Goal: Task Accomplishment & Management: Use online tool/utility

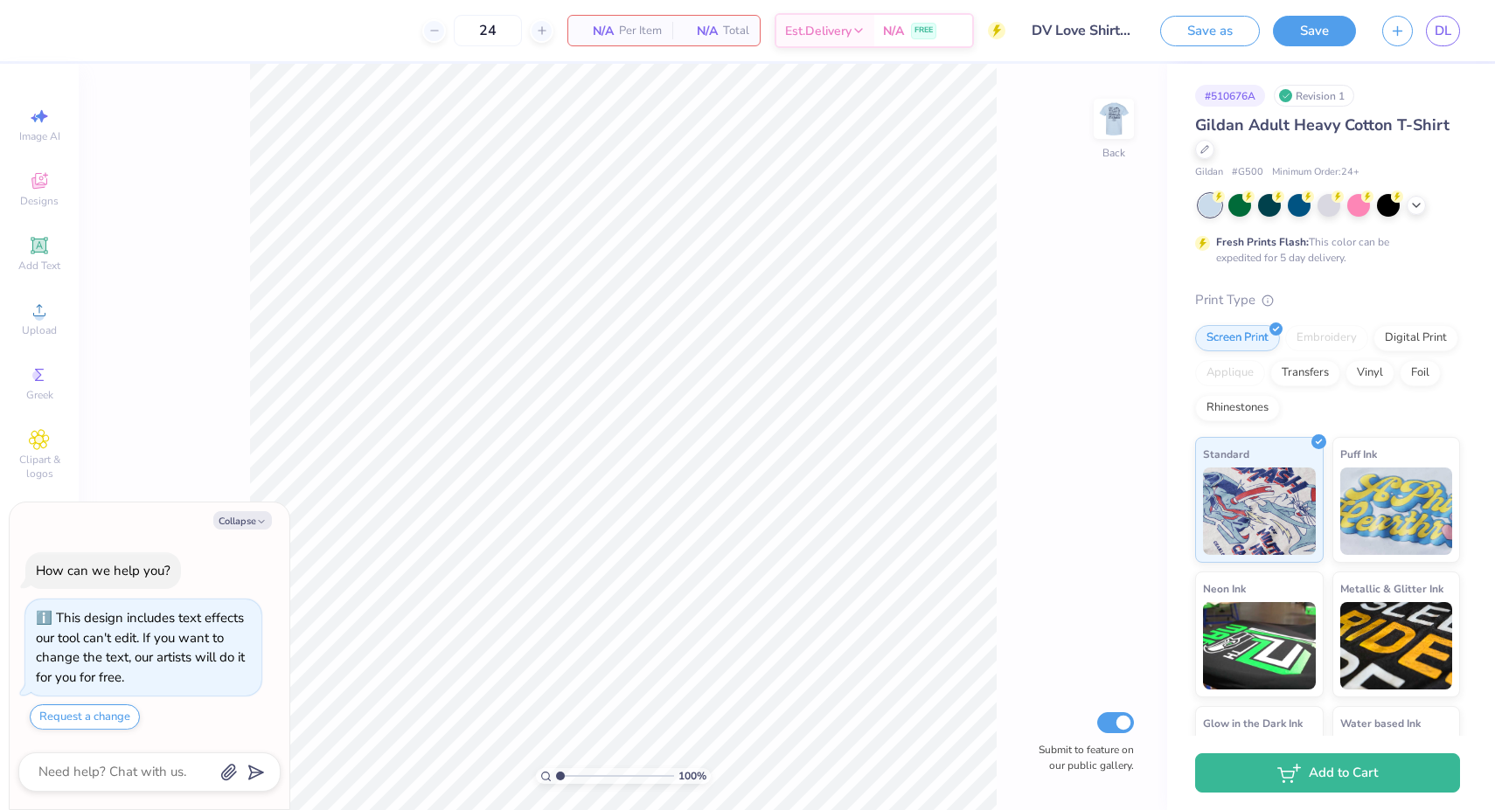
type textarea "x"
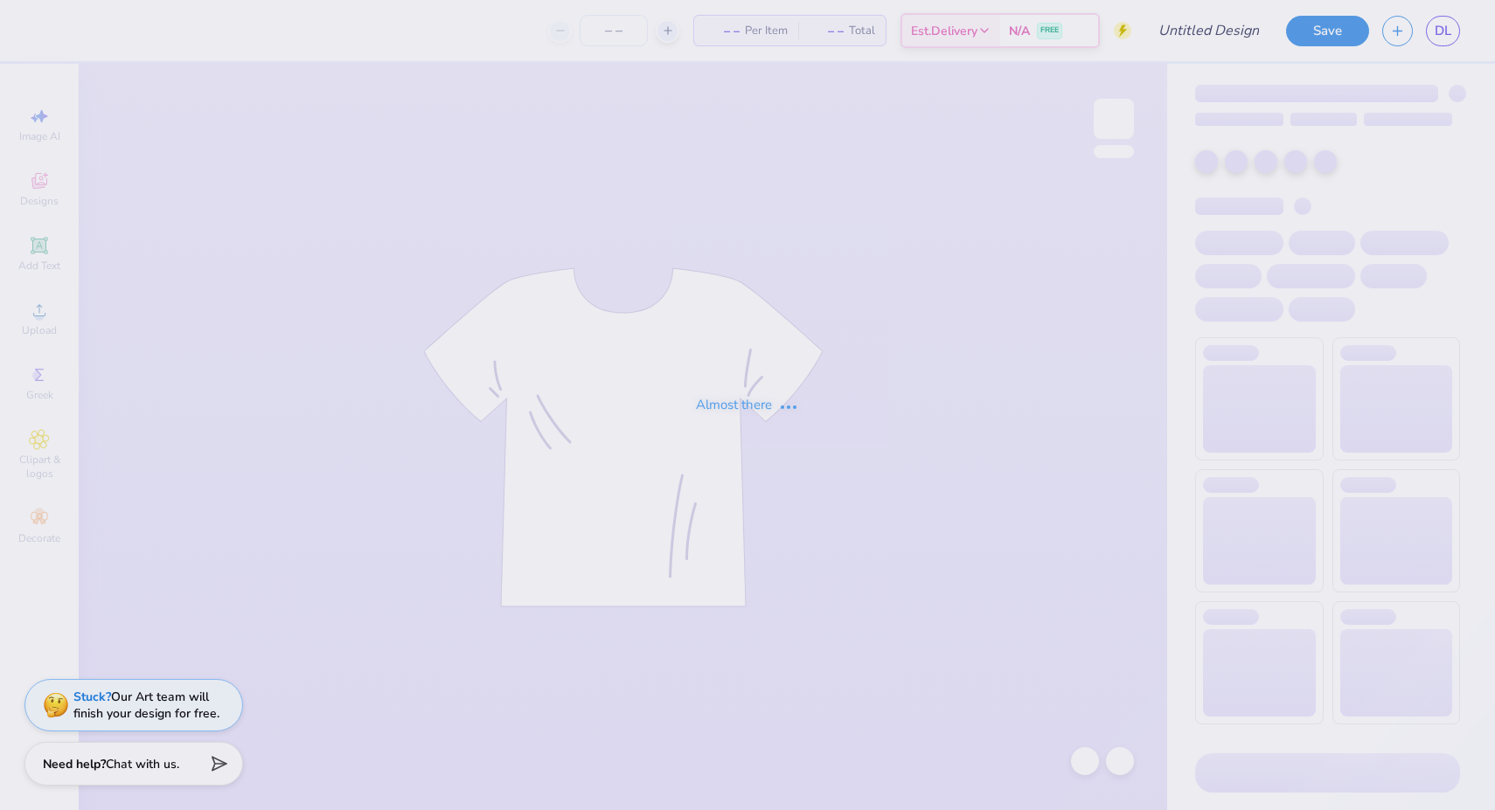
type input "DV Love Shirts & Hoodies"
type input "24"
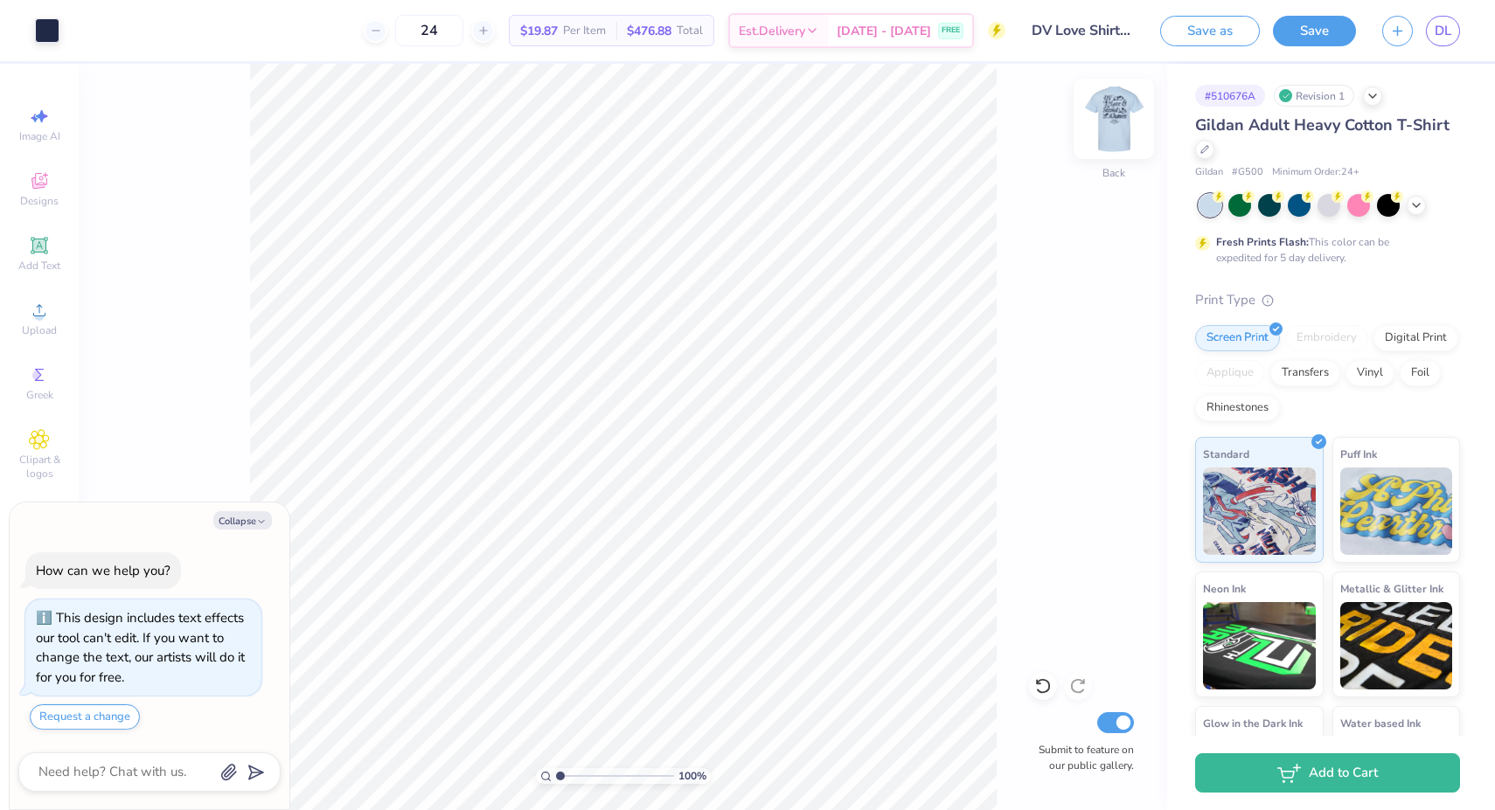
click at [1118, 121] on img at bounding box center [1114, 119] width 70 height 70
click at [1269, 209] on div at bounding box center [1269, 203] width 23 height 23
click at [1365, 200] on div at bounding box center [1358, 203] width 23 height 23
click at [1413, 199] on icon at bounding box center [1416, 204] width 14 height 14
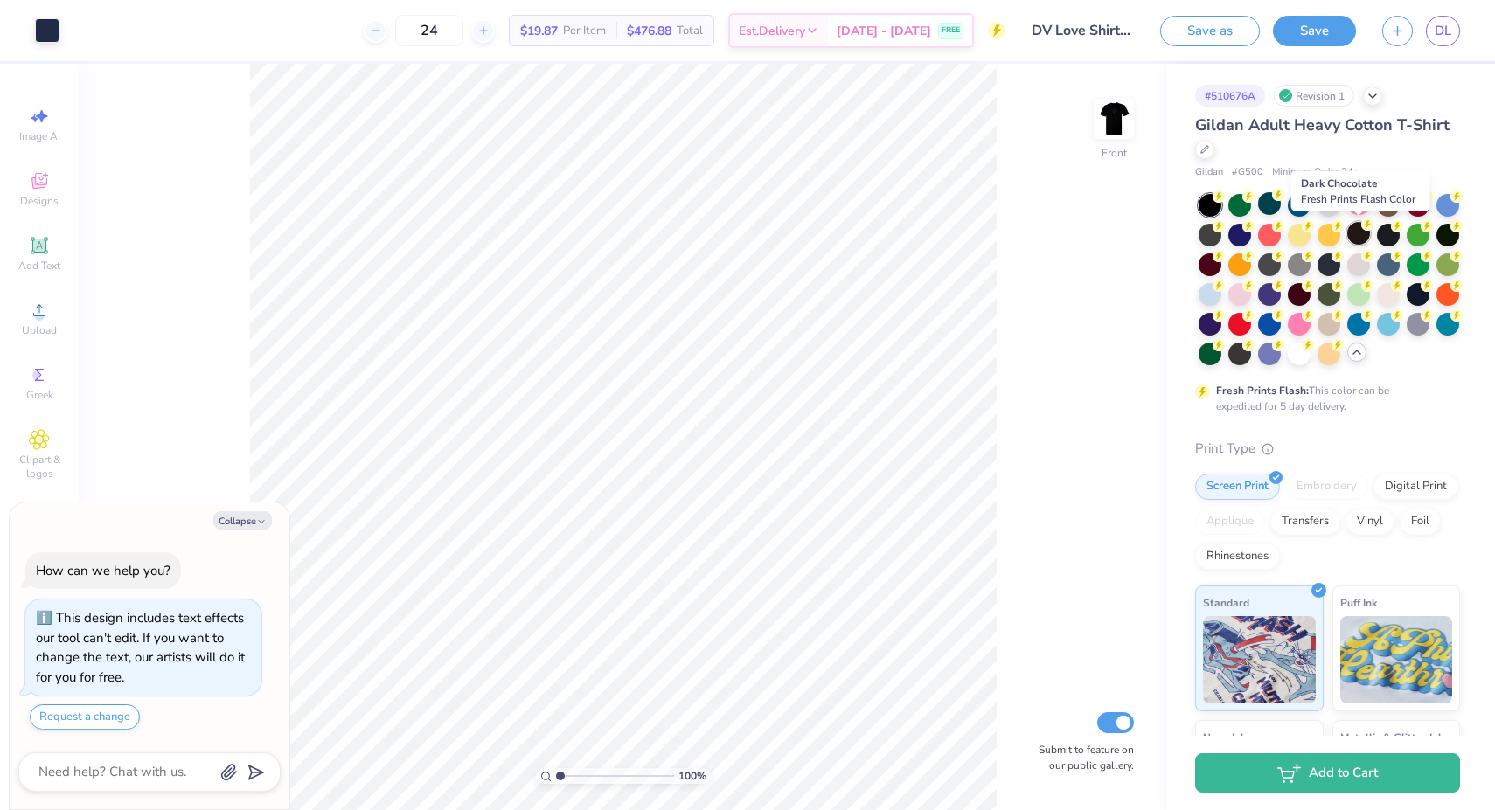
click at [1367, 236] on div at bounding box center [1358, 233] width 23 height 23
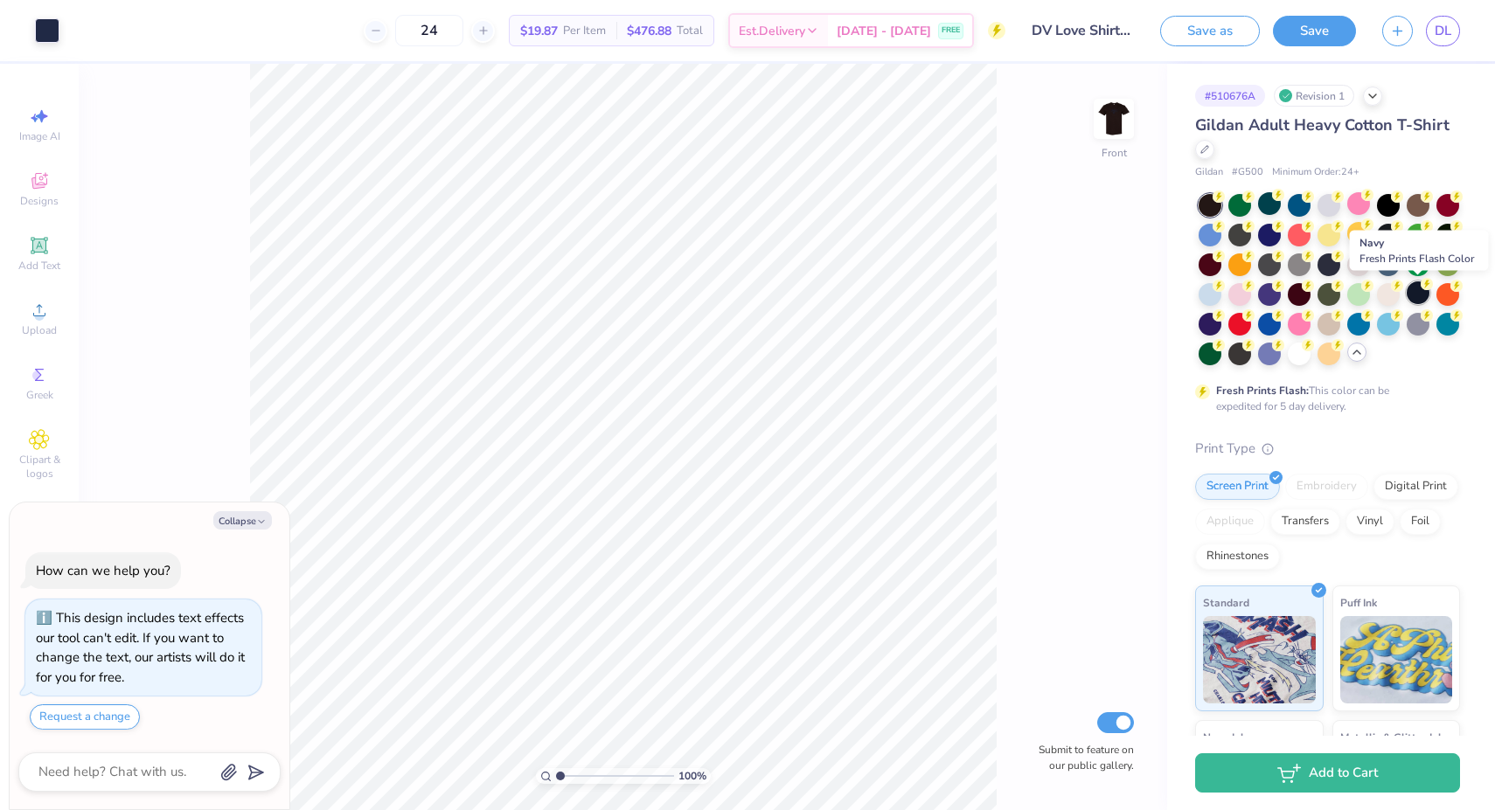
click at [1415, 293] on div at bounding box center [1418, 293] width 23 height 23
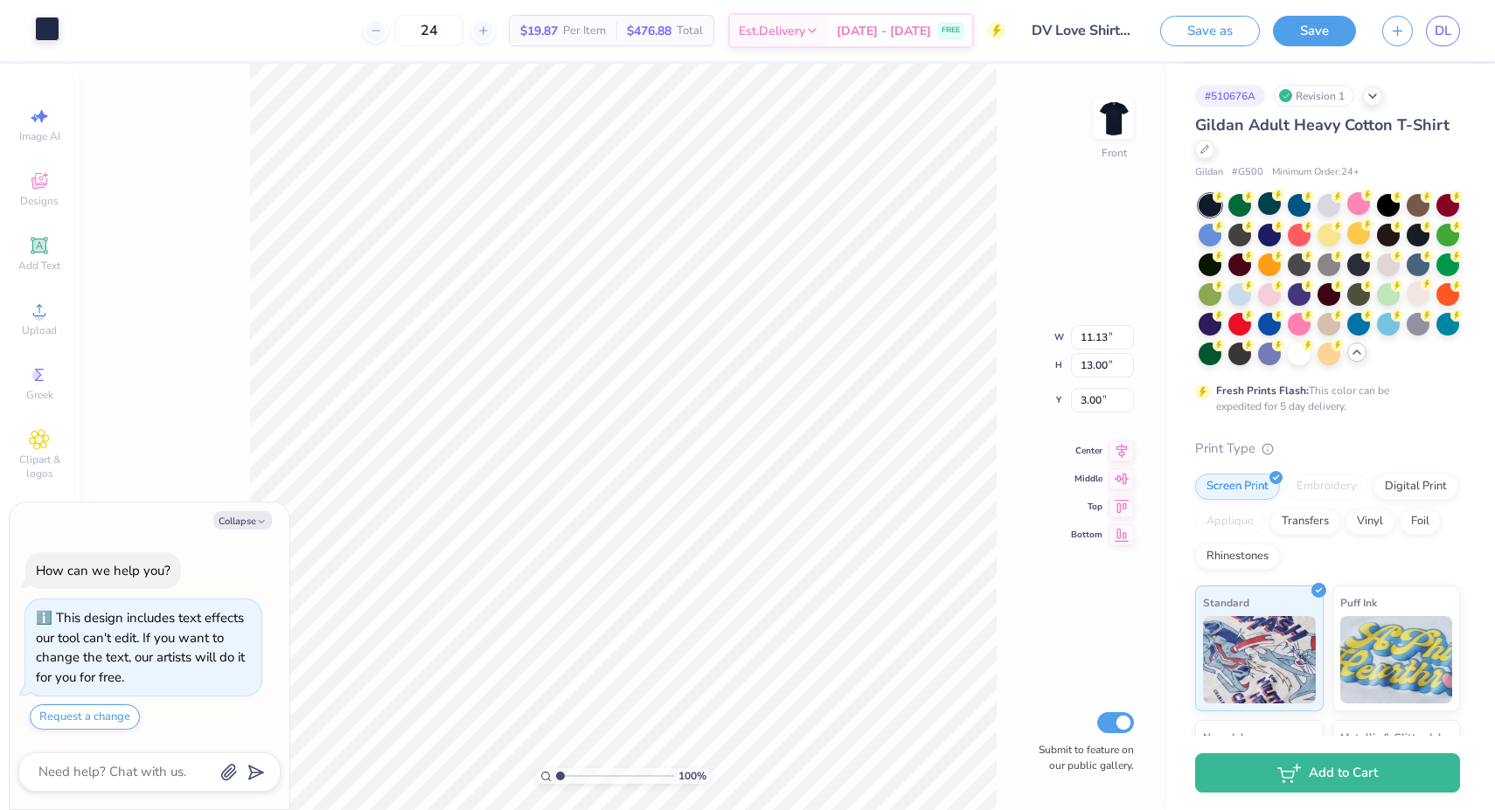
click at [52, 28] on div at bounding box center [47, 29] width 24 height 24
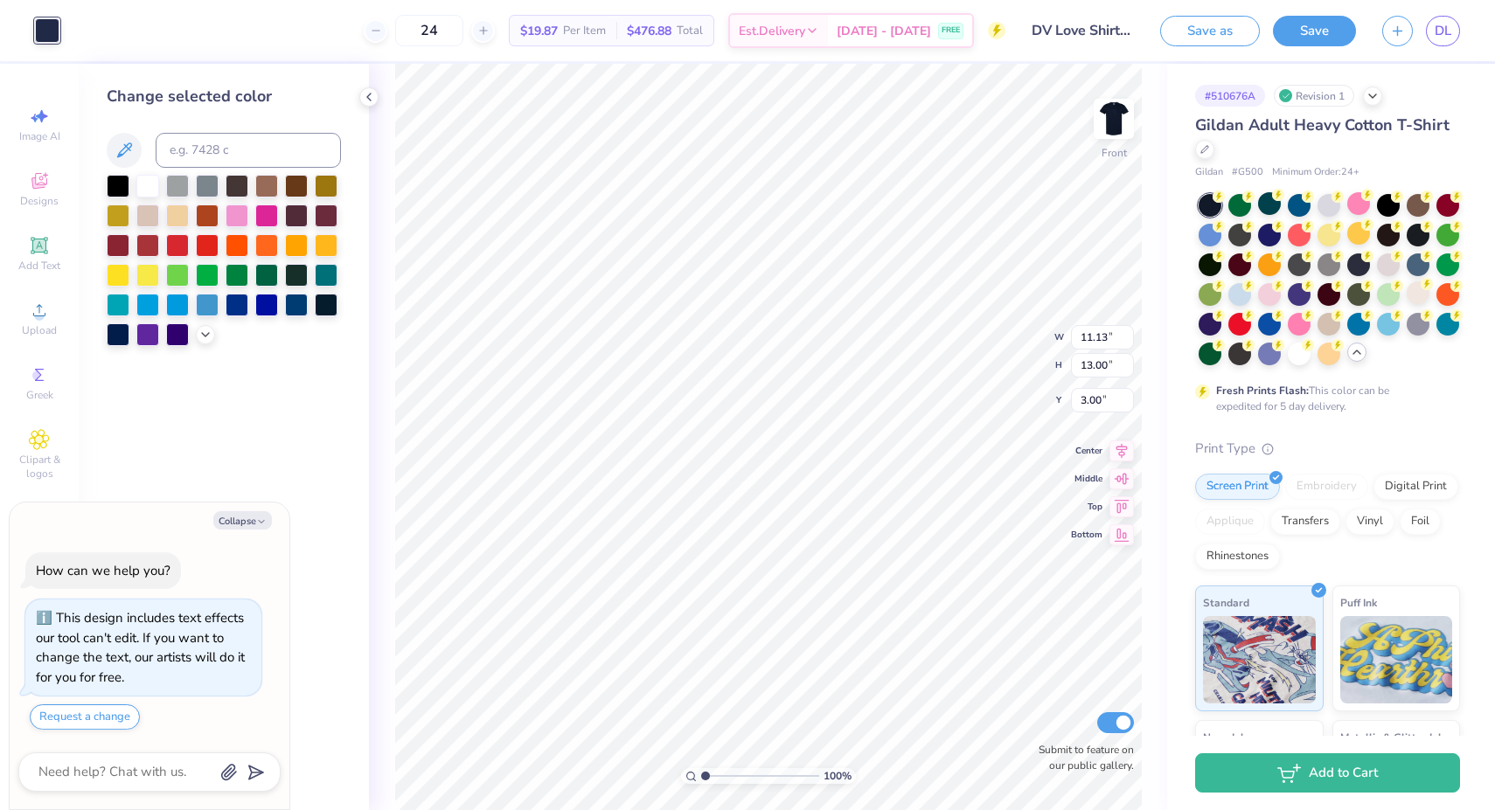
click at [215, 337] on div at bounding box center [224, 260] width 234 height 171
click at [207, 337] on icon at bounding box center [205, 333] width 14 height 14
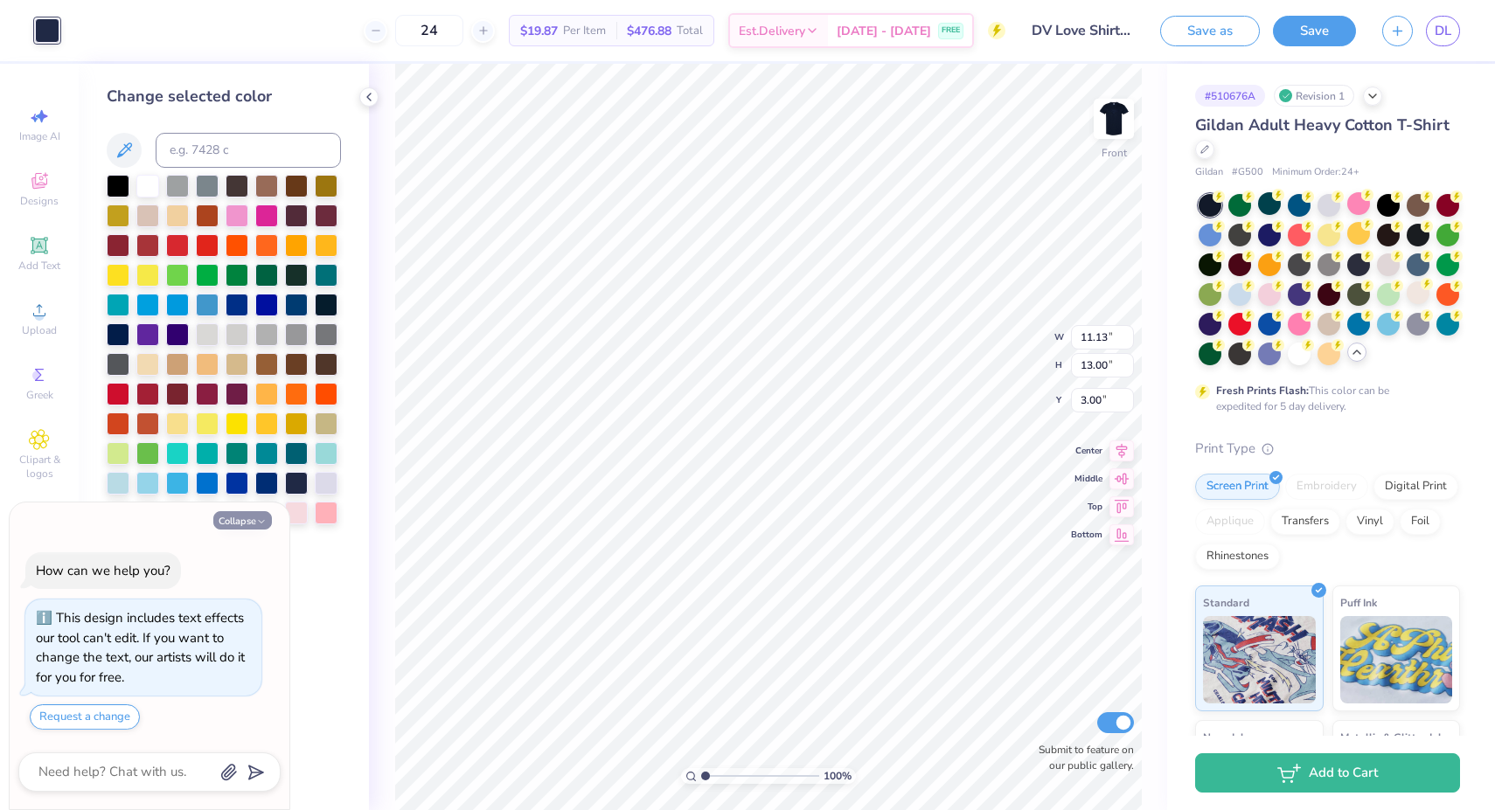
click at [262, 523] on icon "button" at bounding box center [261, 522] width 10 height 10
type textarea "x"
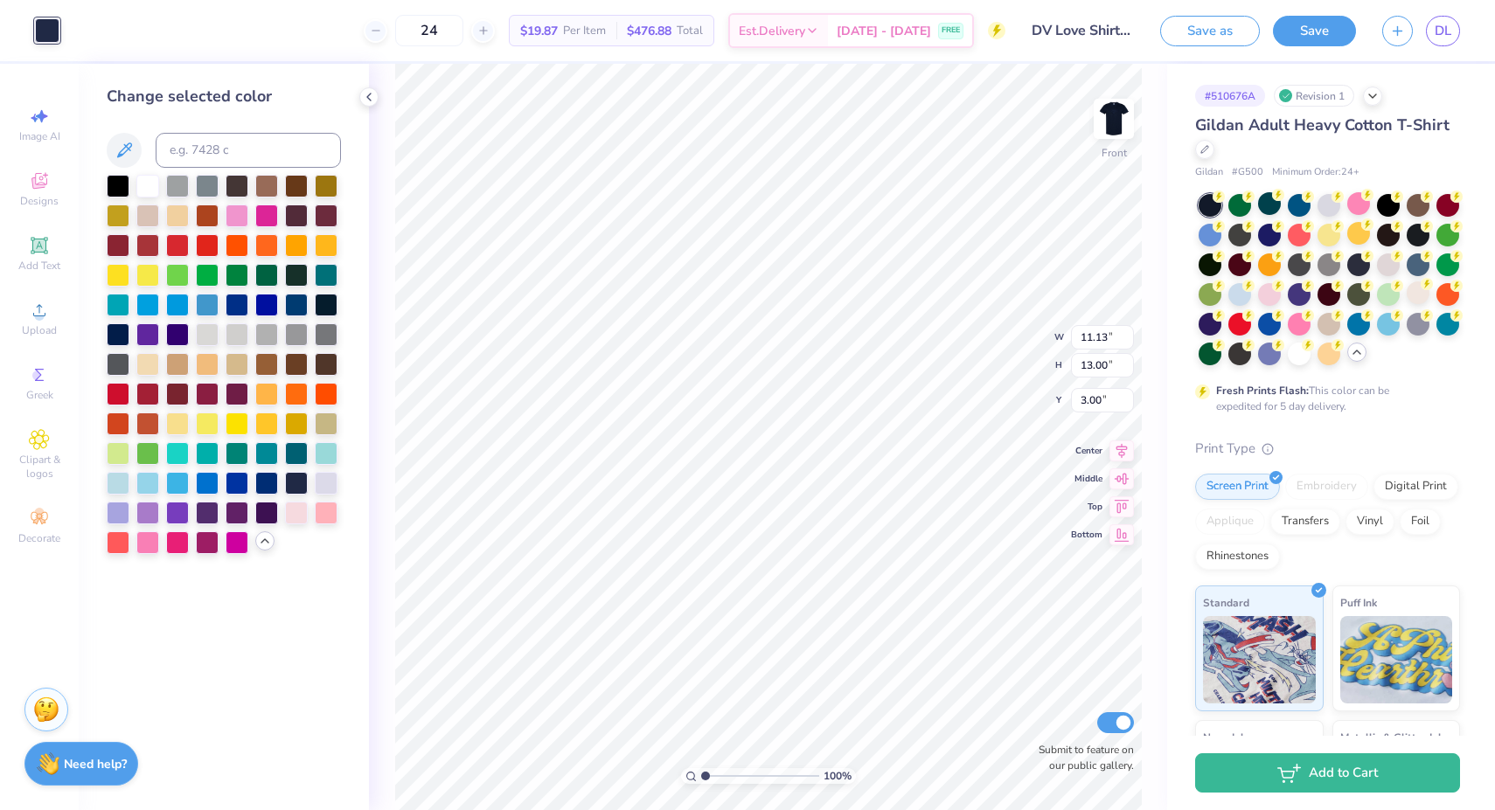
click at [40, 27] on div at bounding box center [47, 30] width 24 height 24
click at [126, 146] on icon at bounding box center [124, 149] width 15 height 15
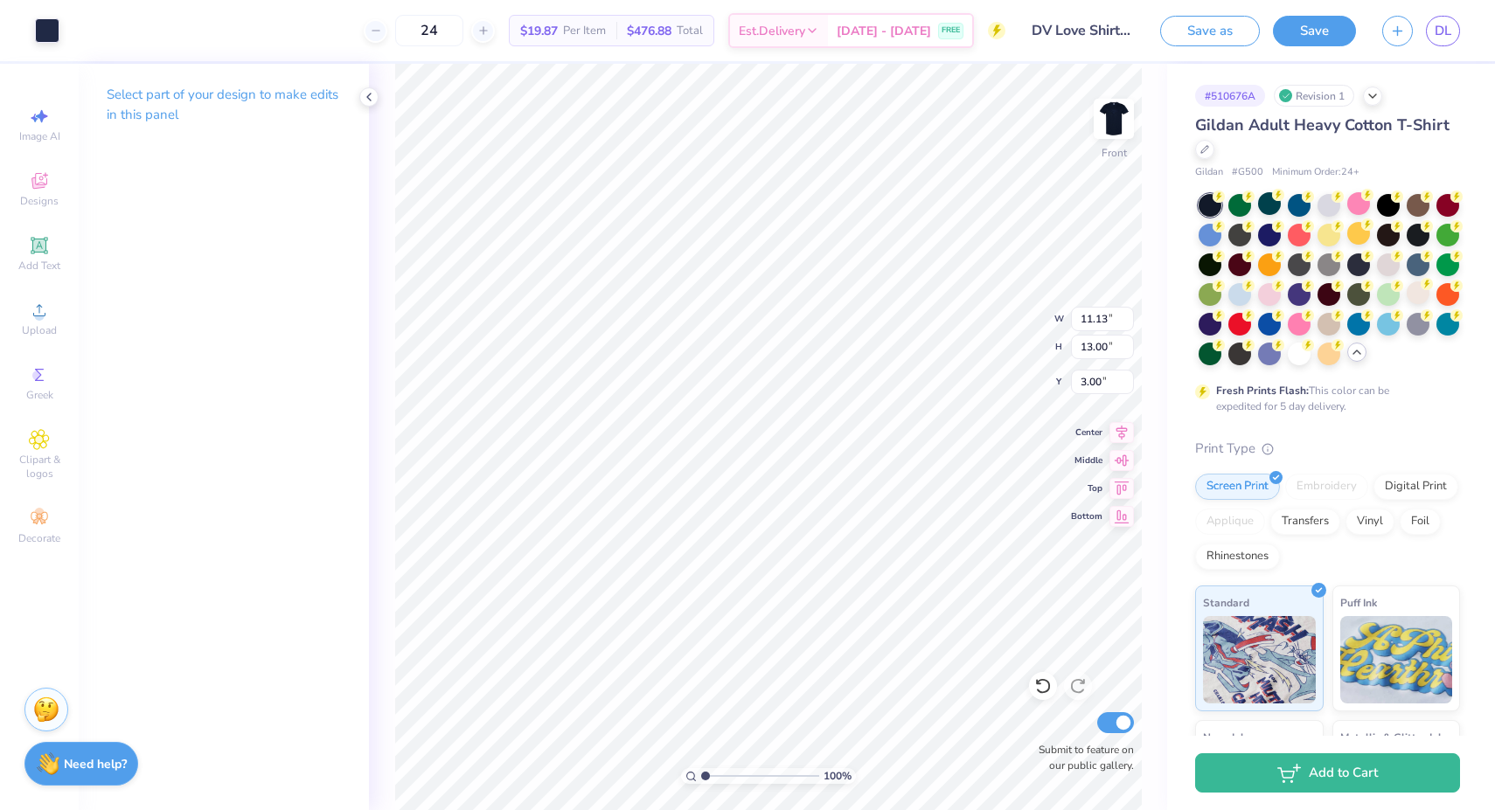
click at [41, 16] on div "Art colors" at bounding box center [29, 30] width 59 height 61
click at [41, 25] on div at bounding box center [47, 29] width 24 height 24
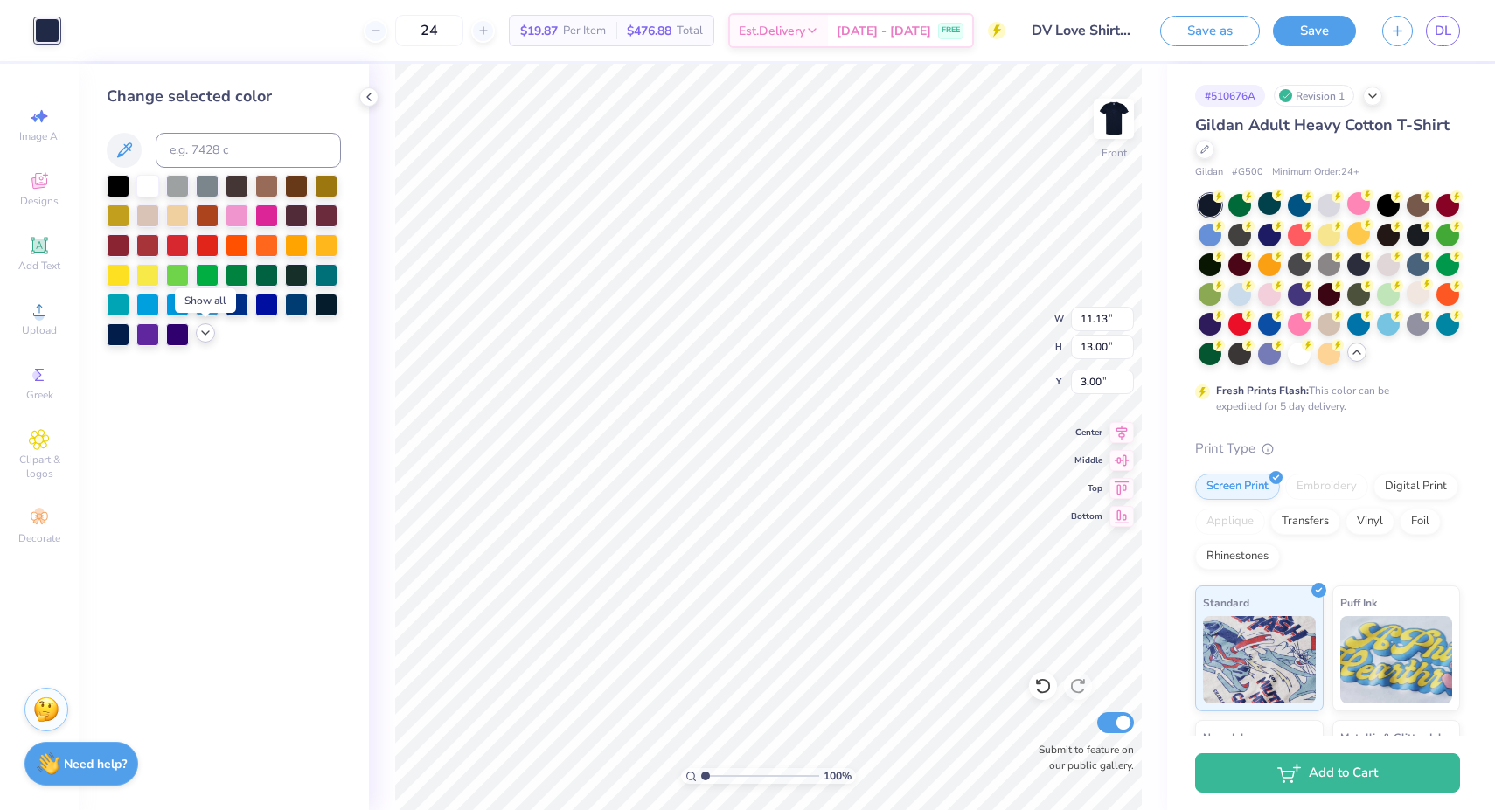
click at [196, 332] on div at bounding box center [205, 332] width 19 height 19
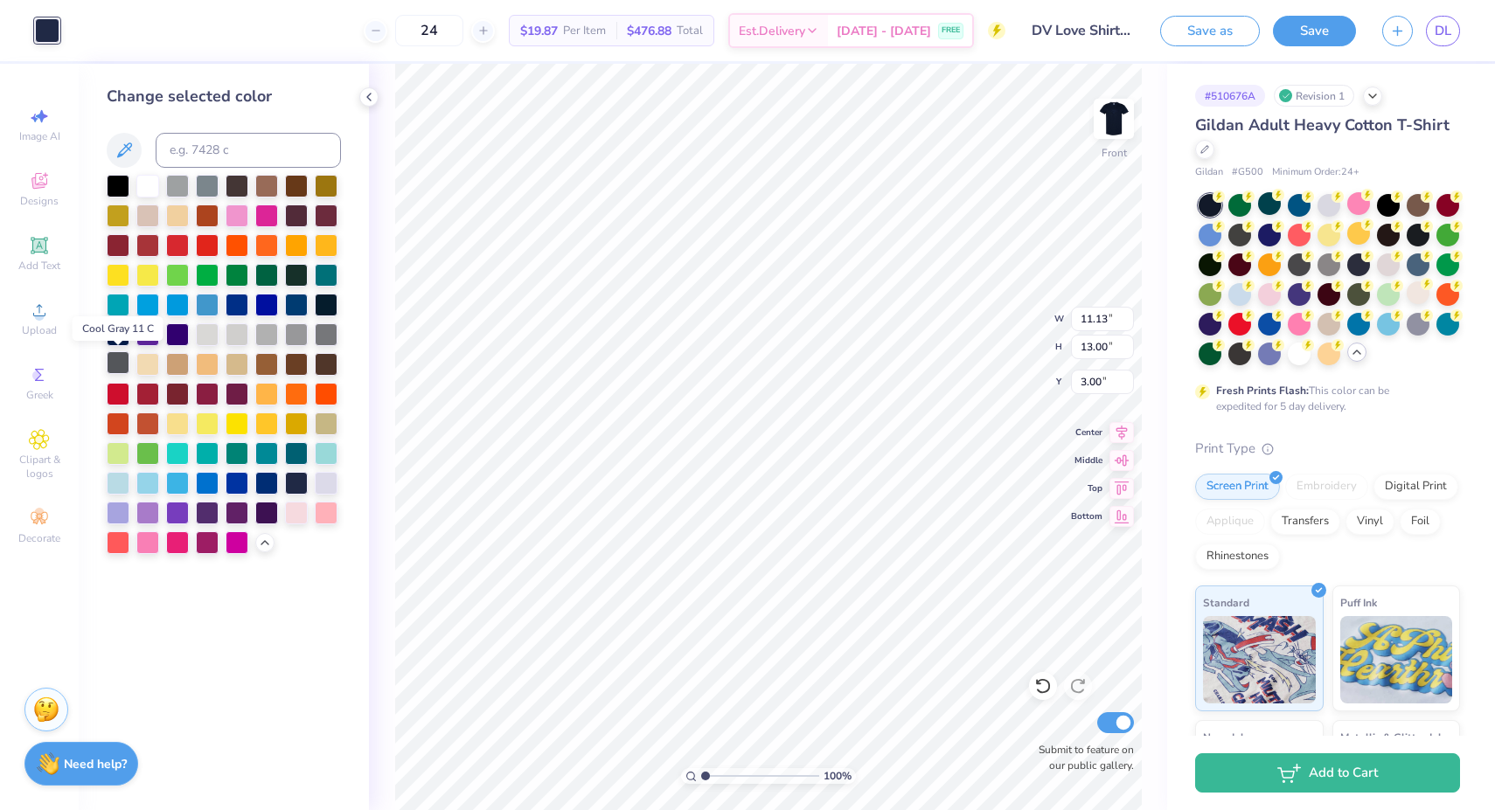
click at [124, 367] on div at bounding box center [118, 362] width 23 height 23
click at [247, 338] on div at bounding box center [237, 333] width 23 height 23
click at [214, 336] on div at bounding box center [207, 333] width 23 height 23
click at [208, 331] on div at bounding box center [207, 333] width 23 height 23
click at [149, 475] on div at bounding box center [147, 481] width 23 height 23
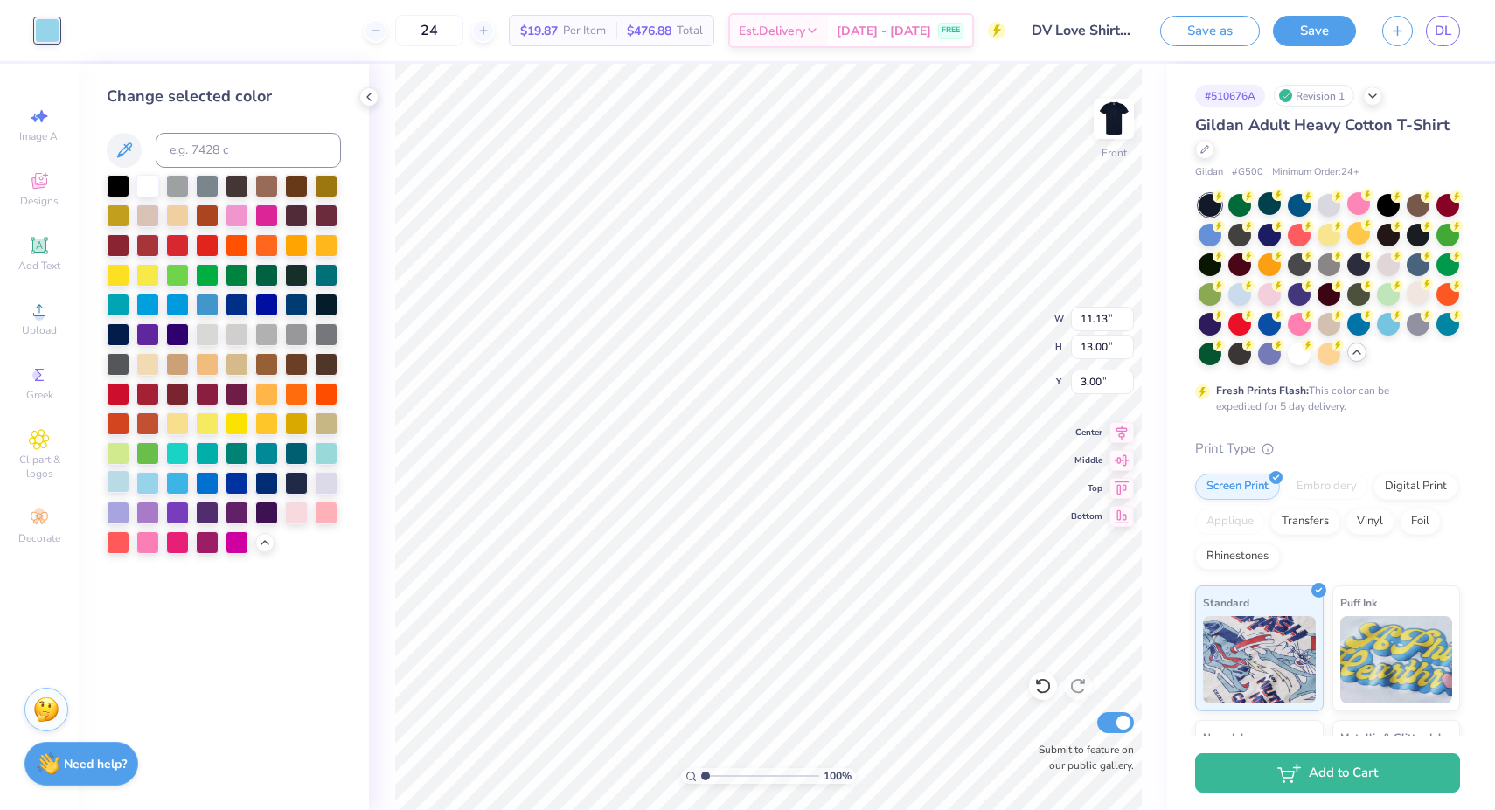
click at [118, 481] on div at bounding box center [118, 481] width 23 height 23
click at [113, 482] on div at bounding box center [118, 481] width 23 height 23
click at [302, 481] on div at bounding box center [296, 481] width 23 height 23
click at [275, 485] on div at bounding box center [266, 481] width 23 height 23
click at [227, 479] on div at bounding box center [237, 481] width 23 height 23
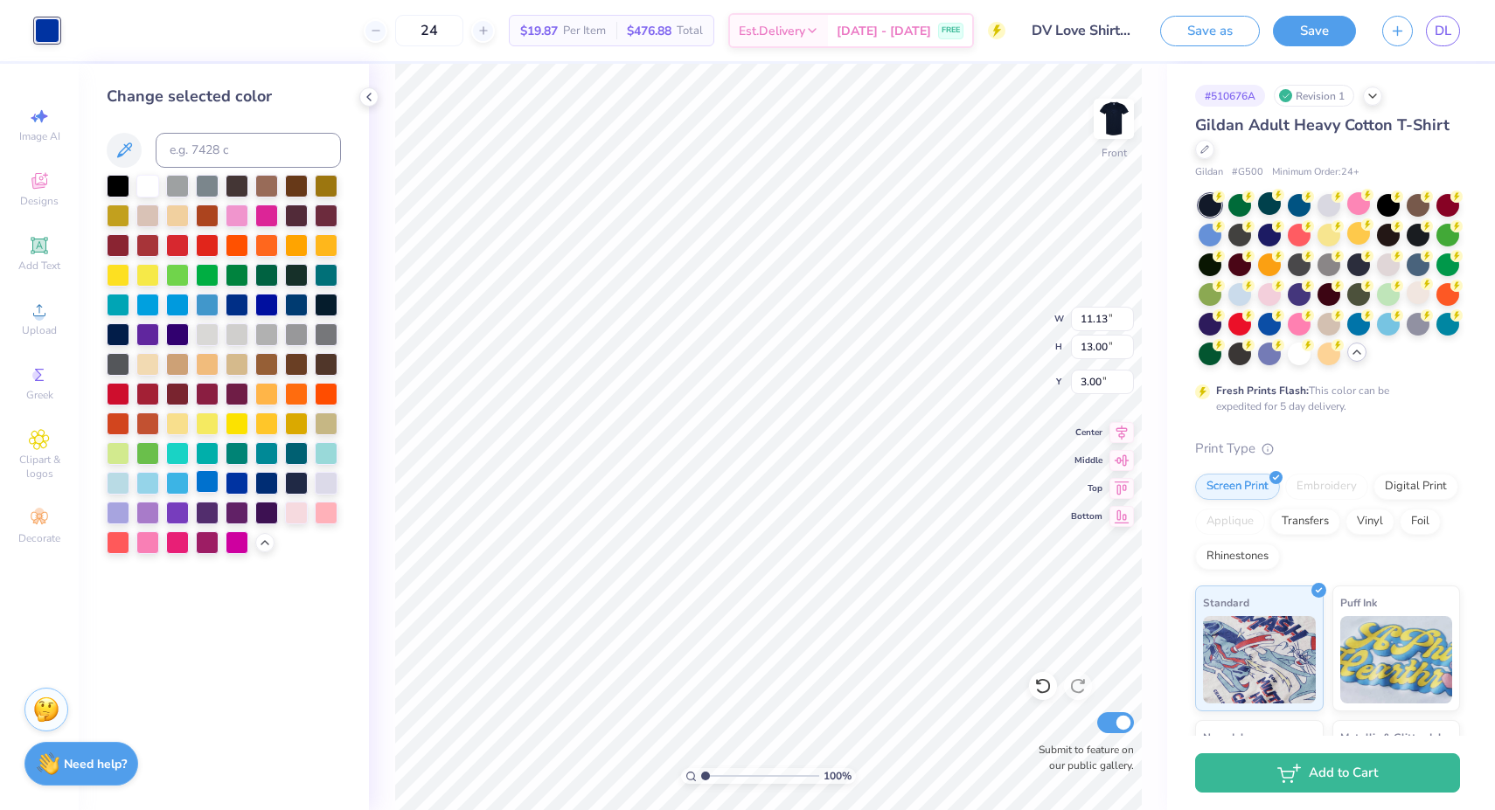
click at [202, 478] on div at bounding box center [207, 481] width 23 height 23
click at [190, 149] on input at bounding box center [248, 150] width 185 height 35
click at [121, 152] on icon at bounding box center [124, 150] width 21 height 21
click at [304, 302] on div at bounding box center [296, 303] width 23 height 23
click at [1115, 122] on img at bounding box center [1114, 119] width 70 height 70
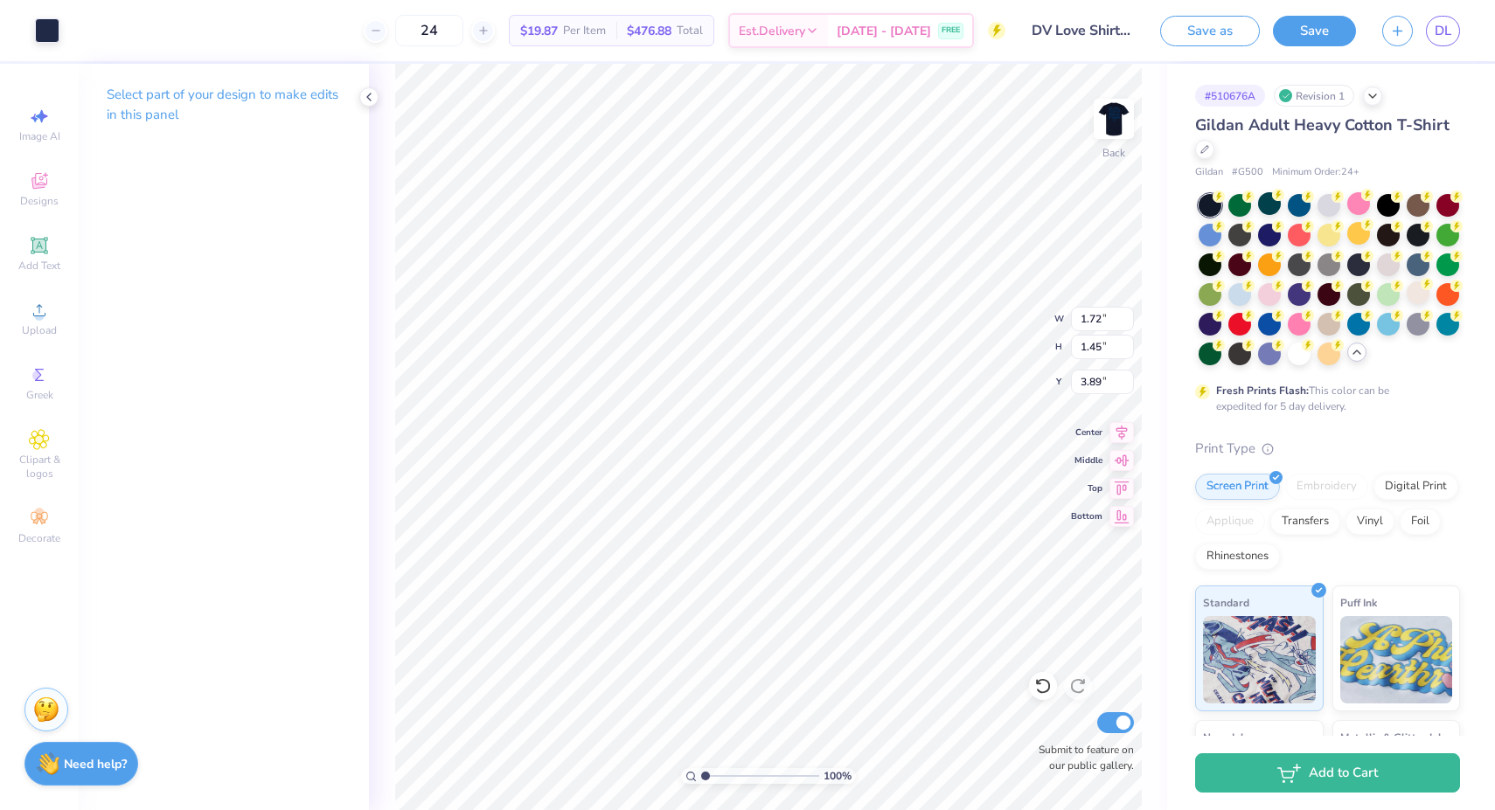
type input "7.00"
type input "4.07"
type input "3.01"
click at [46, 27] on div at bounding box center [47, 29] width 24 height 24
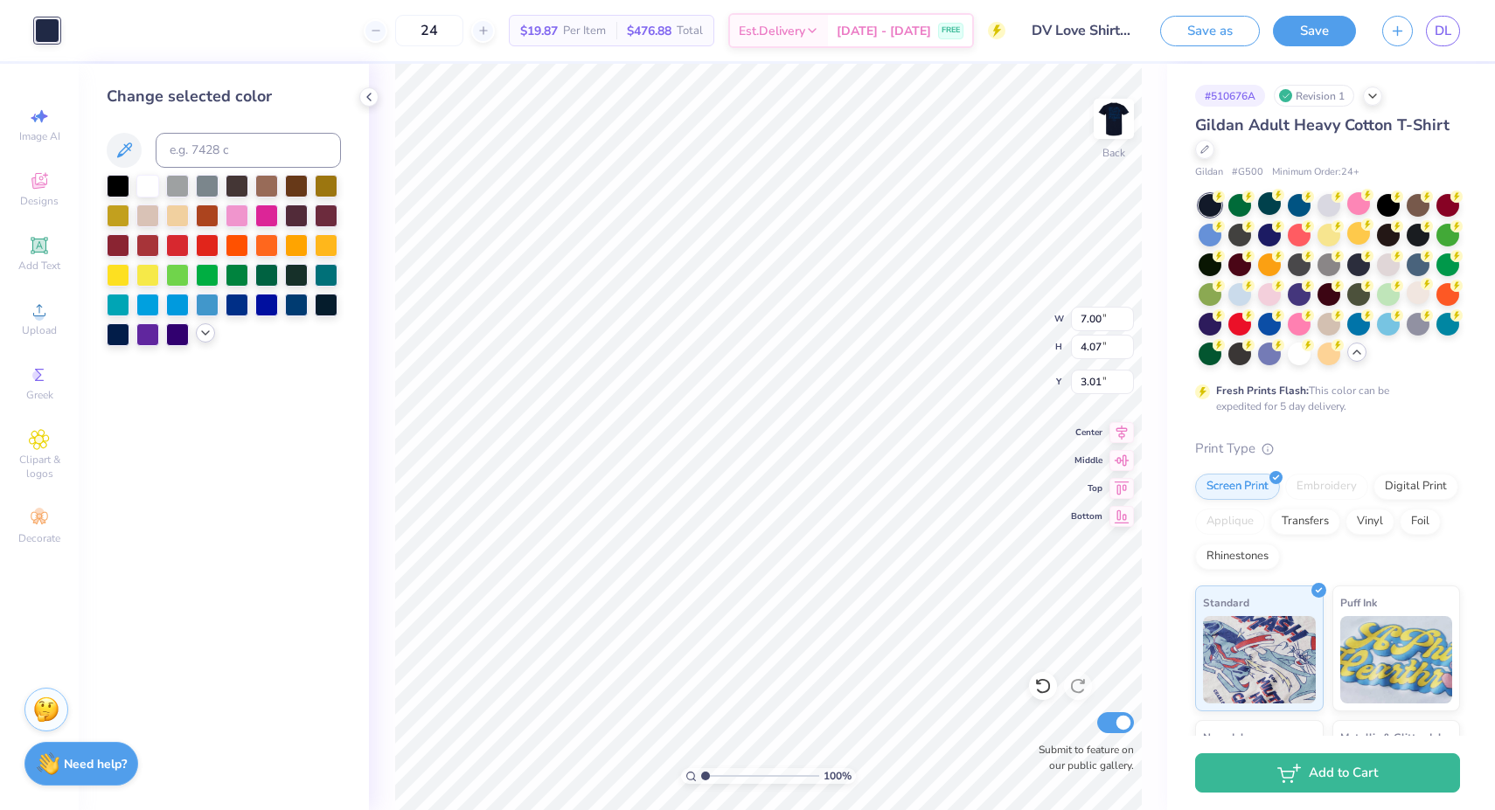
click at [211, 335] on icon at bounding box center [205, 333] width 14 height 14
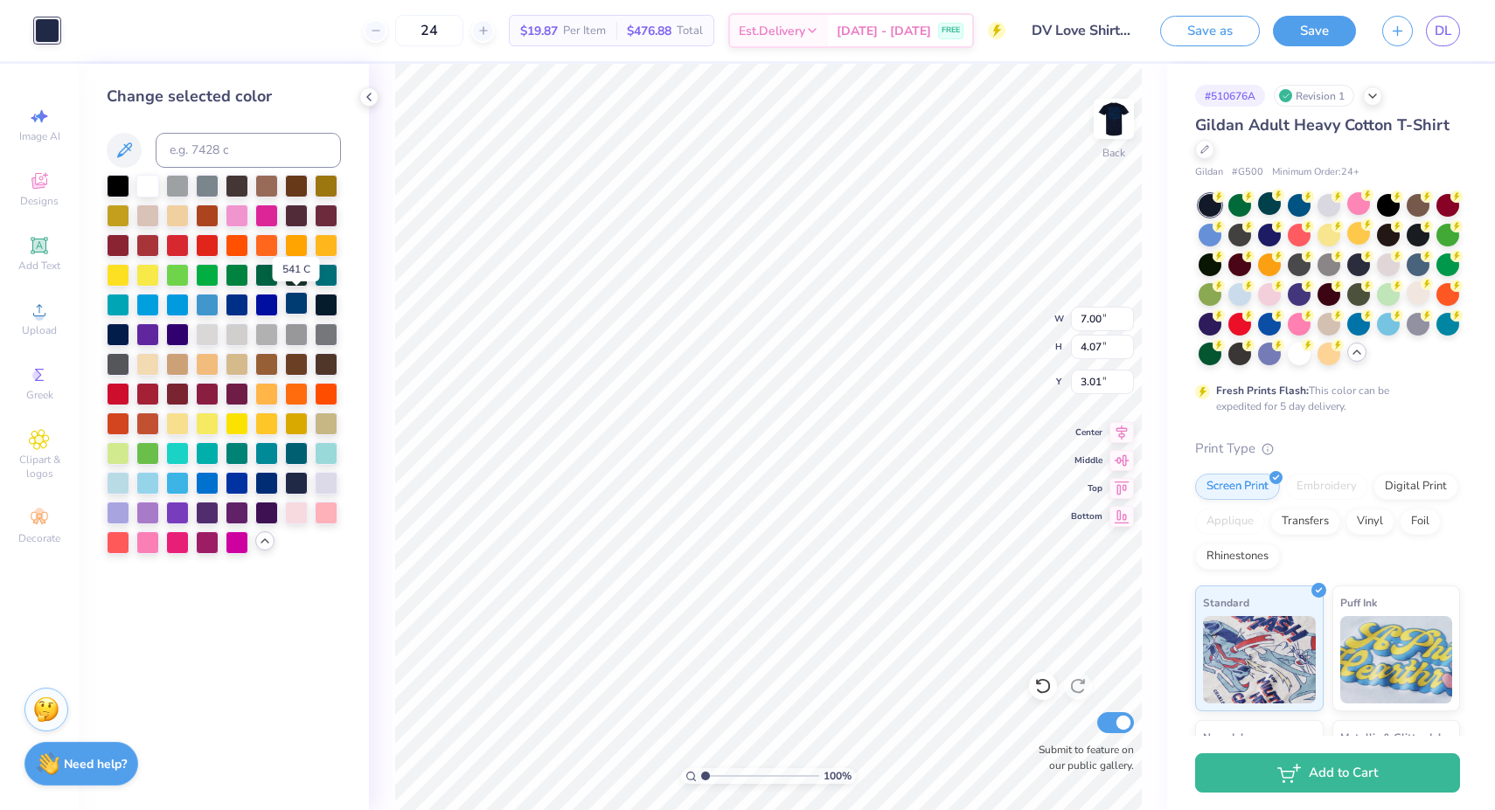
click at [297, 302] on div at bounding box center [296, 303] width 23 height 23
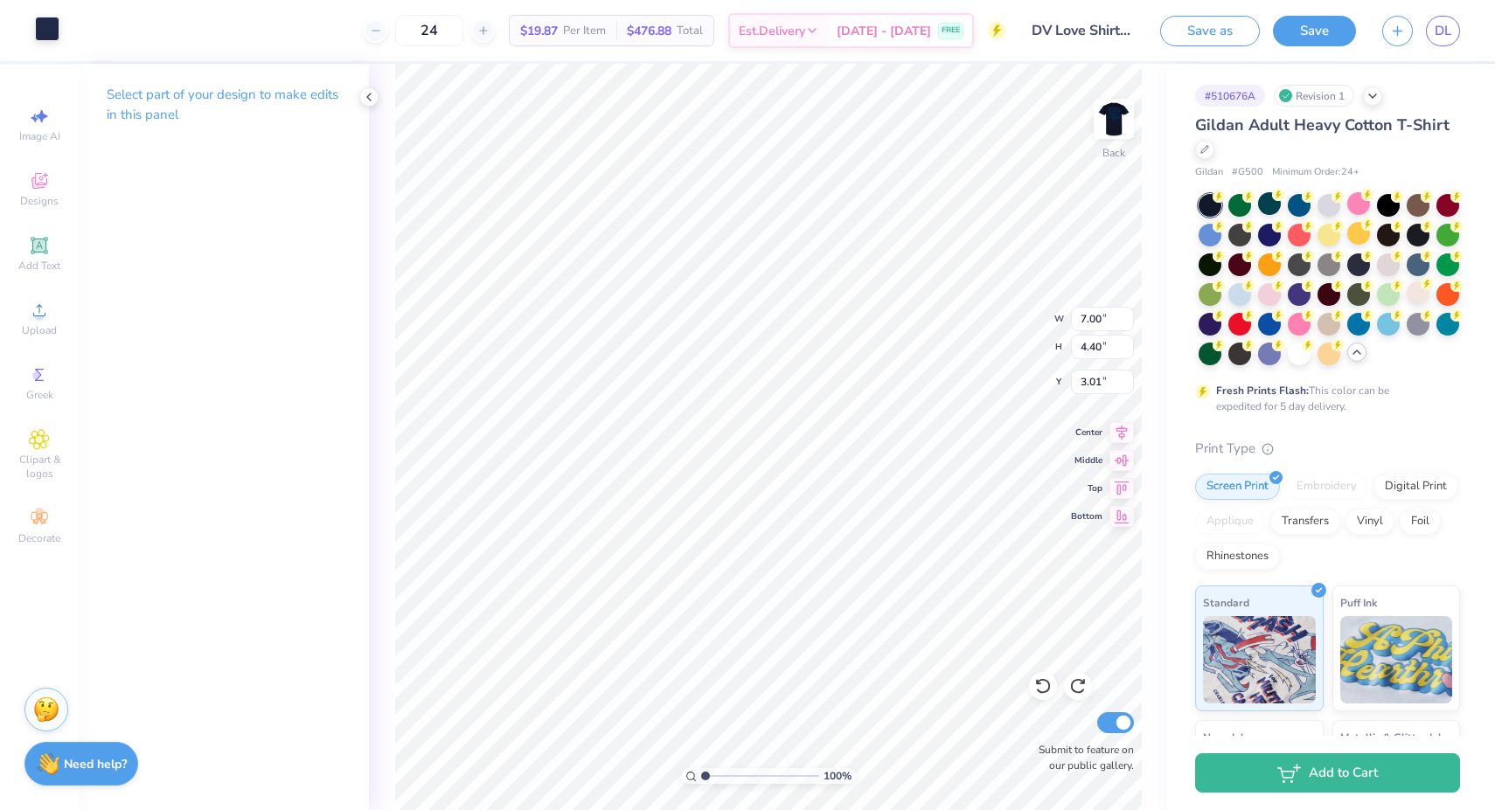
click at [41, 27] on div at bounding box center [47, 29] width 24 height 24
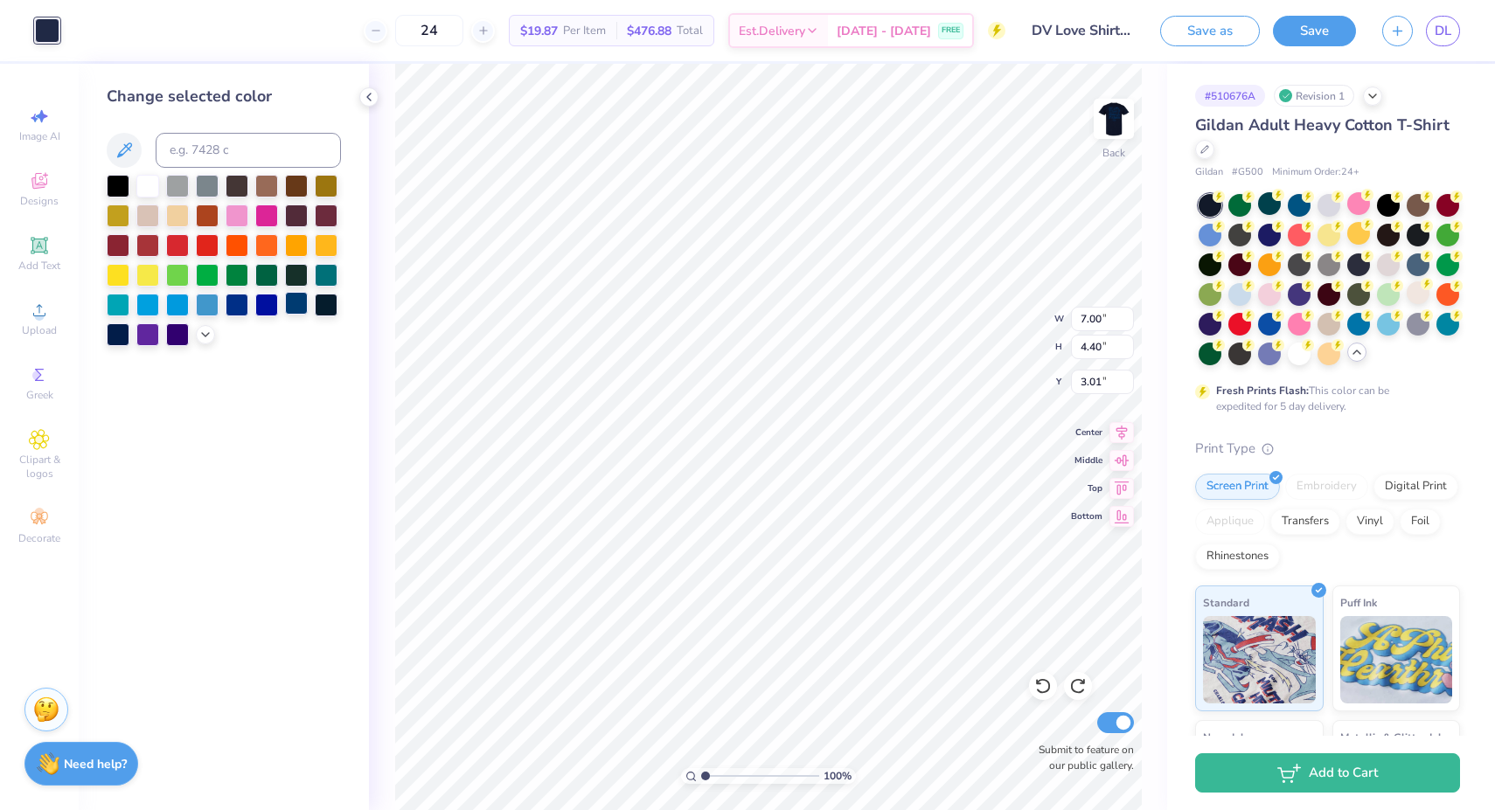
click at [288, 299] on div at bounding box center [296, 303] width 23 height 23
click at [1025, 309] on div "100 % Back W 7.00 7.00 " H 4.40 4.40 " Y 3.01 3.01 " Center Middle Top Bottom S…" at bounding box center [768, 437] width 798 height 747
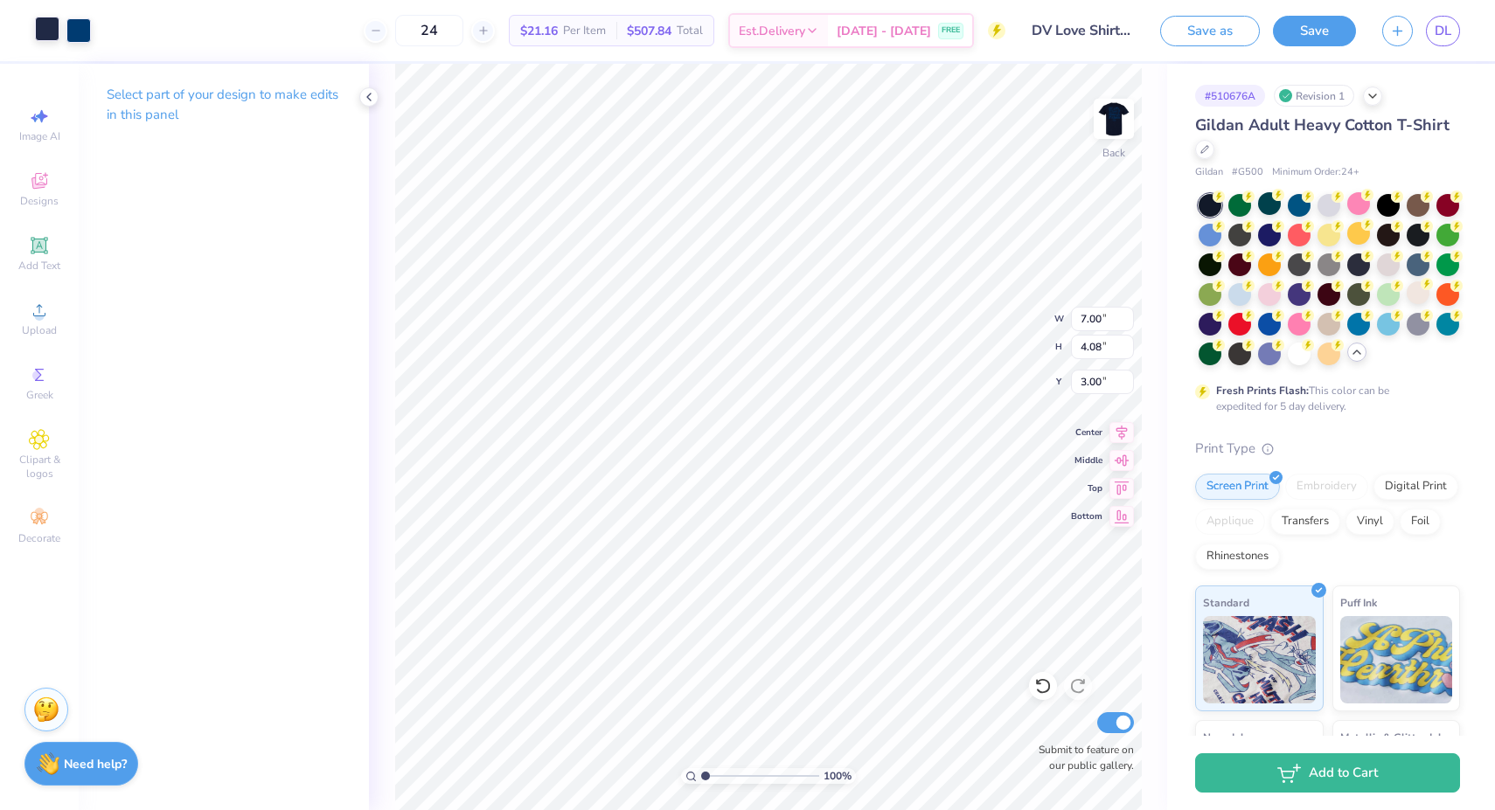
click at [50, 31] on div at bounding box center [47, 29] width 24 height 24
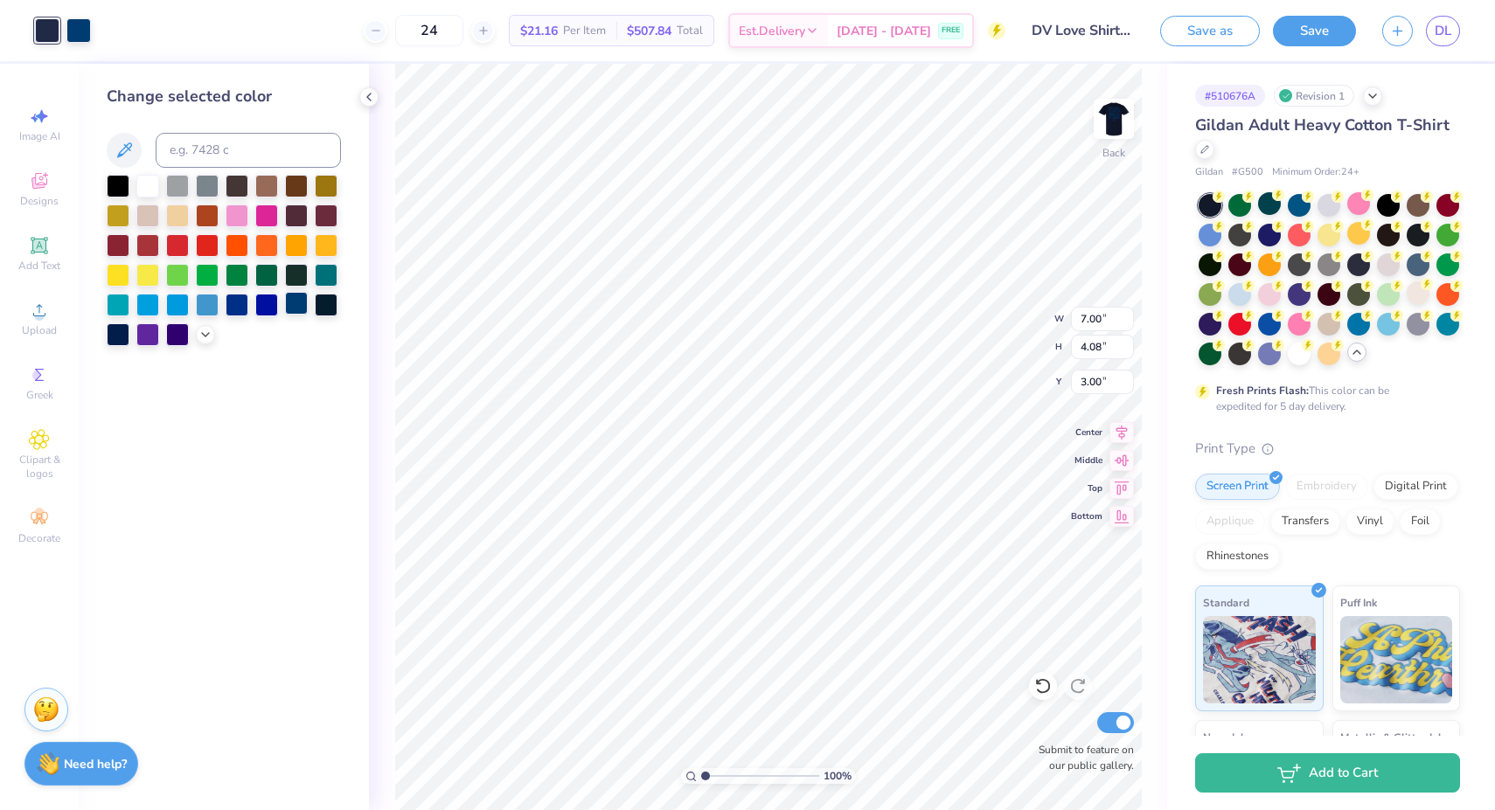
click at [295, 307] on div at bounding box center [296, 303] width 23 height 23
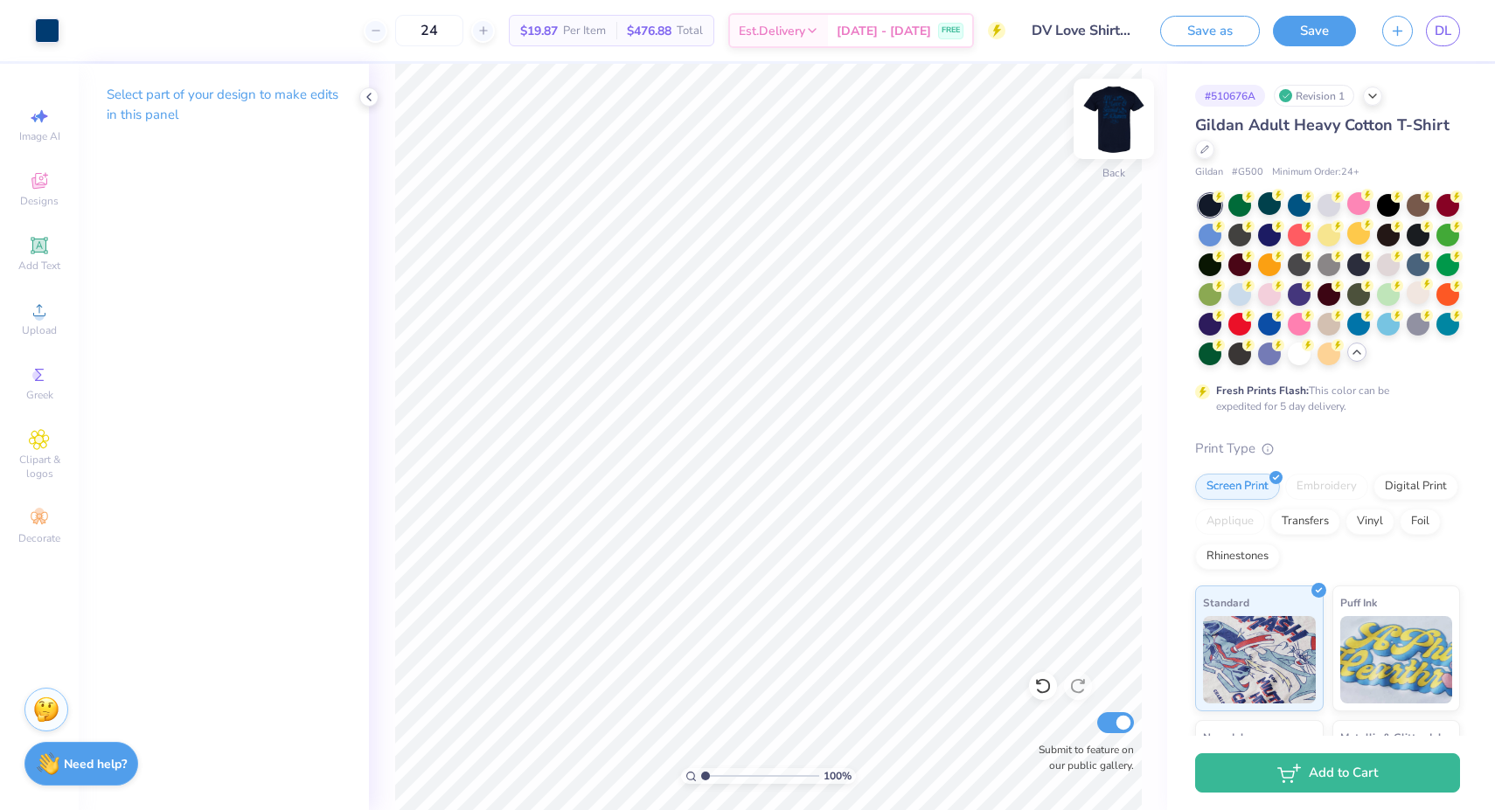
click at [1116, 115] on img at bounding box center [1114, 119] width 70 height 70
click at [1107, 117] on img at bounding box center [1114, 119] width 70 height 70
click at [44, 34] on div at bounding box center [47, 29] width 24 height 24
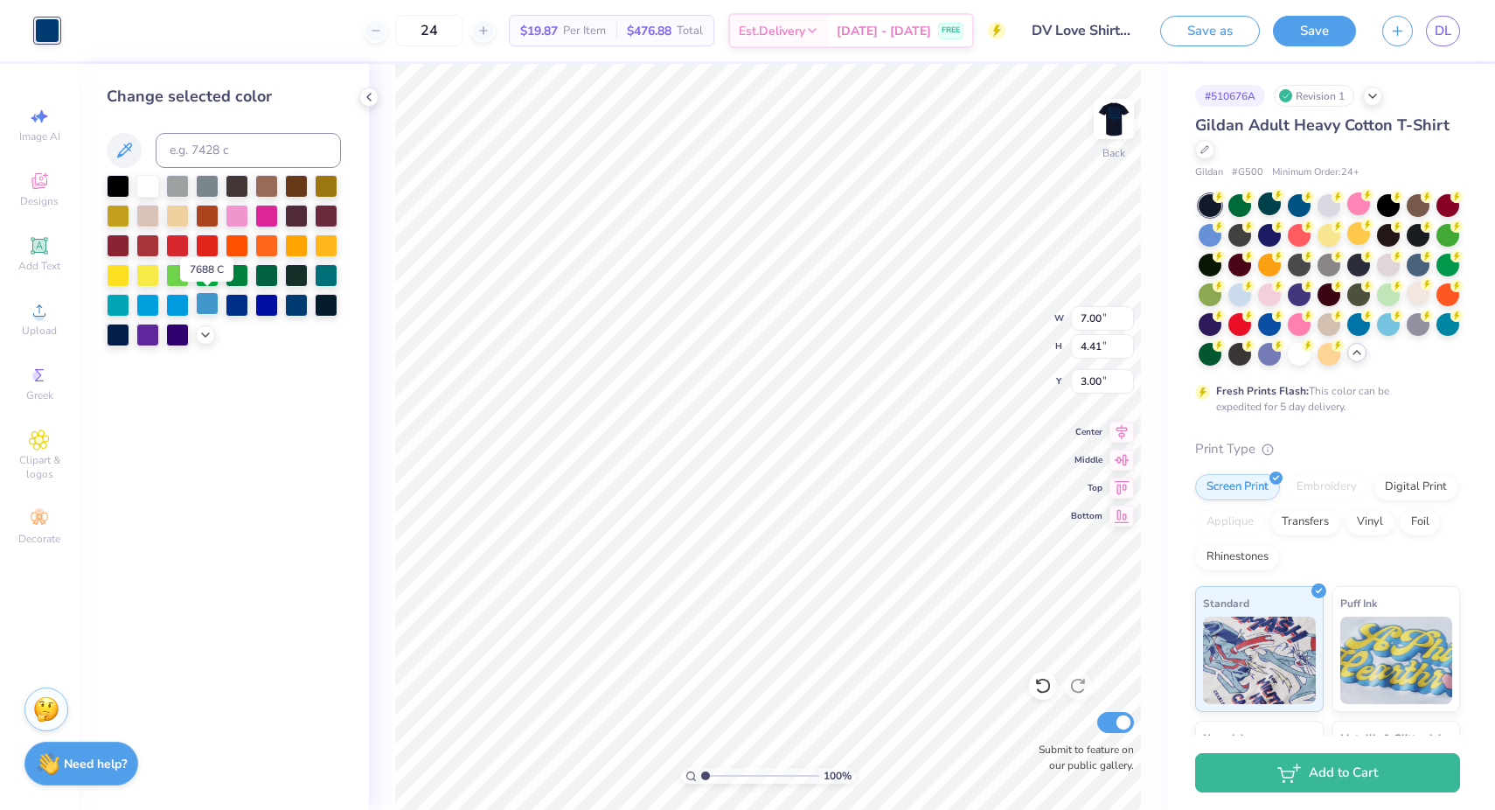
click at [205, 311] on div at bounding box center [207, 303] width 23 height 23
click at [175, 308] on div at bounding box center [177, 303] width 23 height 23
click at [143, 308] on div at bounding box center [147, 303] width 23 height 23
click at [295, 278] on div at bounding box center [296, 273] width 23 height 23
click at [296, 306] on div at bounding box center [296, 303] width 23 height 23
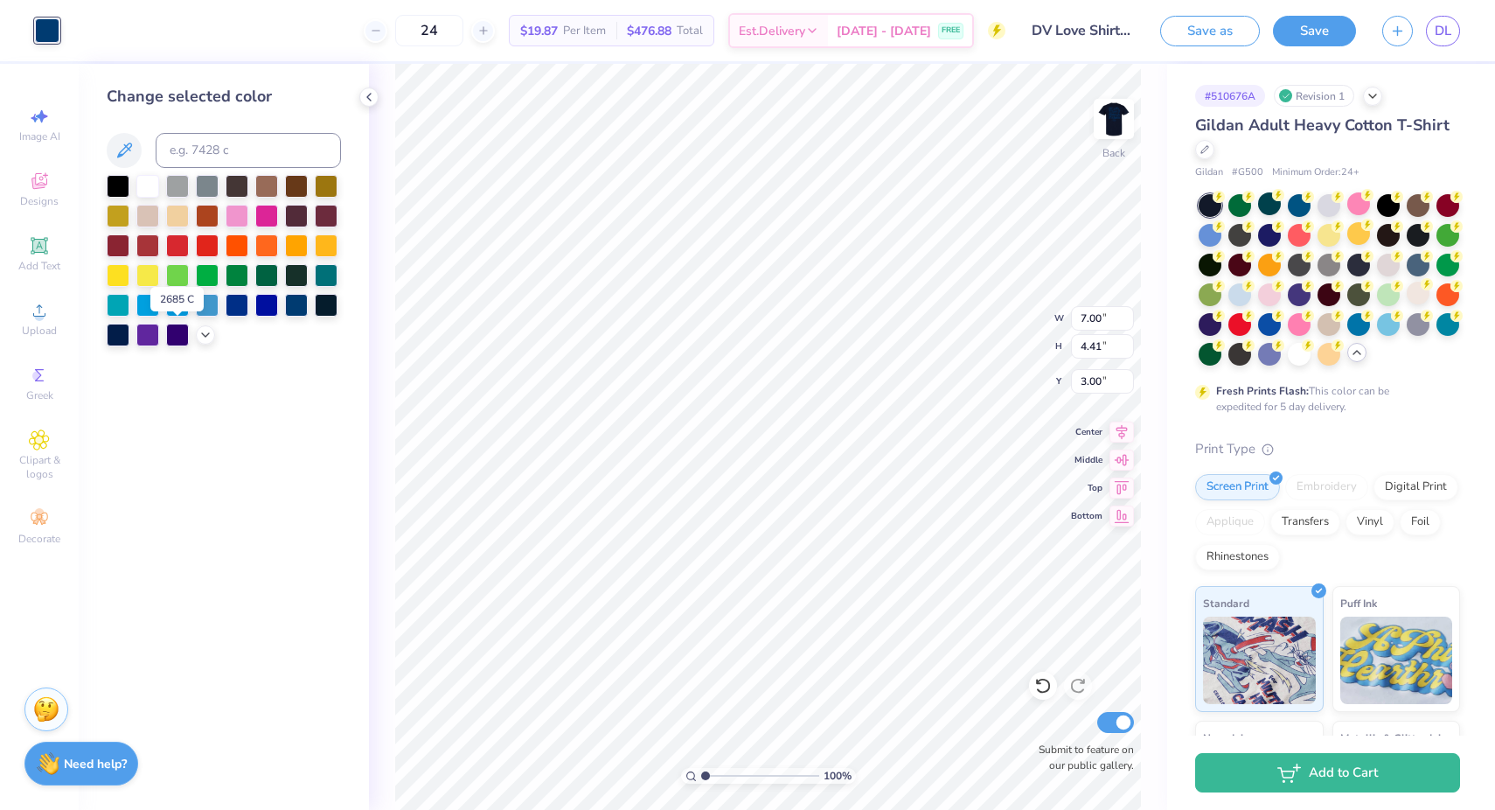
click at [197, 329] on div at bounding box center [224, 260] width 234 height 171
click at [206, 334] on icon at bounding box center [205, 333] width 14 height 14
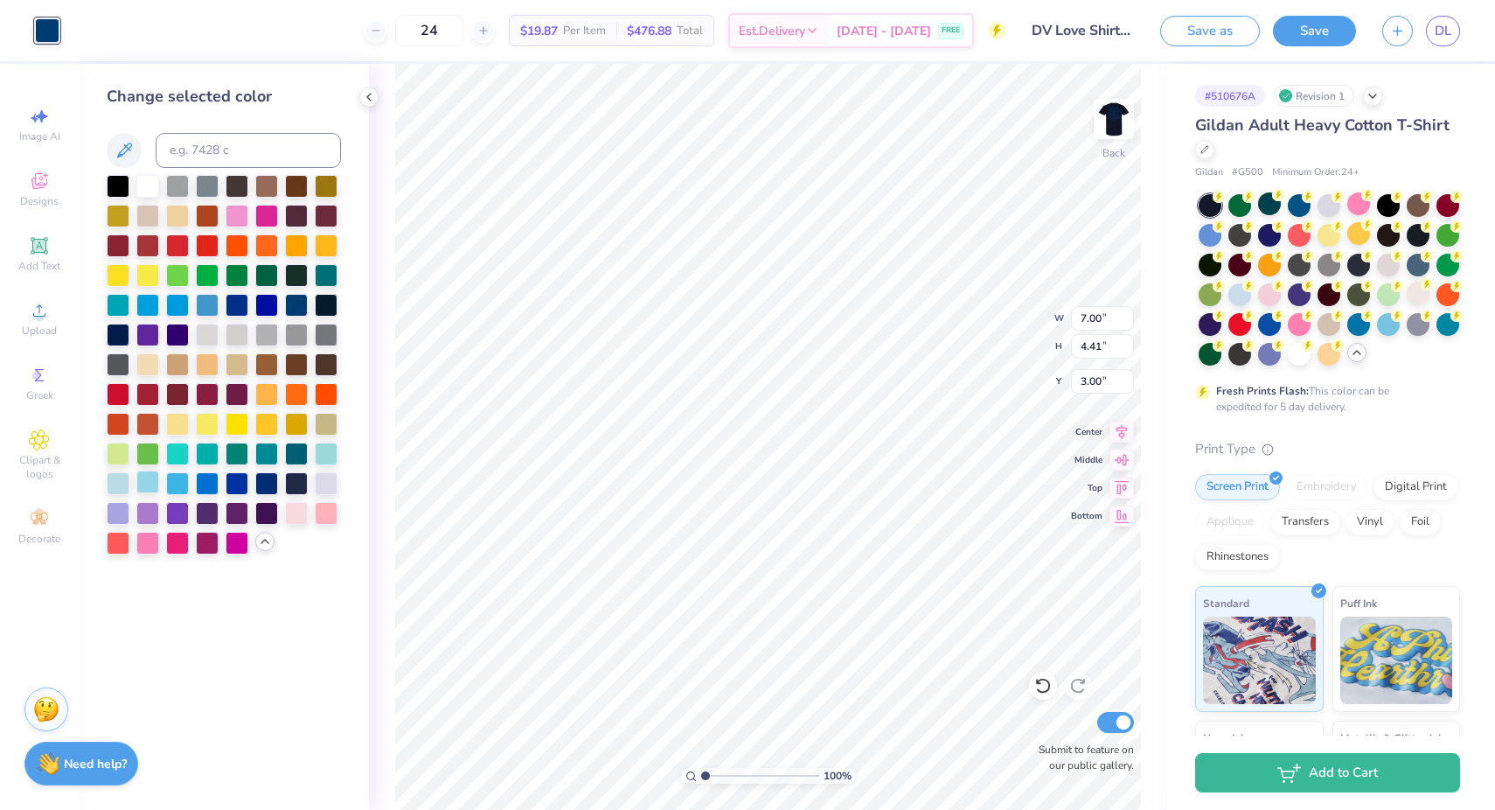
click at [148, 486] on div at bounding box center [147, 481] width 23 height 23
click at [121, 485] on div at bounding box center [118, 481] width 23 height 23
click at [326, 477] on div at bounding box center [326, 481] width 23 height 23
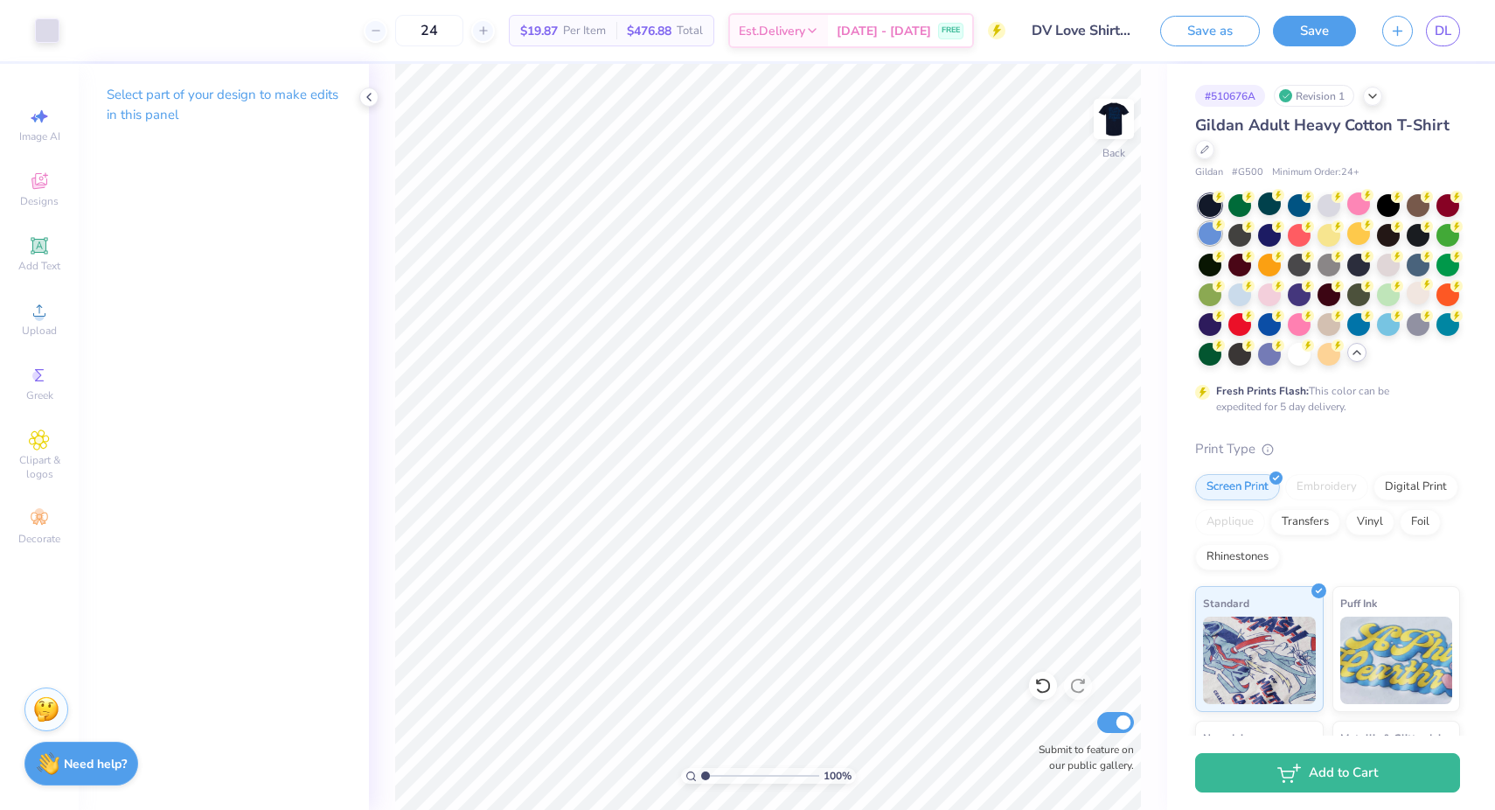
click at [1210, 237] on div at bounding box center [1210, 233] width 23 height 23
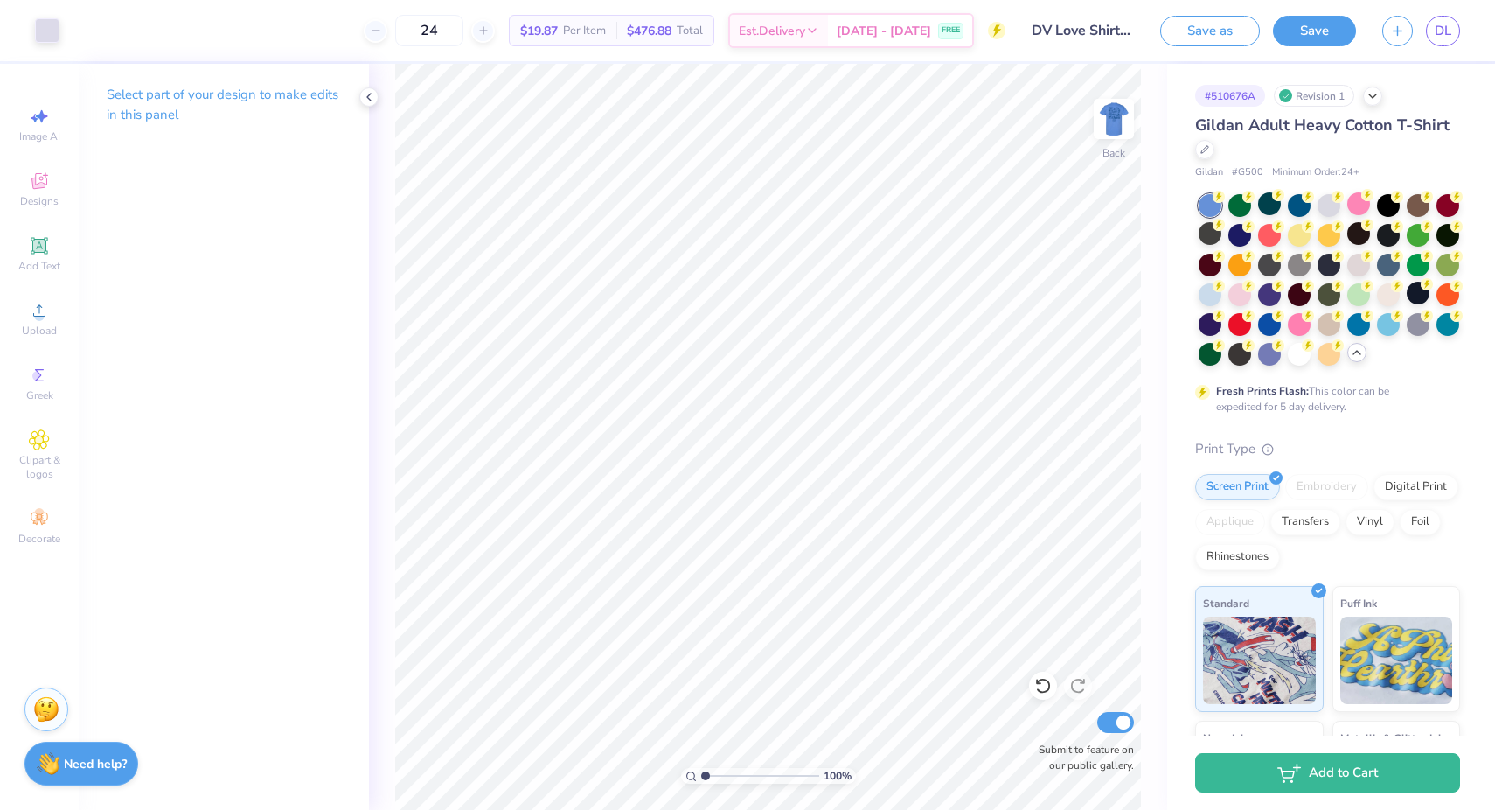
click at [1357, 351] on icon at bounding box center [1357, 352] width 14 height 14
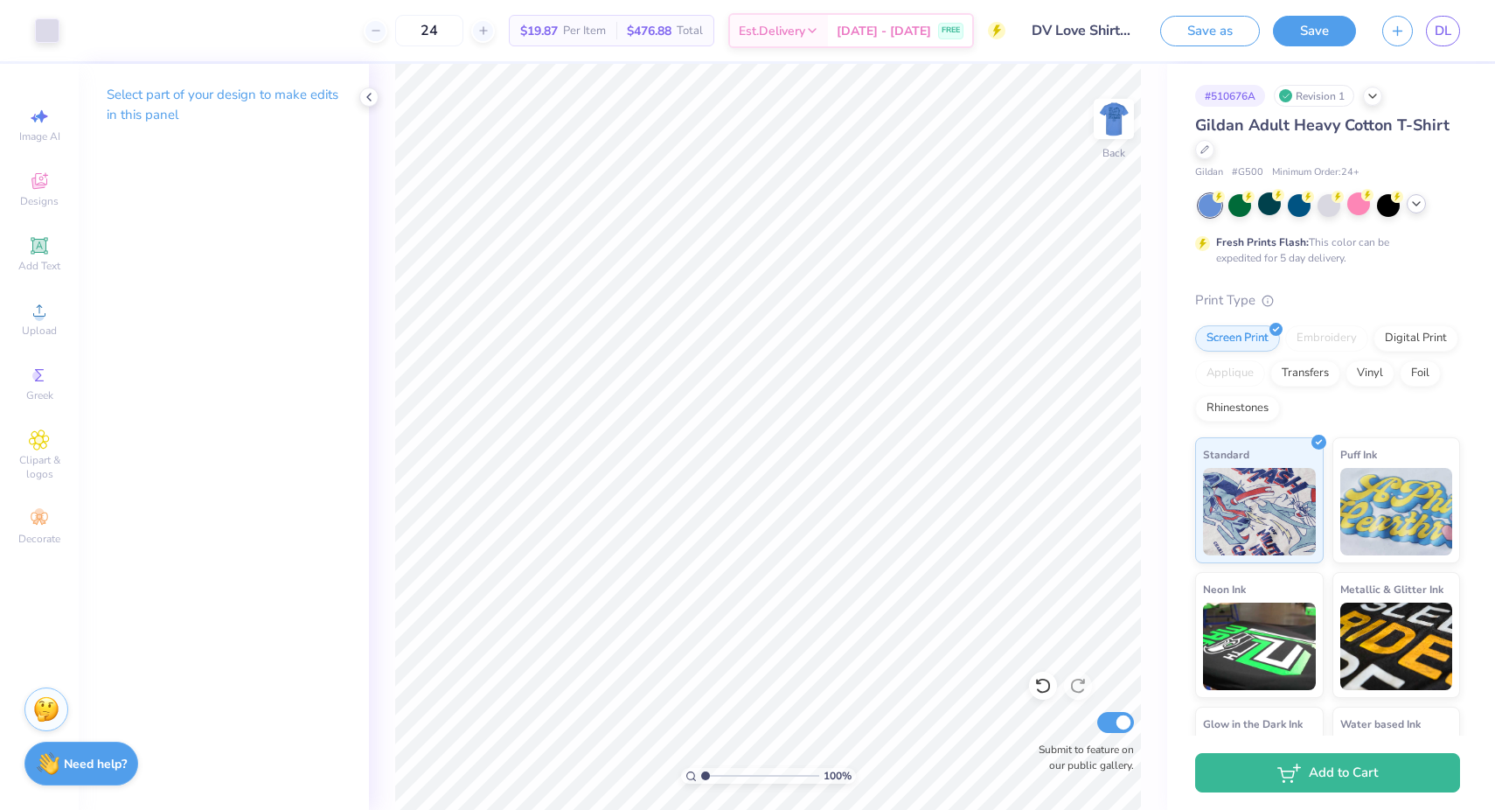
click at [1423, 198] on div at bounding box center [1329, 205] width 261 height 23
click at [1421, 205] on icon at bounding box center [1416, 204] width 14 height 14
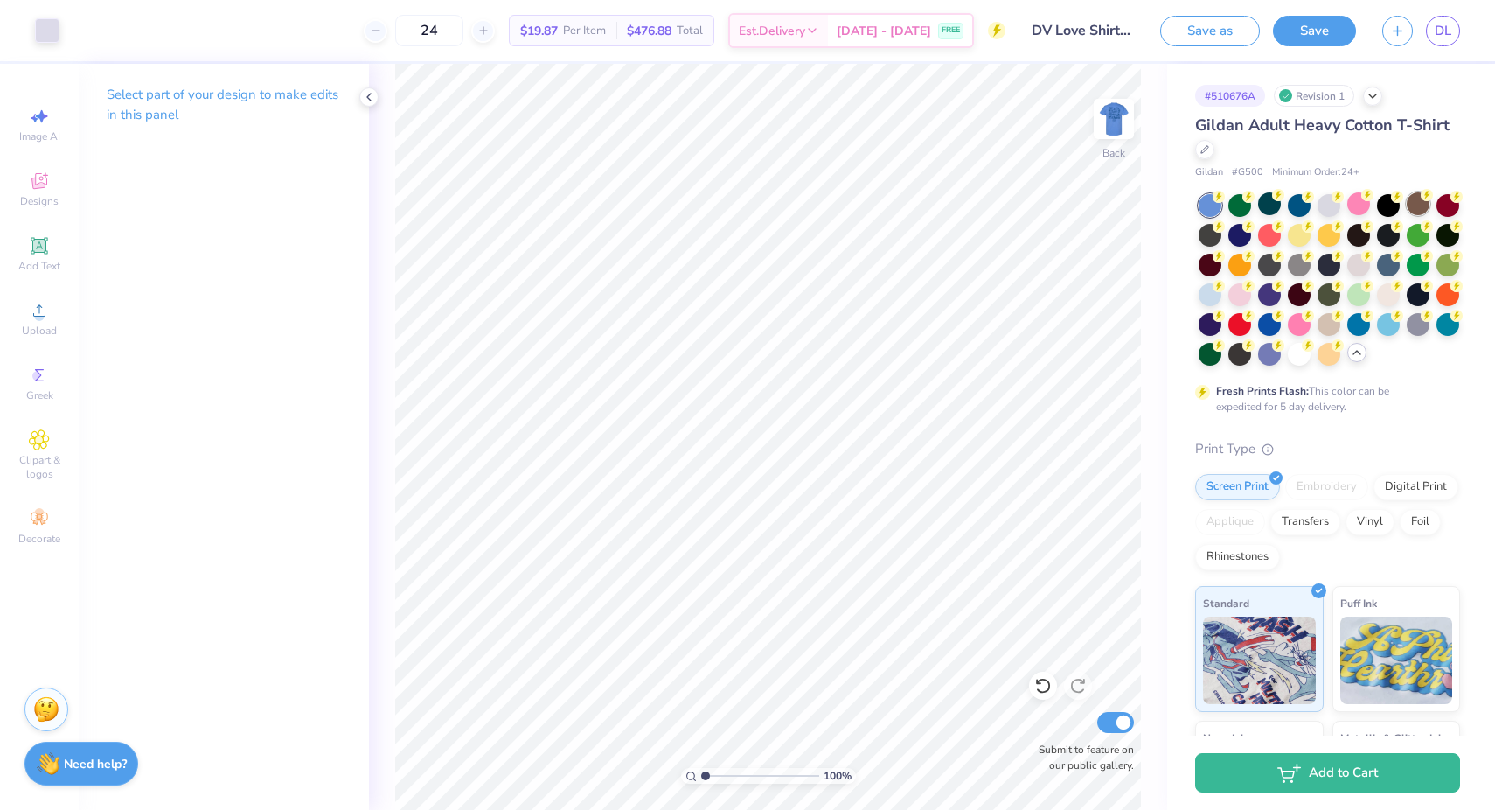
click at [1415, 207] on div at bounding box center [1418, 203] width 23 height 23
click at [1322, 330] on div at bounding box center [1328, 322] width 23 height 23
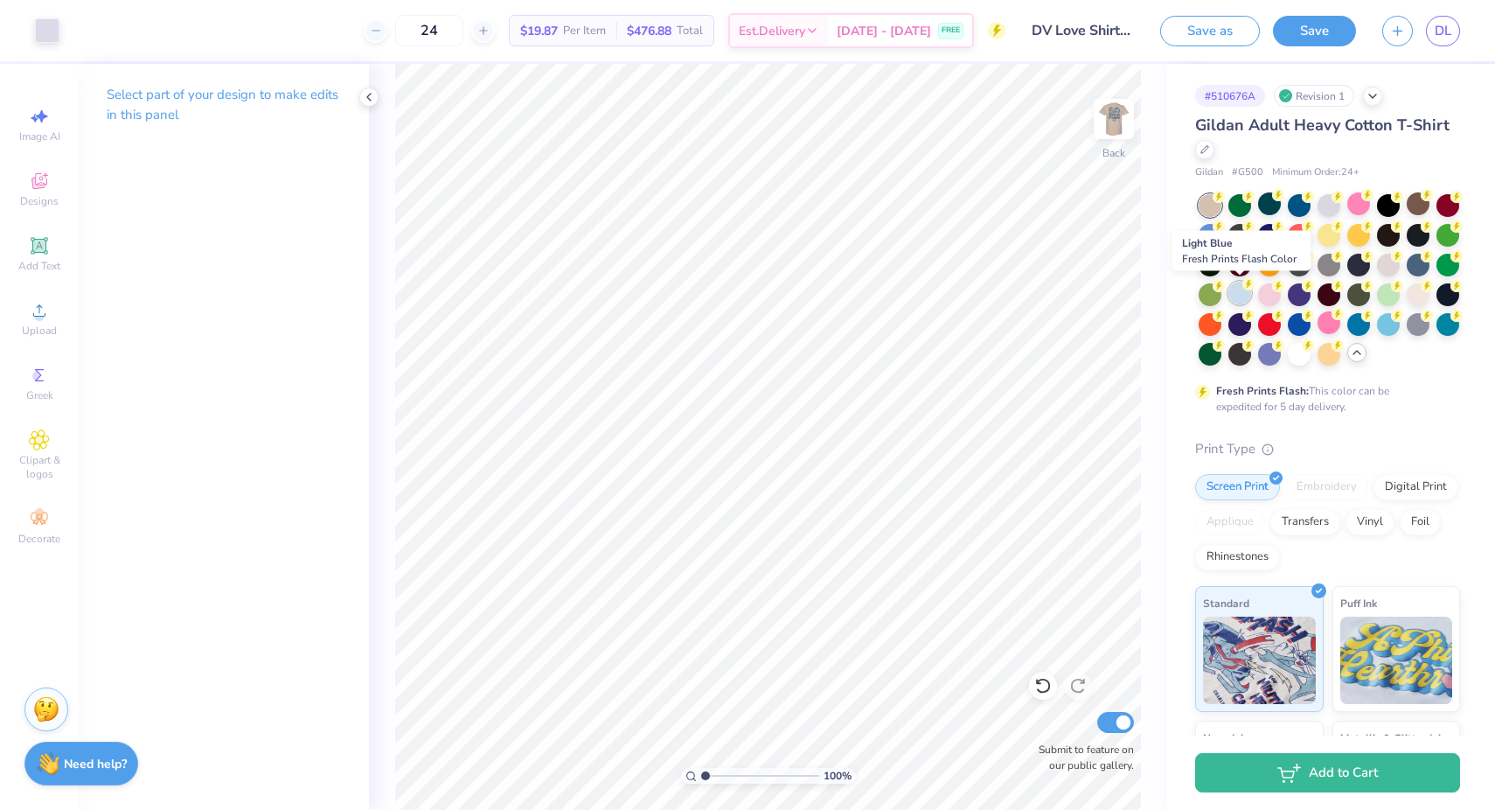
click at [1242, 299] on div at bounding box center [1239, 293] width 23 height 23
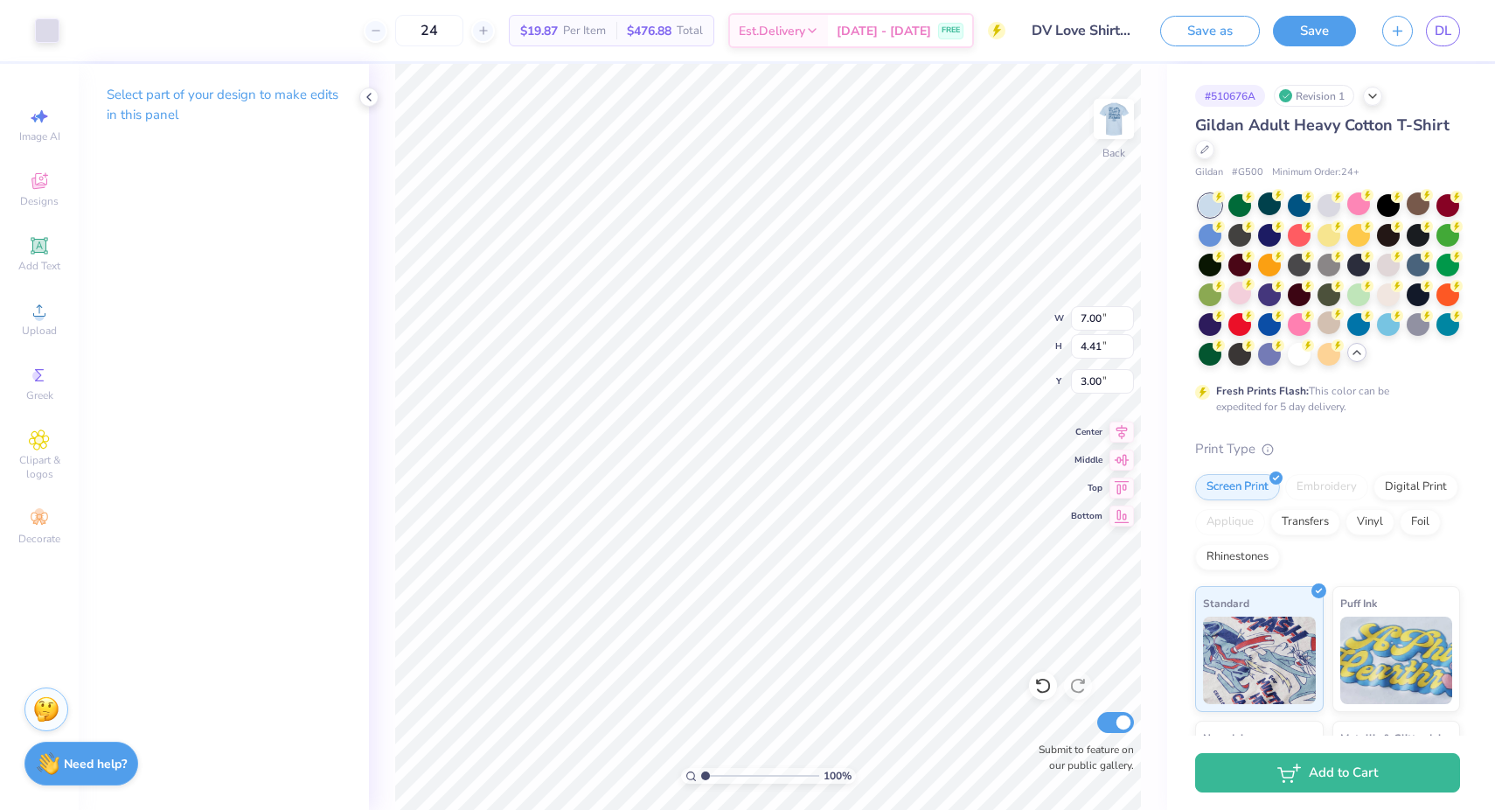
click at [31, 15] on div "Art colors" at bounding box center [29, 30] width 59 height 61
click at [44, 25] on div at bounding box center [47, 29] width 24 height 24
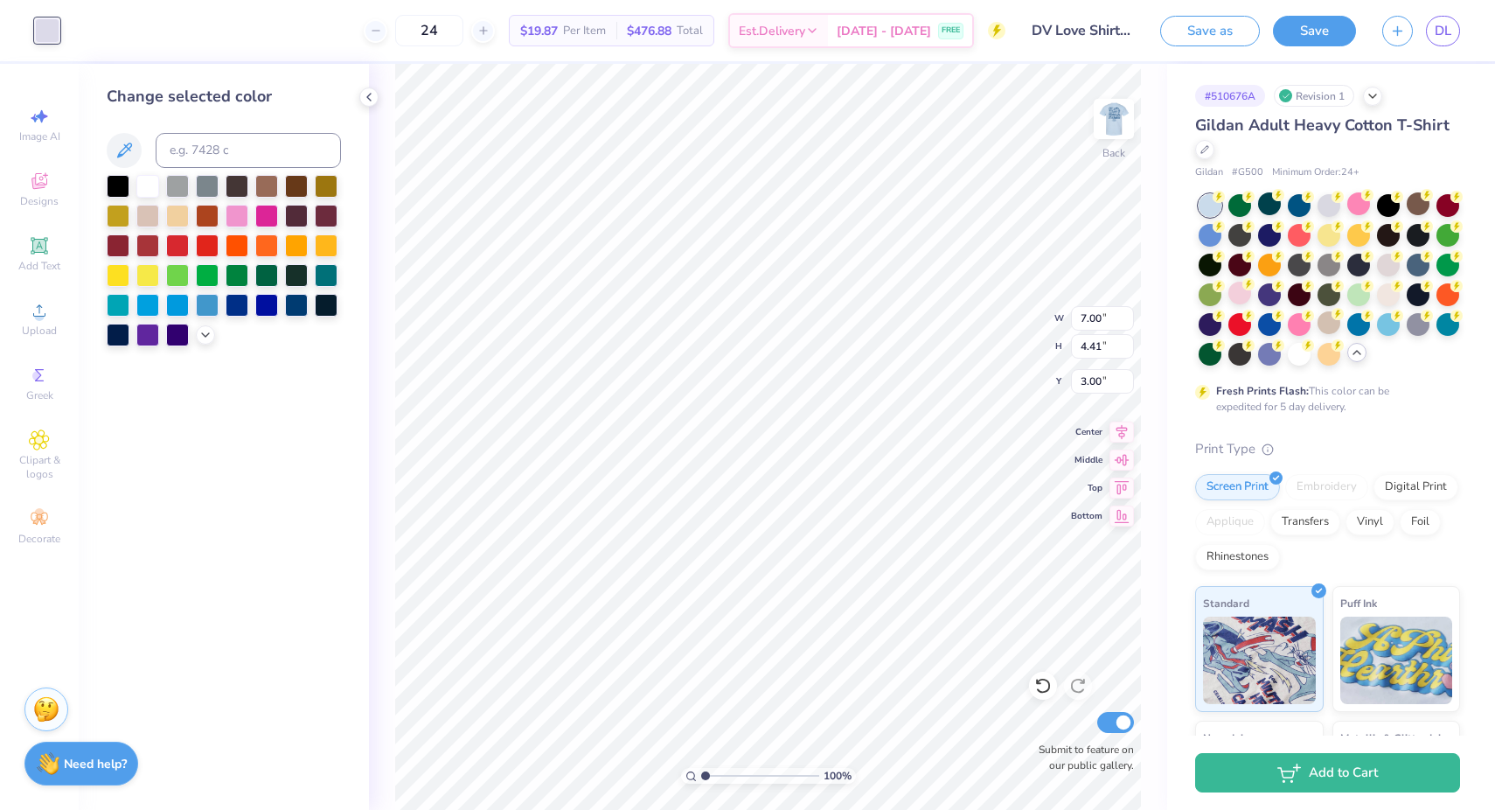
click at [193, 336] on div at bounding box center [224, 260] width 234 height 171
click at [198, 336] on icon at bounding box center [205, 333] width 14 height 14
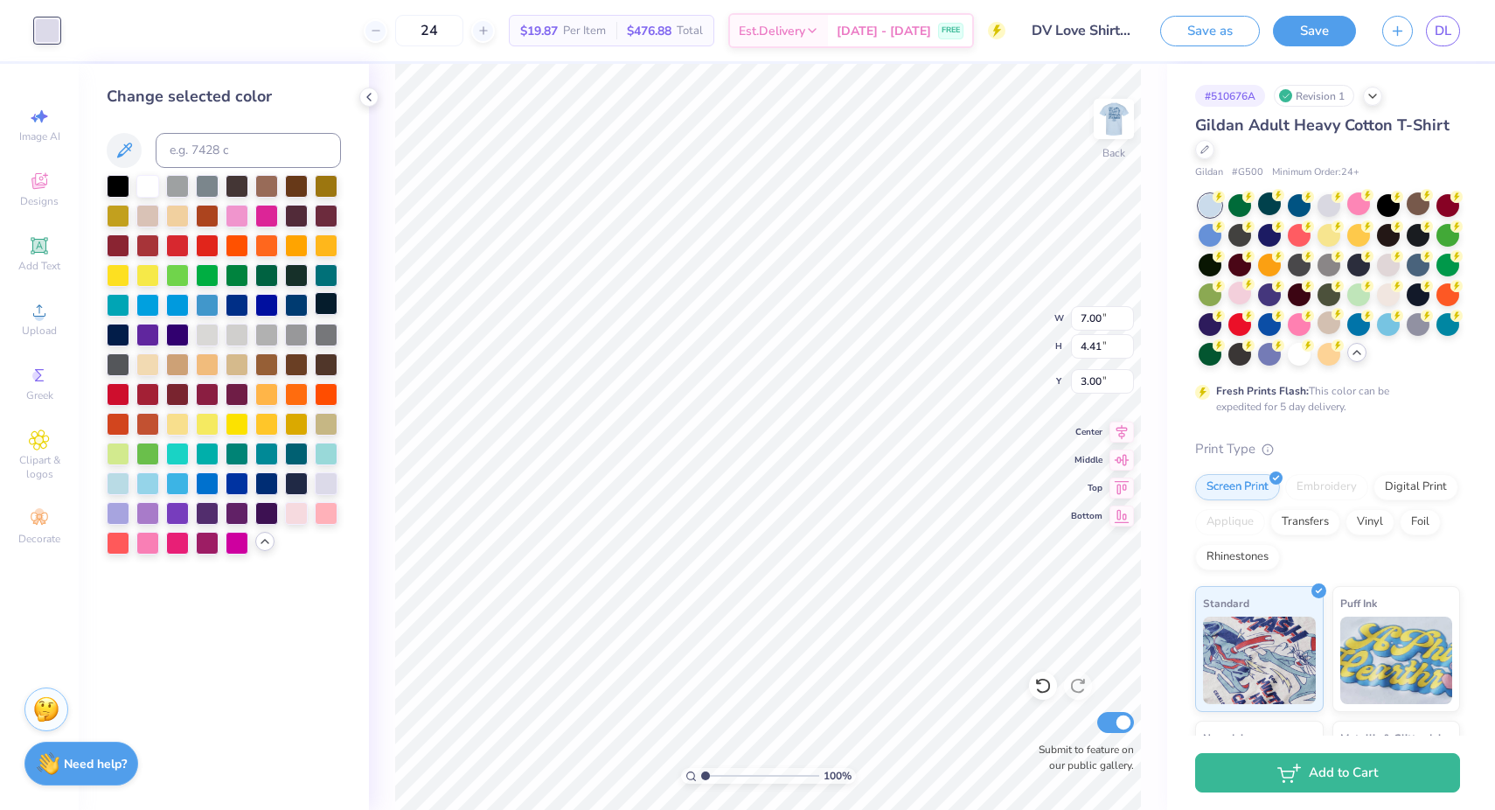
click at [333, 306] on div at bounding box center [326, 303] width 23 height 23
click at [116, 337] on div at bounding box center [118, 333] width 23 height 23
click at [1125, 124] on img at bounding box center [1114, 119] width 70 height 70
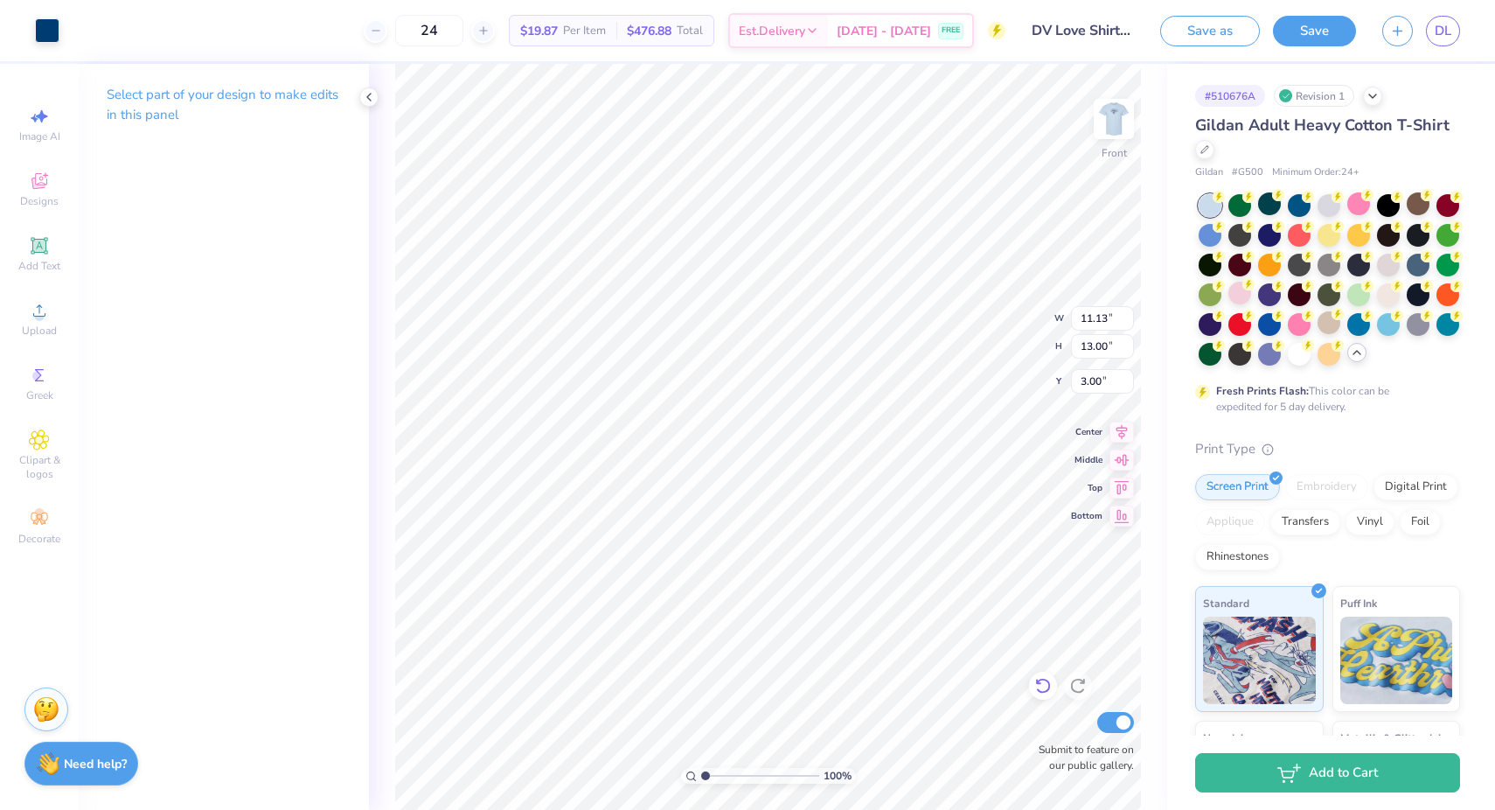
click at [1037, 682] on g at bounding box center [1042, 686] width 15 height 16
click at [1037, 682] on icon at bounding box center [1038, 681] width 3 height 3
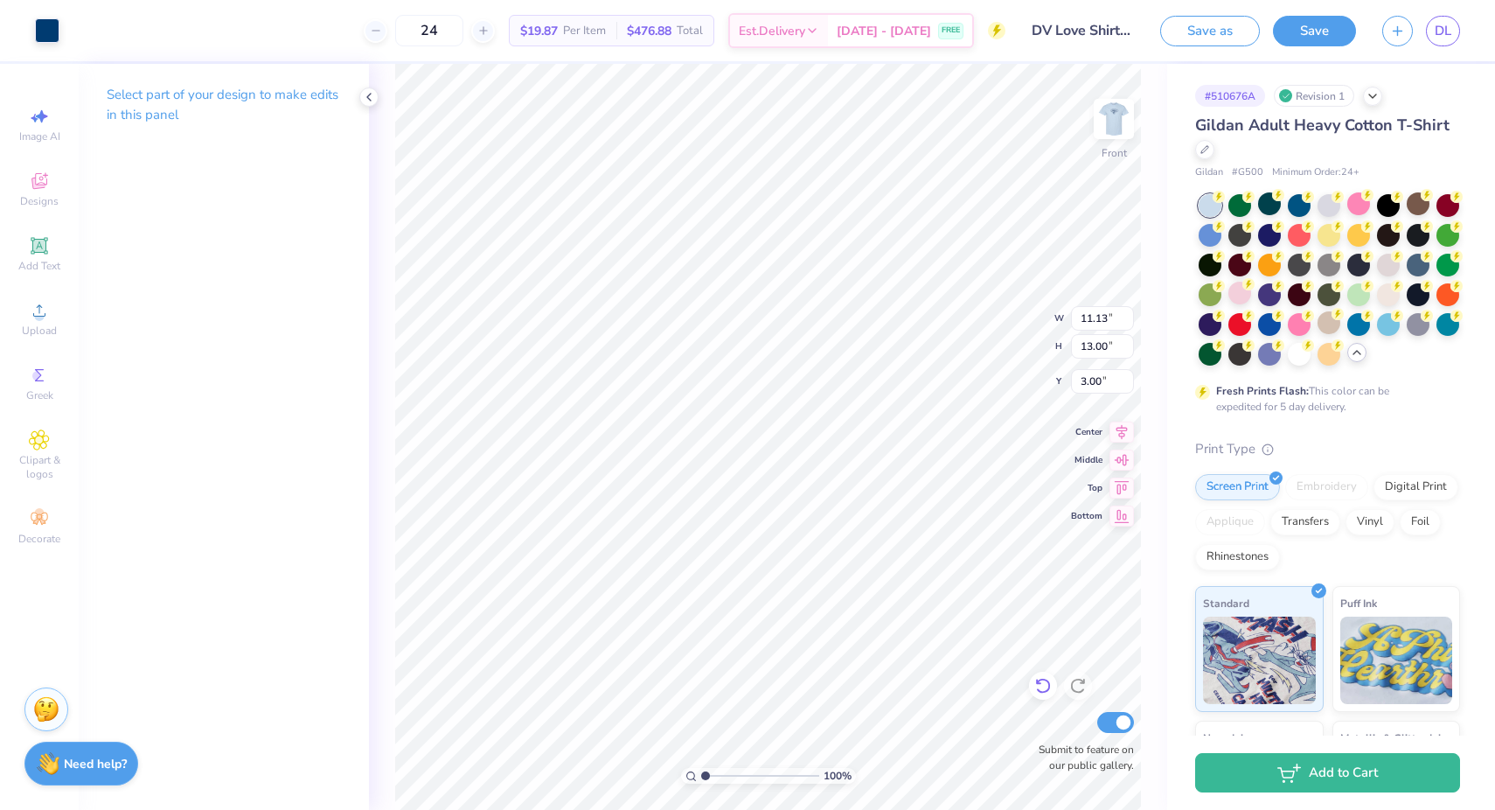
click at [1037, 682] on icon at bounding box center [1038, 681] width 3 height 3
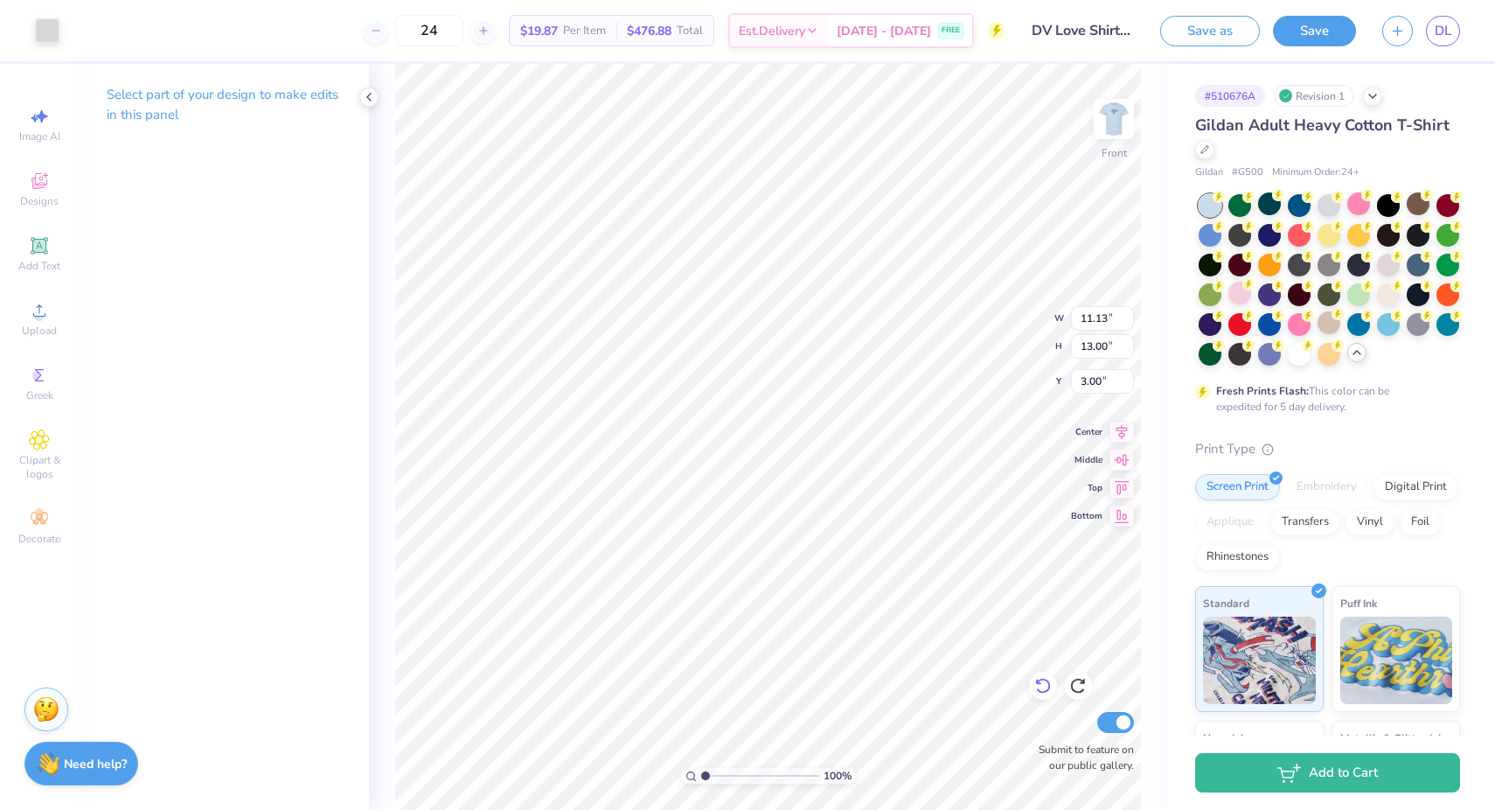
click at [1037, 682] on icon at bounding box center [1038, 681] width 3 height 3
click at [1117, 104] on img at bounding box center [1114, 119] width 70 height 70
click at [54, 41] on div at bounding box center [47, 29] width 24 height 24
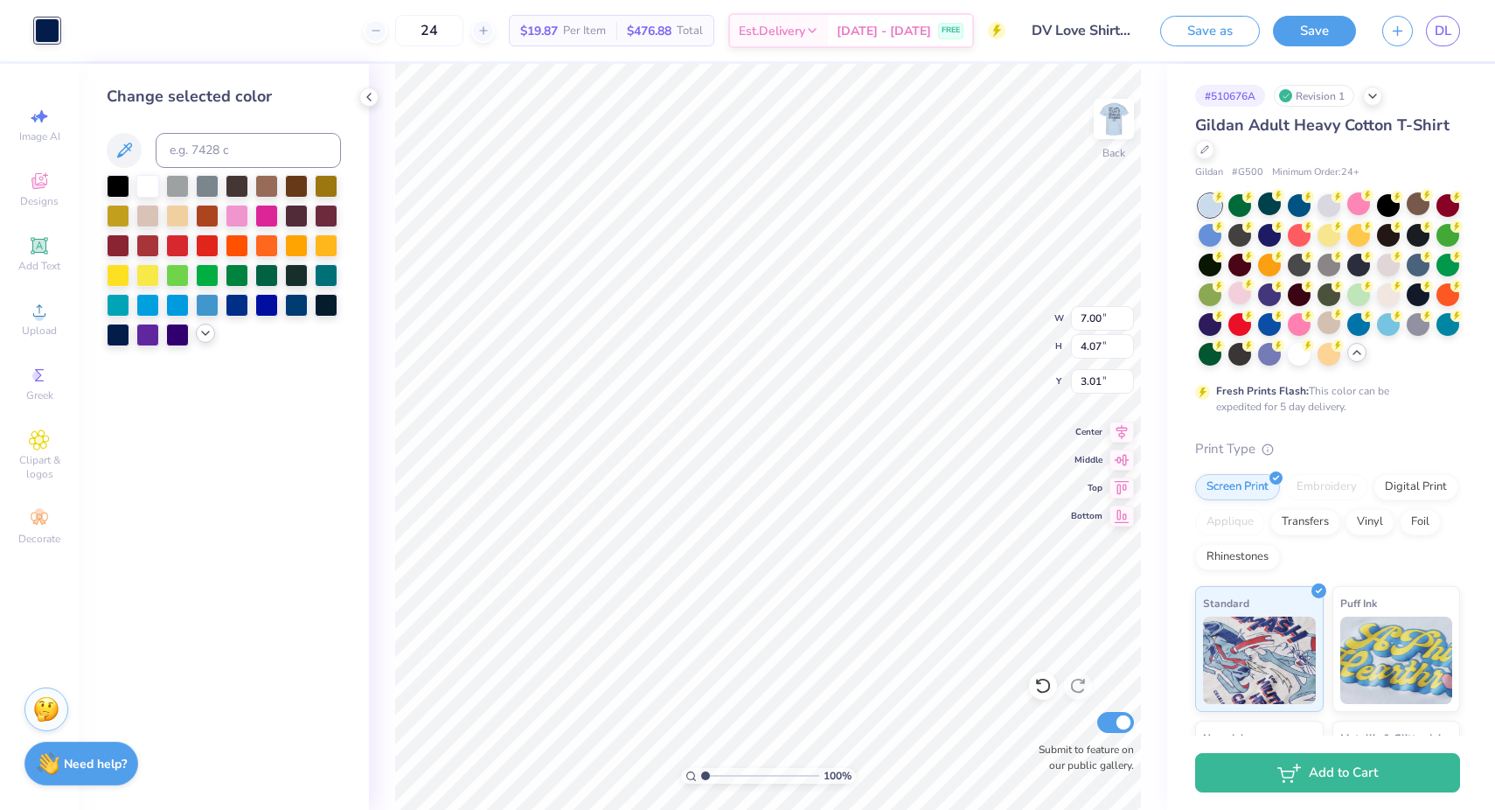
click at [203, 333] on icon at bounding box center [205, 333] width 14 height 14
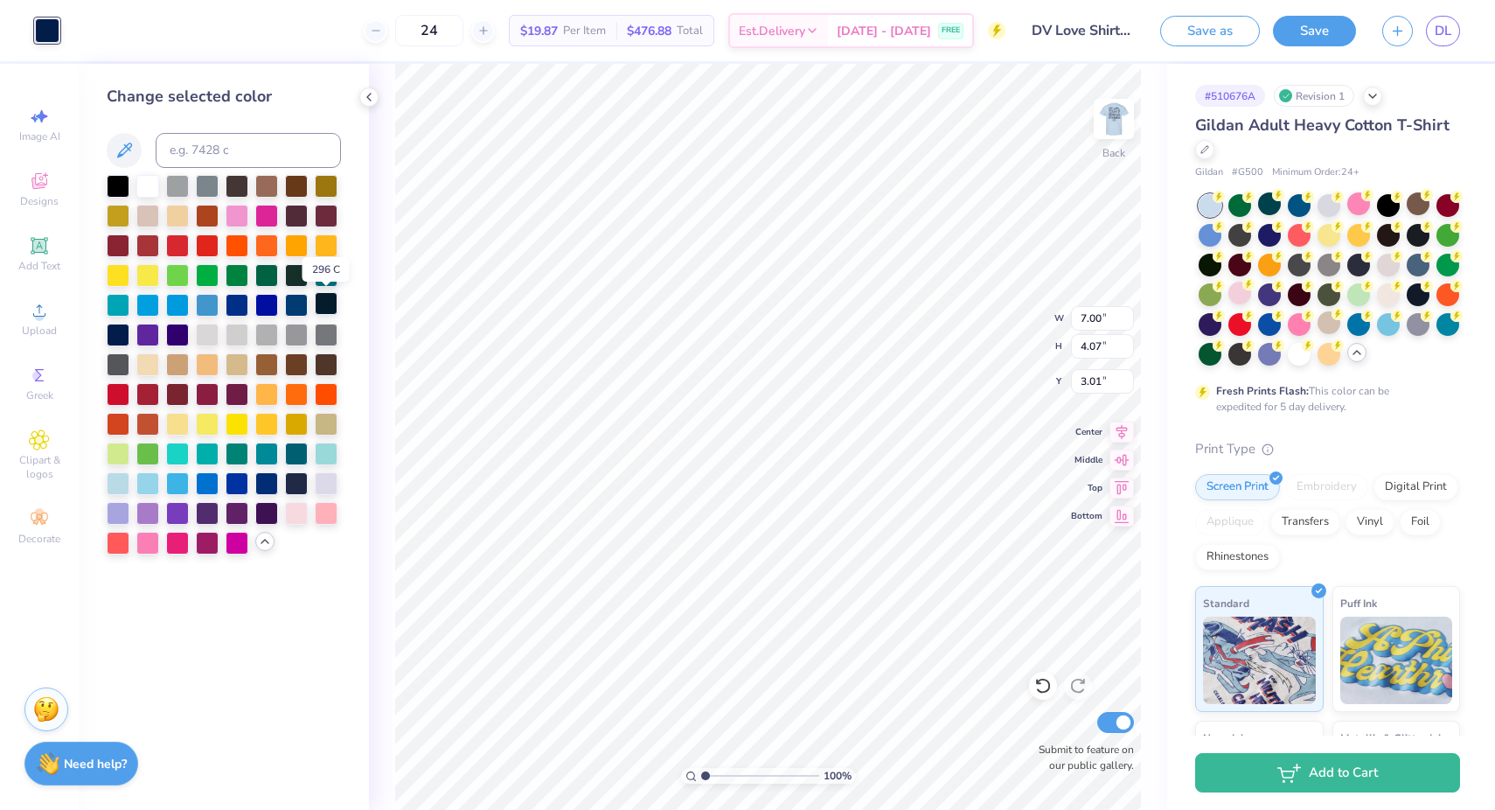
click at [321, 305] on div at bounding box center [326, 303] width 23 height 23
click at [118, 342] on div at bounding box center [118, 333] width 23 height 23
click at [51, 36] on div at bounding box center [47, 30] width 24 height 24
click at [323, 299] on div at bounding box center [326, 303] width 23 height 23
click at [1121, 129] on img at bounding box center [1114, 119] width 70 height 70
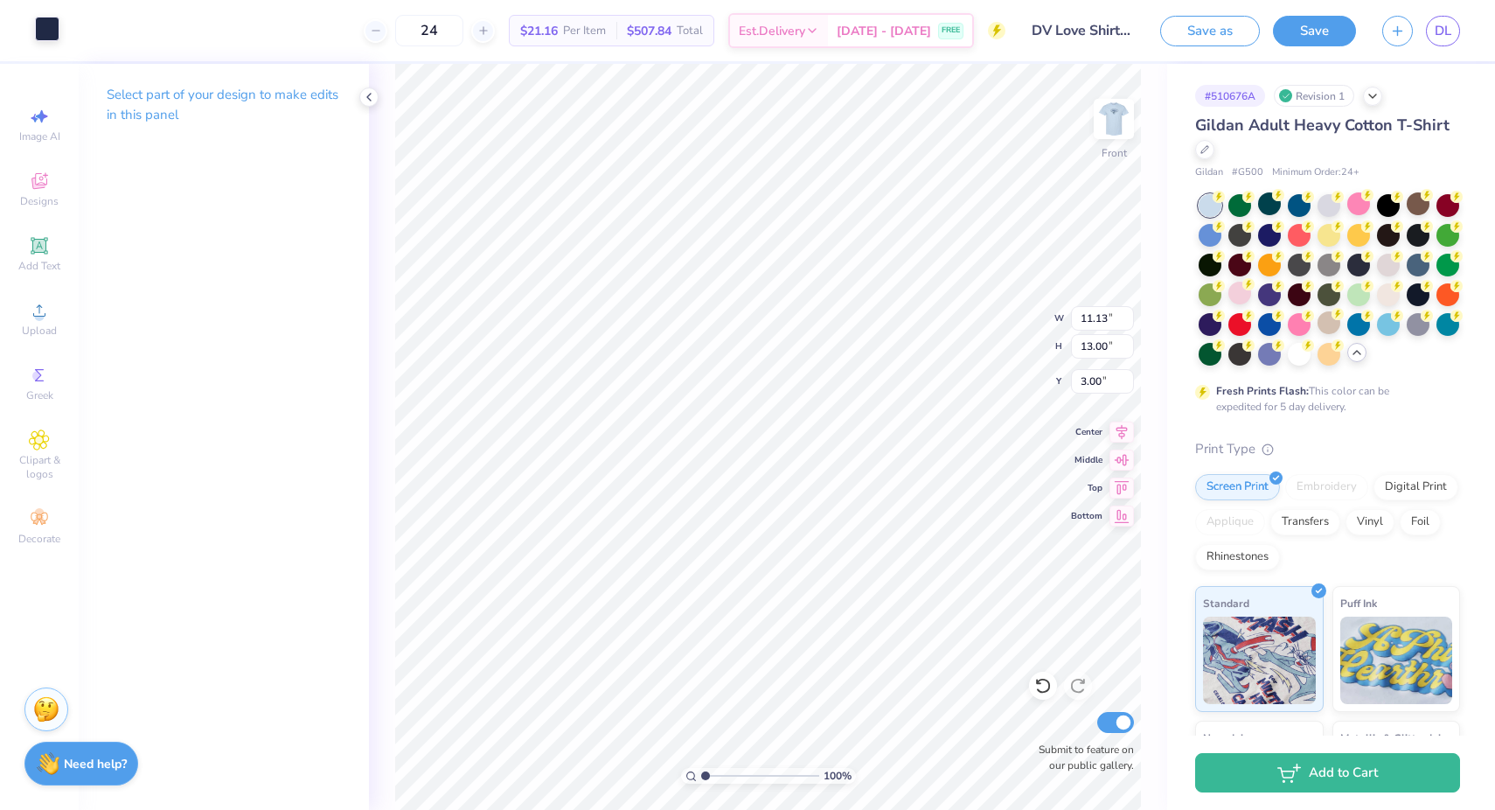
click at [48, 31] on div at bounding box center [47, 29] width 24 height 24
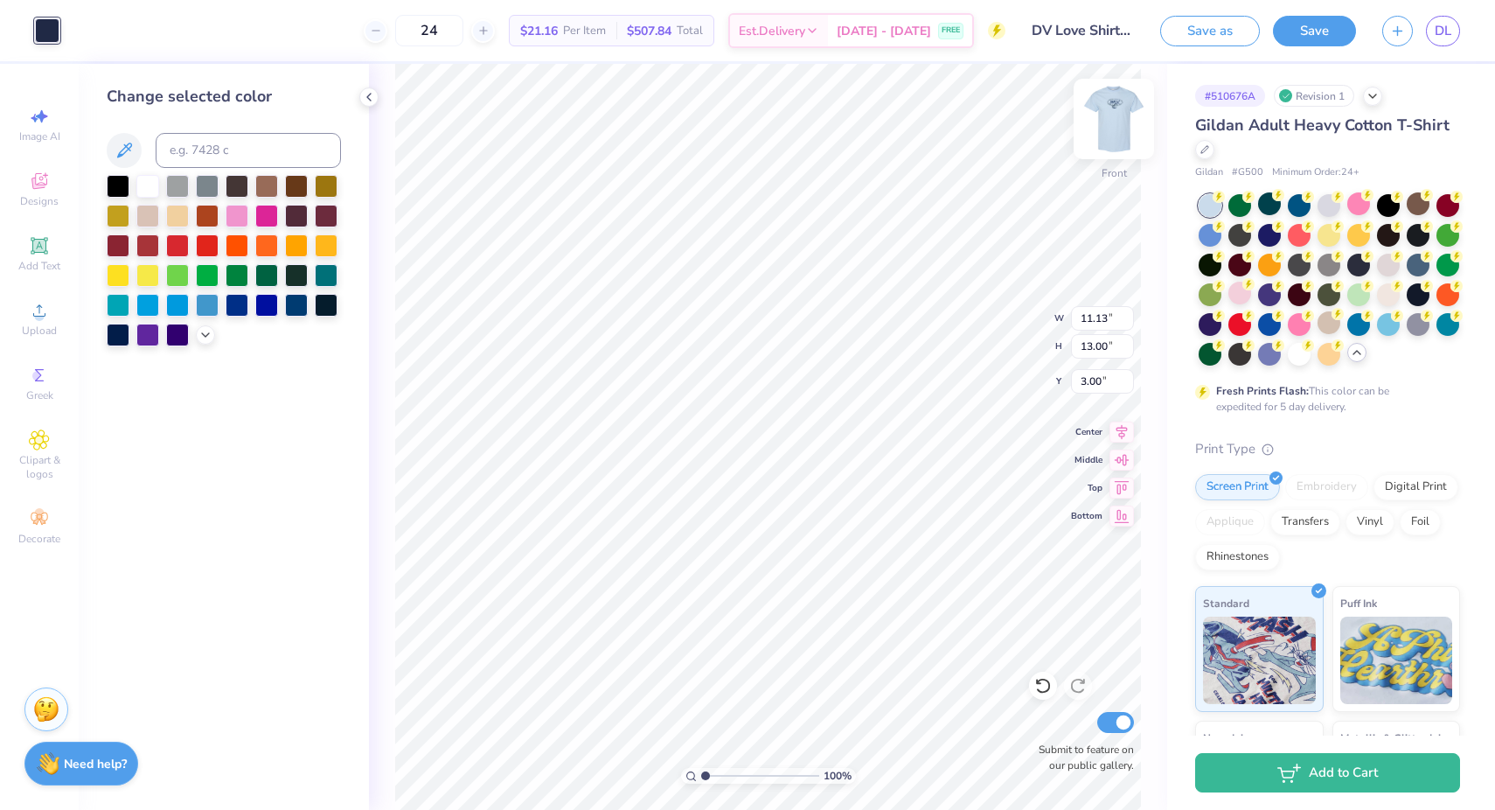
click at [1120, 120] on img at bounding box center [1114, 119] width 70 height 70
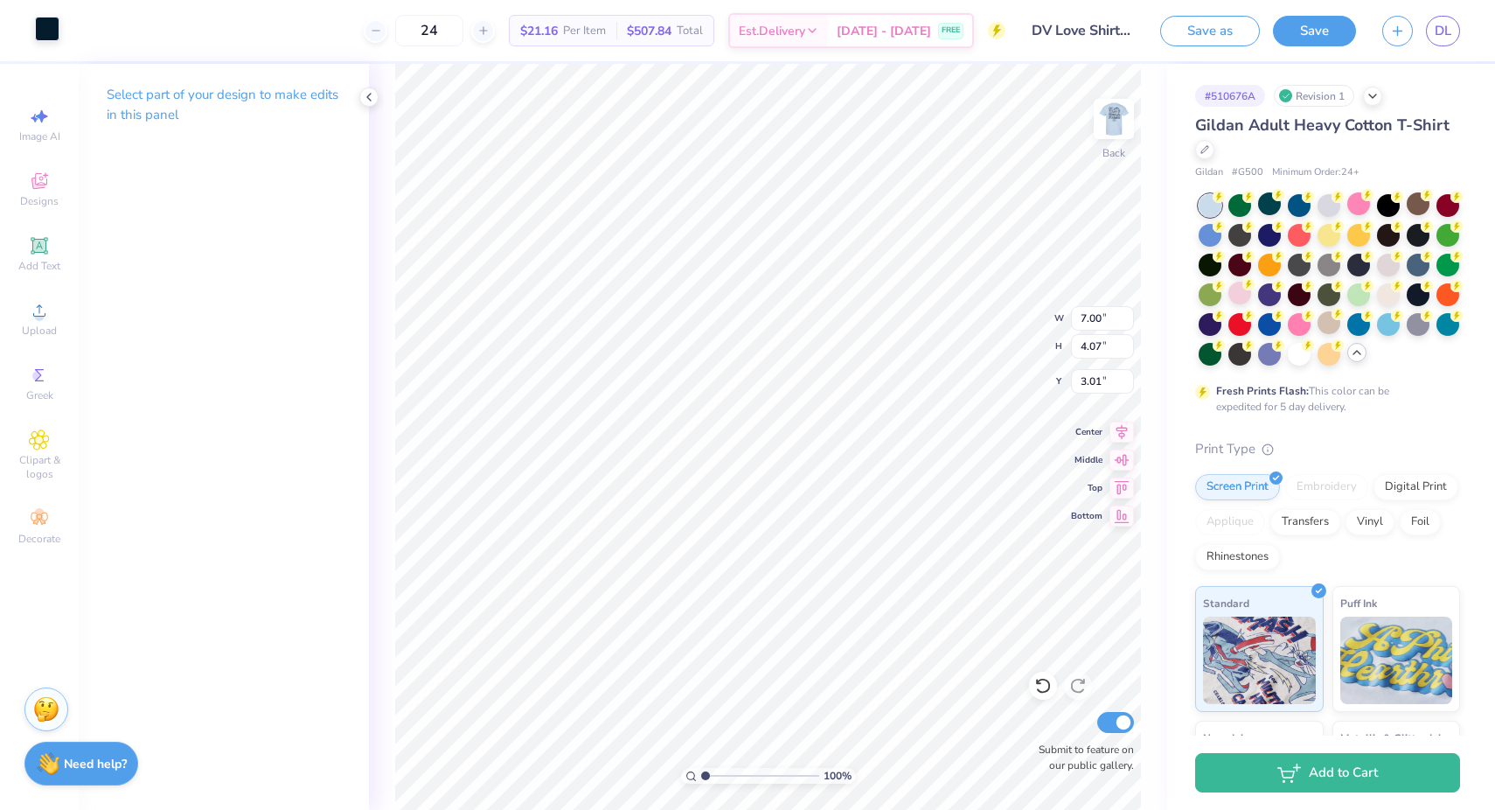
click at [44, 38] on div at bounding box center [47, 29] width 24 height 24
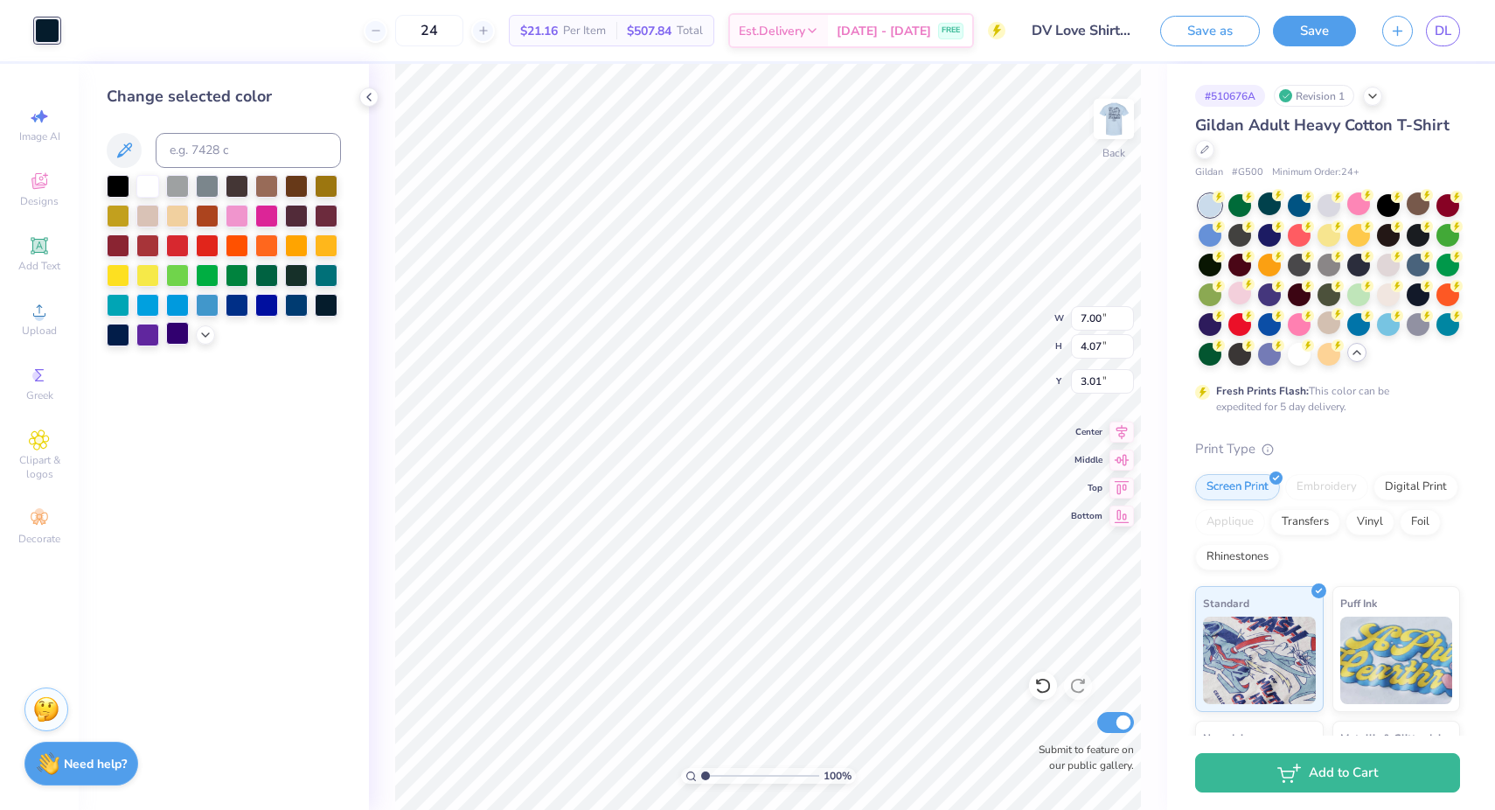
click at [185, 333] on div at bounding box center [177, 333] width 23 height 23
click at [205, 333] on icon at bounding box center [205, 333] width 14 height 14
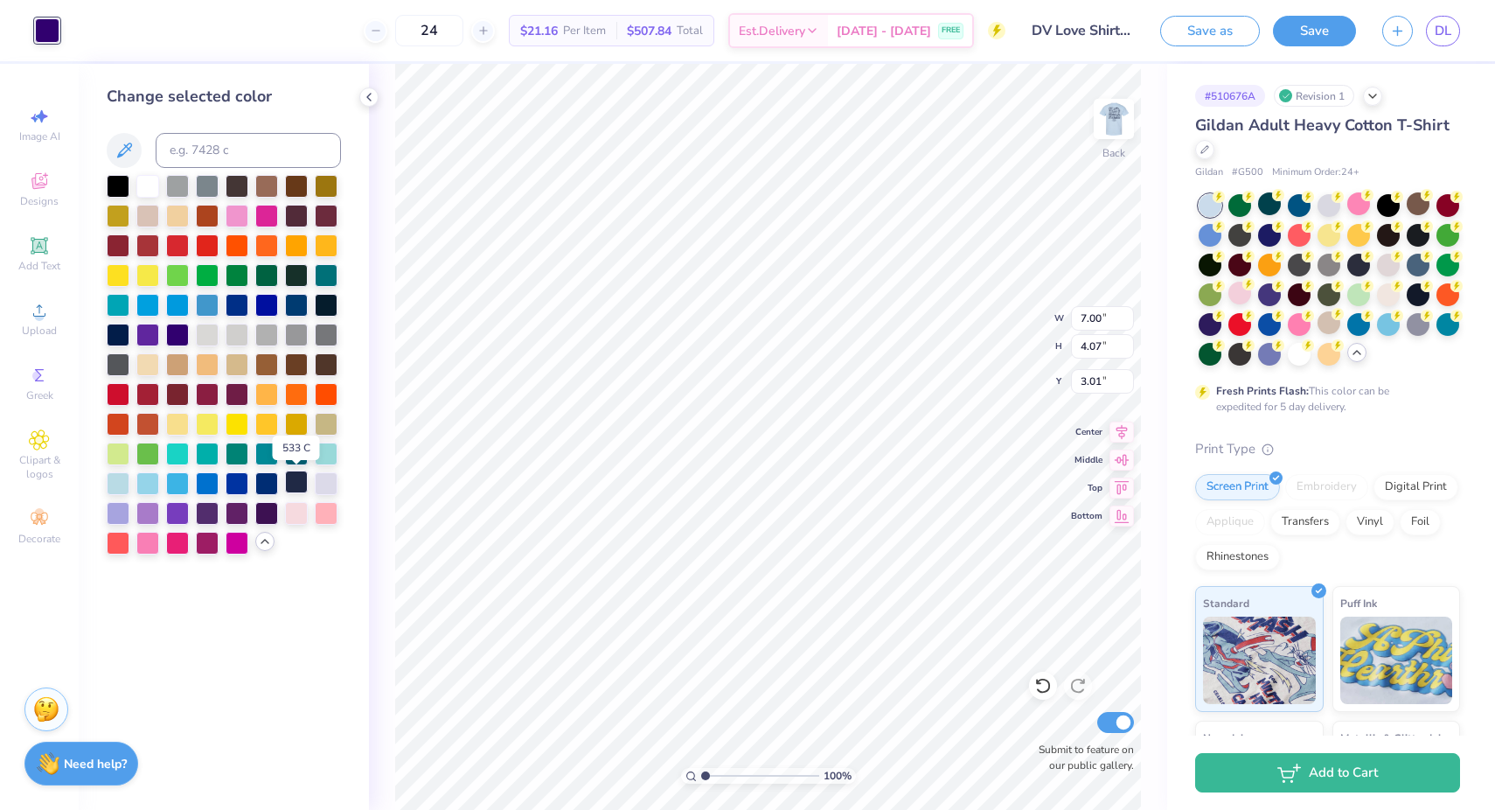
click at [290, 477] on div at bounding box center [296, 481] width 23 height 23
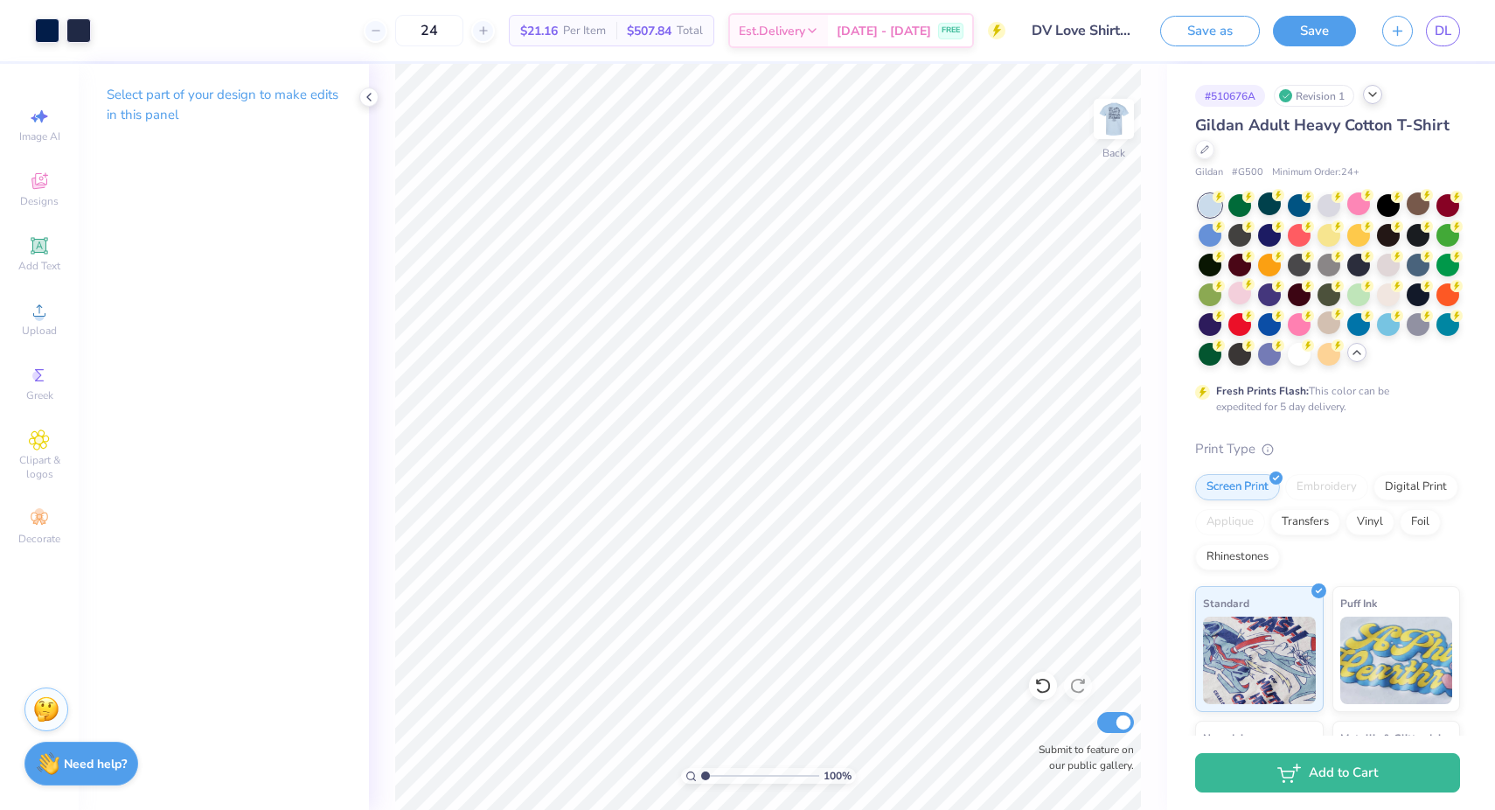
click at [1379, 98] on icon at bounding box center [1373, 94] width 14 height 14
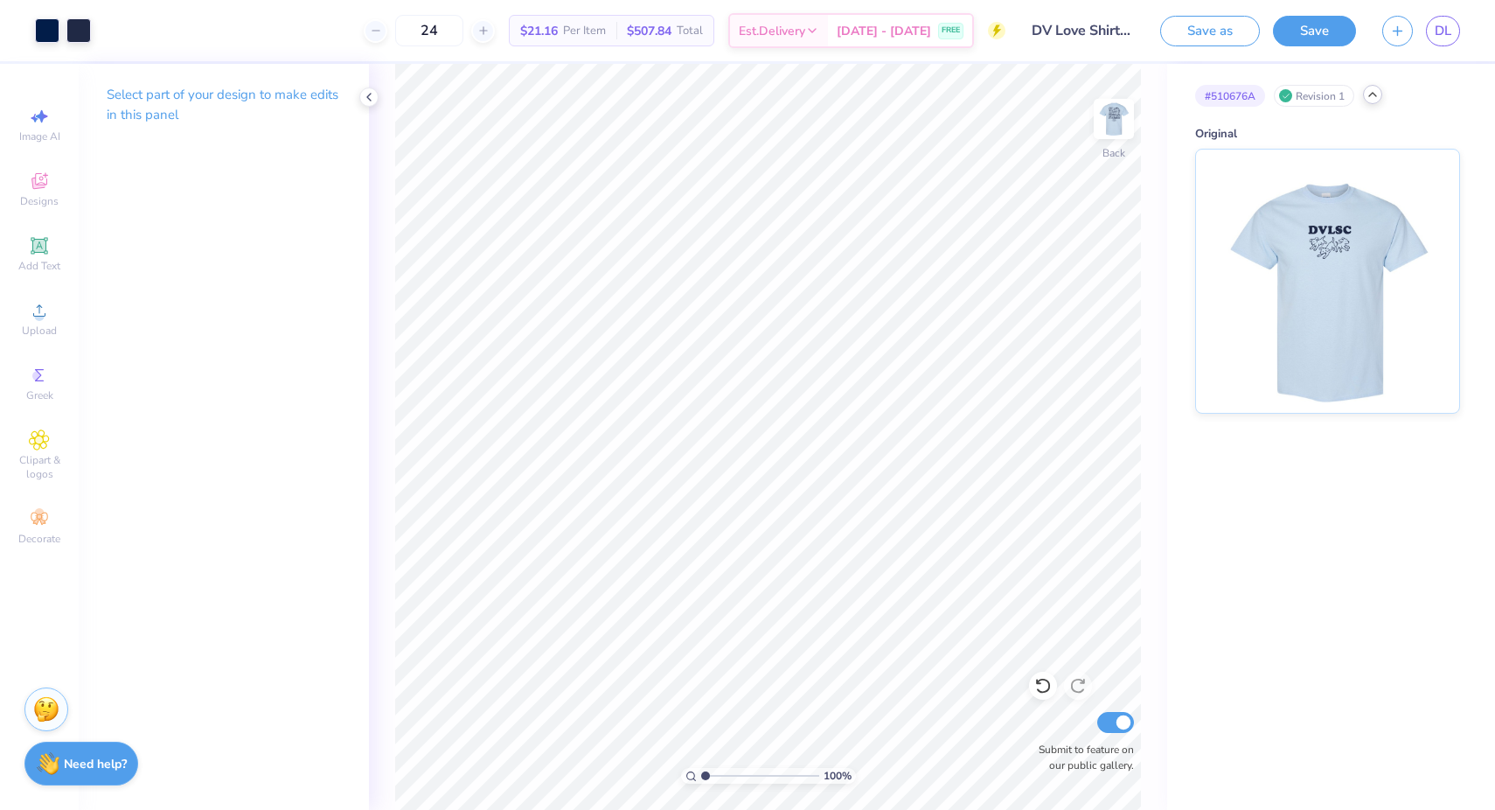
click at [1372, 98] on icon at bounding box center [1373, 94] width 14 height 14
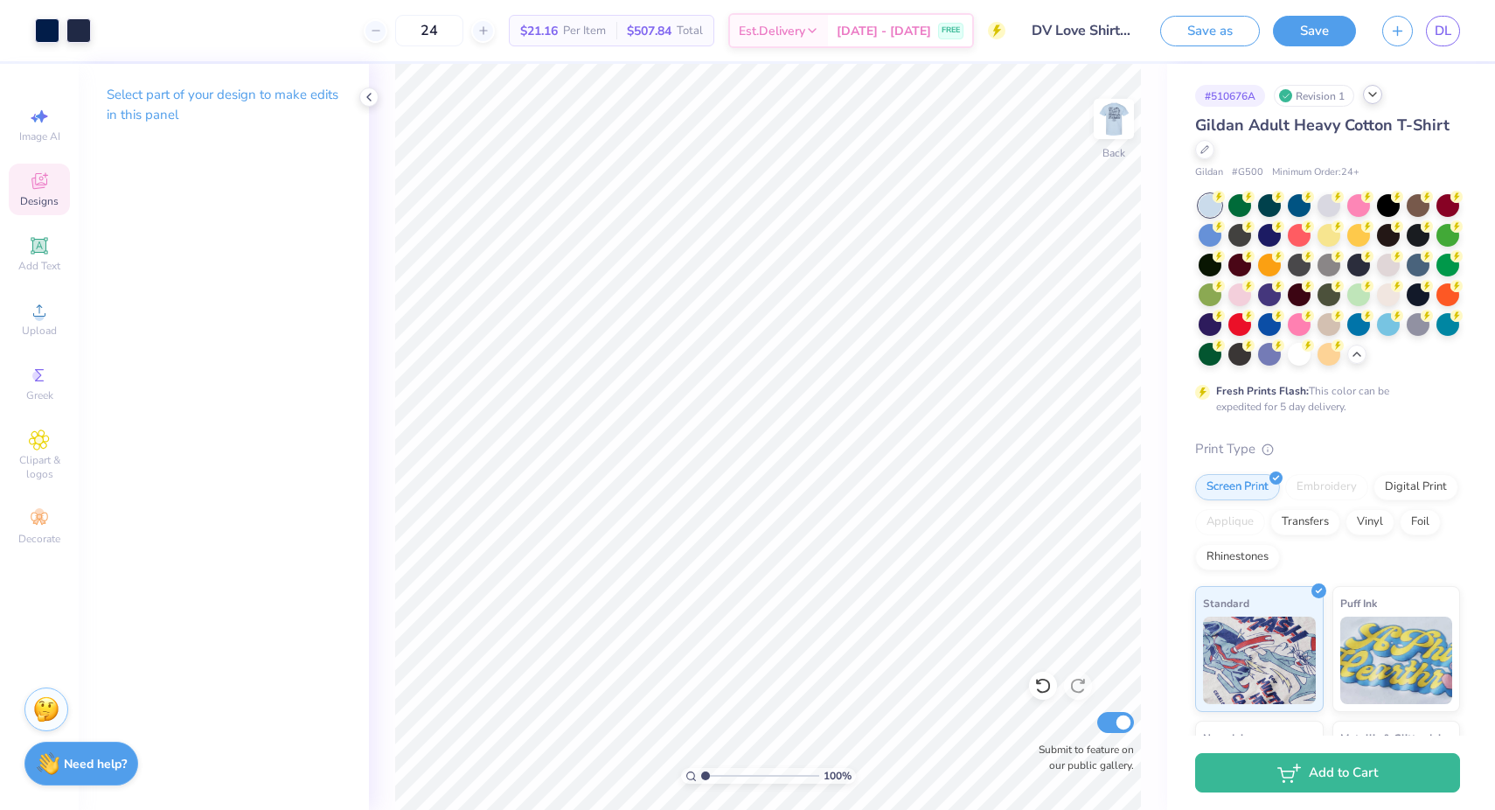
click at [58, 191] on div "Designs" at bounding box center [39, 189] width 61 height 52
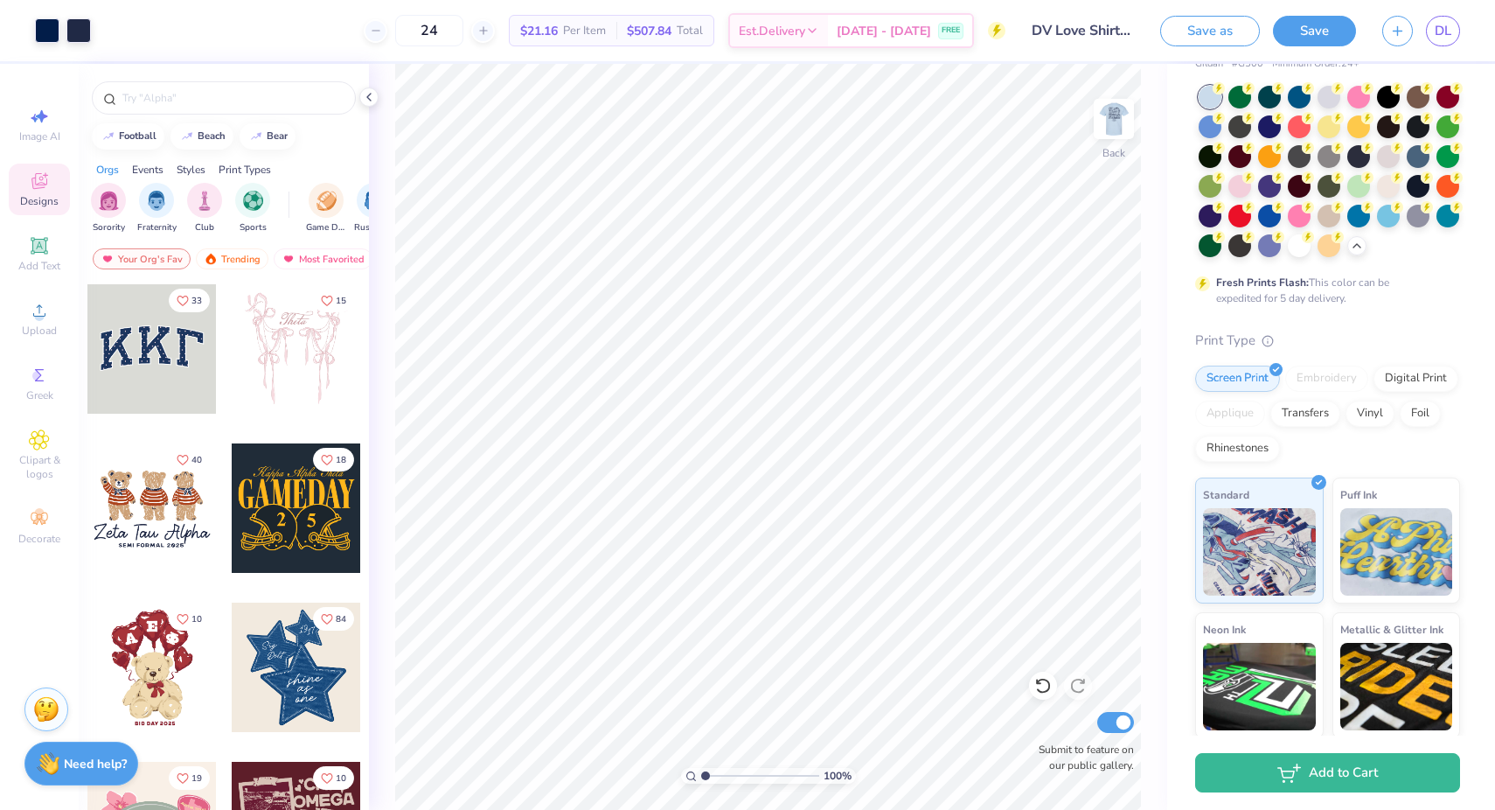
scroll to position [246, 0]
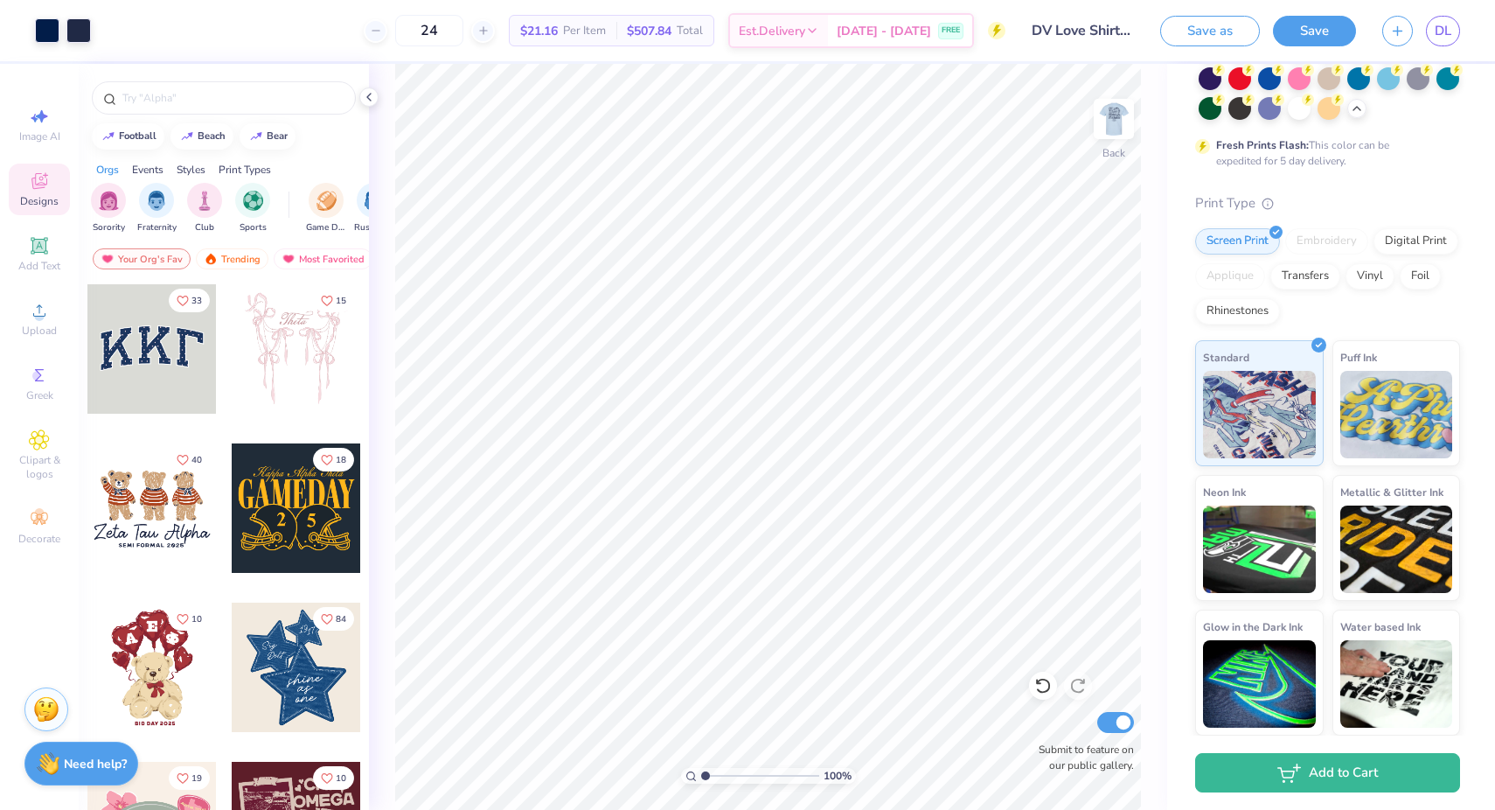
click at [558, 27] on span "$21.16" at bounding box center [539, 31] width 38 height 18
click at [1100, 149] on div "Back" at bounding box center [1114, 130] width 40 height 62
click at [1118, 122] on img at bounding box center [1114, 119] width 70 height 70
click at [1128, 106] on img at bounding box center [1114, 119] width 70 height 70
type input "5.10"
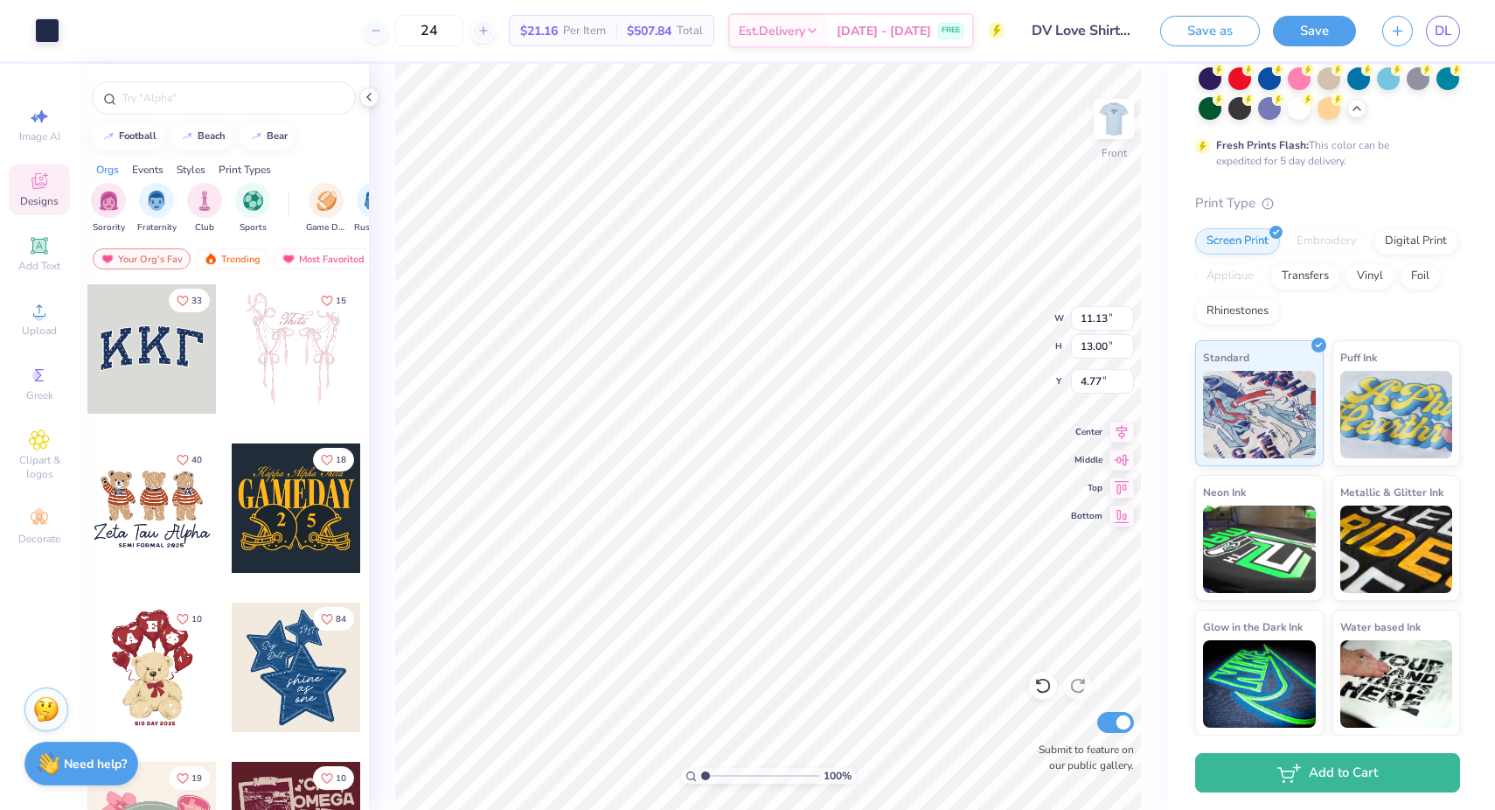
type input "4.77"
click at [1125, 140] on div at bounding box center [1114, 119] width 80 height 80
click at [1125, 140] on img at bounding box center [1114, 119] width 70 height 70
click at [1125, 136] on img at bounding box center [1113, 118] width 35 height 35
click at [1039, 675] on div at bounding box center [1043, 685] width 28 height 28
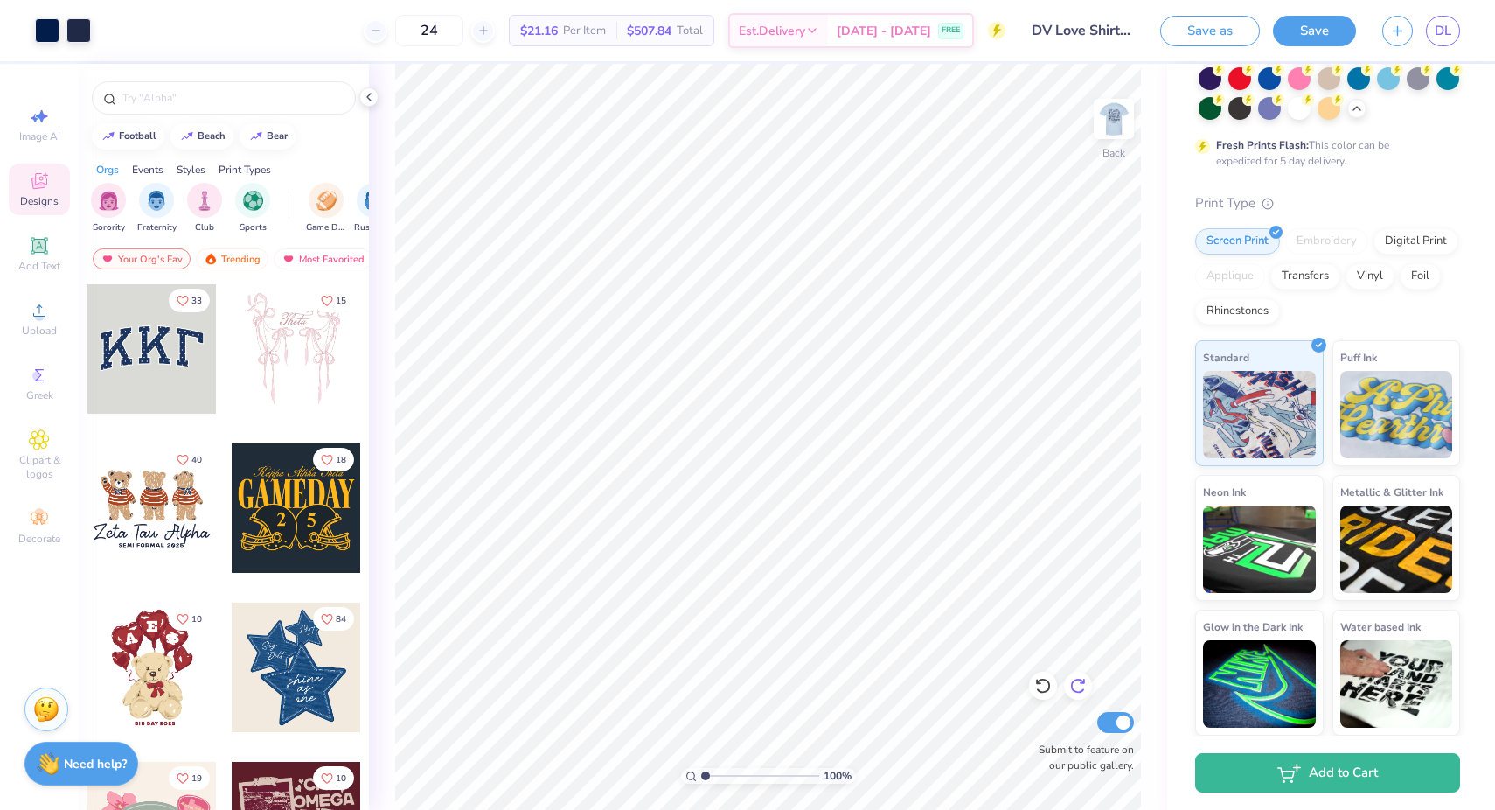
click at [1083, 685] on icon at bounding box center [1077, 685] width 17 height 17
click at [1120, 129] on img at bounding box center [1114, 119] width 70 height 70
click at [1119, 129] on img at bounding box center [1114, 119] width 70 height 70
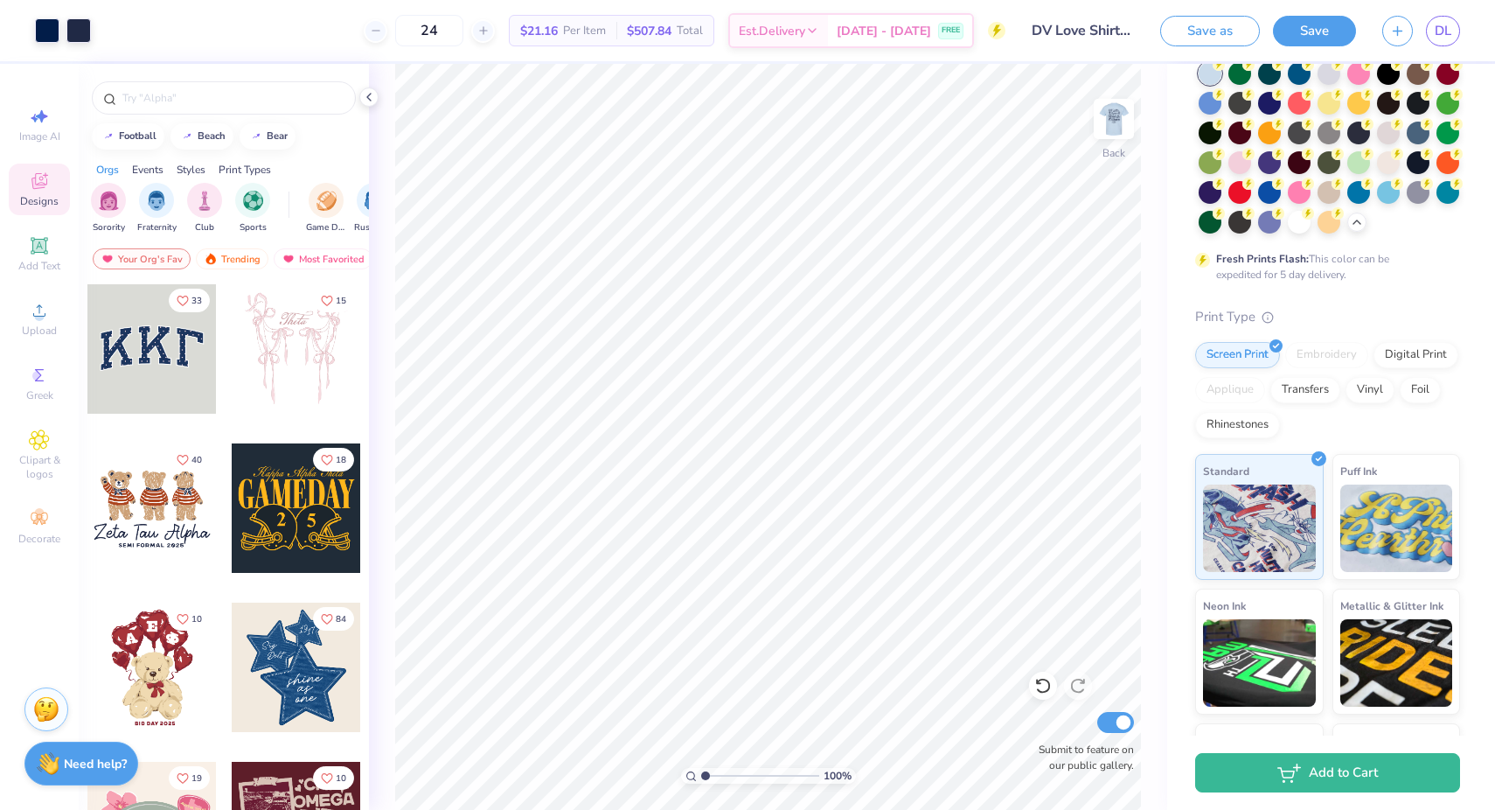
scroll to position [0, 0]
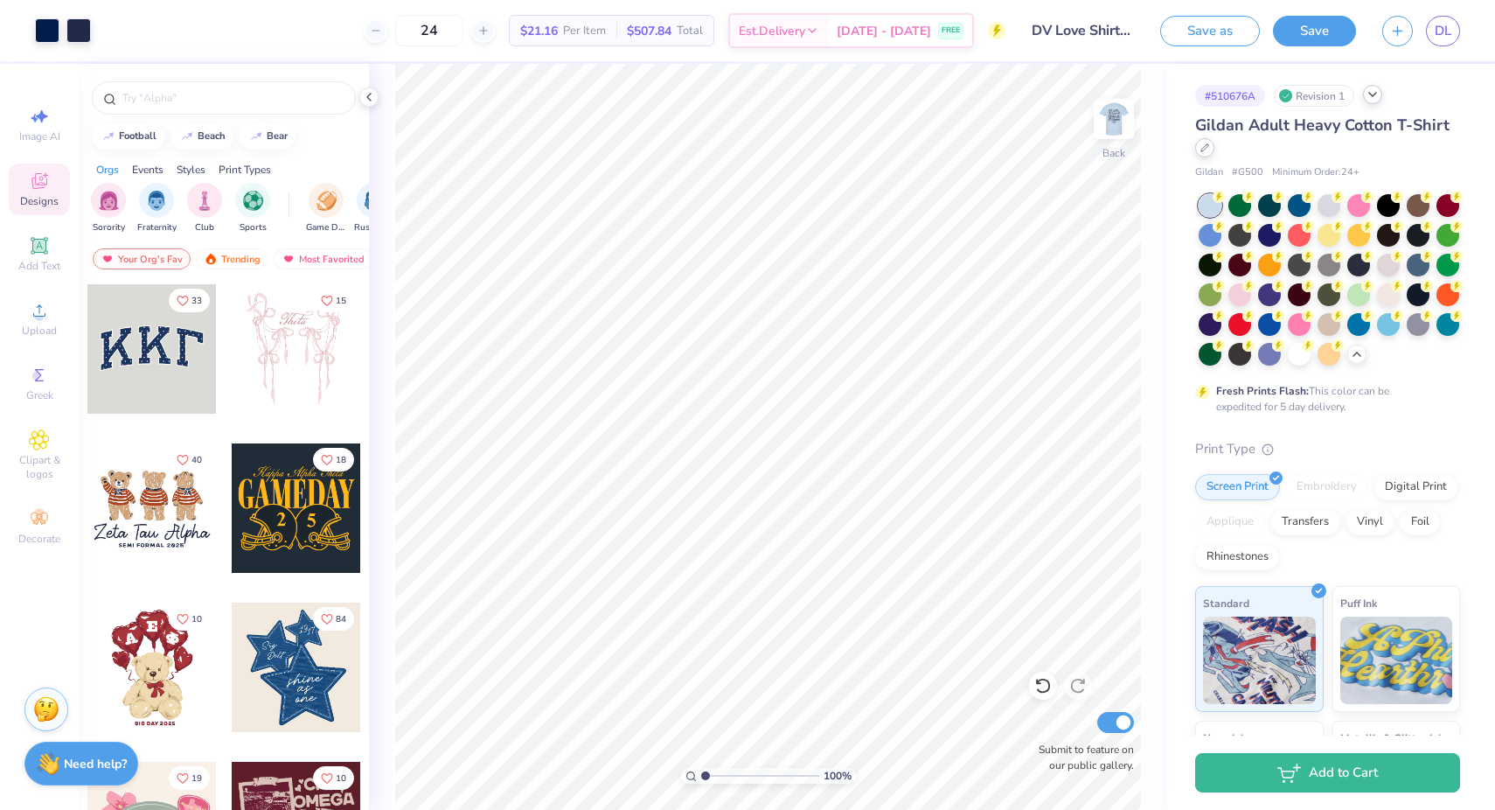
click at [1212, 146] on div at bounding box center [1204, 147] width 19 height 19
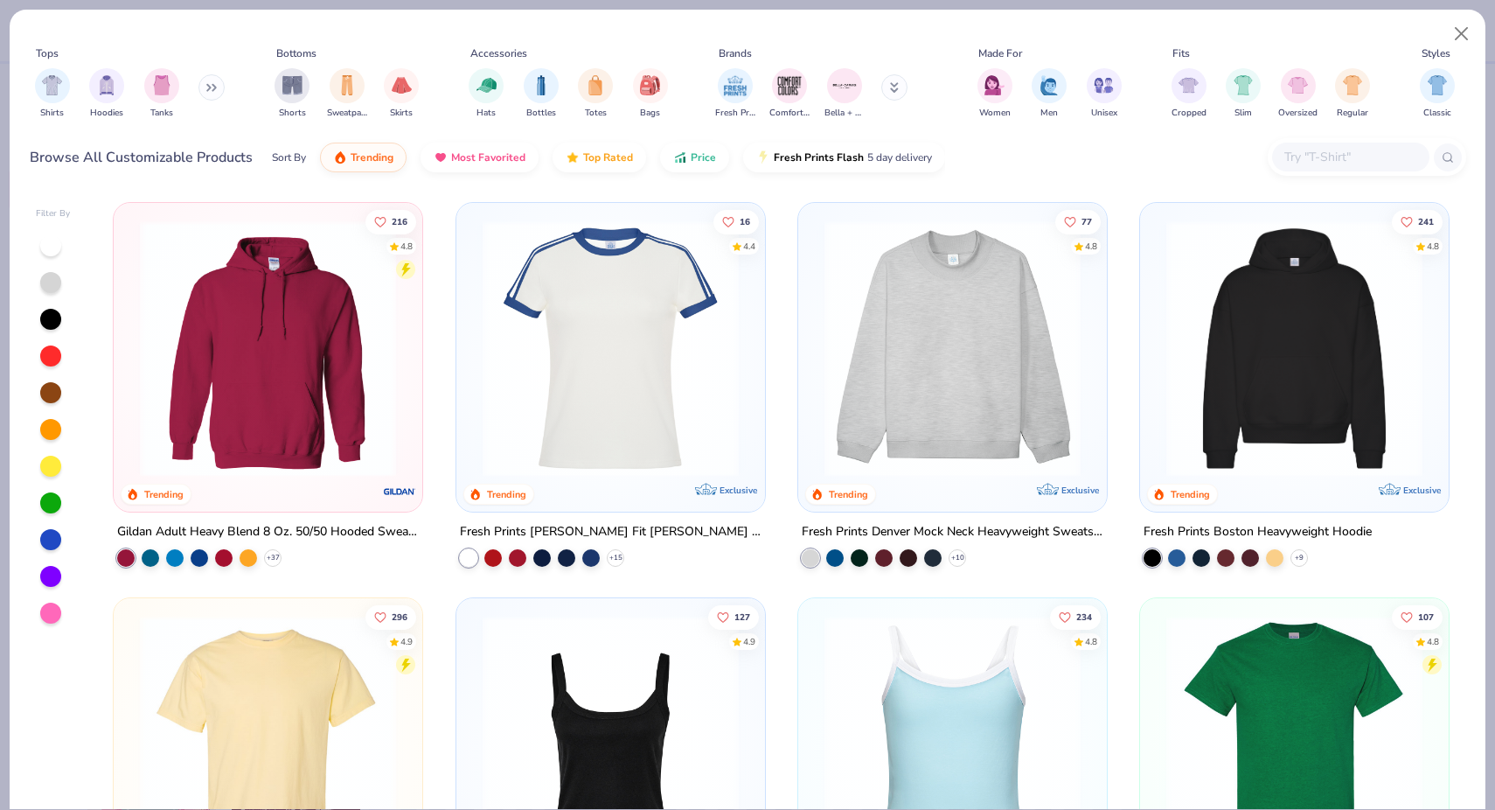
click at [326, 389] on img at bounding box center [268, 348] width 274 height 256
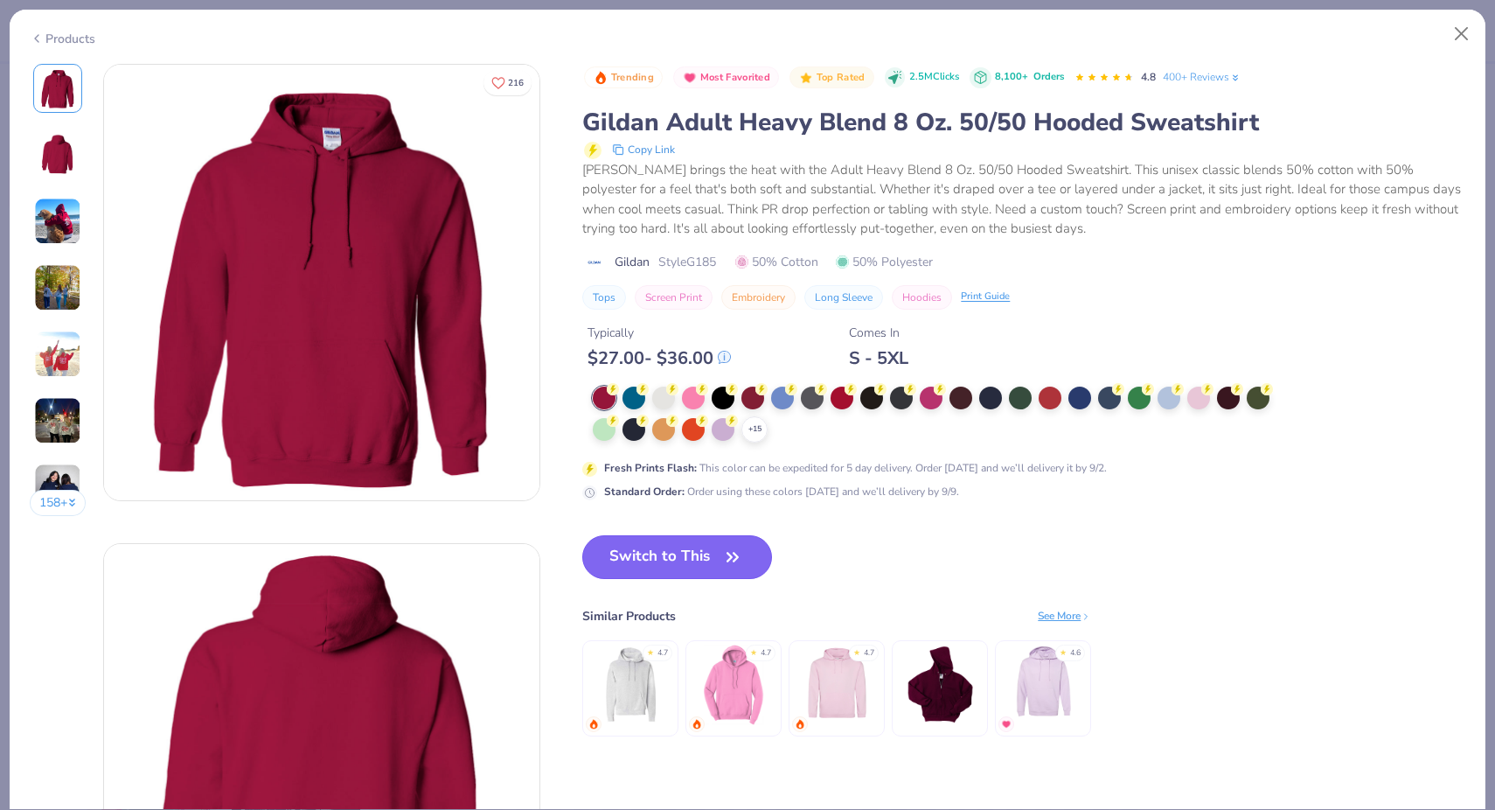
click at [685, 555] on button "Switch to This" at bounding box center [677, 557] width 190 height 44
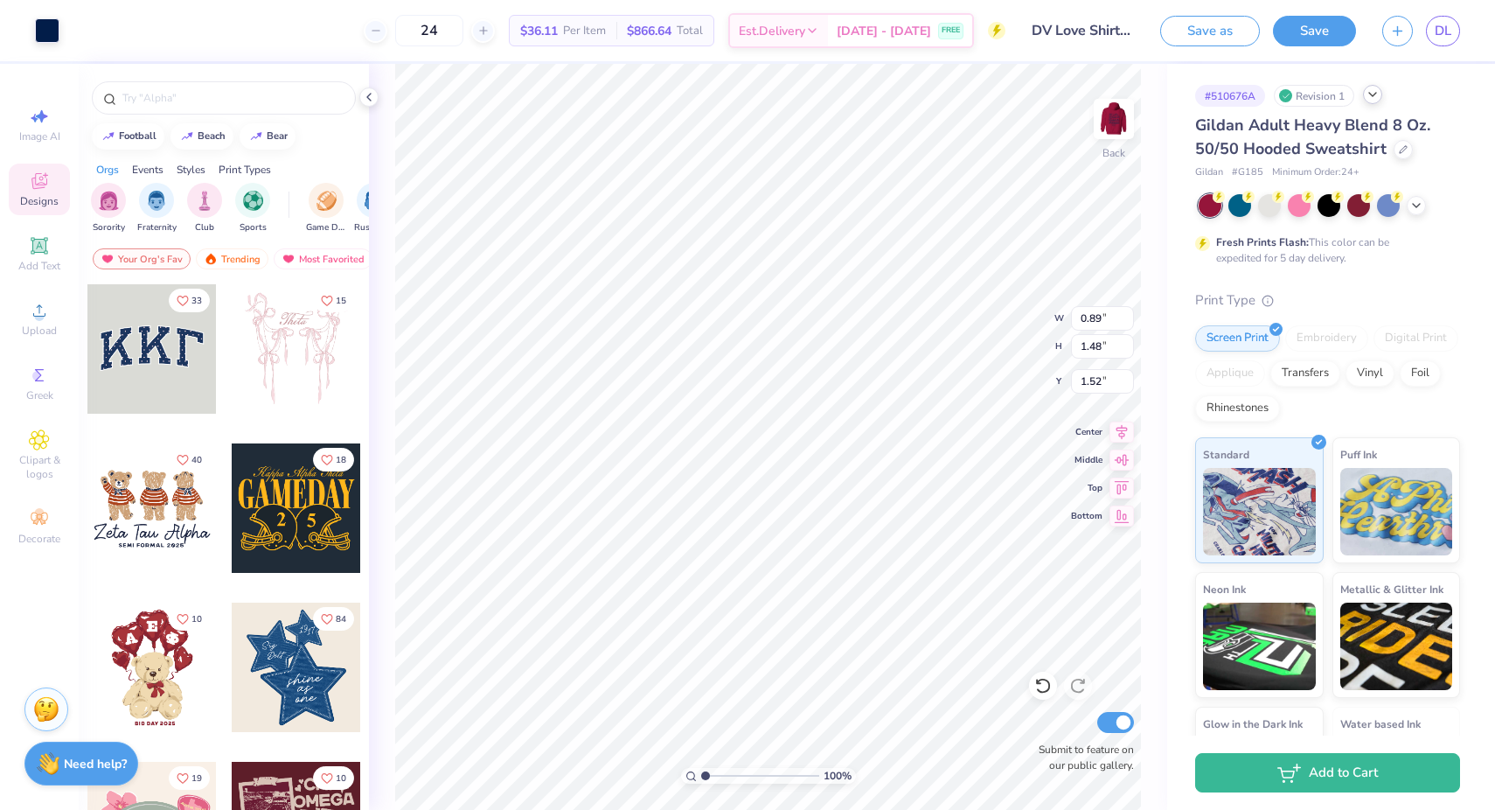
type input "1.52"
click at [1334, 202] on div at bounding box center [1328, 203] width 23 height 23
click at [1414, 205] on icon at bounding box center [1416, 204] width 14 height 14
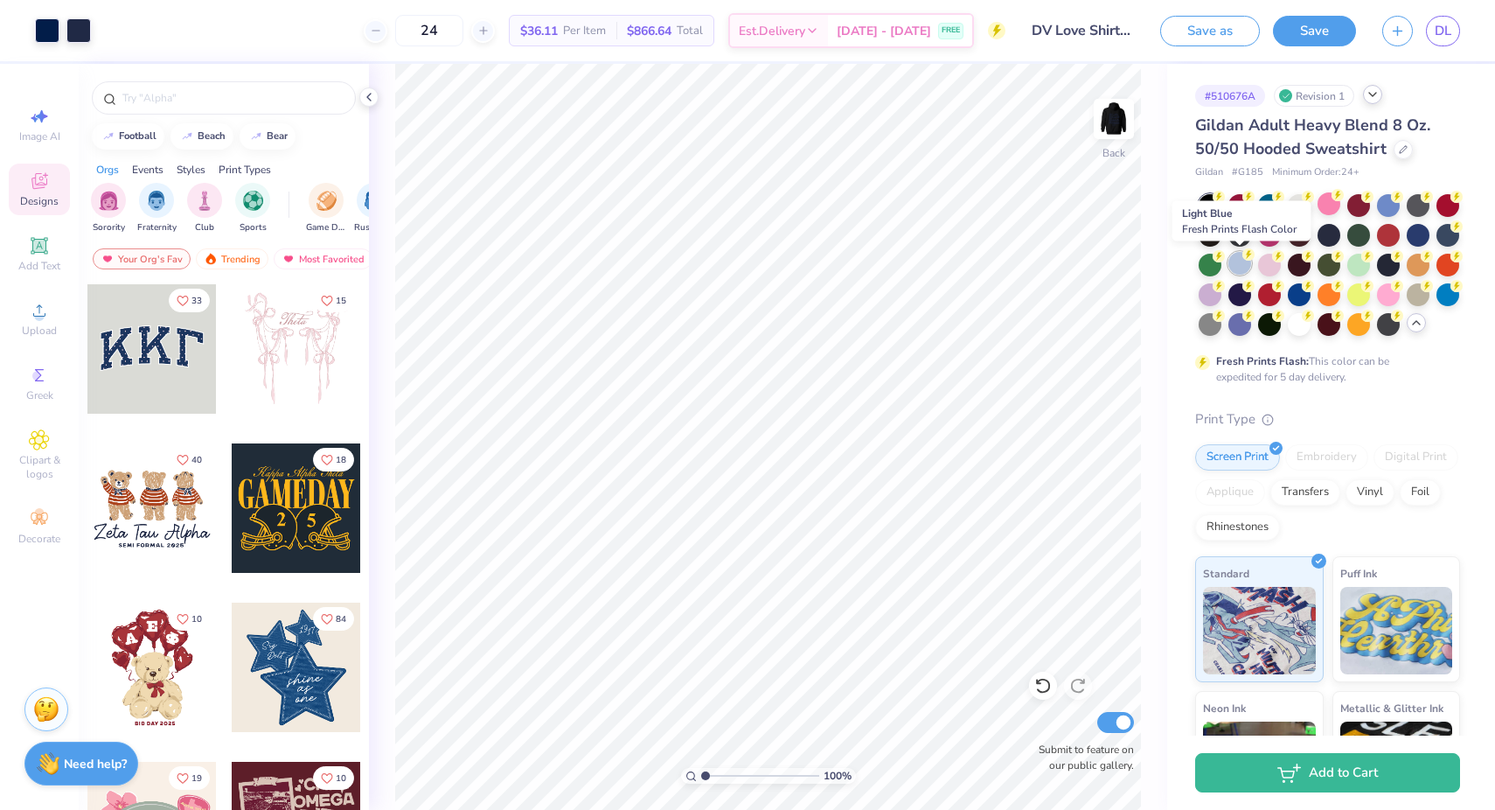
click at [1247, 260] on div at bounding box center [1239, 263] width 23 height 23
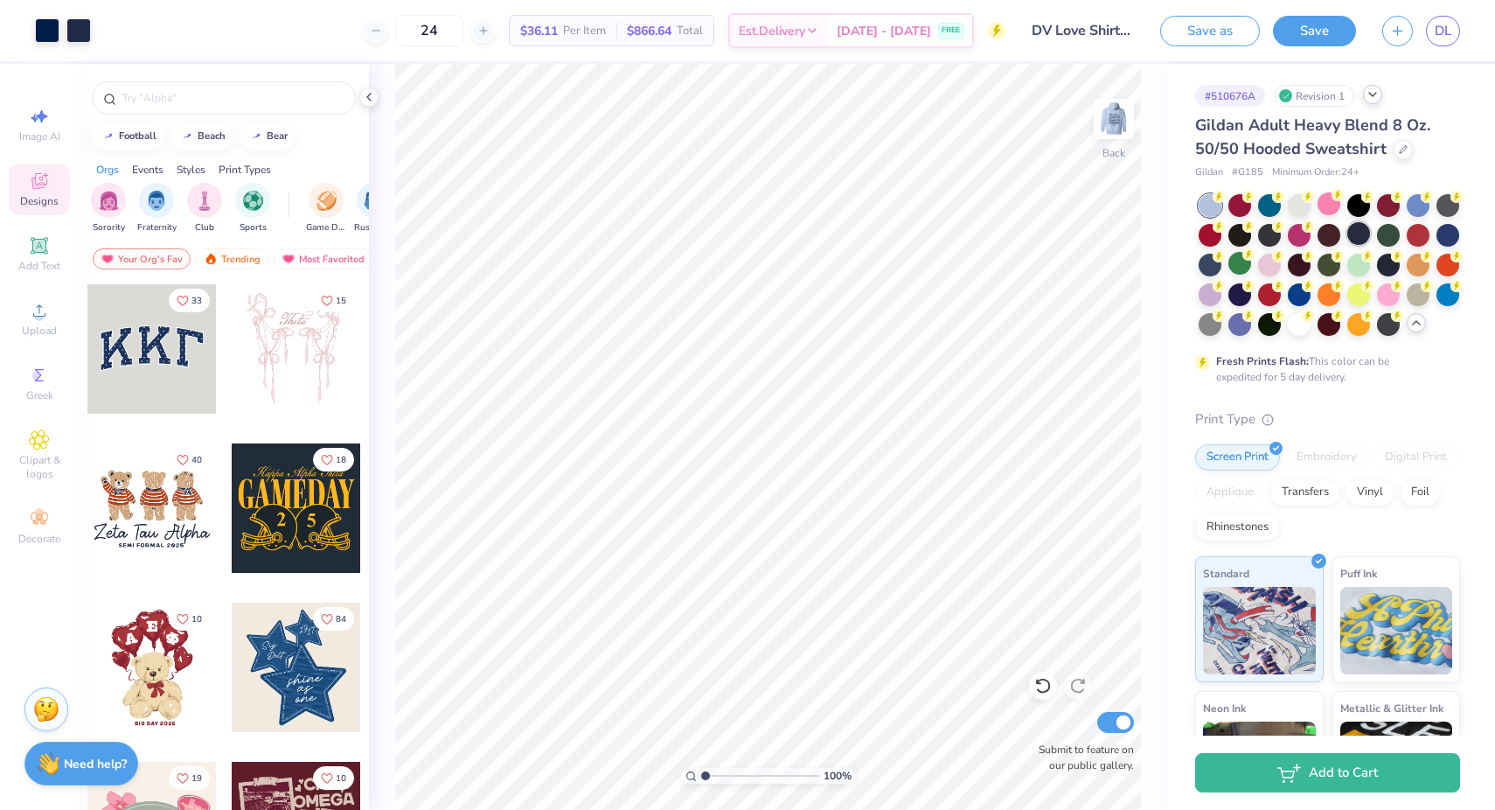
click at [1364, 237] on div at bounding box center [1358, 233] width 23 height 23
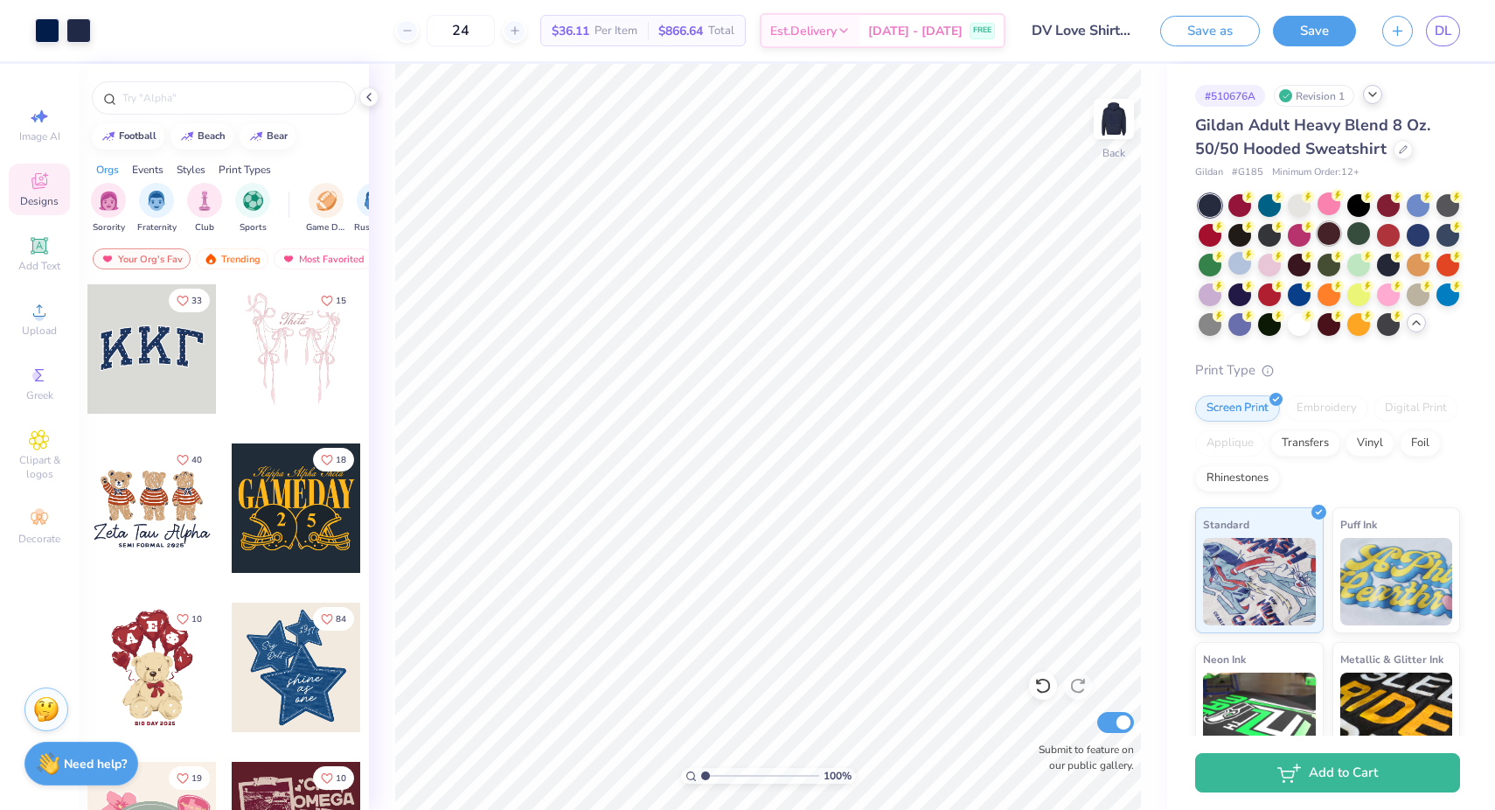
click at [1332, 238] on div at bounding box center [1328, 233] width 23 height 23
click at [1295, 236] on div at bounding box center [1299, 233] width 23 height 23
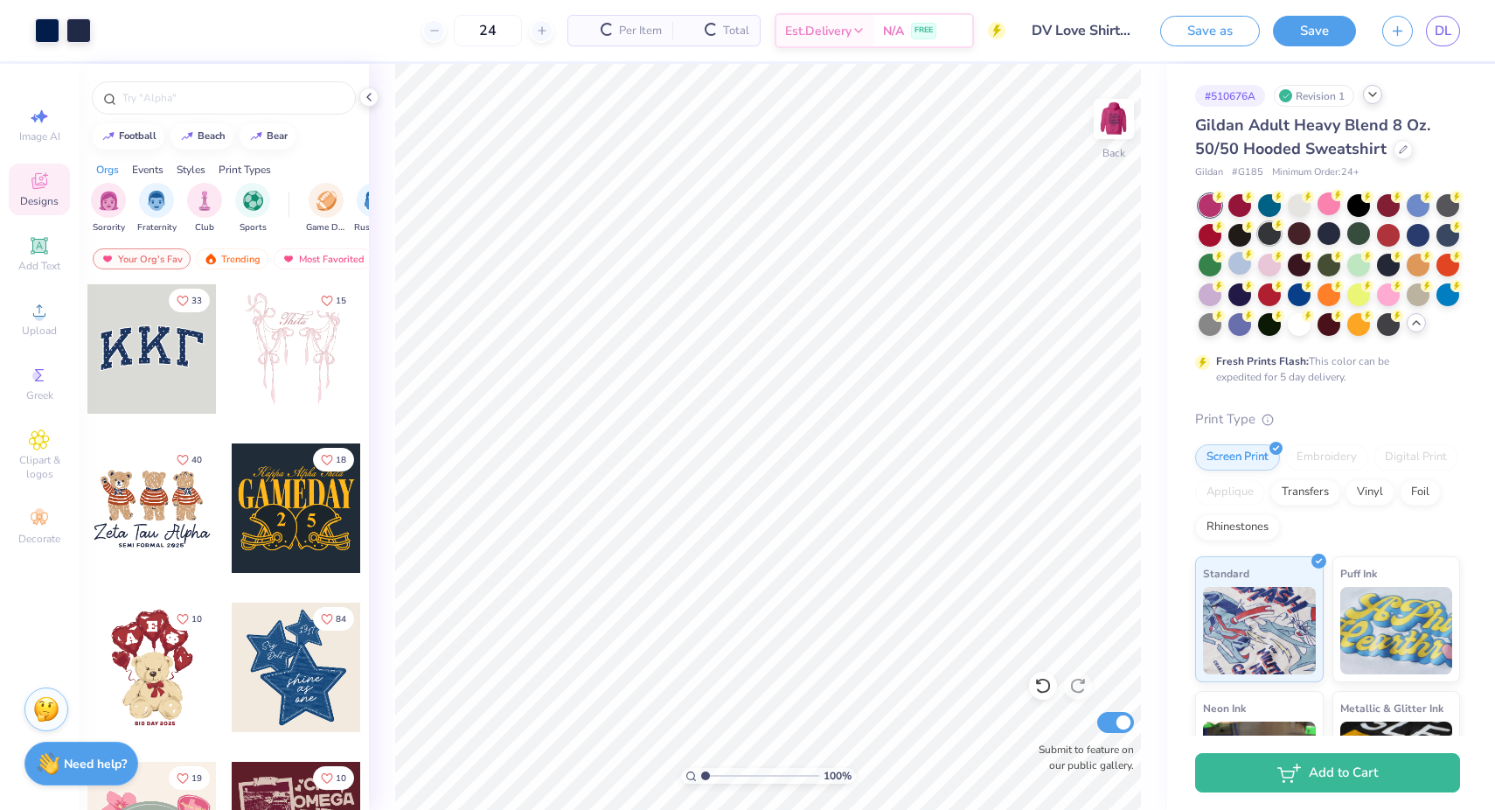
click at [1265, 236] on div at bounding box center [1269, 233] width 23 height 23
click at [1243, 234] on div at bounding box center [1239, 233] width 23 height 23
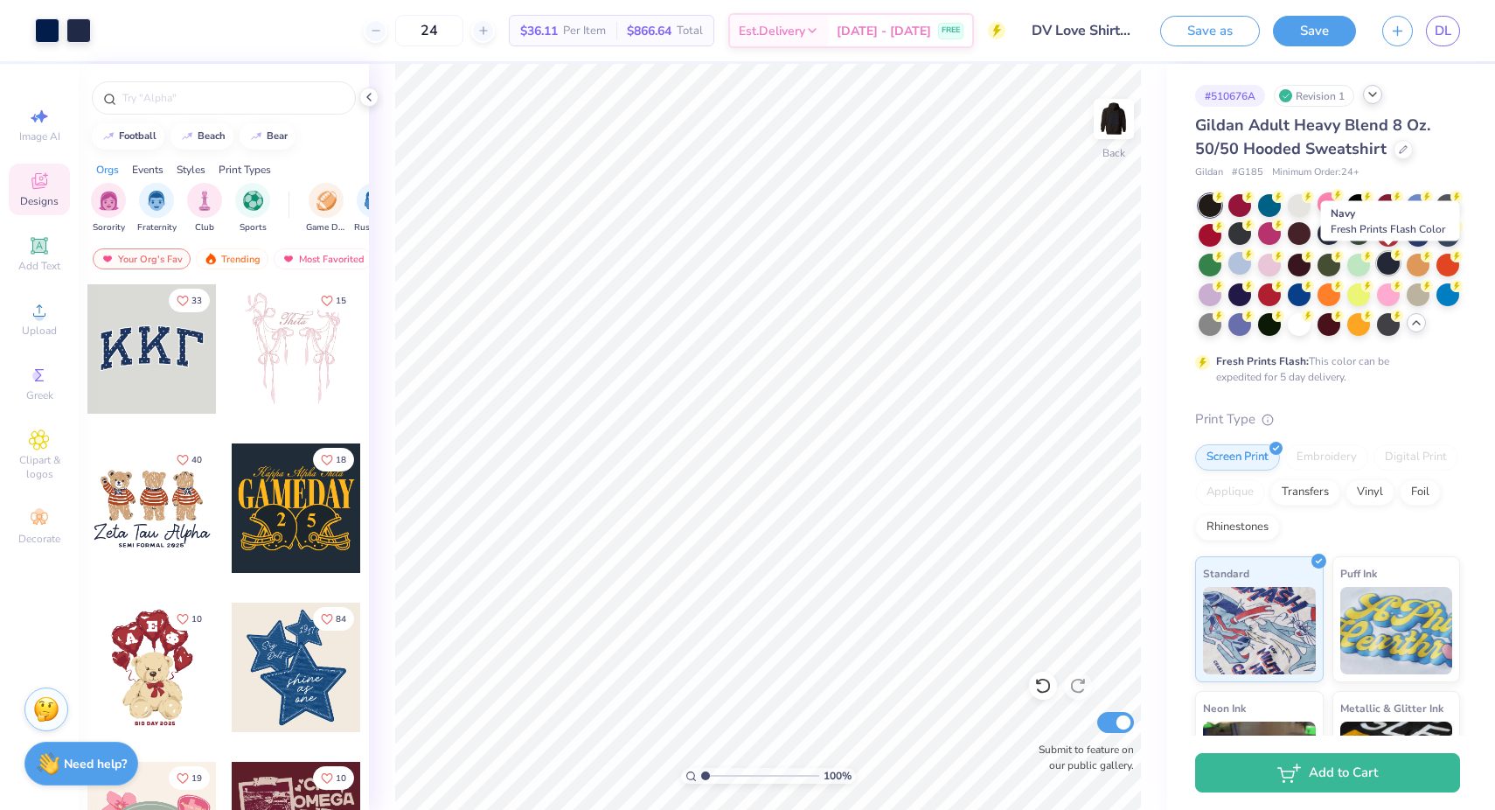
click at [1389, 263] on div at bounding box center [1388, 263] width 23 height 23
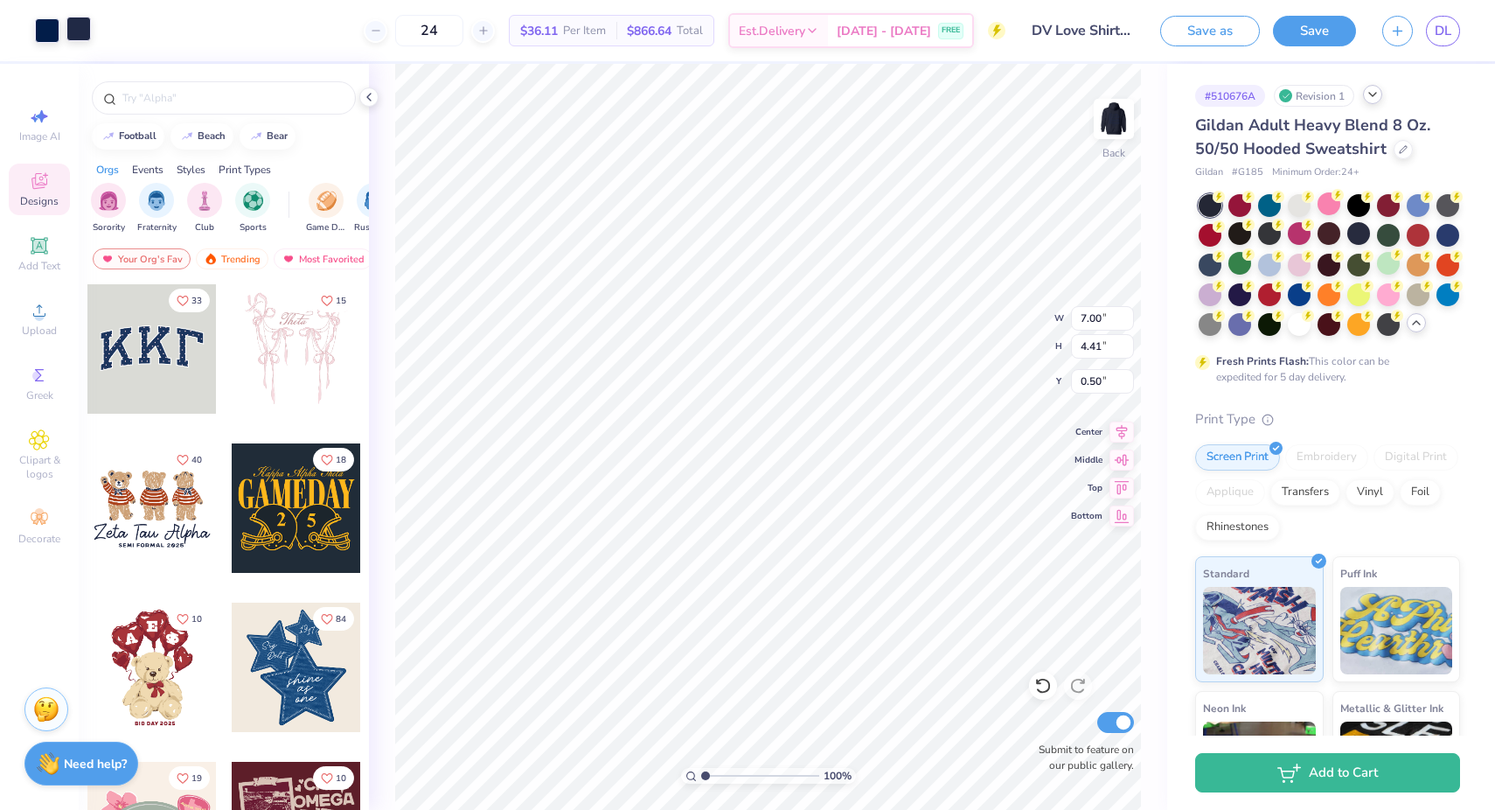
click at [73, 27] on div at bounding box center [78, 29] width 24 height 24
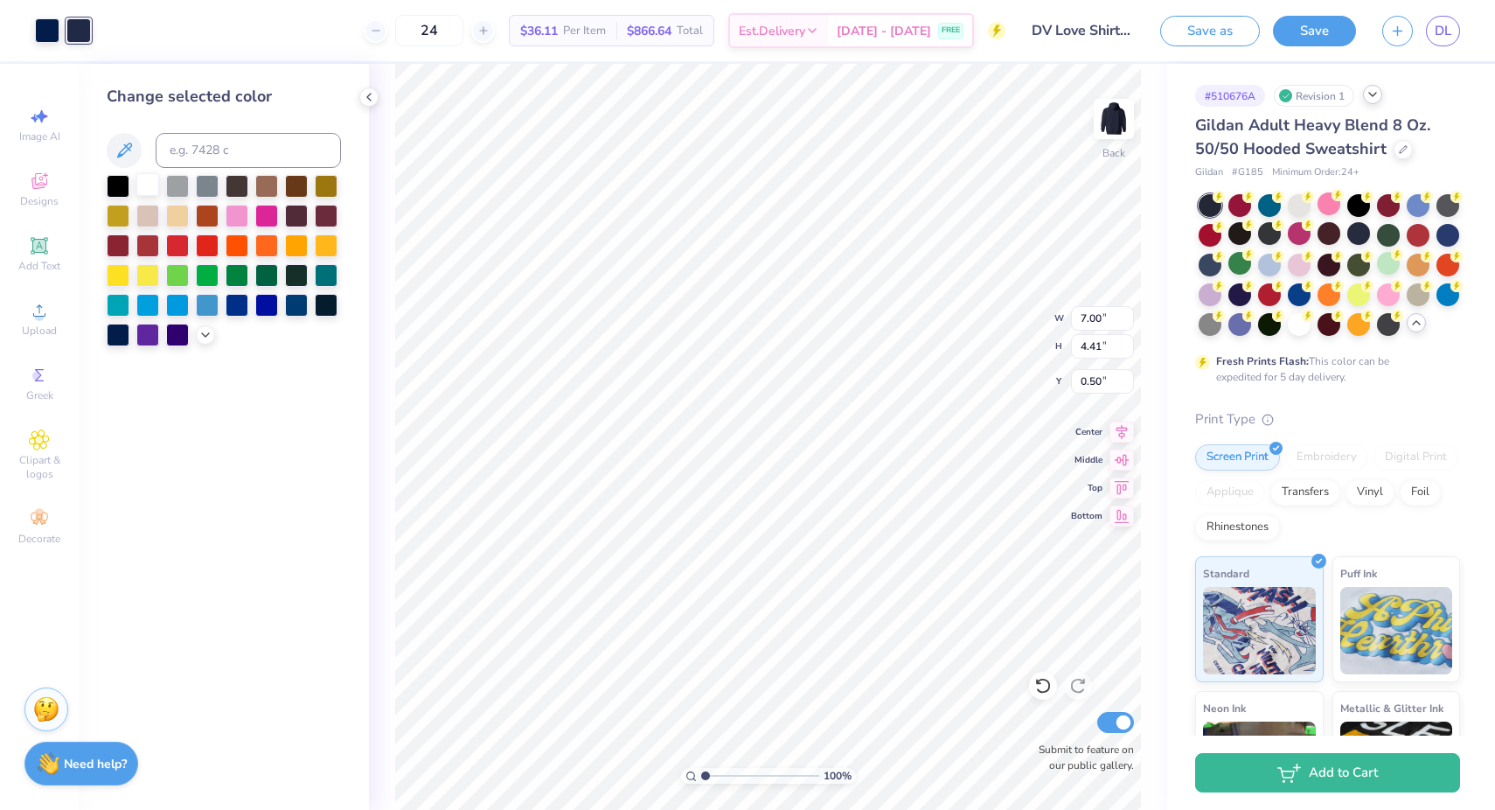
click at [154, 189] on div at bounding box center [147, 184] width 23 height 23
click at [47, 27] on div at bounding box center [47, 29] width 24 height 24
click at [145, 187] on div at bounding box center [147, 184] width 23 height 23
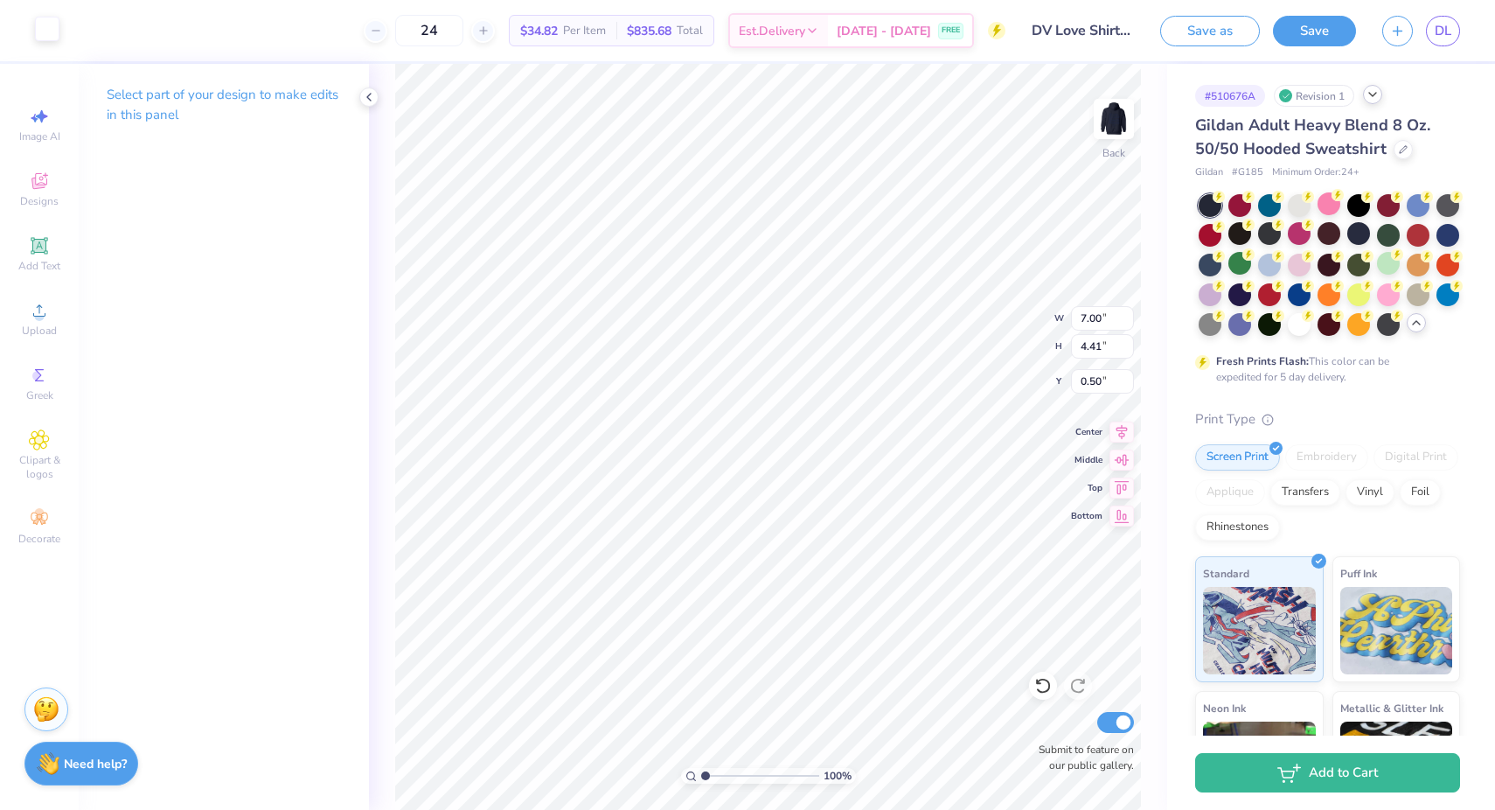
click at [50, 26] on div at bounding box center [47, 29] width 24 height 24
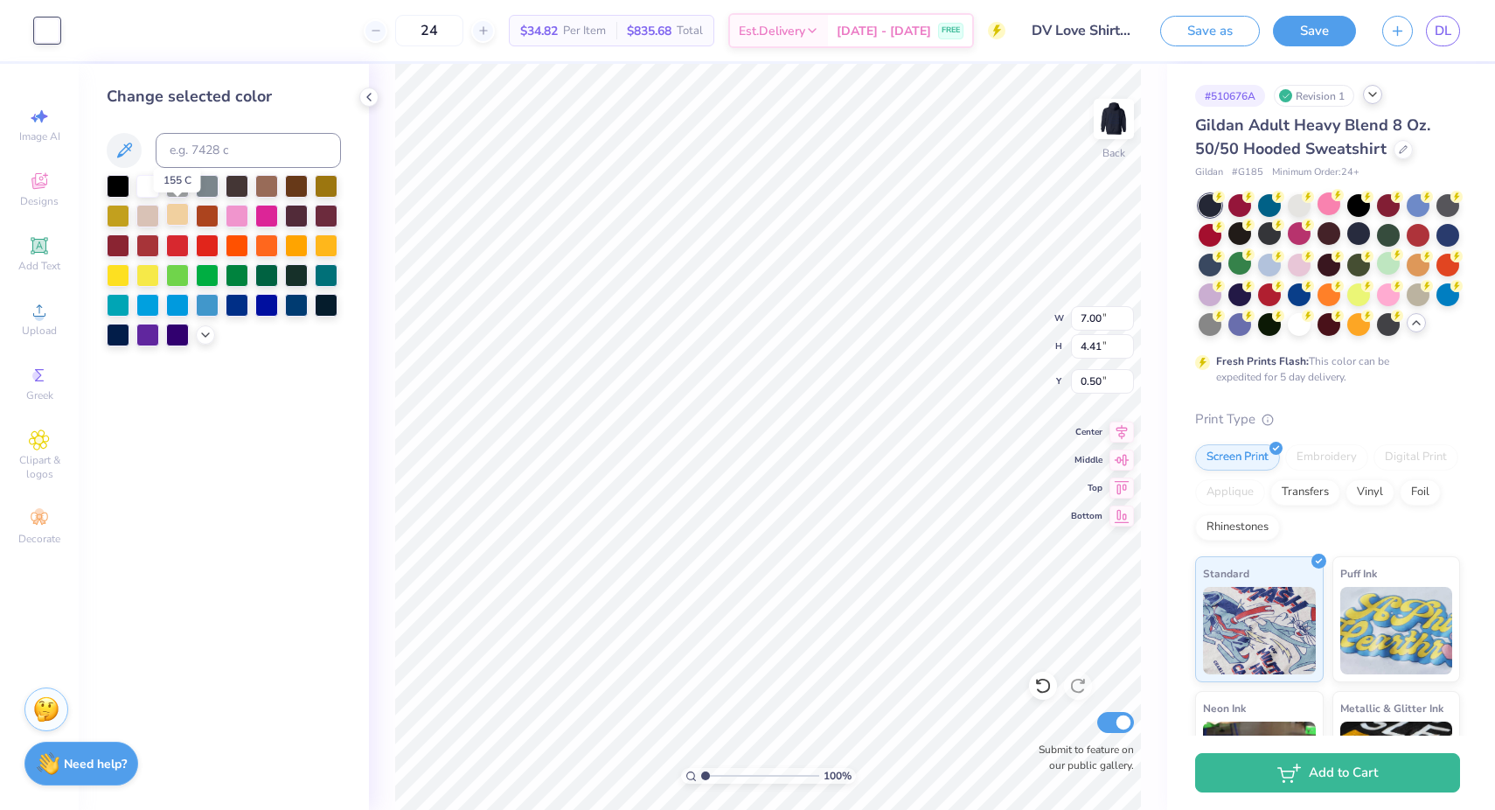
click at [175, 215] on div at bounding box center [177, 214] width 23 height 23
click at [206, 336] on icon at bounding box center [205, 333] width 14 height 14
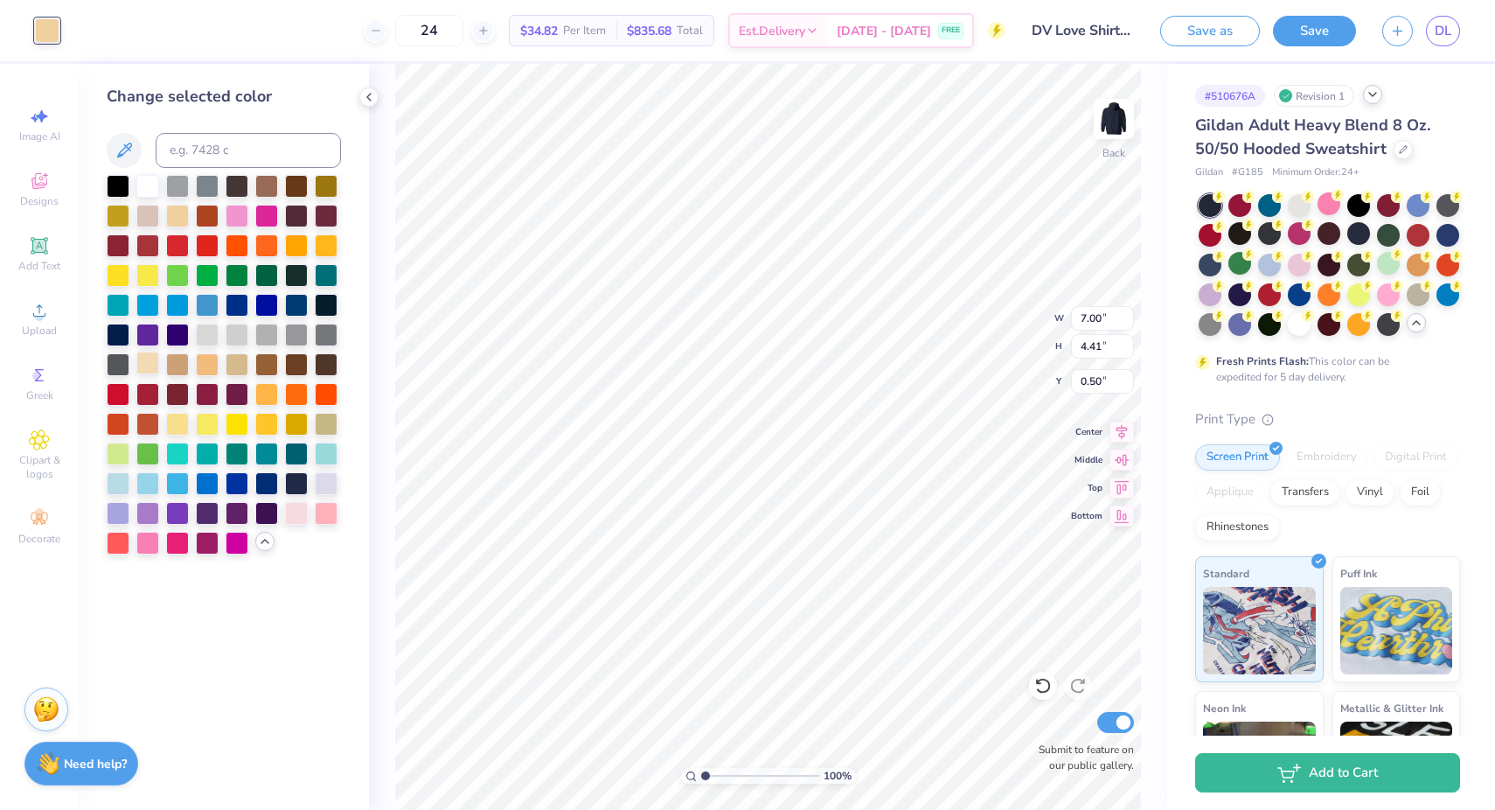
click at [148, 358] on div at bounding box center [147, 362] width 23 height 23
click at [121, 482] on div at bounding box center [118, 481] width 23 height 23
click at [332, 472] on div at bounding box center [326, 481] width 23 height 23
click at [116, 487] on div at bounding box center [118, 481] width 23 height 23
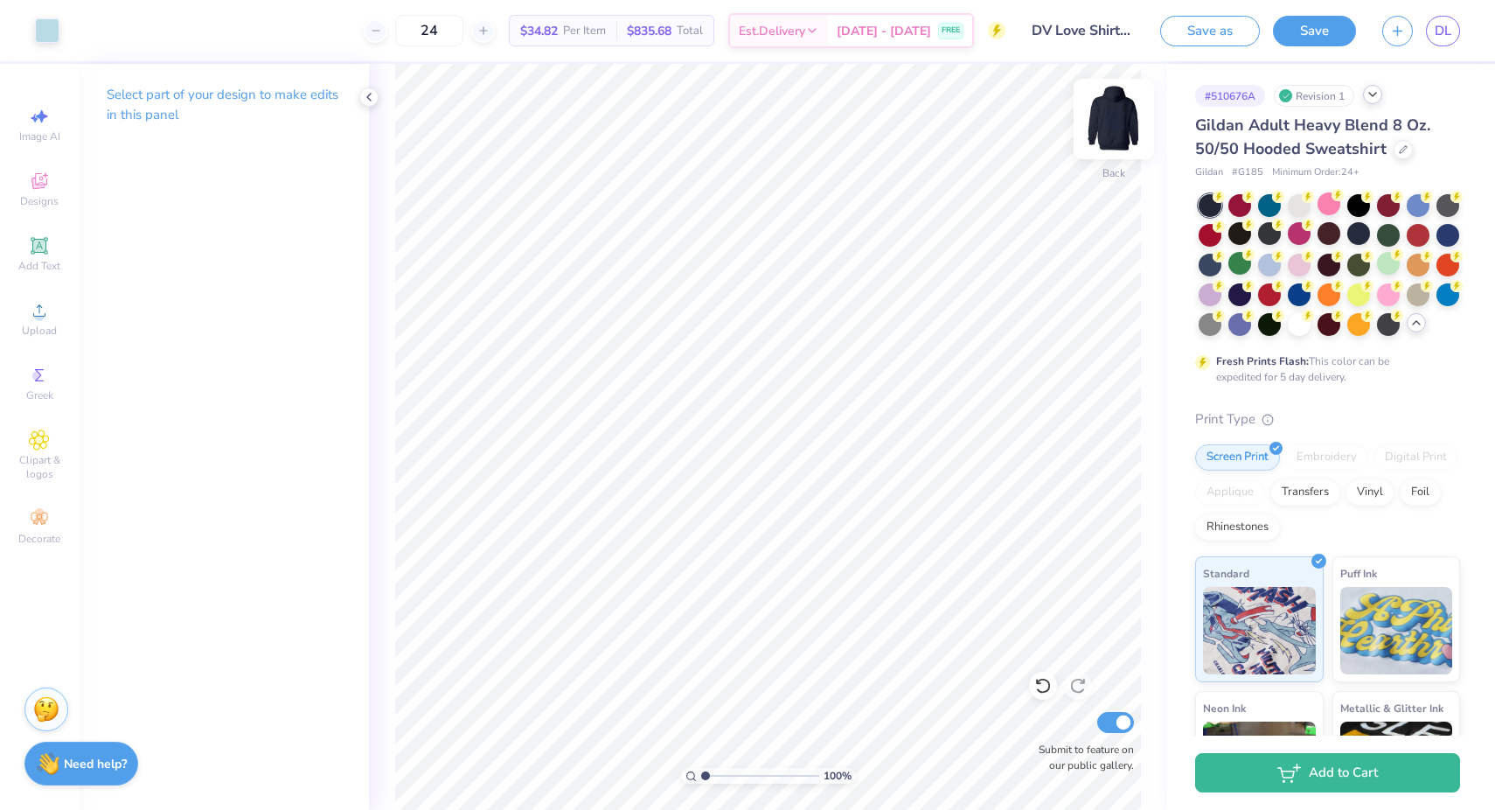
click at [1105, 137] on img at bounding box center [1114, 119] width 70 height 70
click at [52, 31] on div at bounding box center [47, 29] width 24 height 24
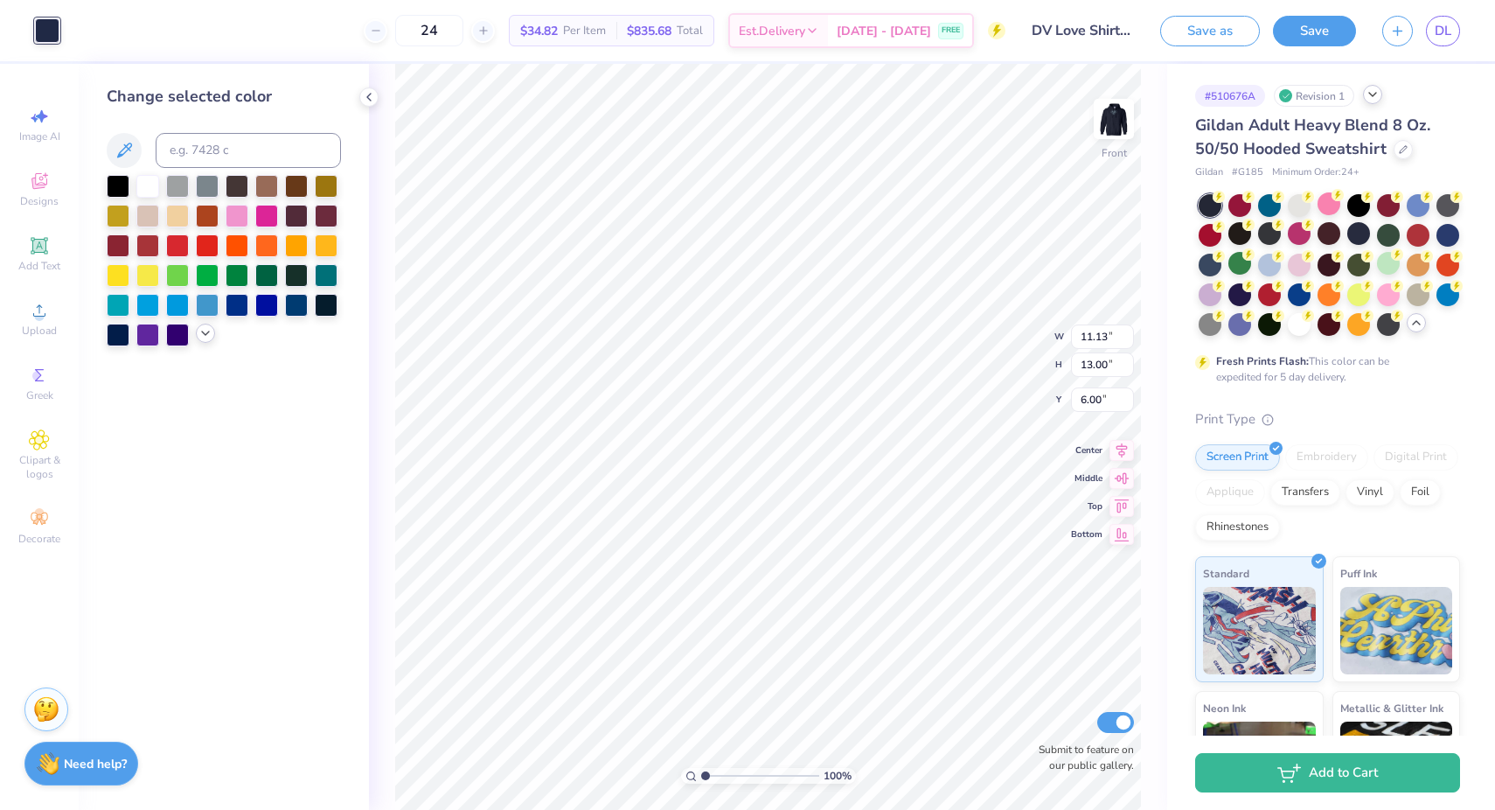
click at [203, 336] on icon at bounding box center [205, 333] width 14 height 14
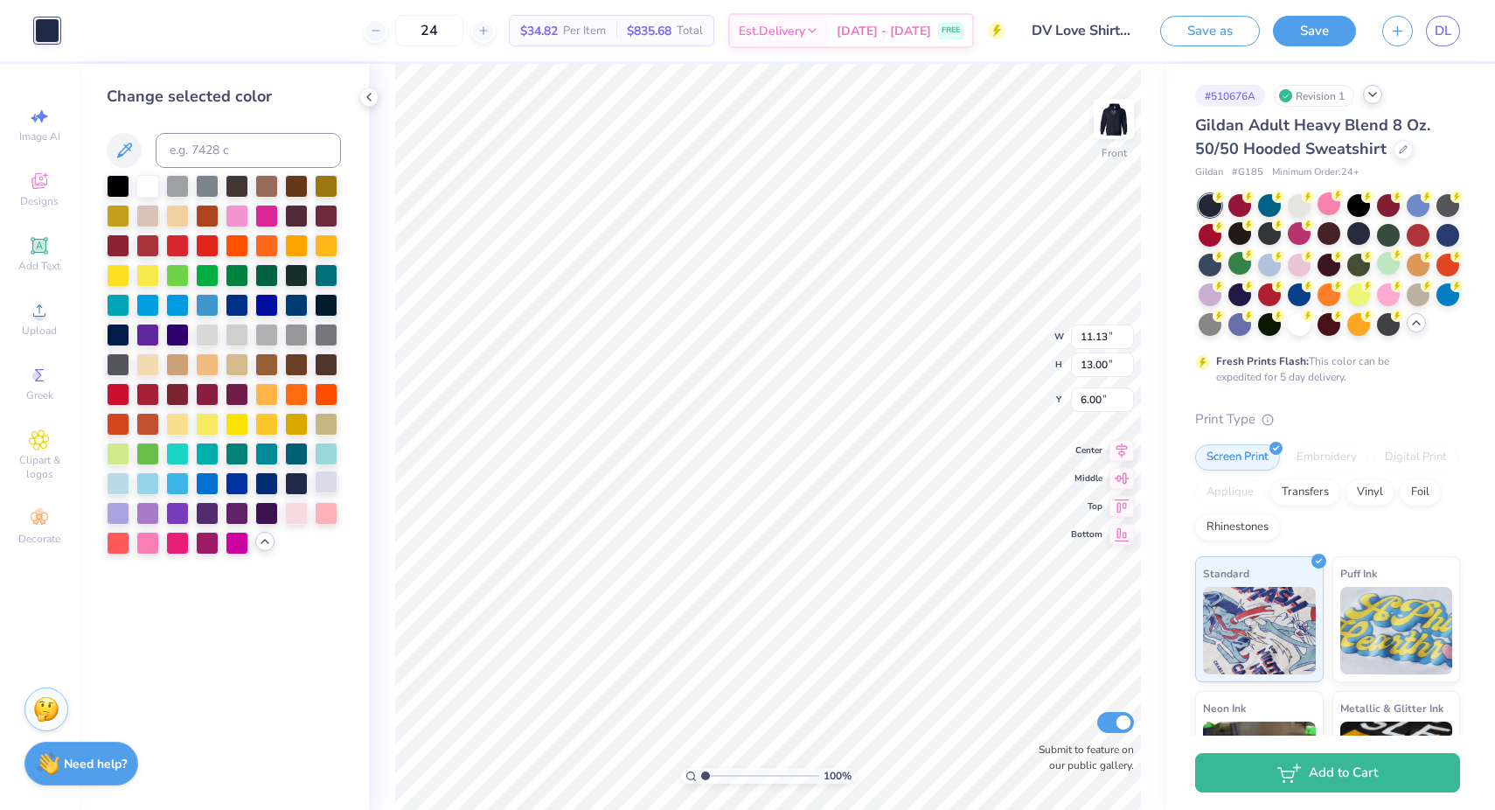
click at [325, 476] on div at bounding box center [326, 481] width 23 height 23
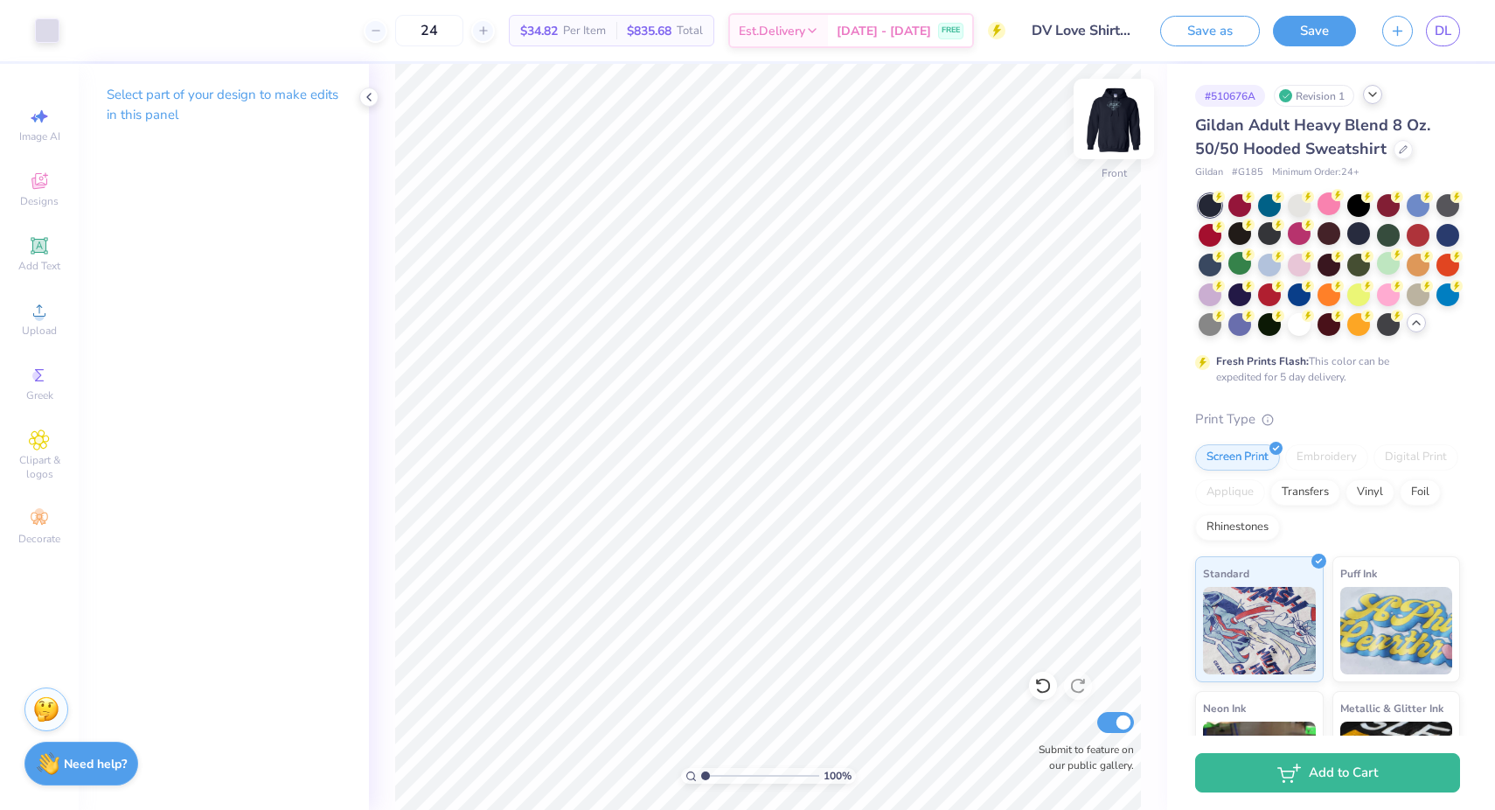
click at [1116, 136] on img at bounding box center [1114, 119] width 70 height 70
click at [48, 16] on div "Art colors" at bounding box center [29, 30] width 59 height 61
click at [45, 24] on div at bounding box center [47, 29] width 24 height 24
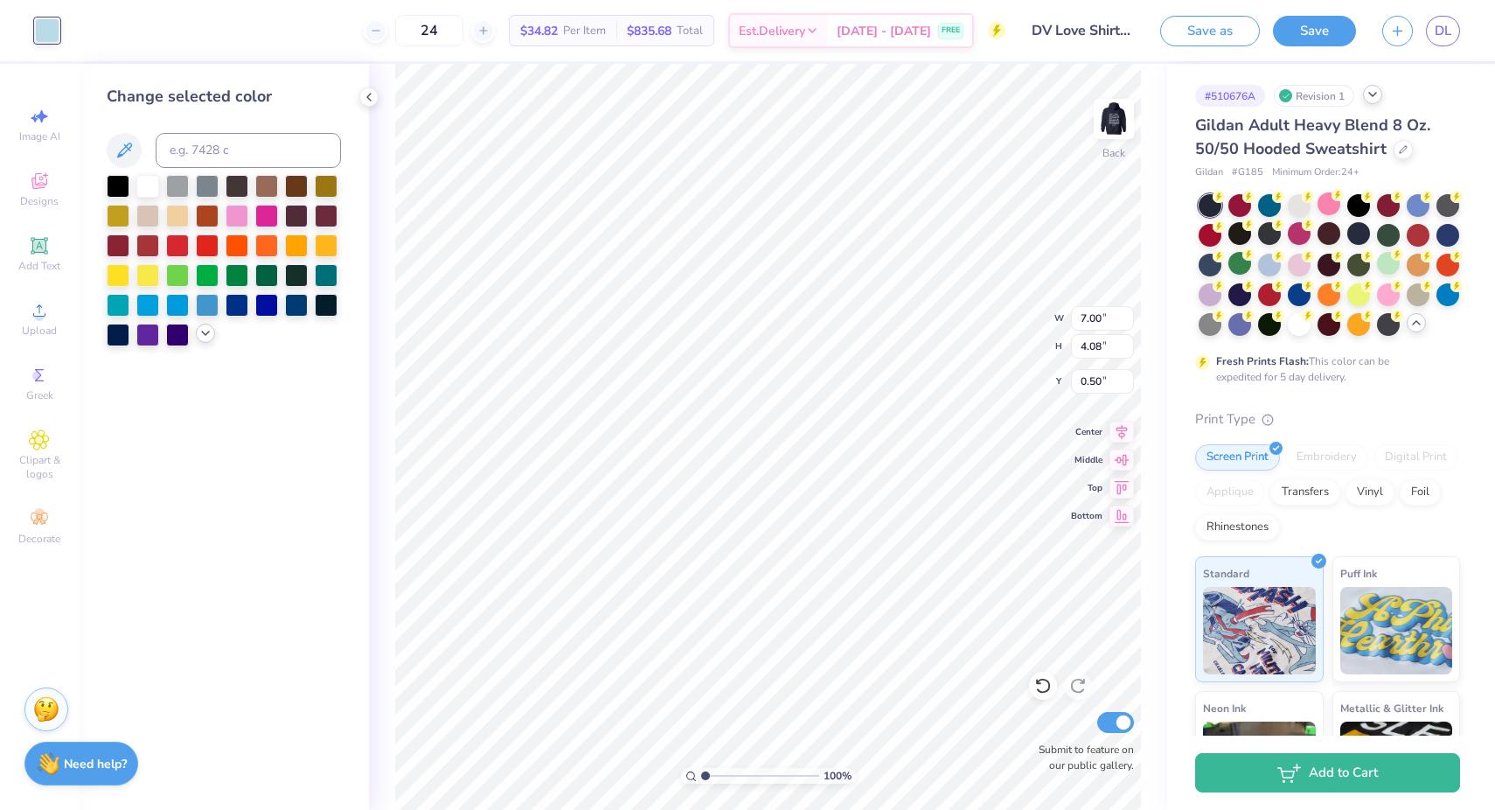
click at [208, 334] on icon at bounding box center [205, 333] width 14 height 14
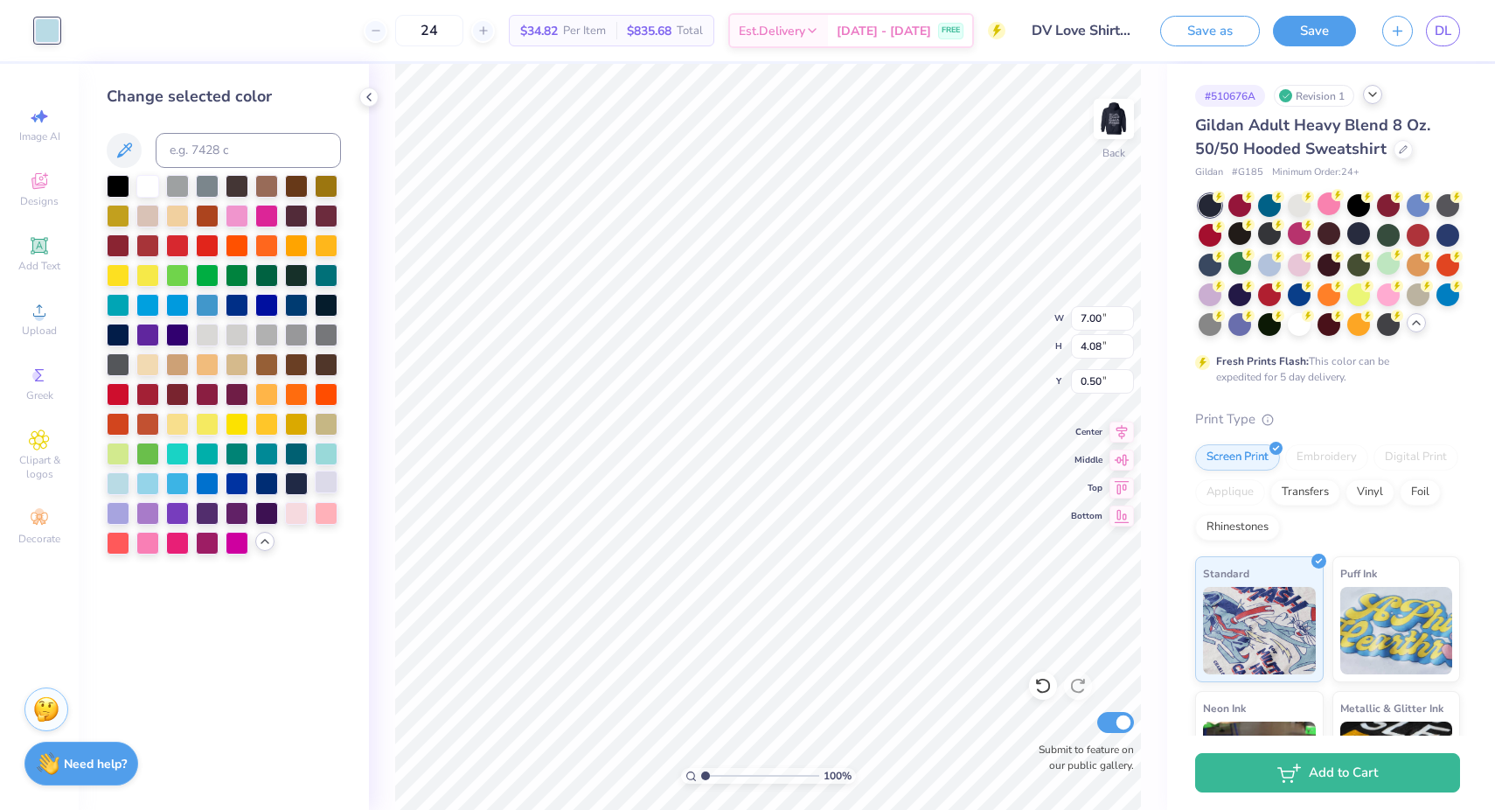
click at [335, 479] on div at bounding box center [326, 481] width 23 height 23
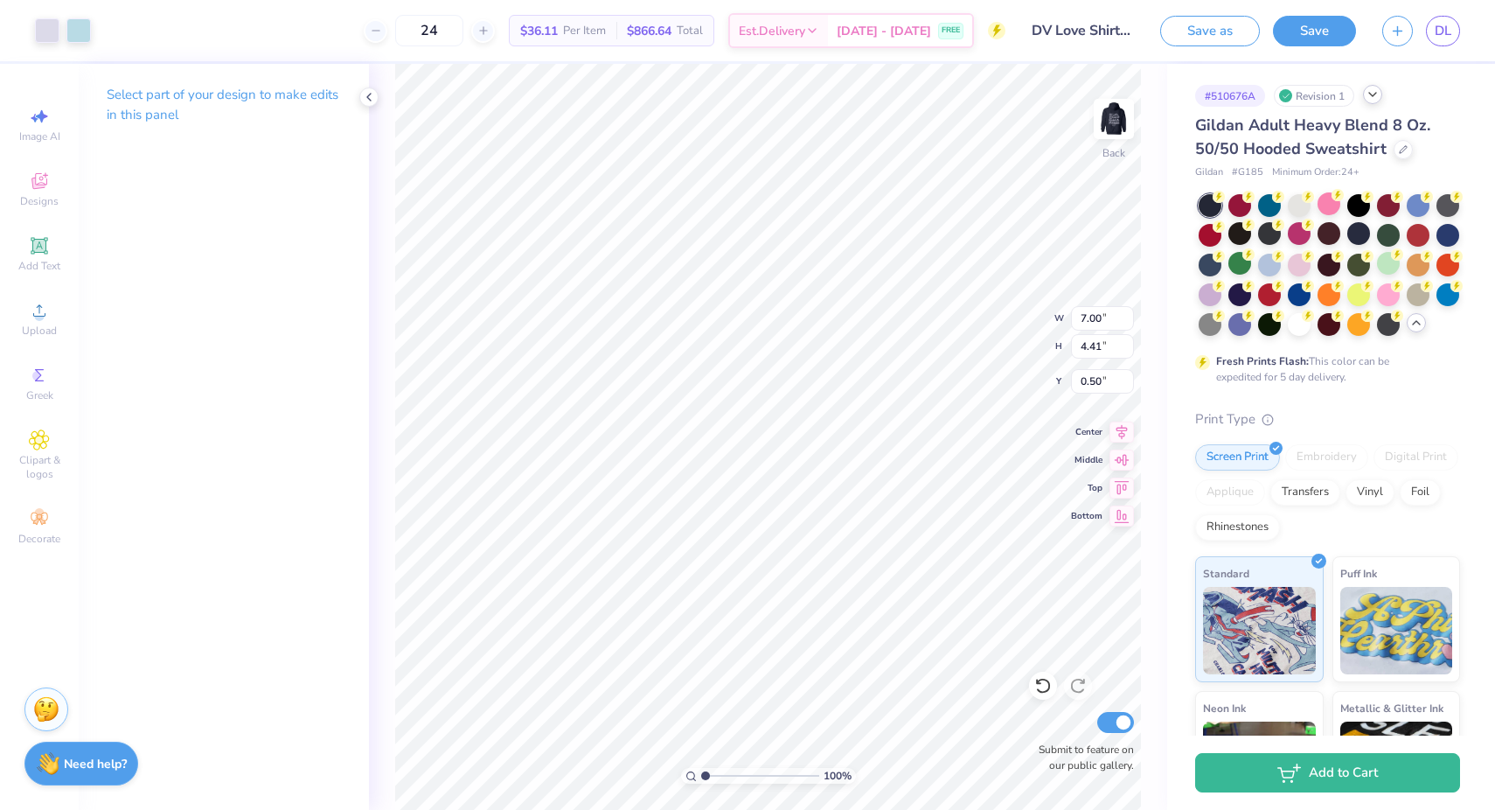
type input "3.00"
click at [1093, 142] on img at bounding box center [1114, 119] width 70 height 70
click at [1130, 133] on img at bounding box center [1114, 119] width 70 height 70
click at [1245, 36] on button "Save as" at bounding box center [1210, 28] width 100 height 31
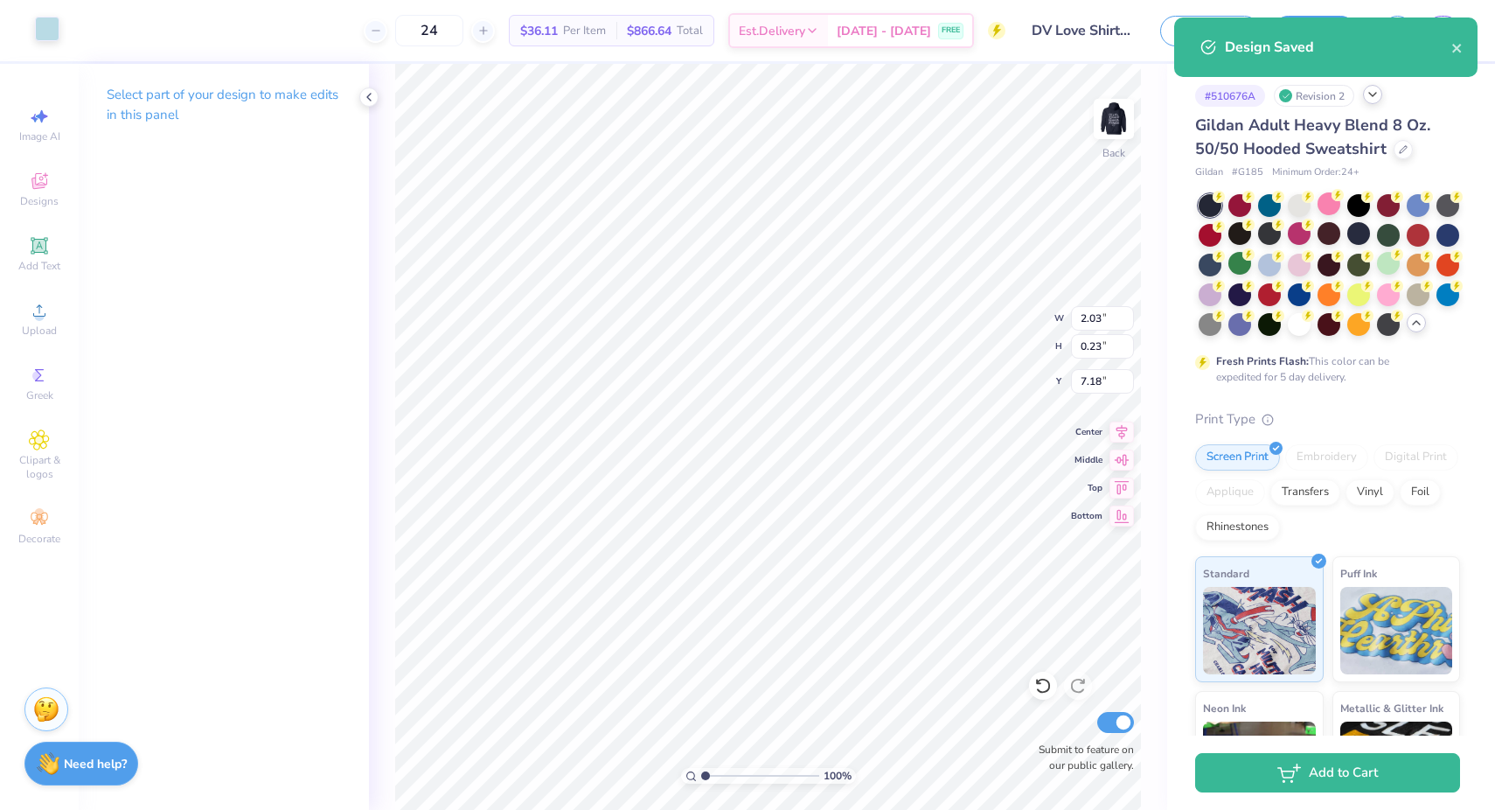
click at [38, 34] on div at bounding box center [47, 29] width 24 height 24
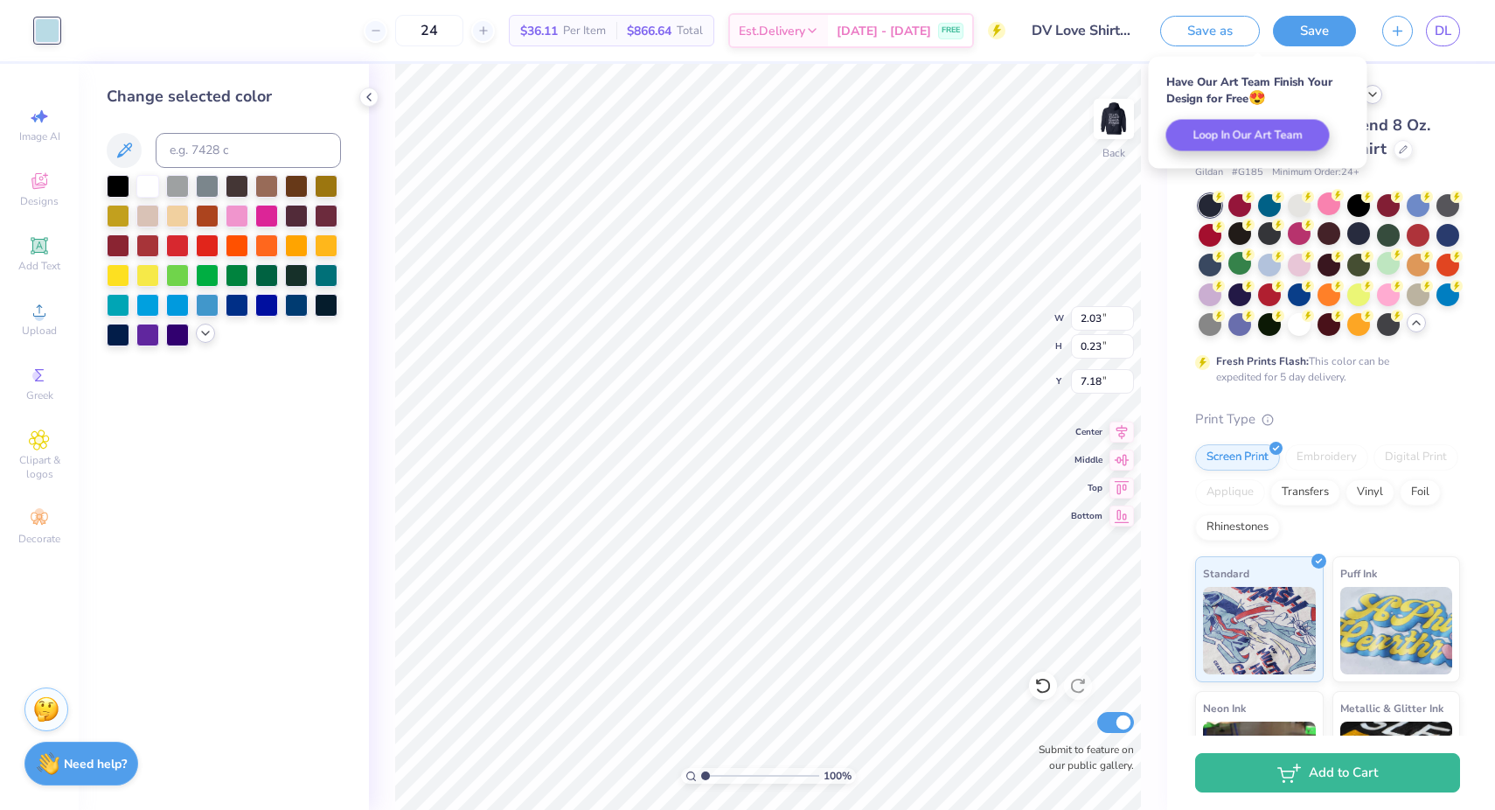
click at [202, 340] on div at bounding box center [205, 332] width 19 height 19
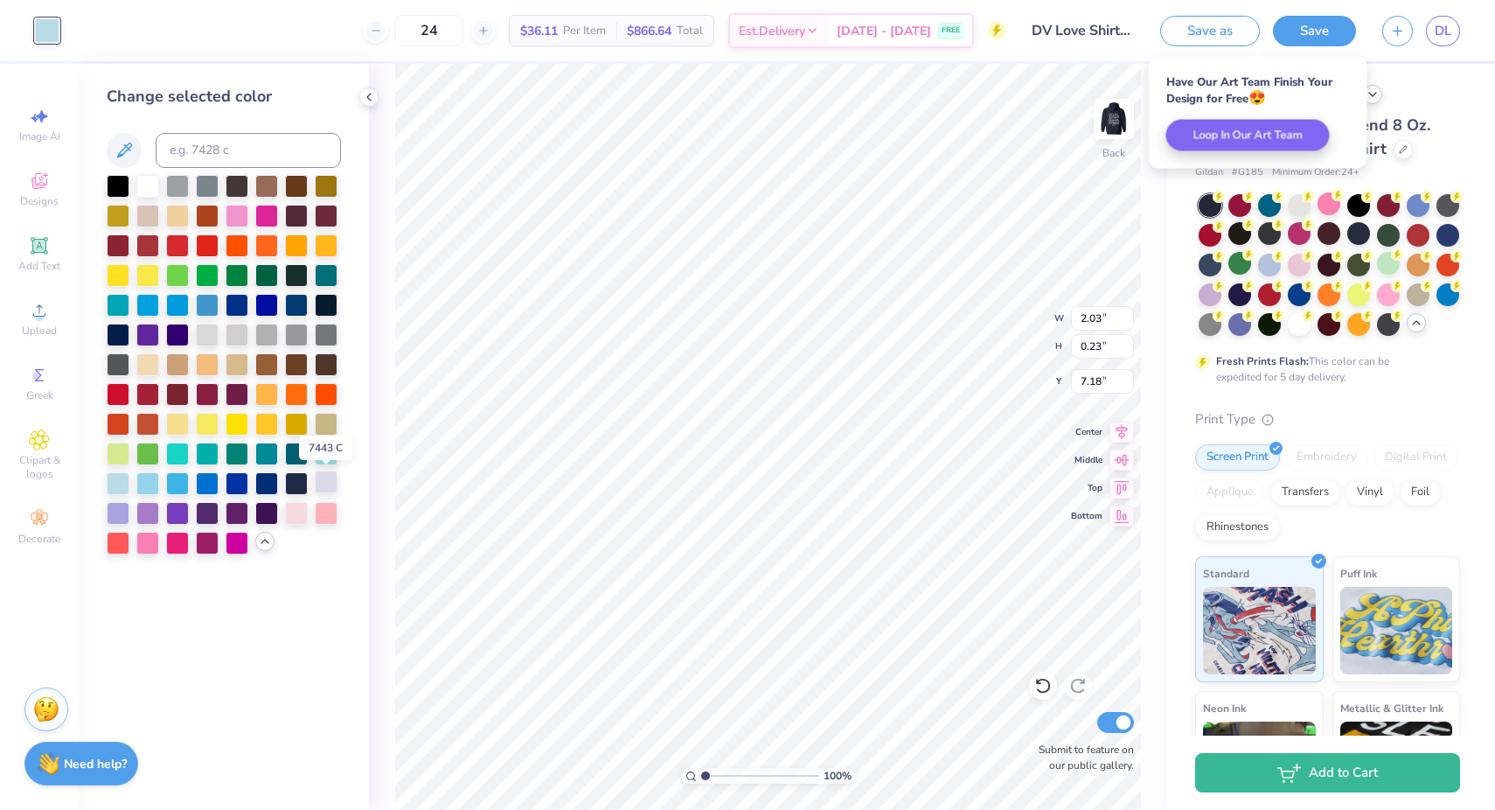
click at [334, 490] on div at bounding box center [326, 481] width 23 height 23
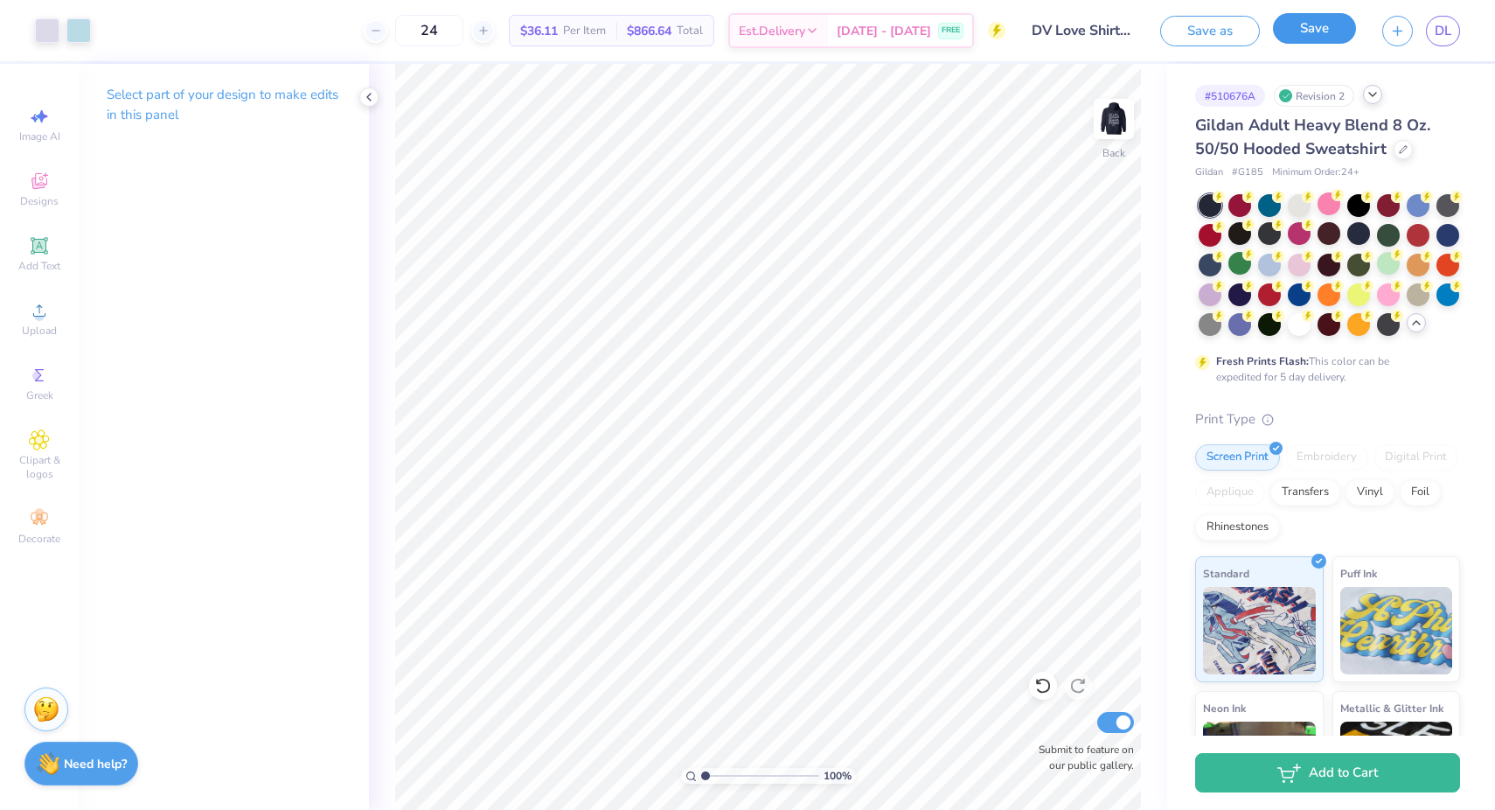
click at [1313, 33] on button "Save" at bounding box center [1314, 28] width 83 height 31
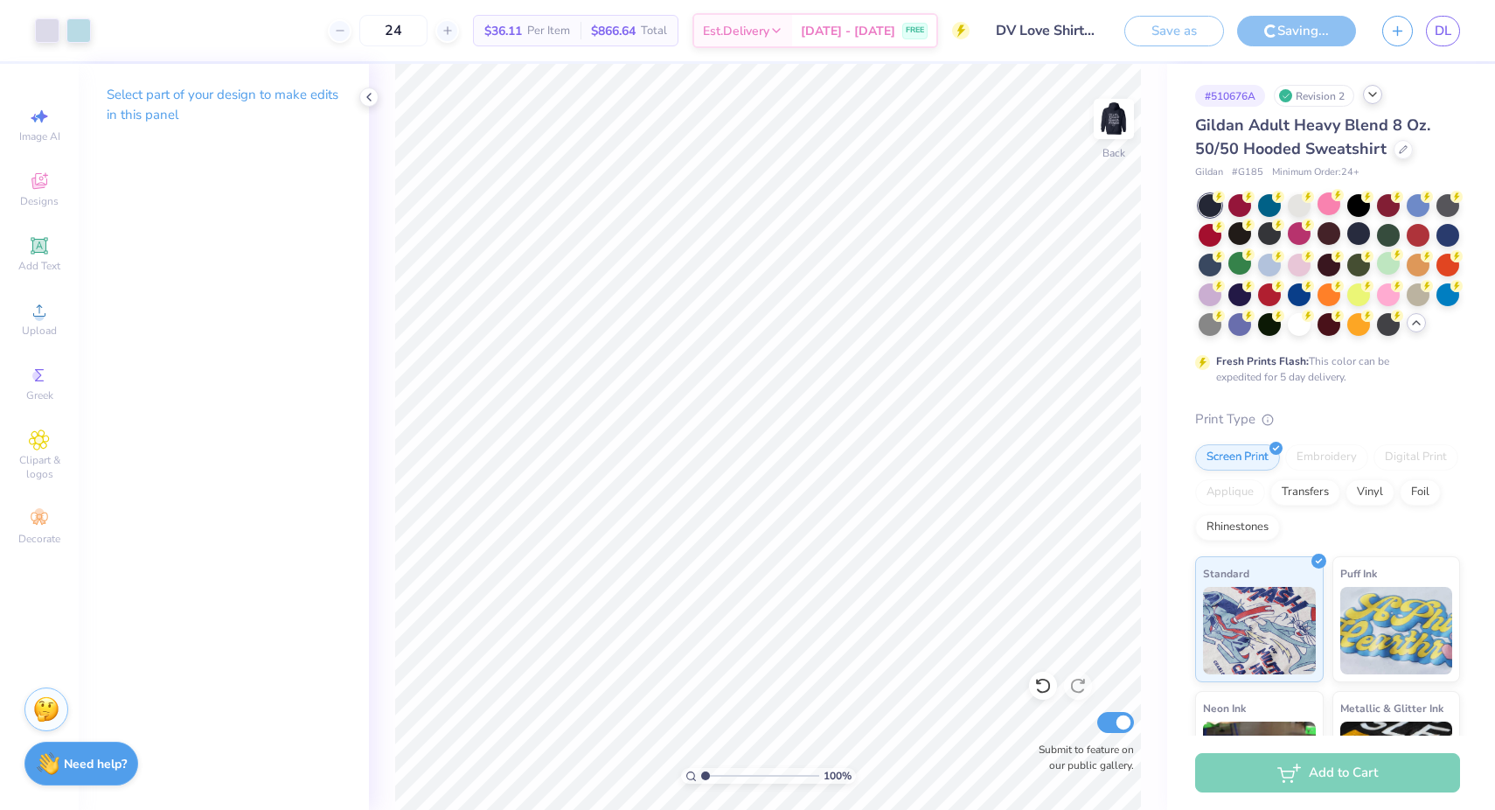
click at [1375, 94] on div "Art colors 24 $36.11 Per Item $866.64 Total Est. Delivery Sep 6 - 9 FREE Design…" at bounding box center [747, 405] width 1495 height 810
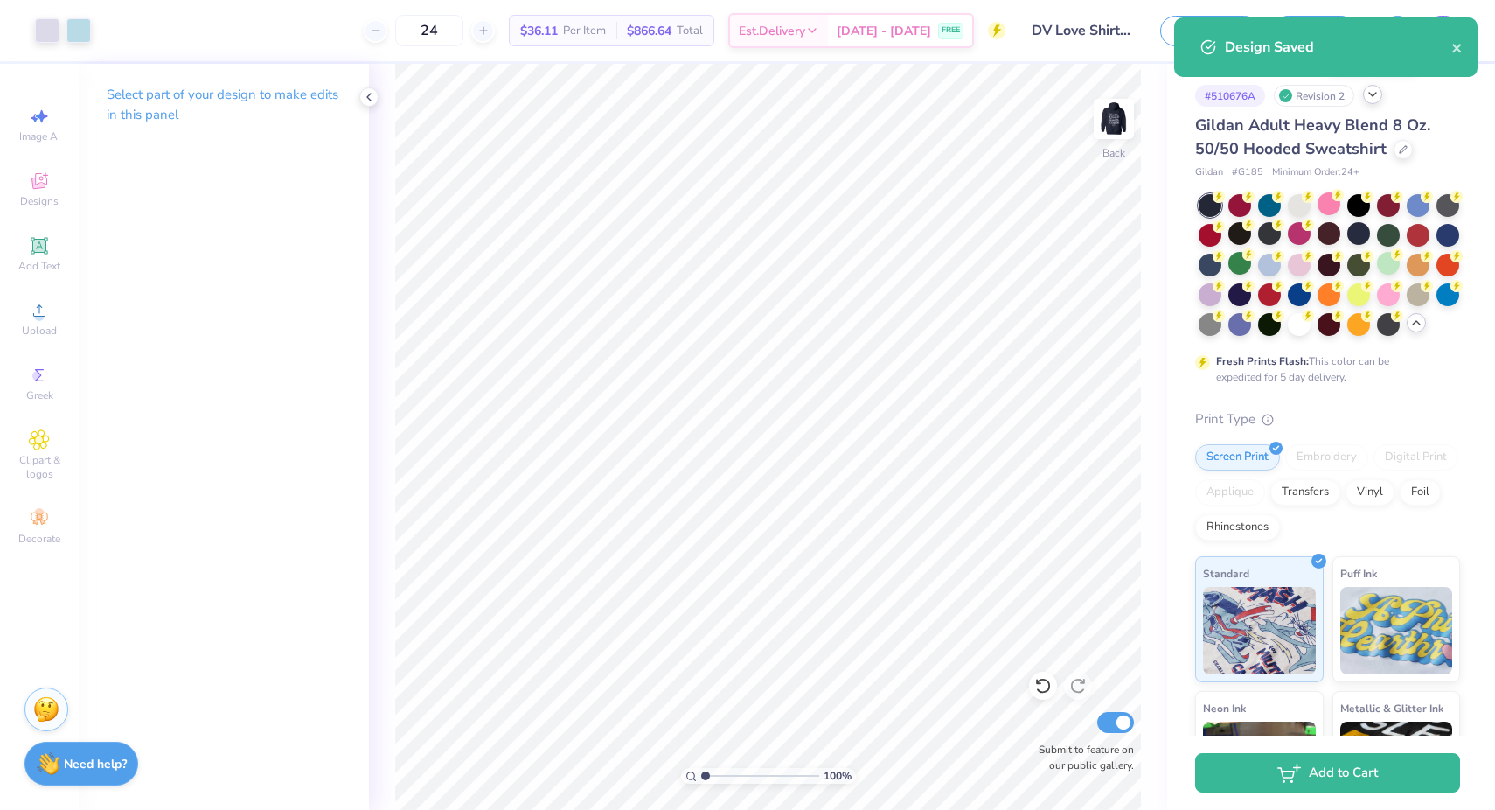
click at [1374, 95] on polyline at bounding box center [1372, 94] width 7 height 3
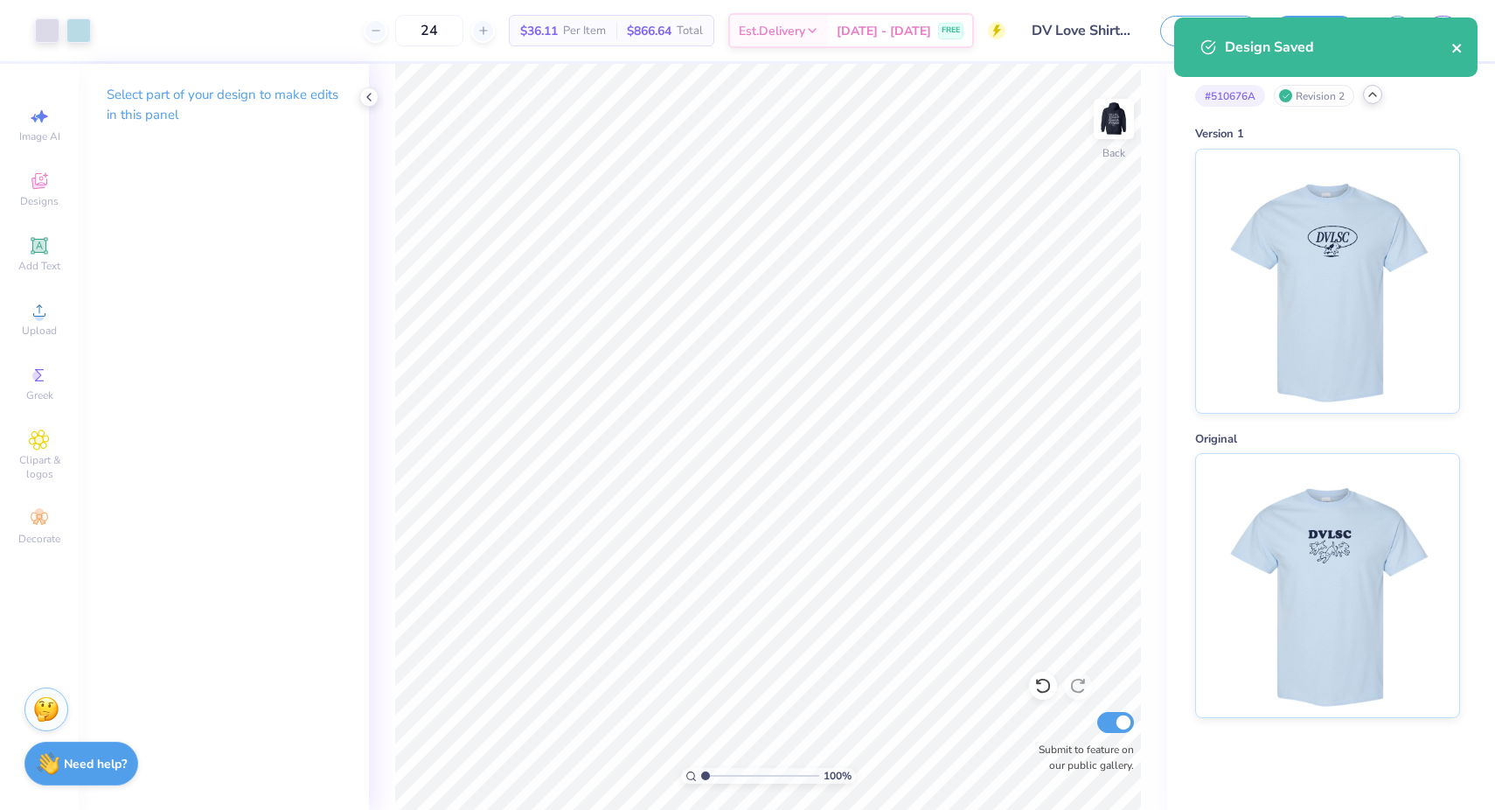
click at [1455, 43] on icon "close" at bounding box center [1457, 48] width 12 height 14
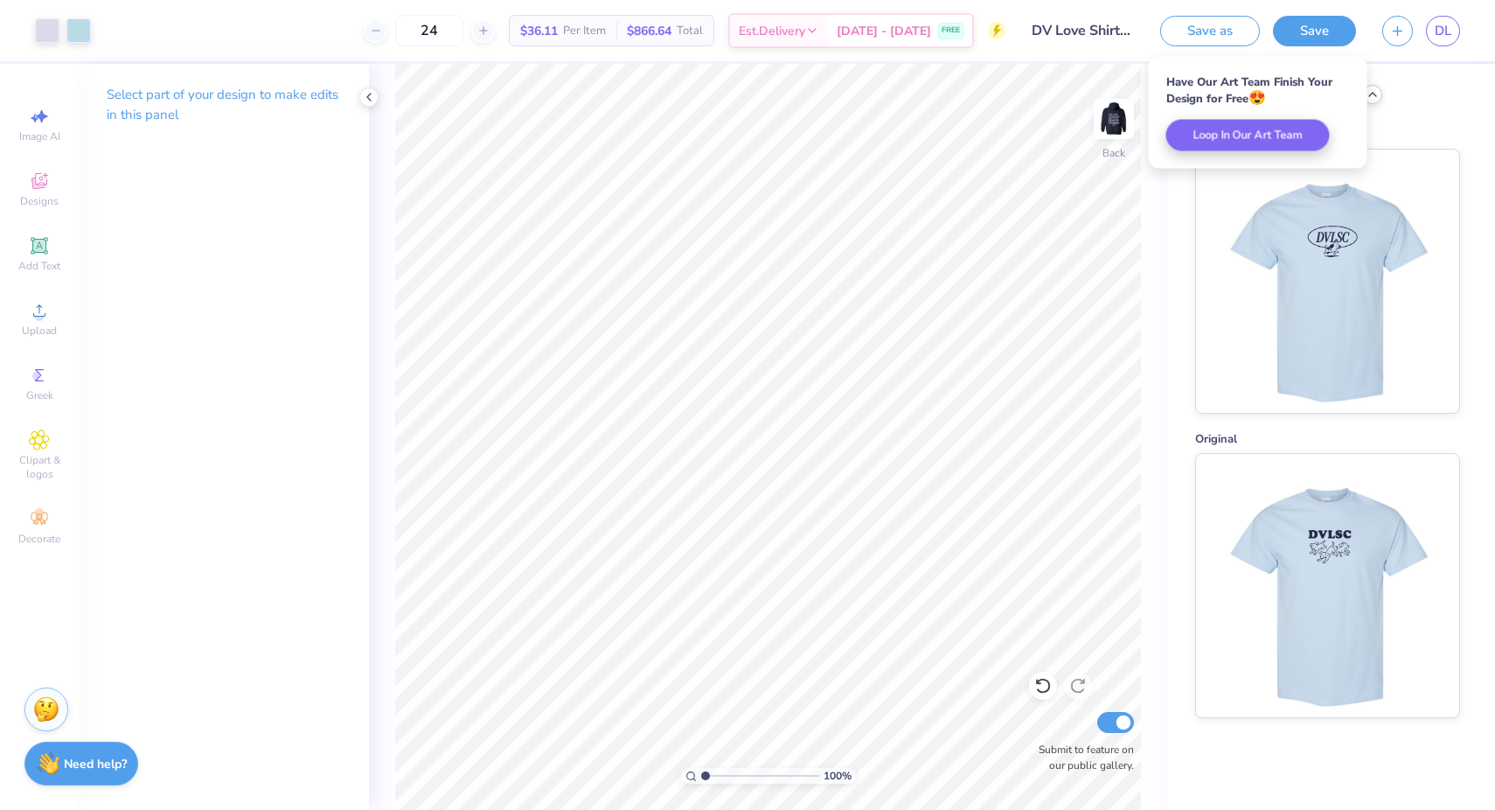
click at [1464, 118] on div "# 510676A Revision 2 Version 1 Original" at bounding box center [1331, 391] width 328 height 654
click at [1399, 91] on div "# 510676A Revision 2" at bounding box center [1327, 96] width 265 height 22
click at [1375, 93] on icon at bounding box center [1373, 94] width 14 height 14
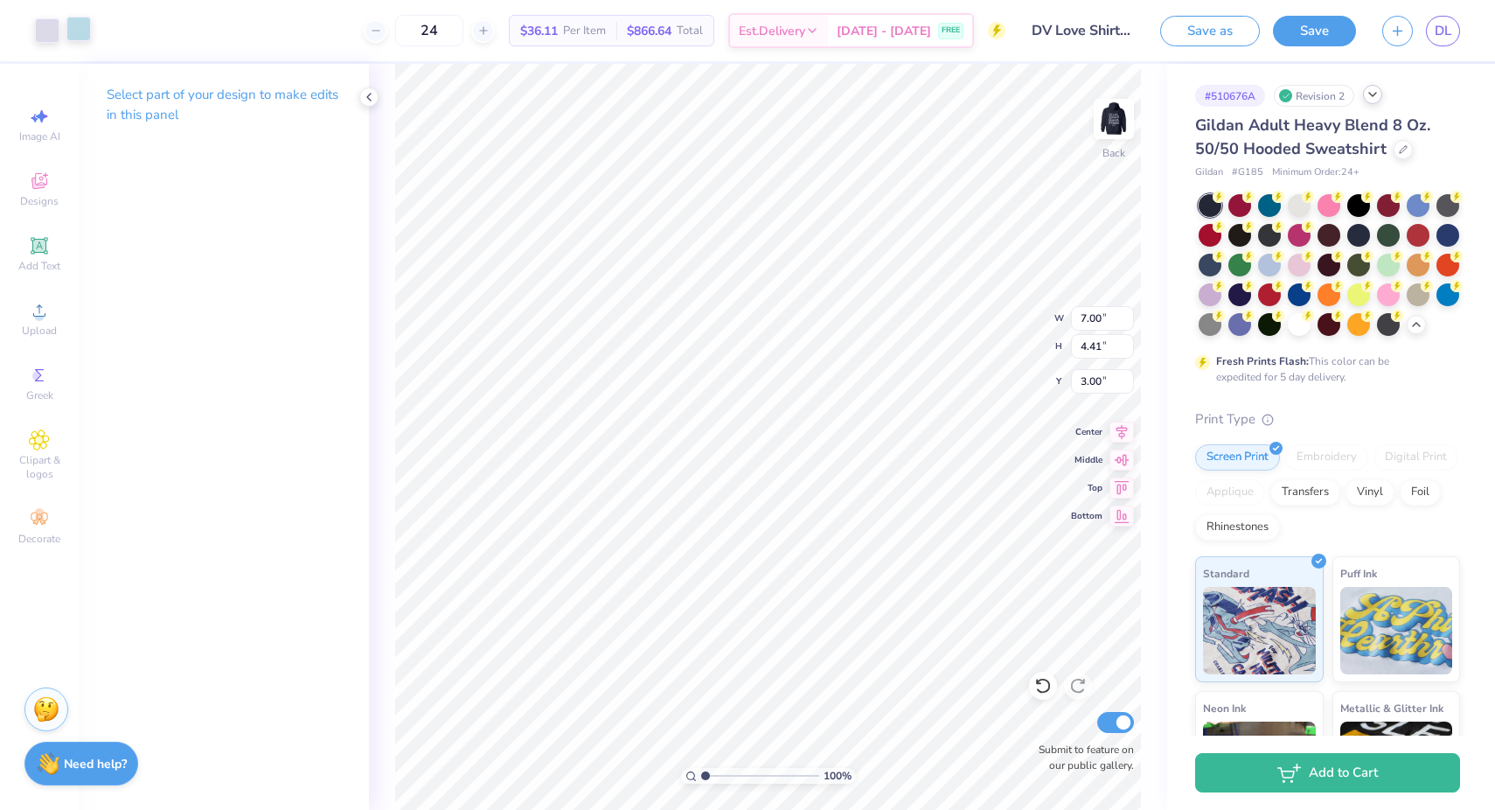
click at [80, 29] on div at bounding box center [78, 29] width 24 height 24
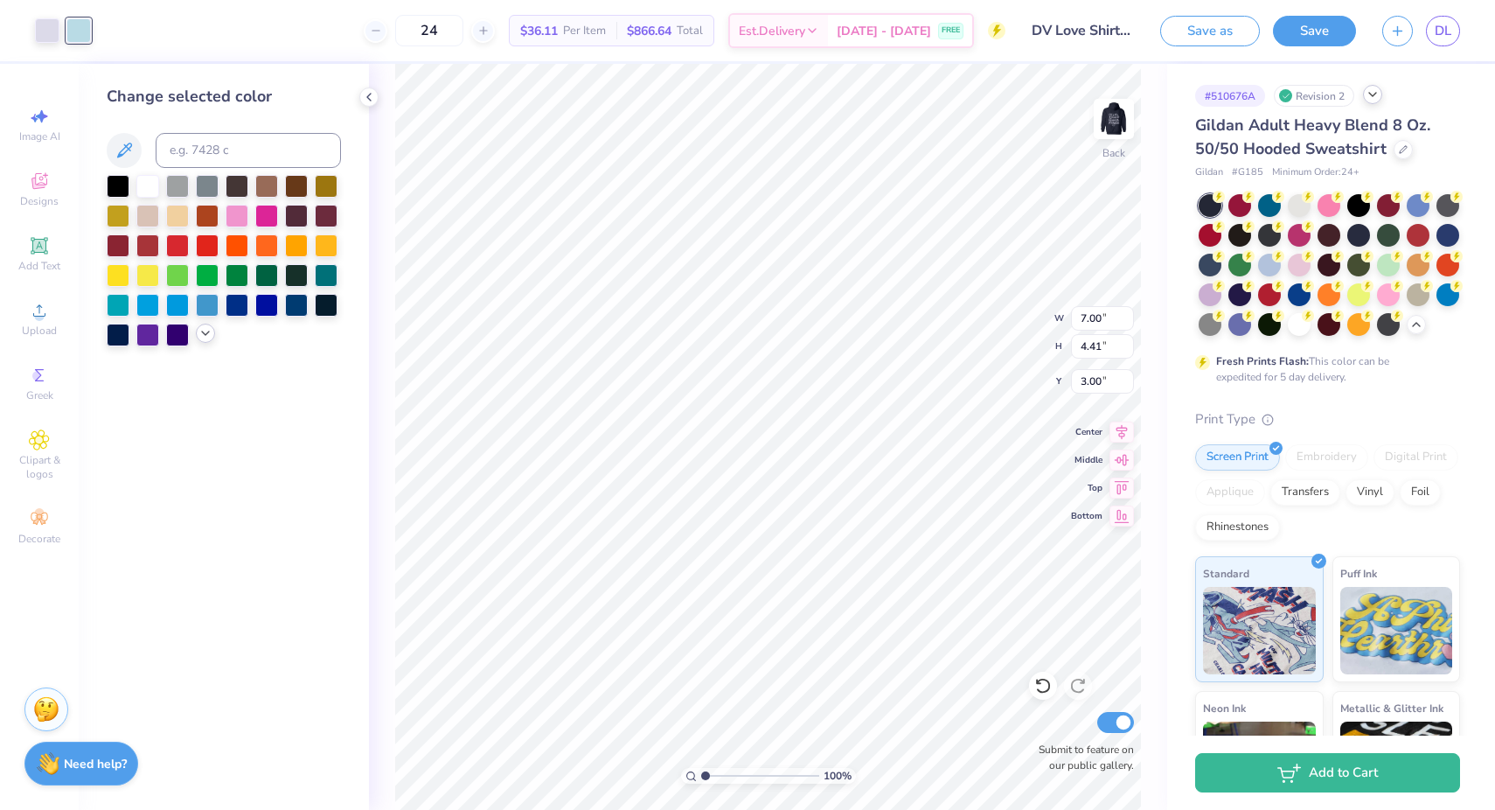
click at [198, 332] on icon at bounding box center [205, 333] width 14 height 14
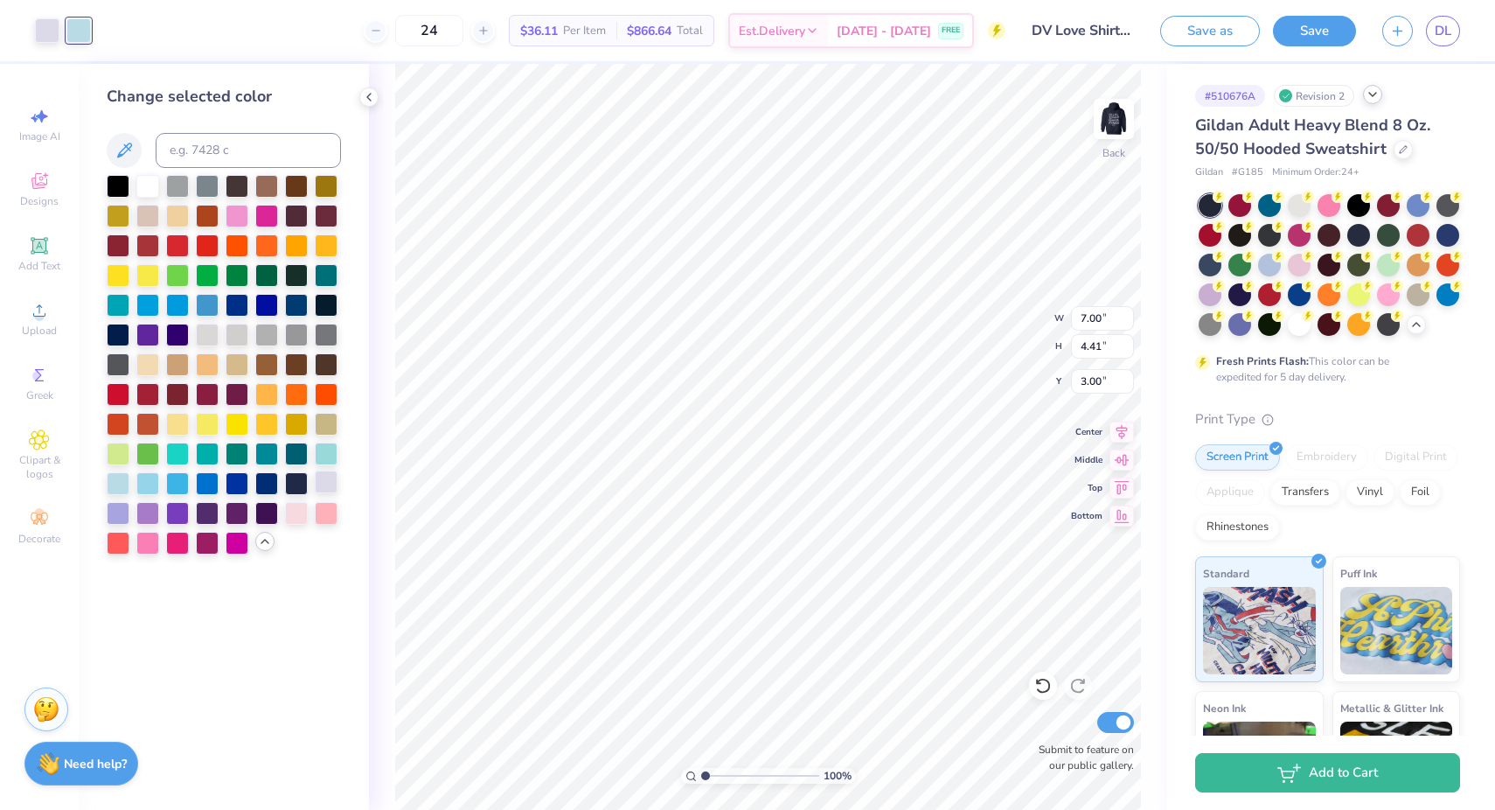
click at [329, 478] on div at bounding box center [326, 481] width 23 height 23
drag, startPoint x: 1228, startPoint y: 21, endPoint x: 1308, endPoint y: 28, distance: 79.9
click at [1308, 28] on div "Save as Save" at bounding box center [1258, 31] width 196 height 31
click at [1308, 28] on button "Save" at bounding box center [1314, 28] width 83 height 31
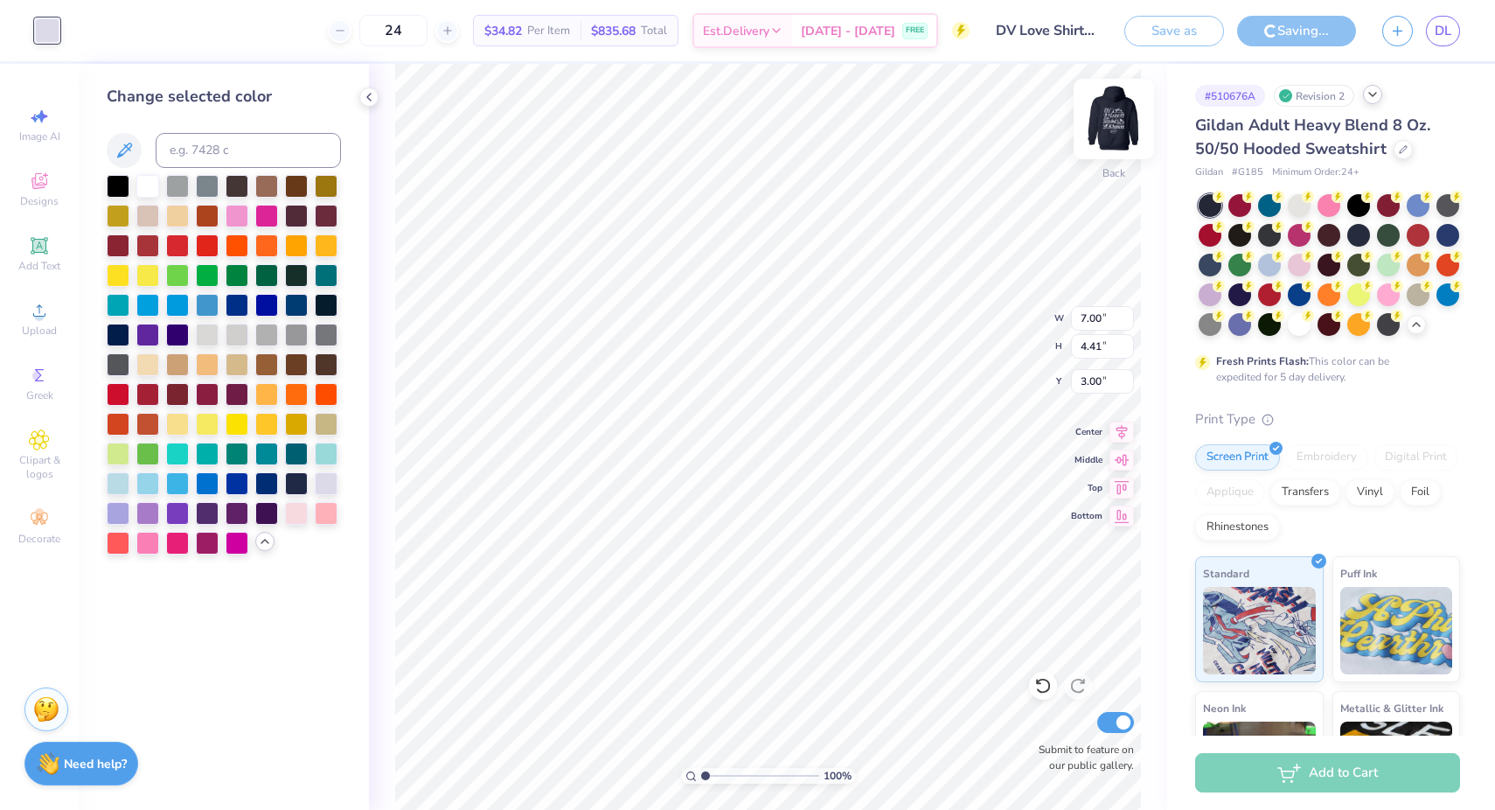
click at [1097, 123] on img at bounding box center [1114, 119] width 70 height 70
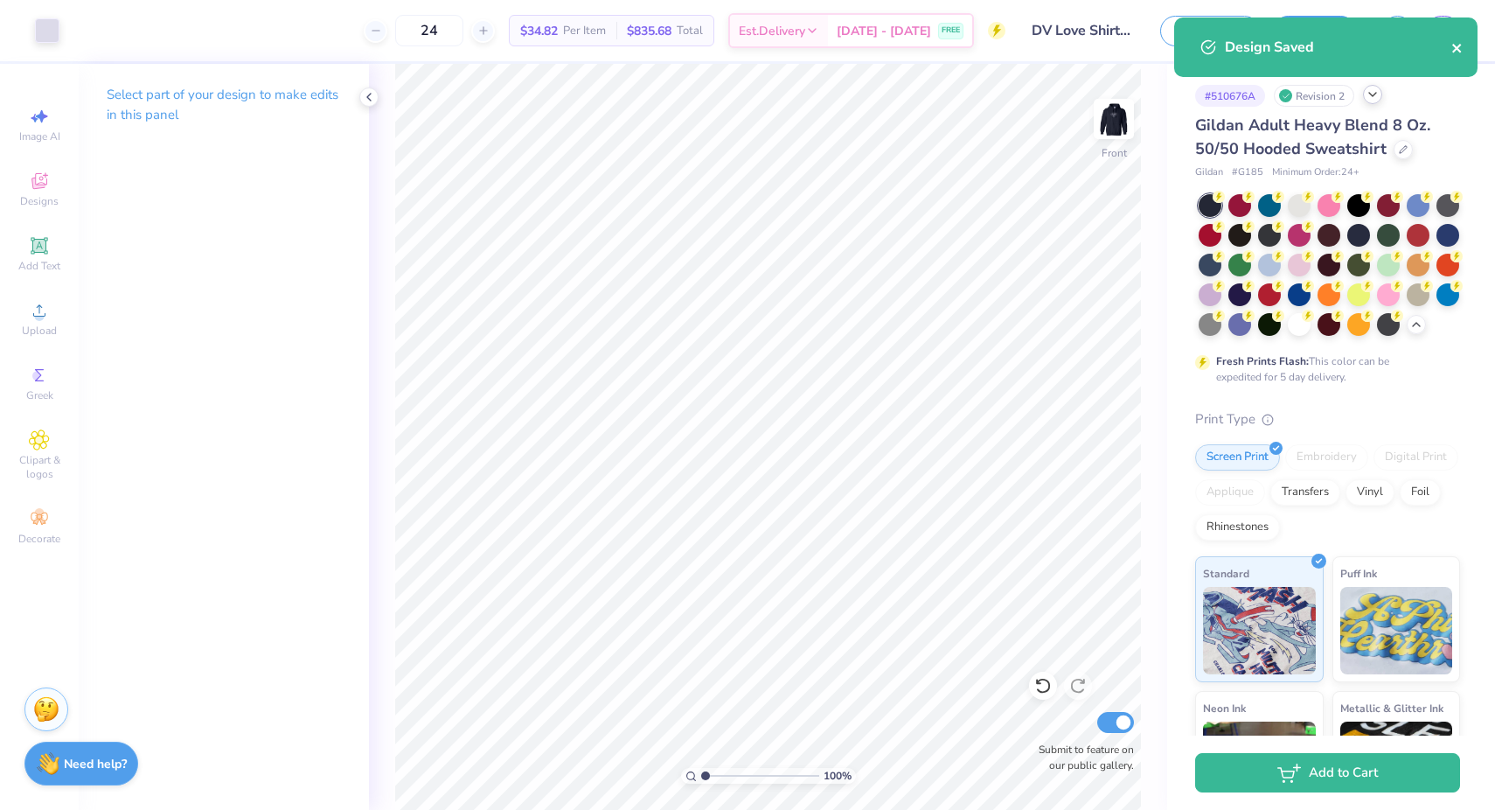
click at [1452, 43] on icon "close" at bounding box center [1457, 48] width 12 height 14
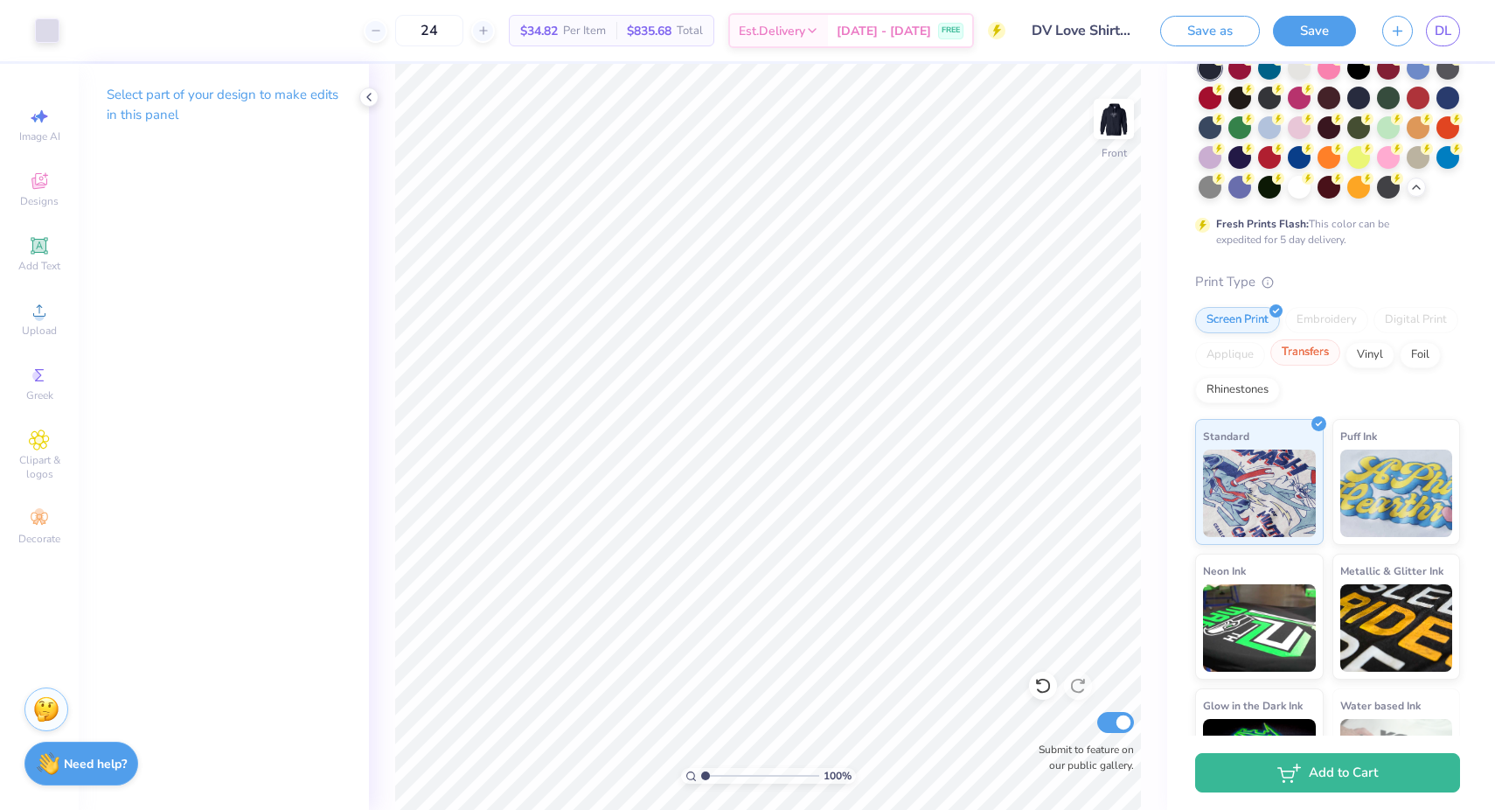
scroll to position [137, 0]
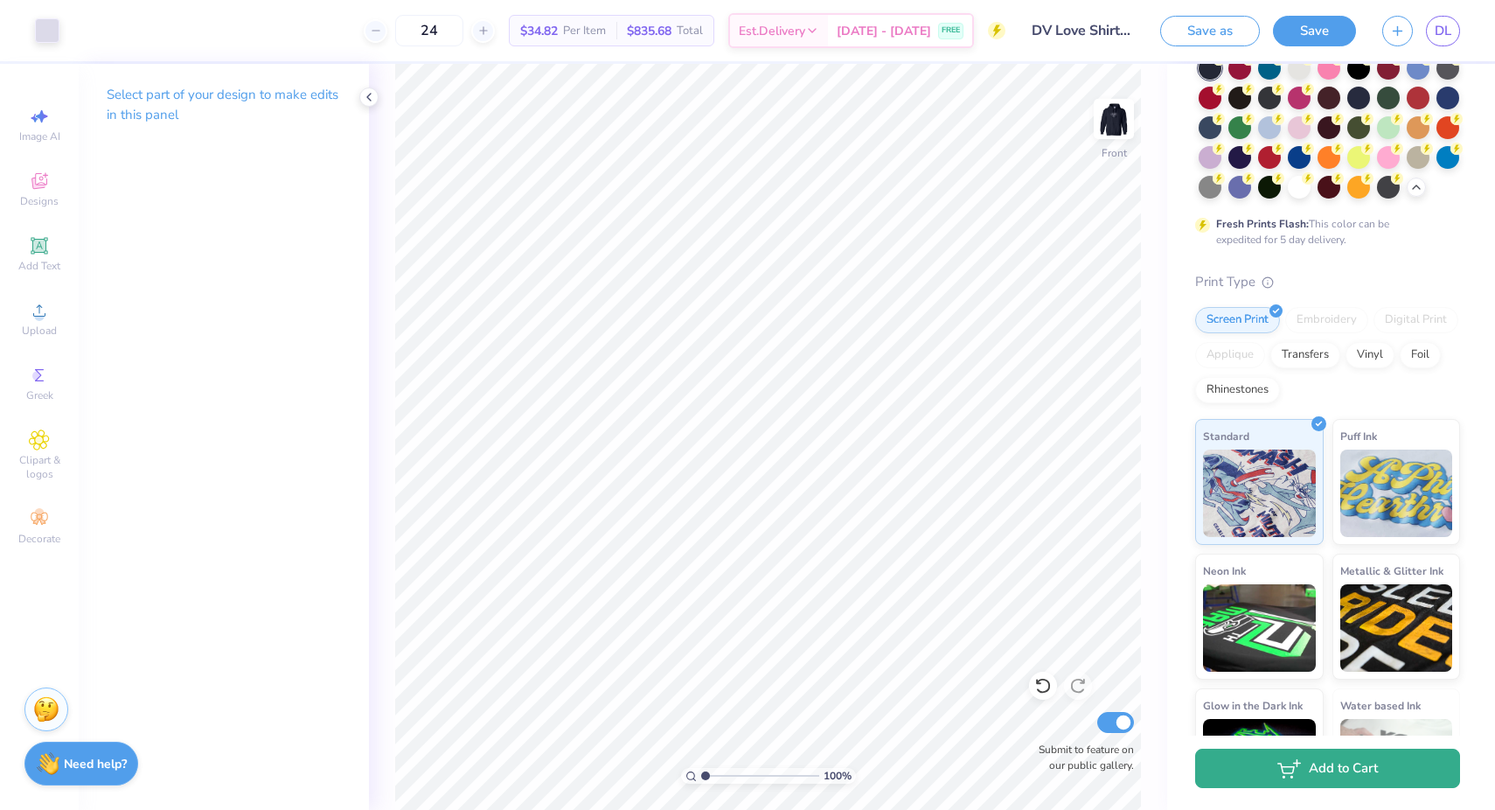
click at [1296, 768] on icon "button" at bounding box center [1289, 768] width 24 height 19
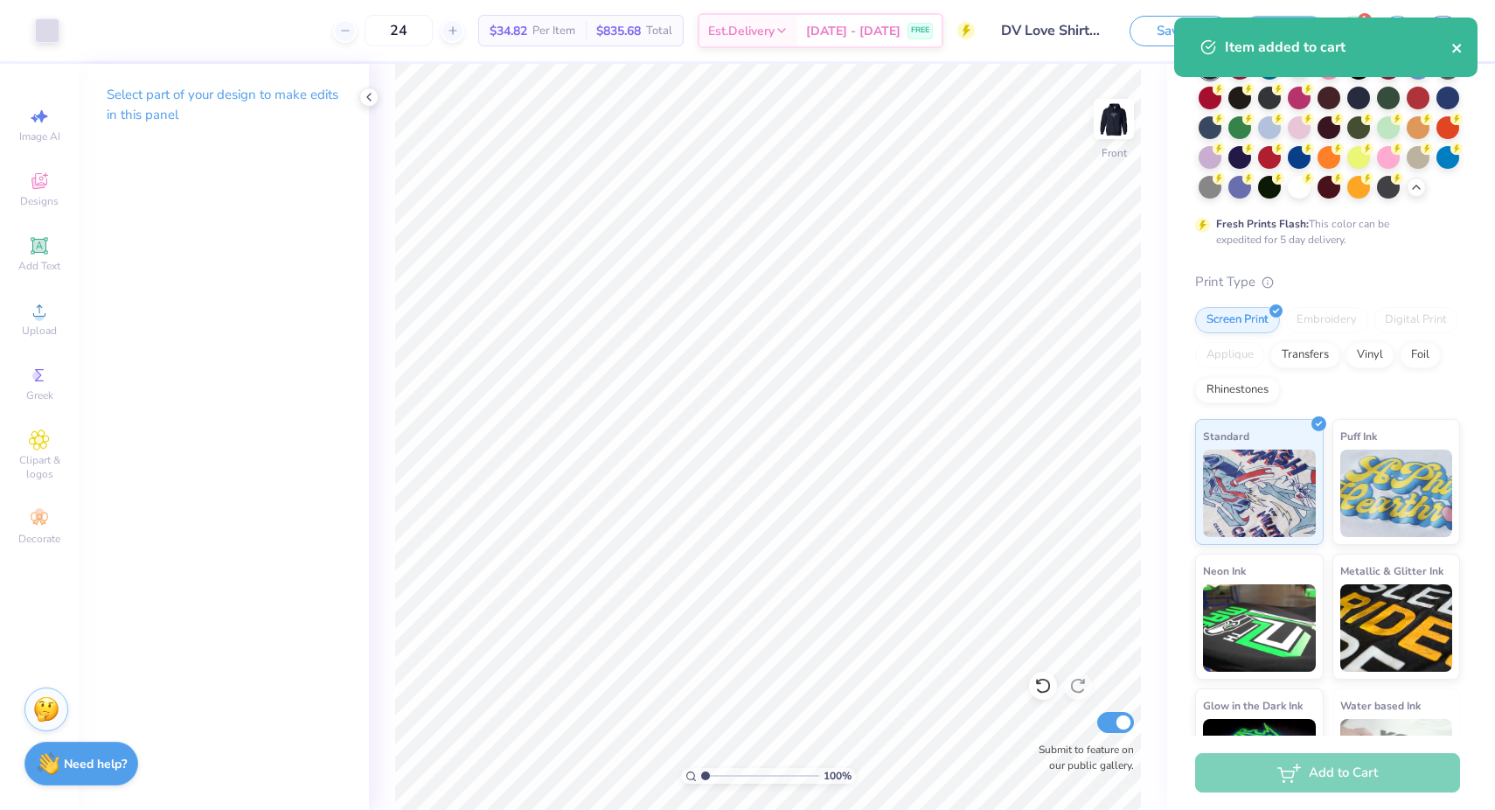
click at [1459, 39] on button "close" at bounding box center [1457, 47] width 12 height 21
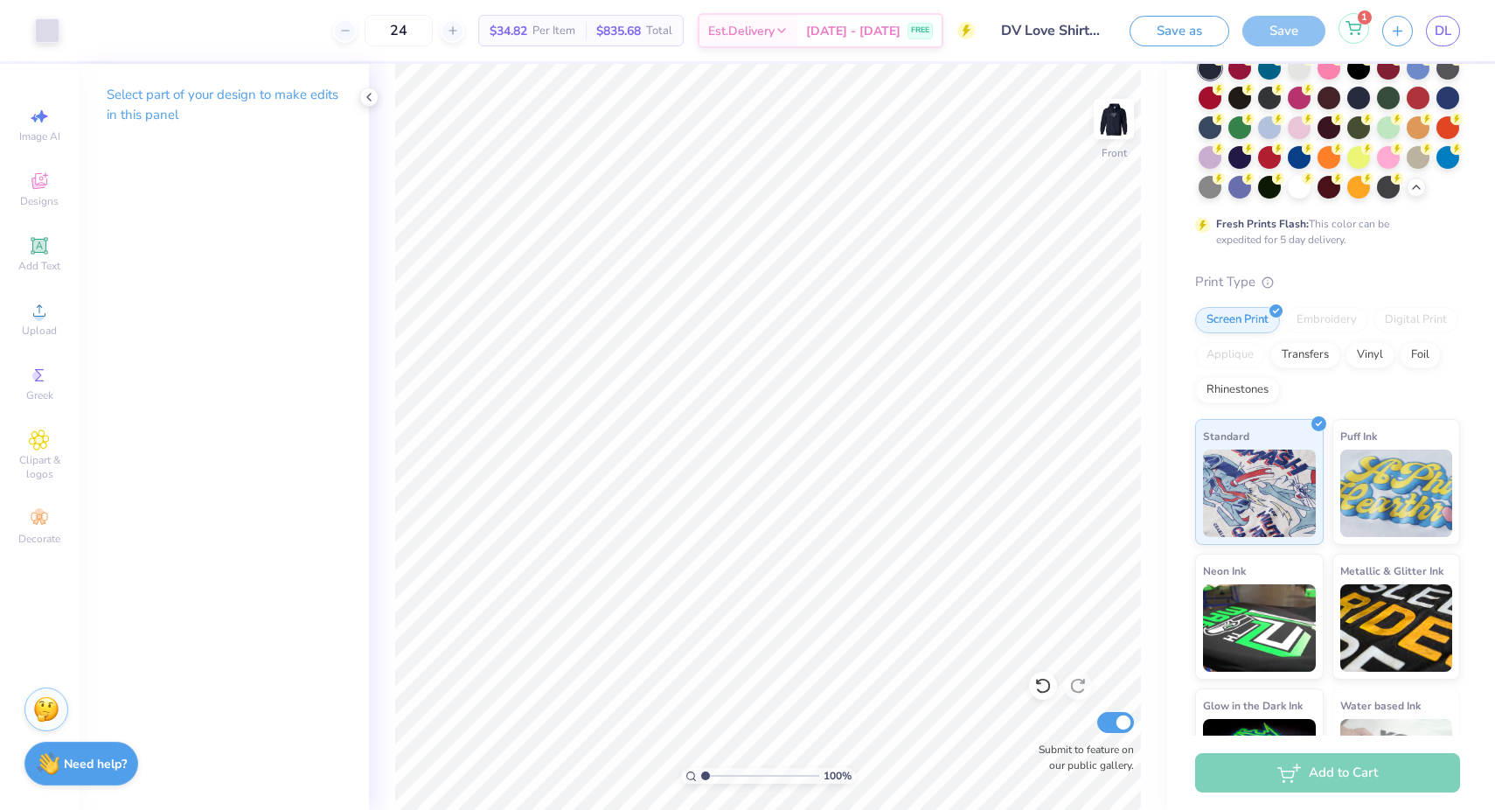
click at [1358, 31] on icon at bounding box center [1353, 28] width 16 height 14
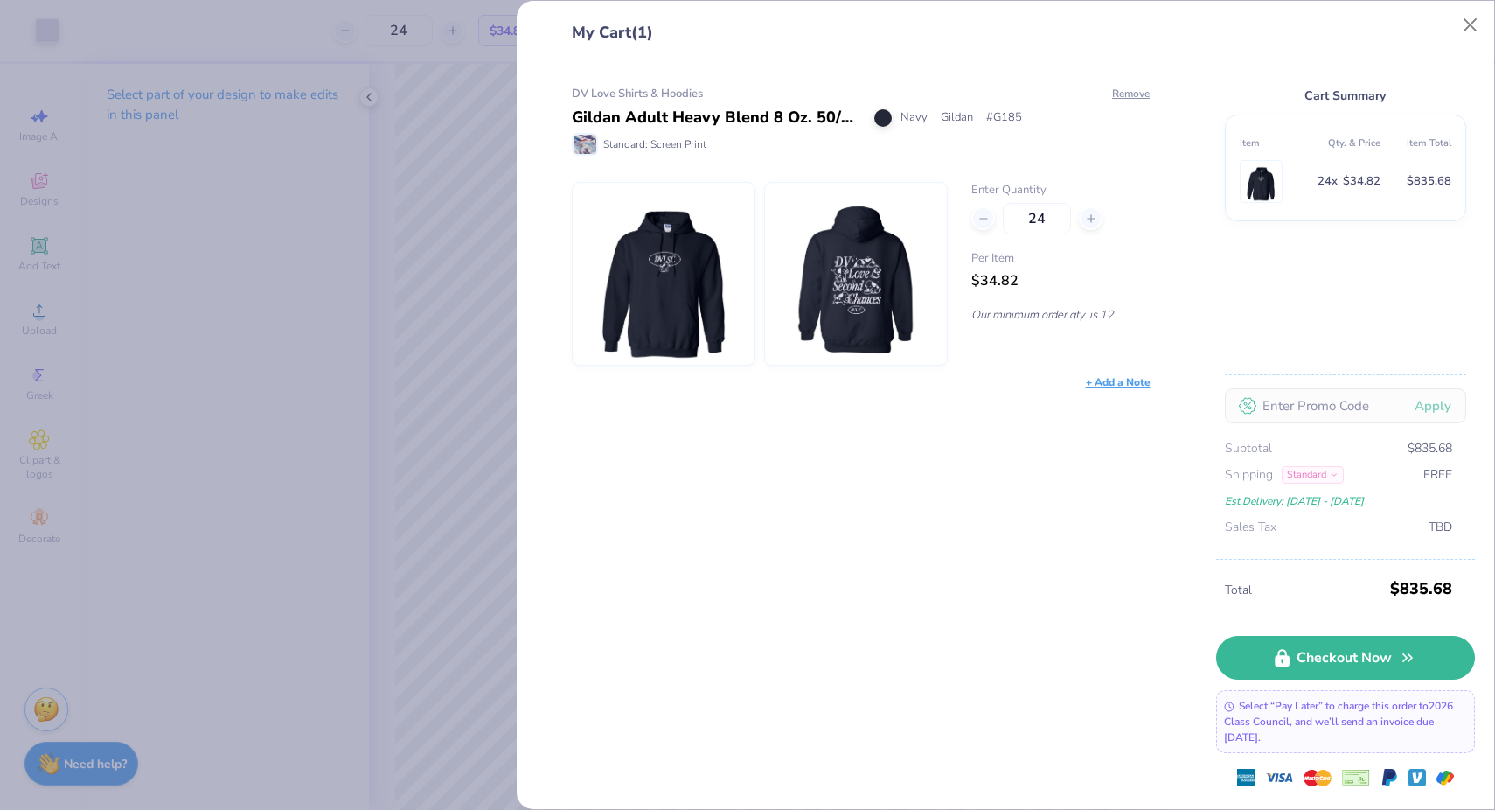
click at [716, 298] on img at bounding box center [663, 274] width 150 height 182
click at [1130, 97] on button "Remove" at bounding box center [1130, 94] width 39 height 16
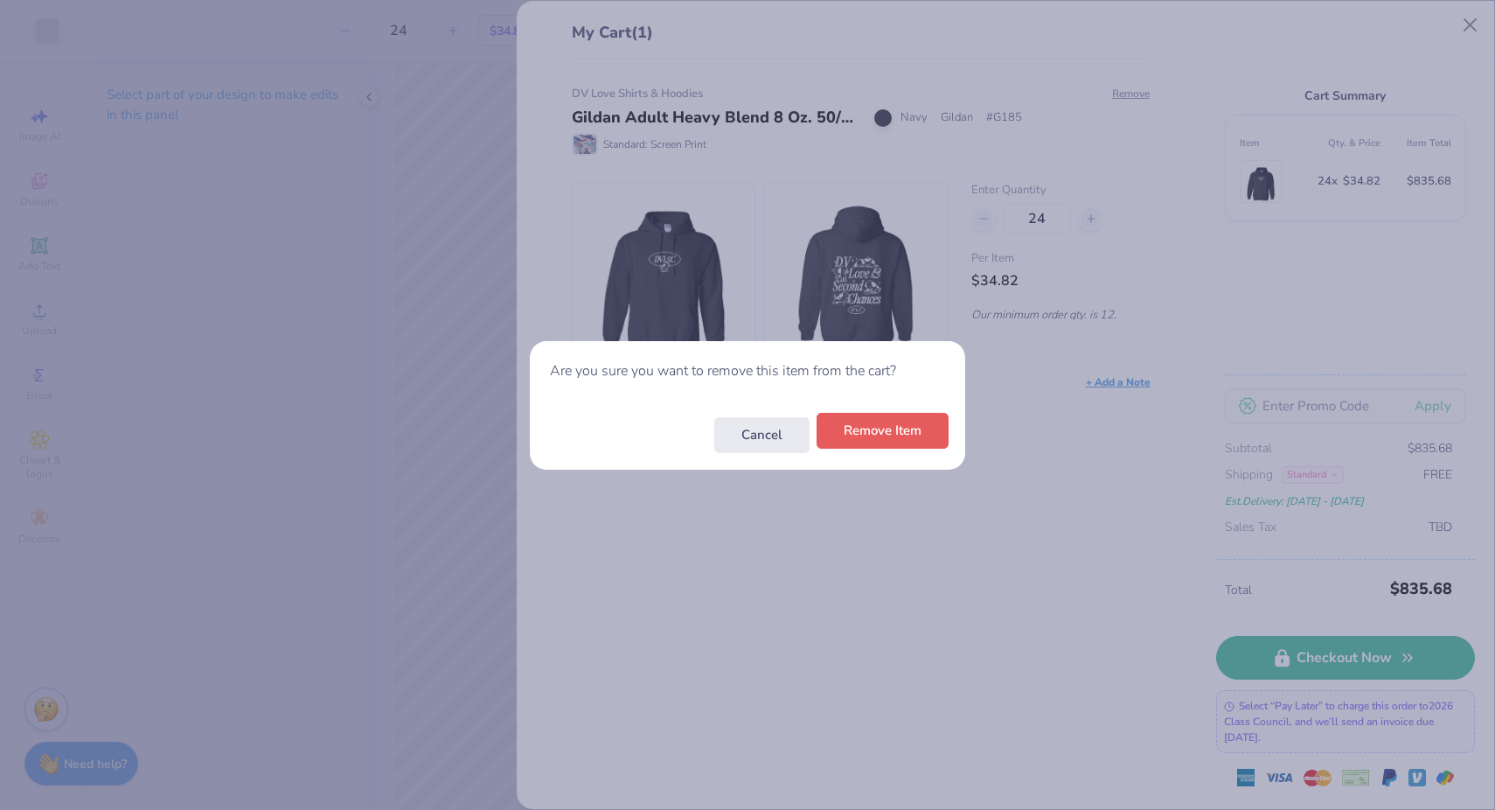
click at [885, 434] on button "Remove Item" at bounding box center [883, 431] width 132 height 36
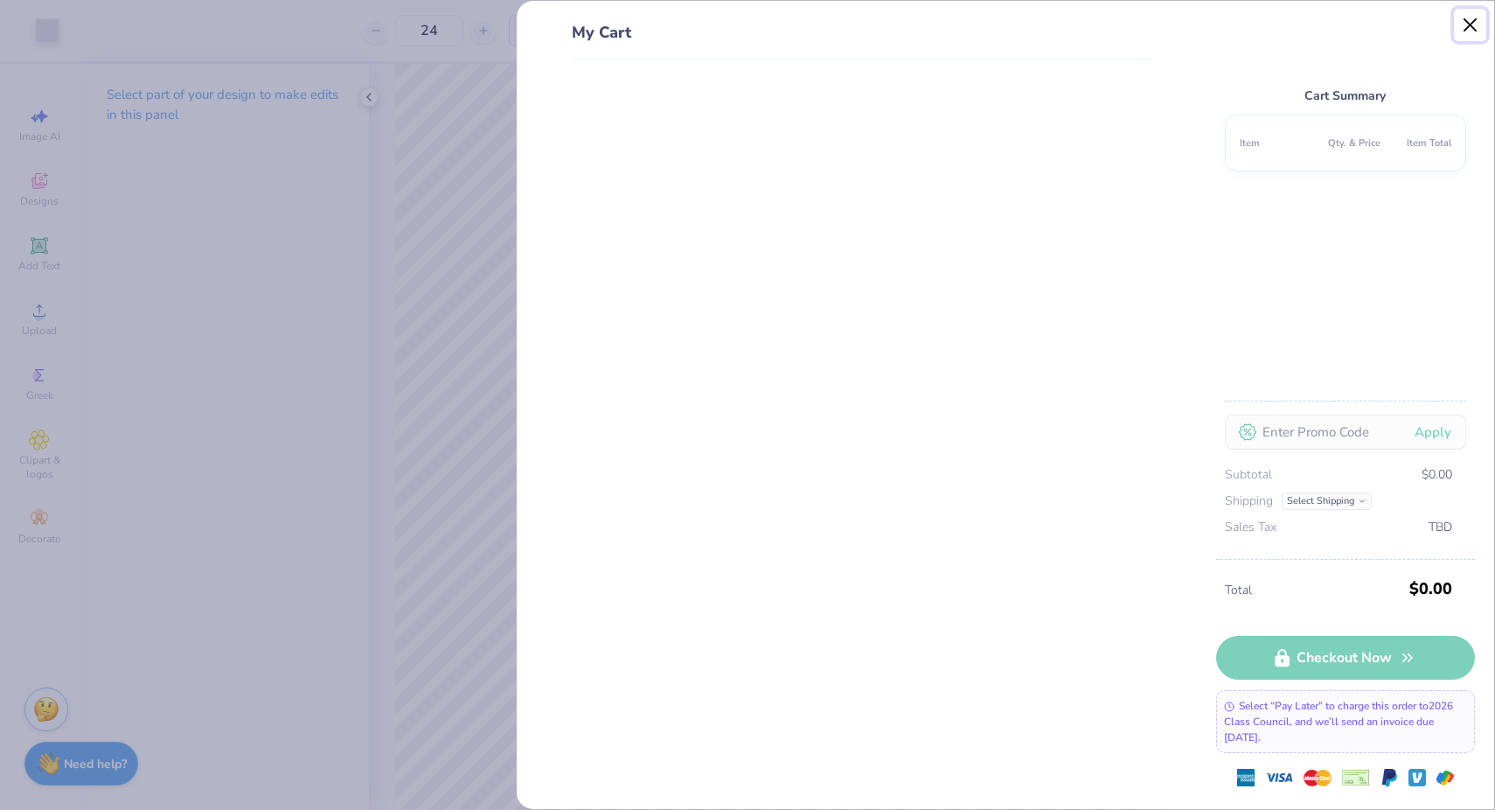
click at [1479, 32] on button "Close" at bounding box center [1470, 25] width 33 height 33
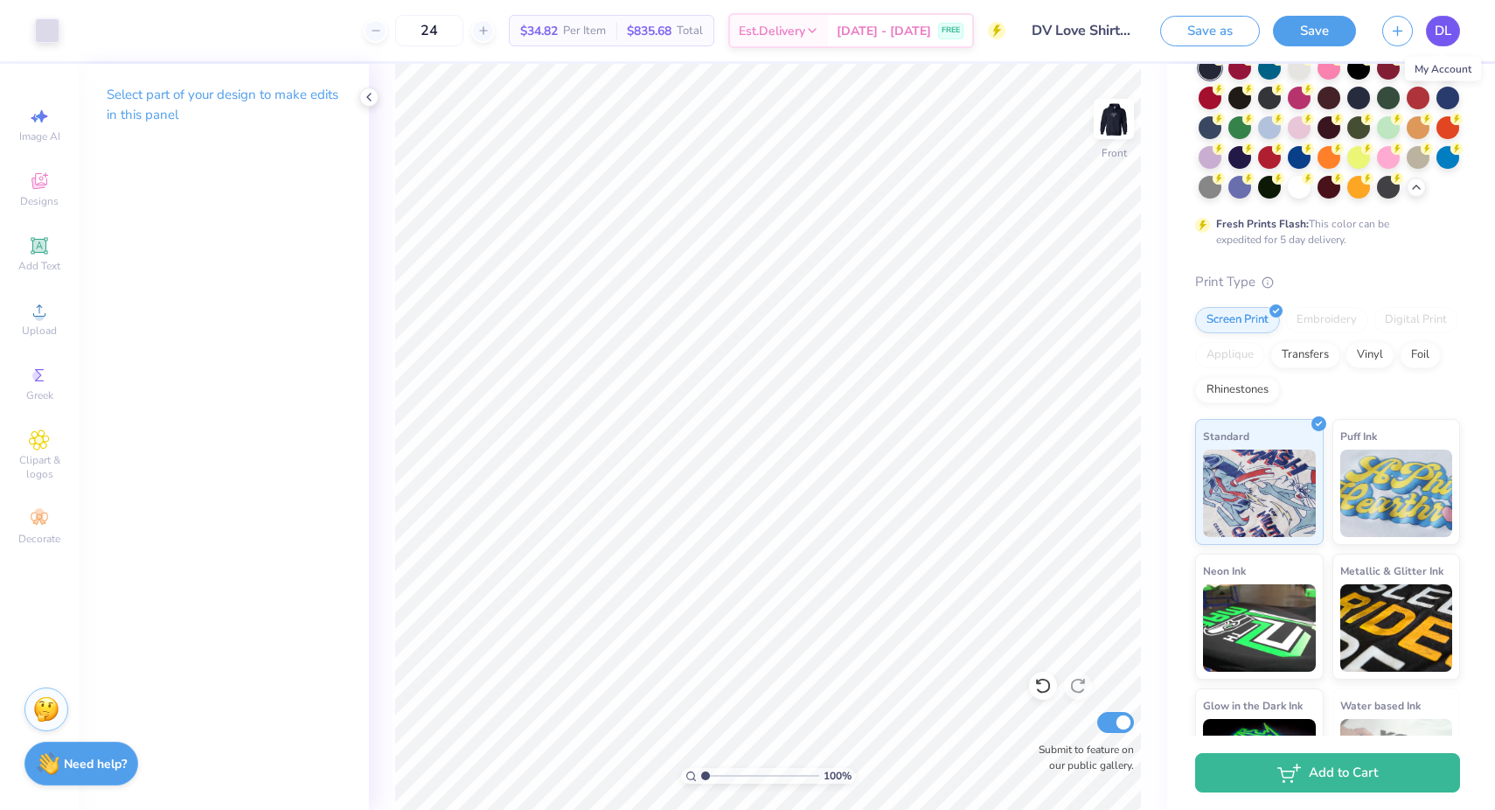
click at [1450, 31] on span "DL" at bounding box center [1443, 31] width 17 height 20
click at [48, 18] on div at bounding box center [47, 29] width 24 height 24
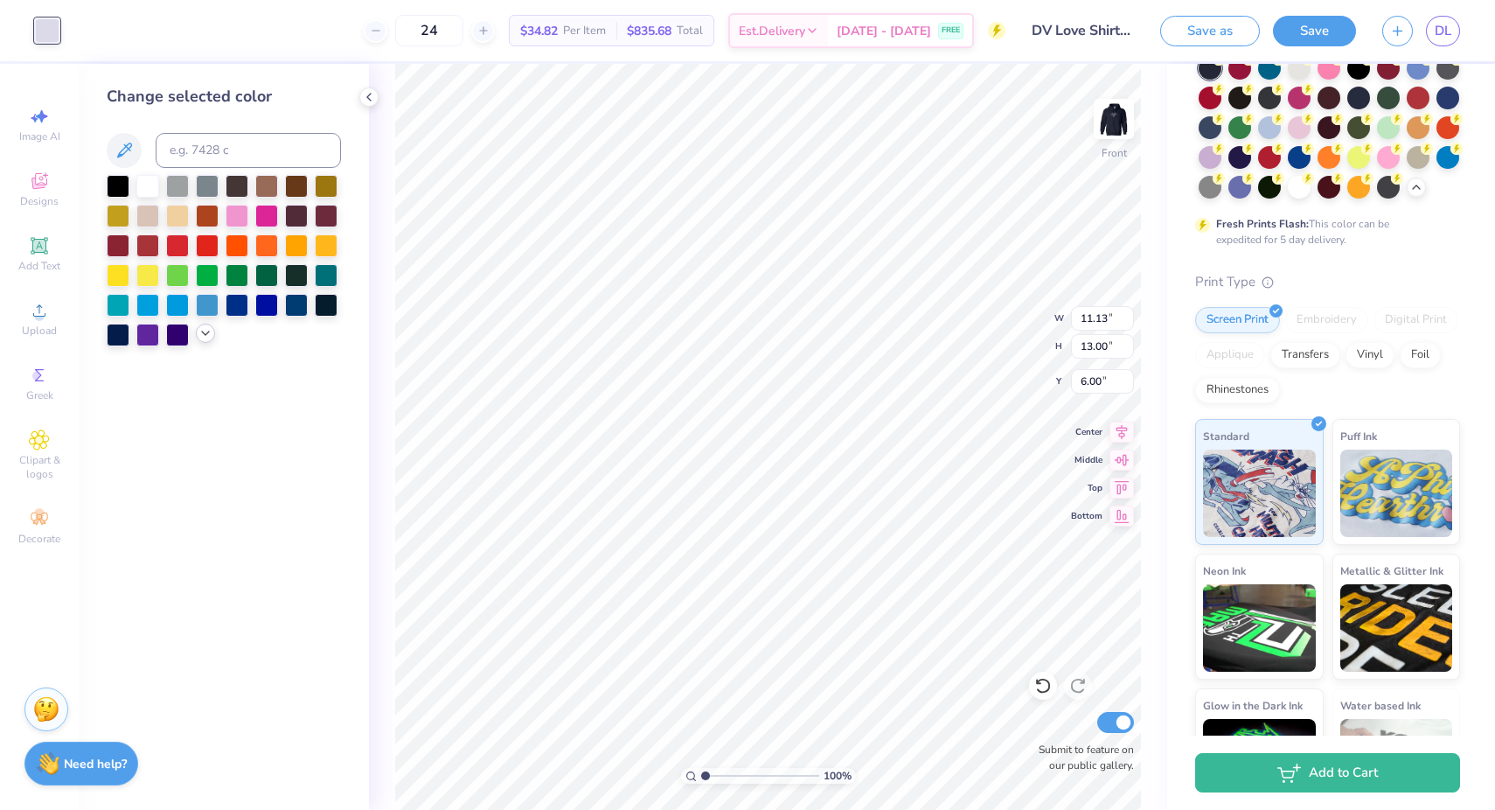
click at [212, 331] on div at bounding box center [205, 332] width 19 height 19
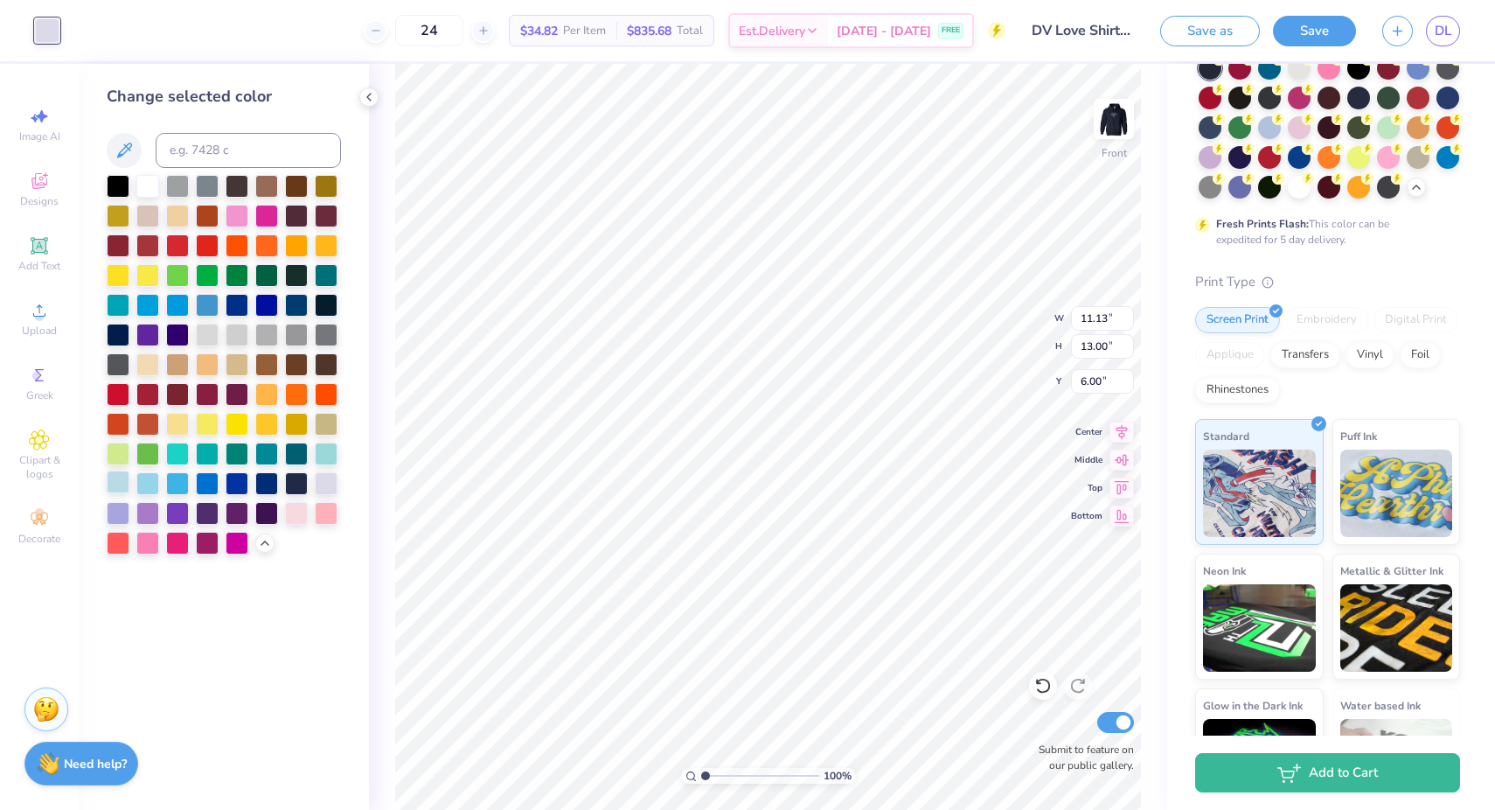
click at [121, 482] on div at bounding box center [118, 481] width 23 height 23
click at [329, 481] on div at bounding box center [326, 481] width 23 height 23
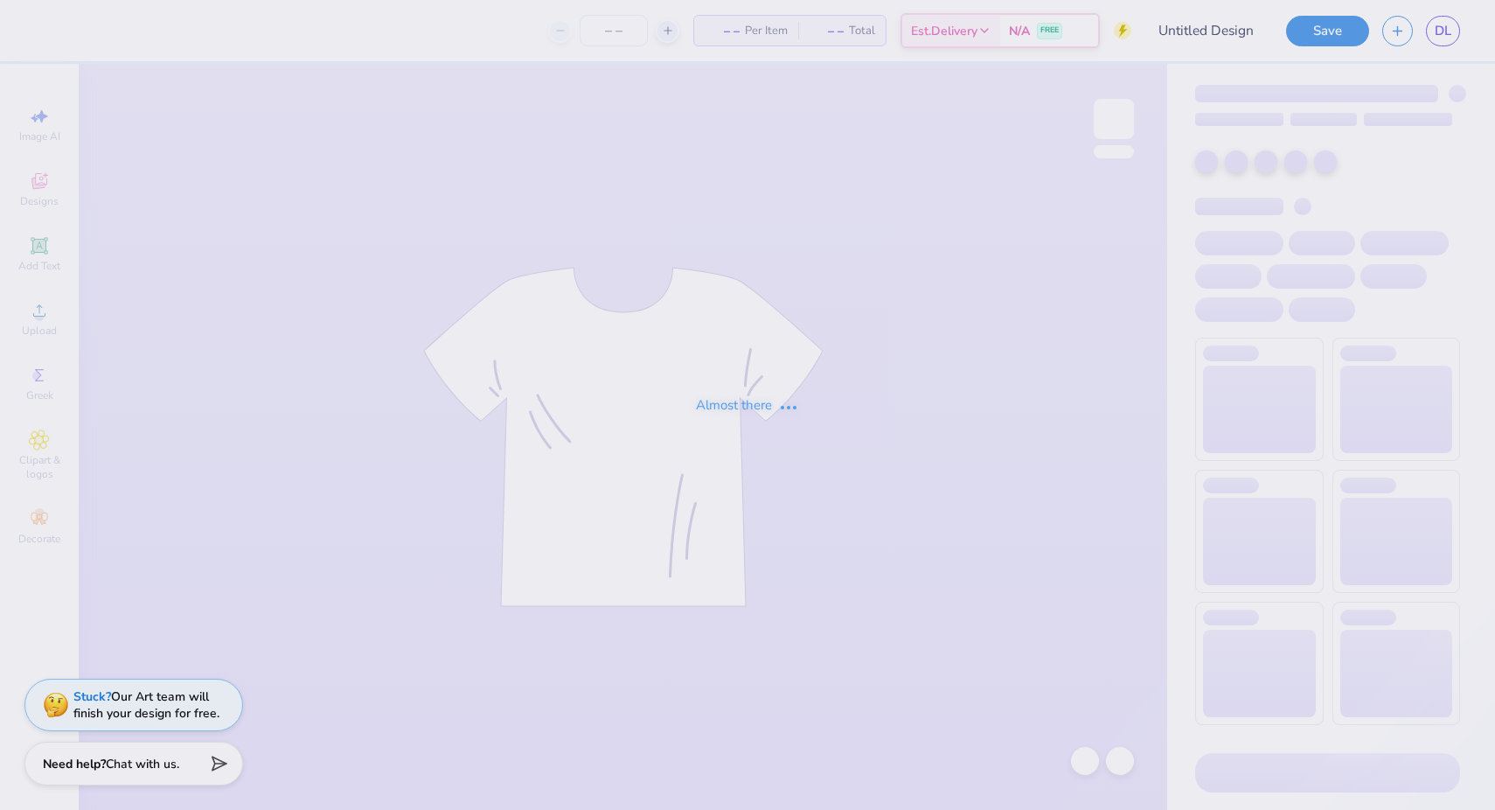
type input "DV Love Shirts & Hoodies"
type input "24"
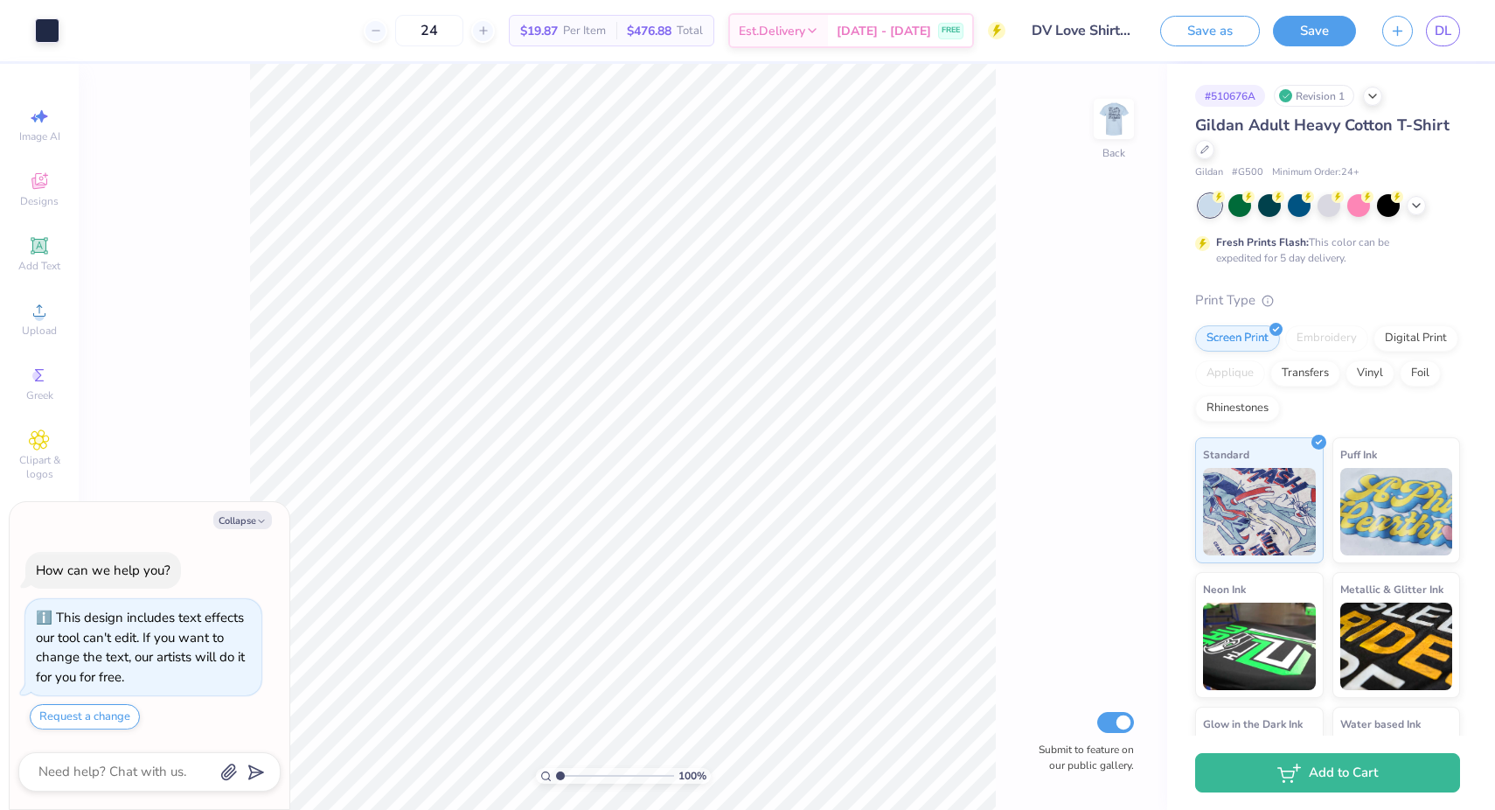
click at [1432, 203] on div at bounding box center [1329, 205] width 261 height 23
click at [1421, 205] on icon at bounding box center [1416, 204] width 14 height 14
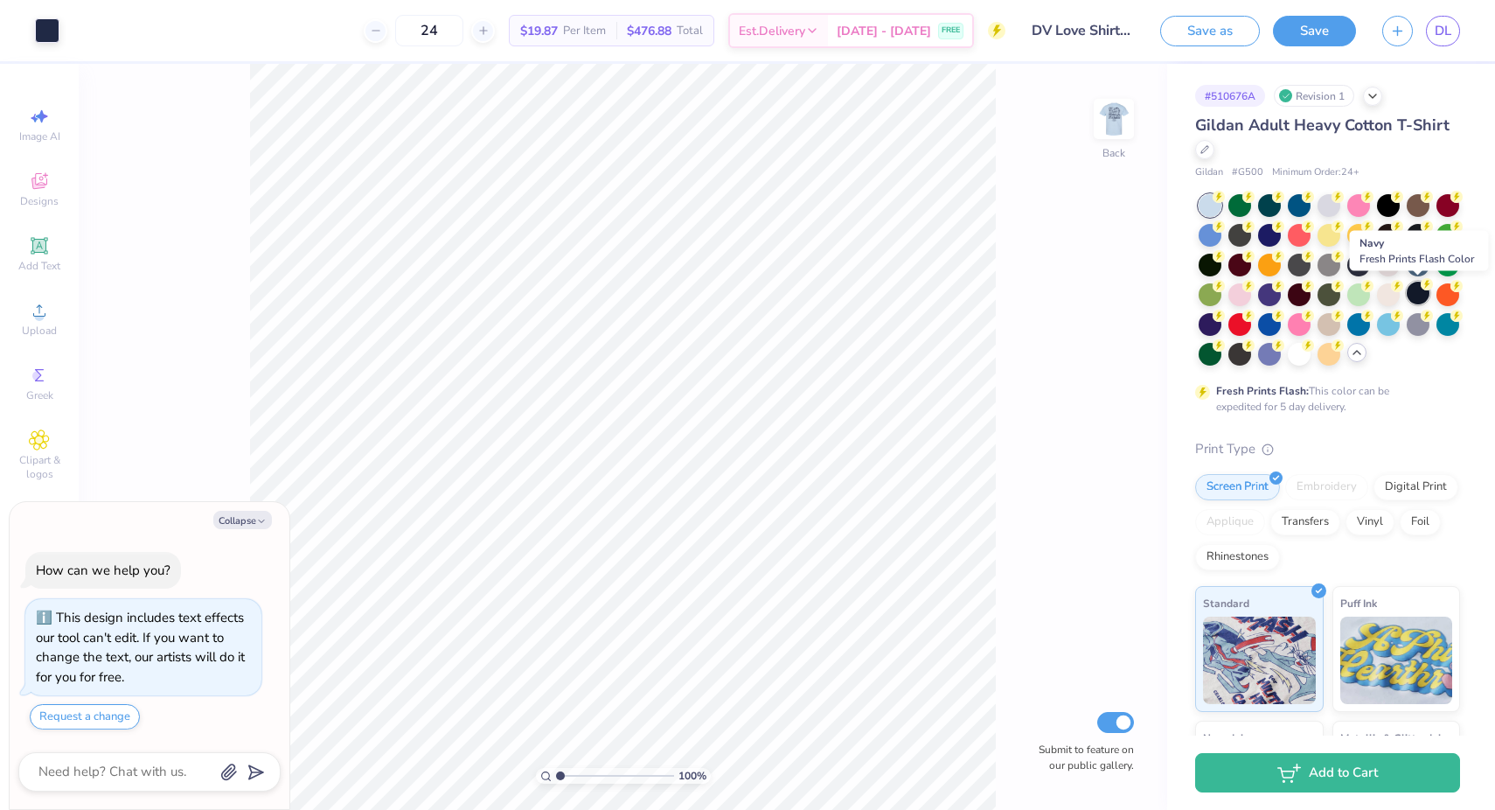
click at [1412, 292] on div at bounding box center [1418, 293] width 23 height 23
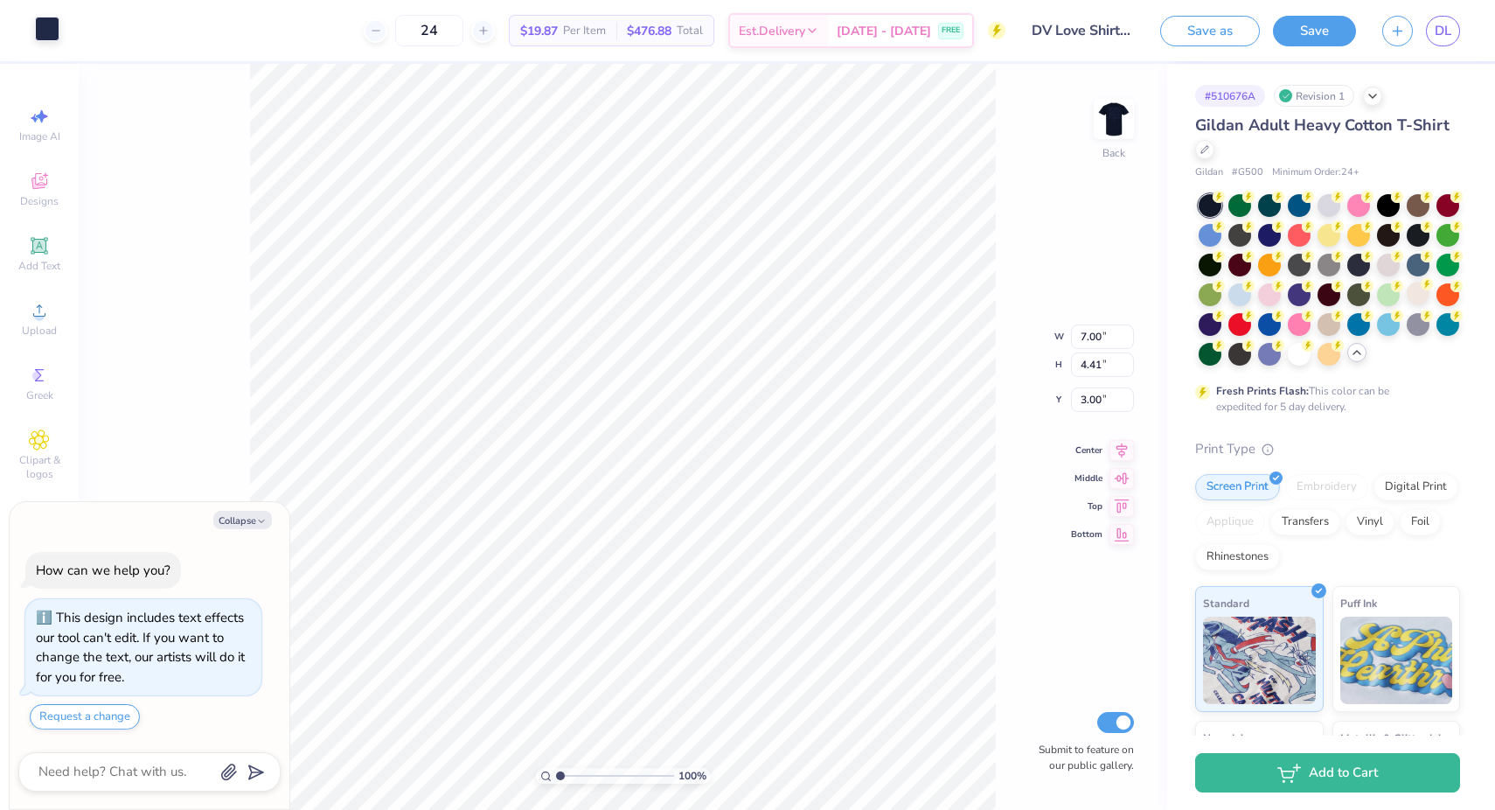
click at [45, 36] on div at bounding box center [47, 29] width 24 height 24
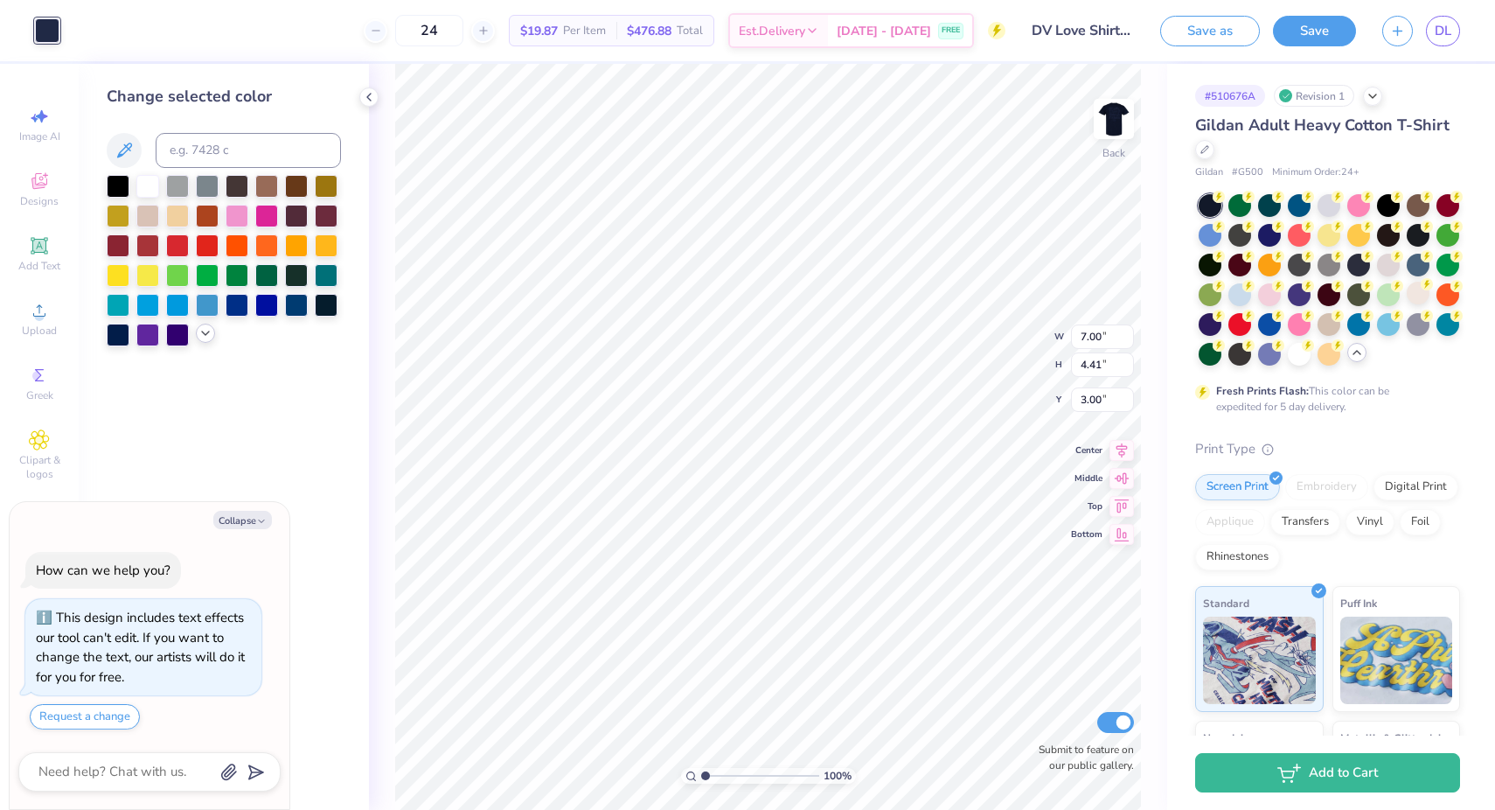
click at [203, 336] on icon at bounding box center [205, 333] width 14 height 14
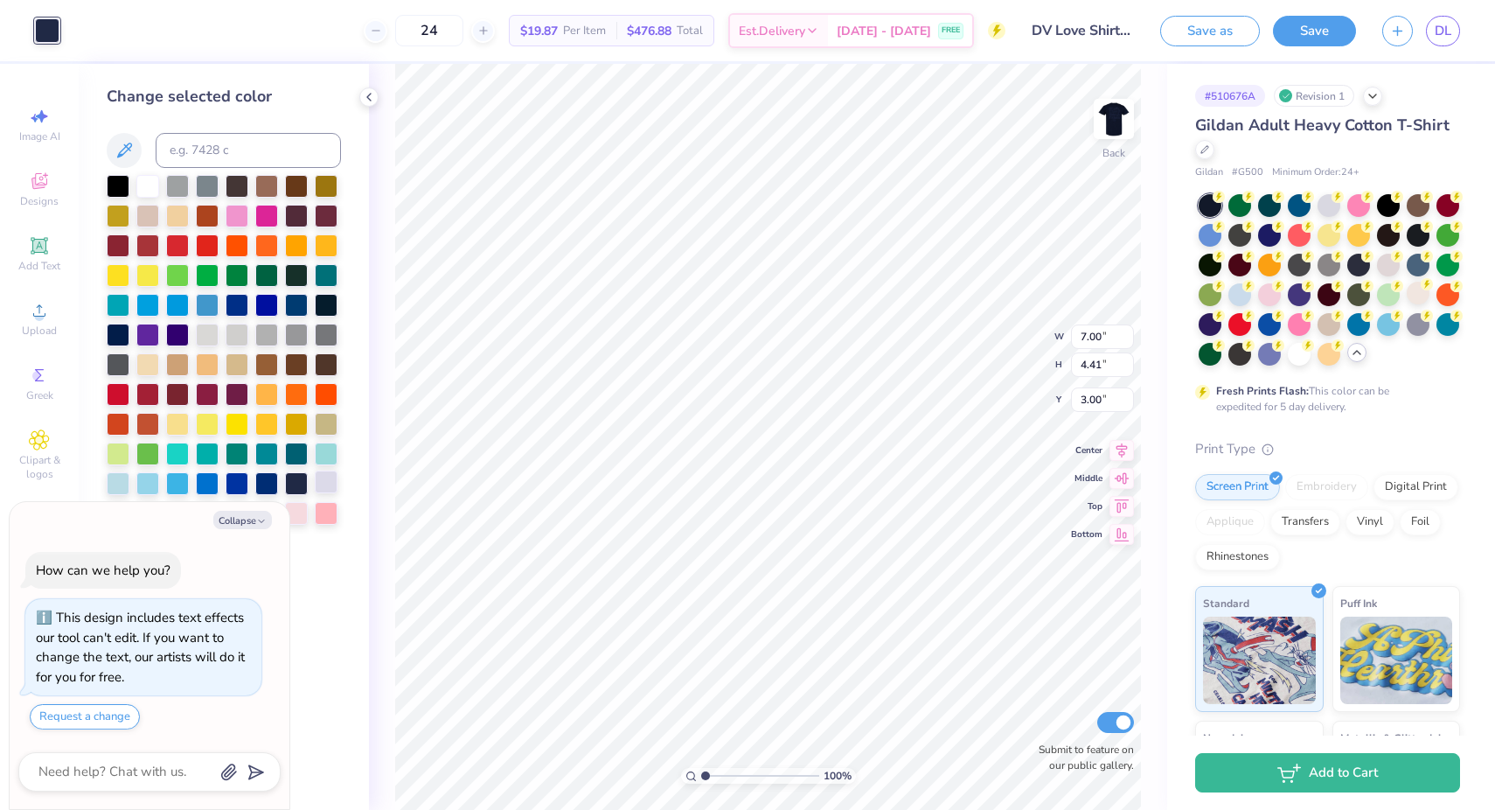
click at [330, 475] on div at bounding box center [326, 481] width 23 height 23
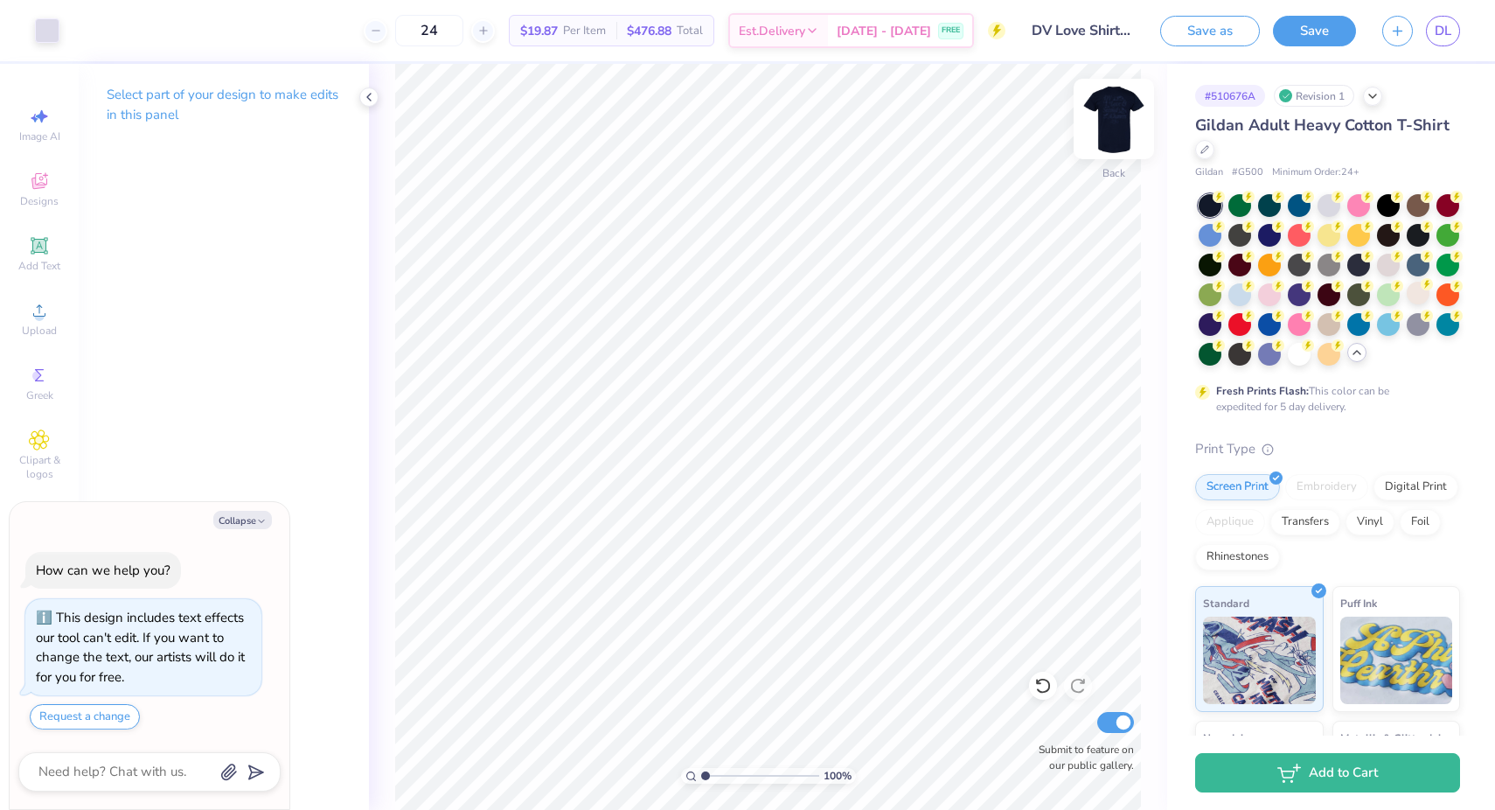
click at [1123, 136] on img at bounding box center [1114, 119] width 70 height 70
click at [41, 20] on div at bounding box center [47, 29] width 24 height 24
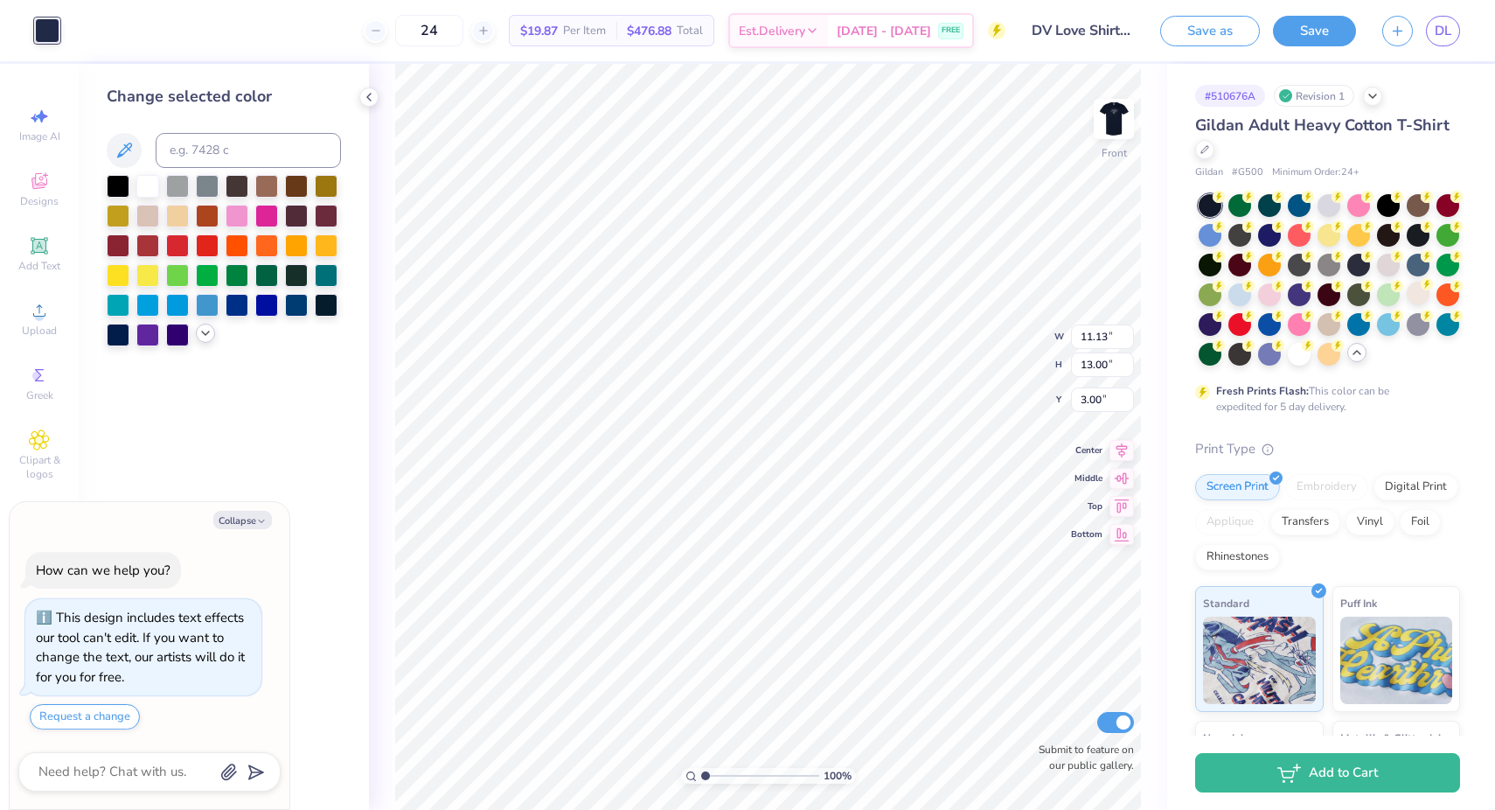
click at [206, 336] on icon at bounding box center [205, 333] width 14 height 14
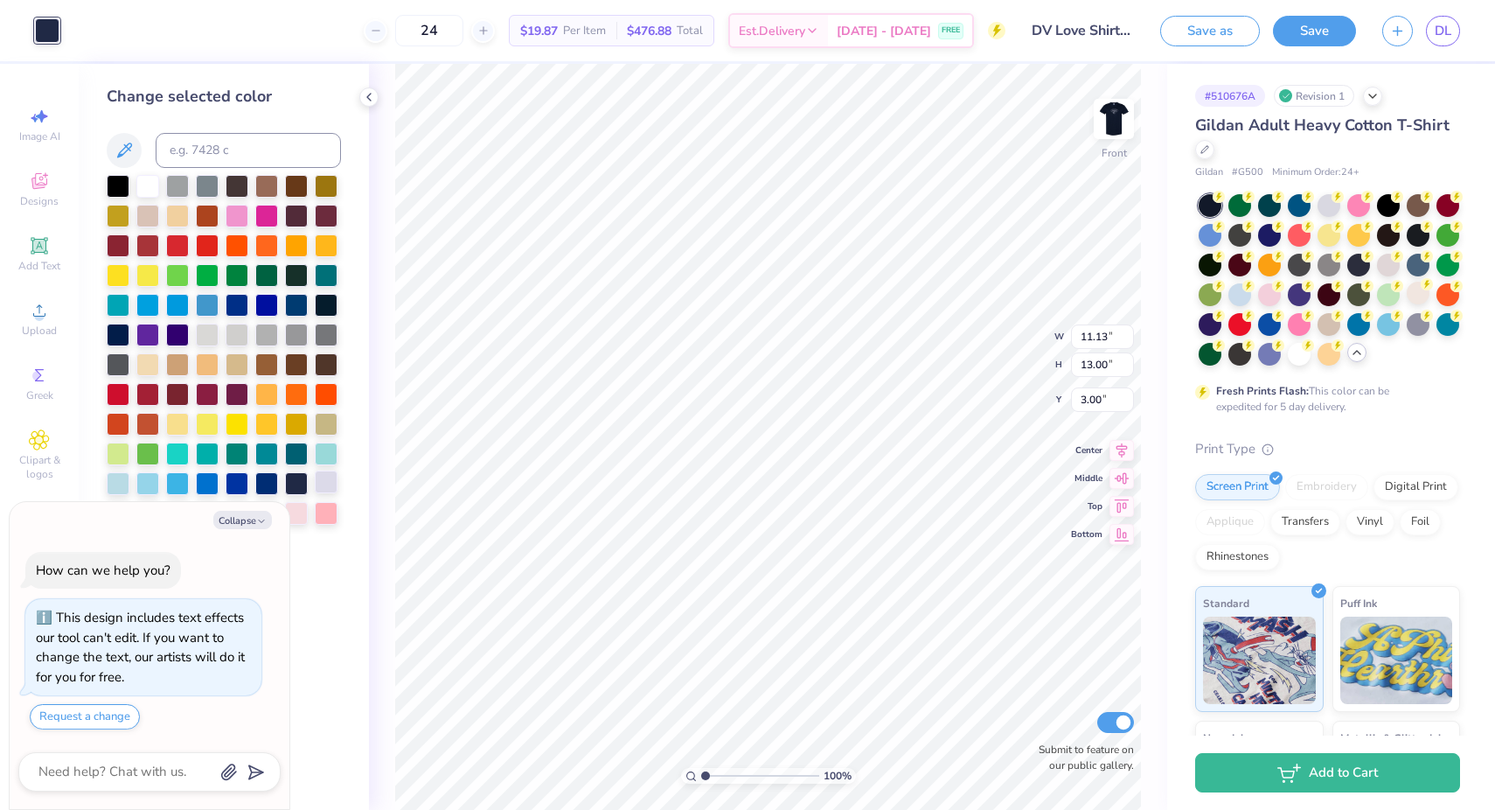
click at [329, 481] on div at bounding box center [326, 481] width 23 height 23
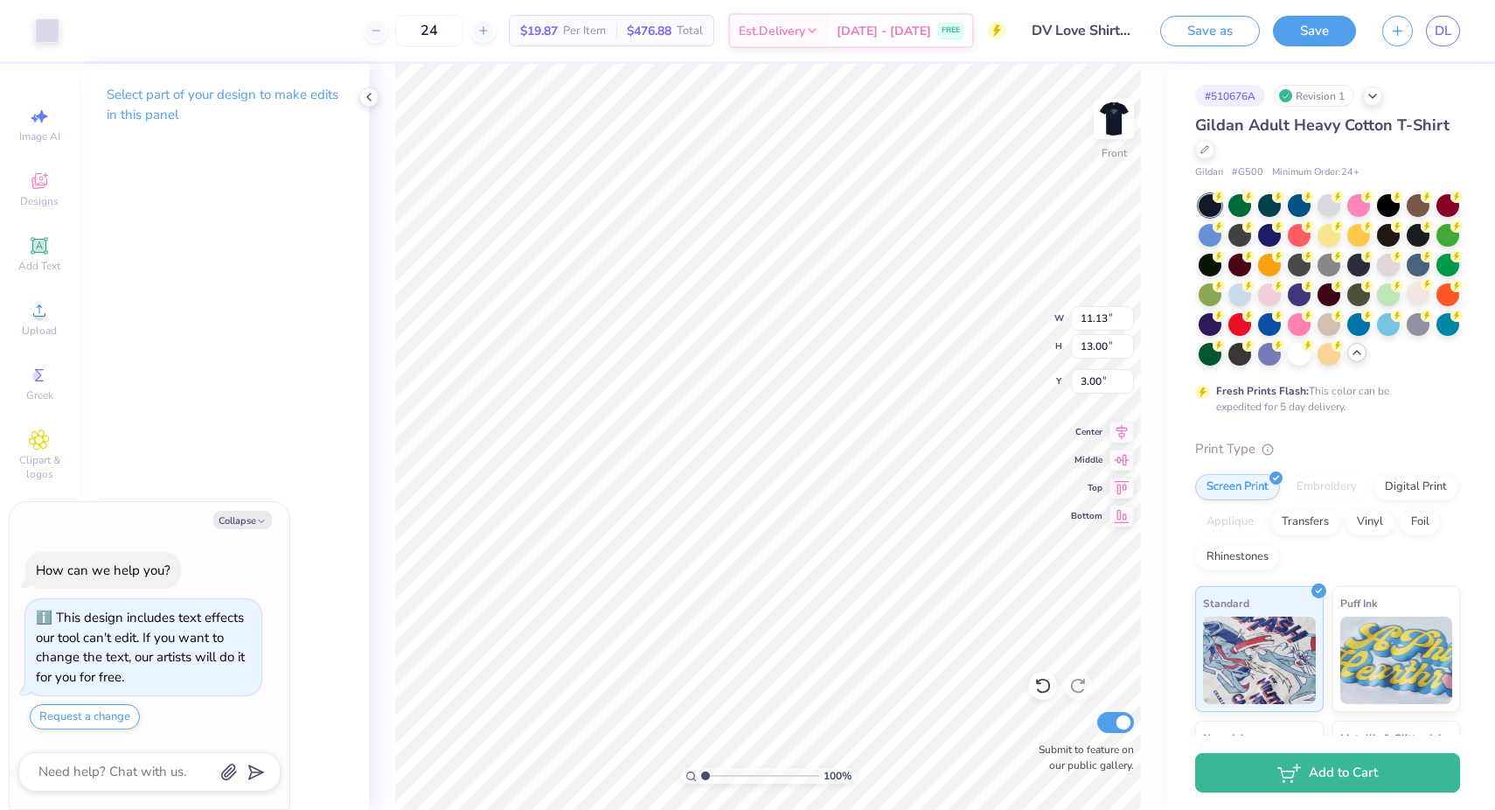
type textarea "x"
type input "5.46"
click at [1124, 126] on img at bounding box center [1114, 119] width 70 height 70
click at [1116, 116] on img at bounding box center [1114, 119] width 70 height 70
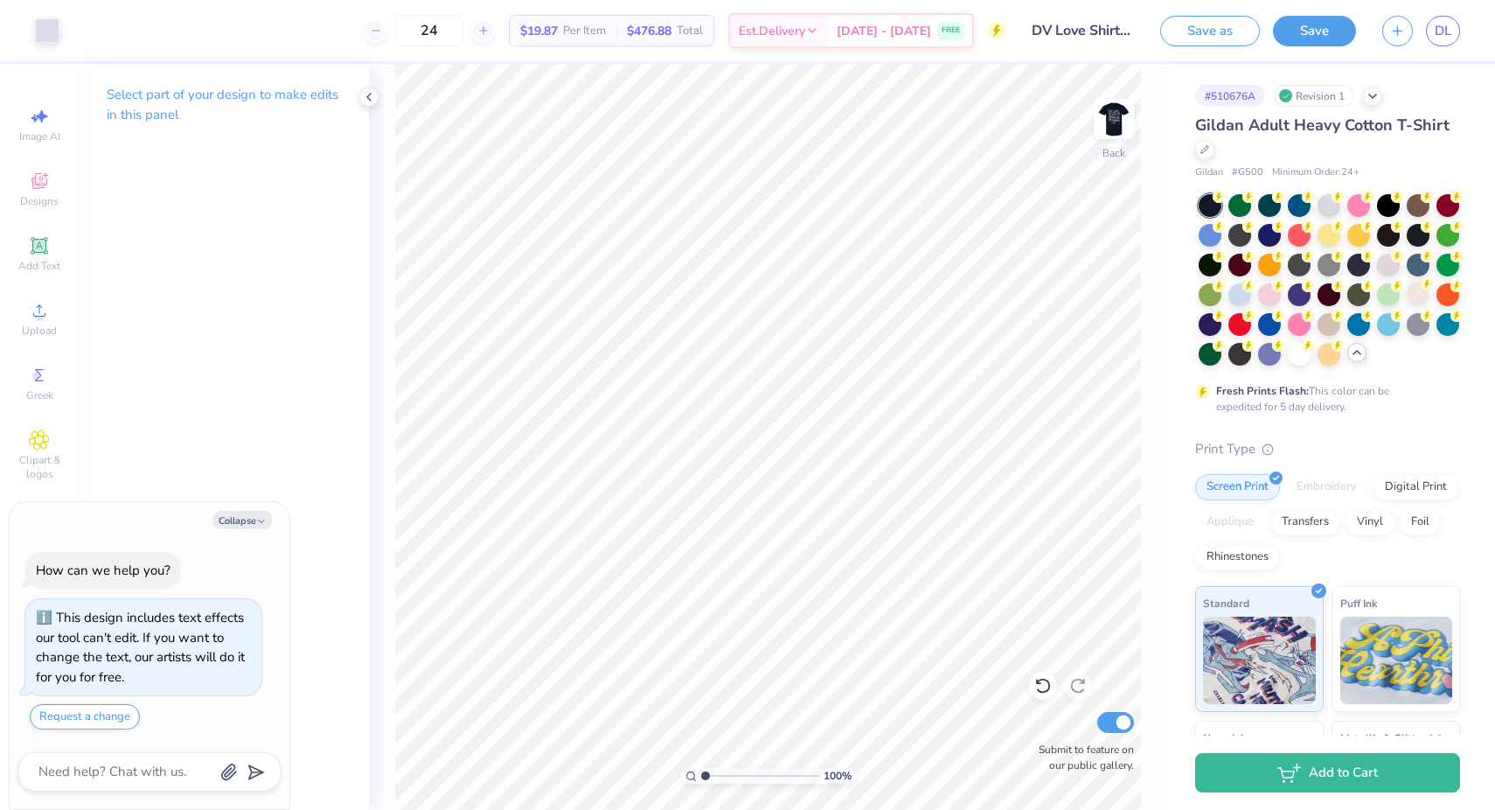
click at [1116, 116] on img at bounding box center [1113, 118] width 35 height 35
type textarea "x"
type input "5.46"
click at [1120, 108] on img at bounding box center [1114, 119] width 70 height 70
click at [1116, 107] on img at bounding box center [1114, 119] width 70 height 70
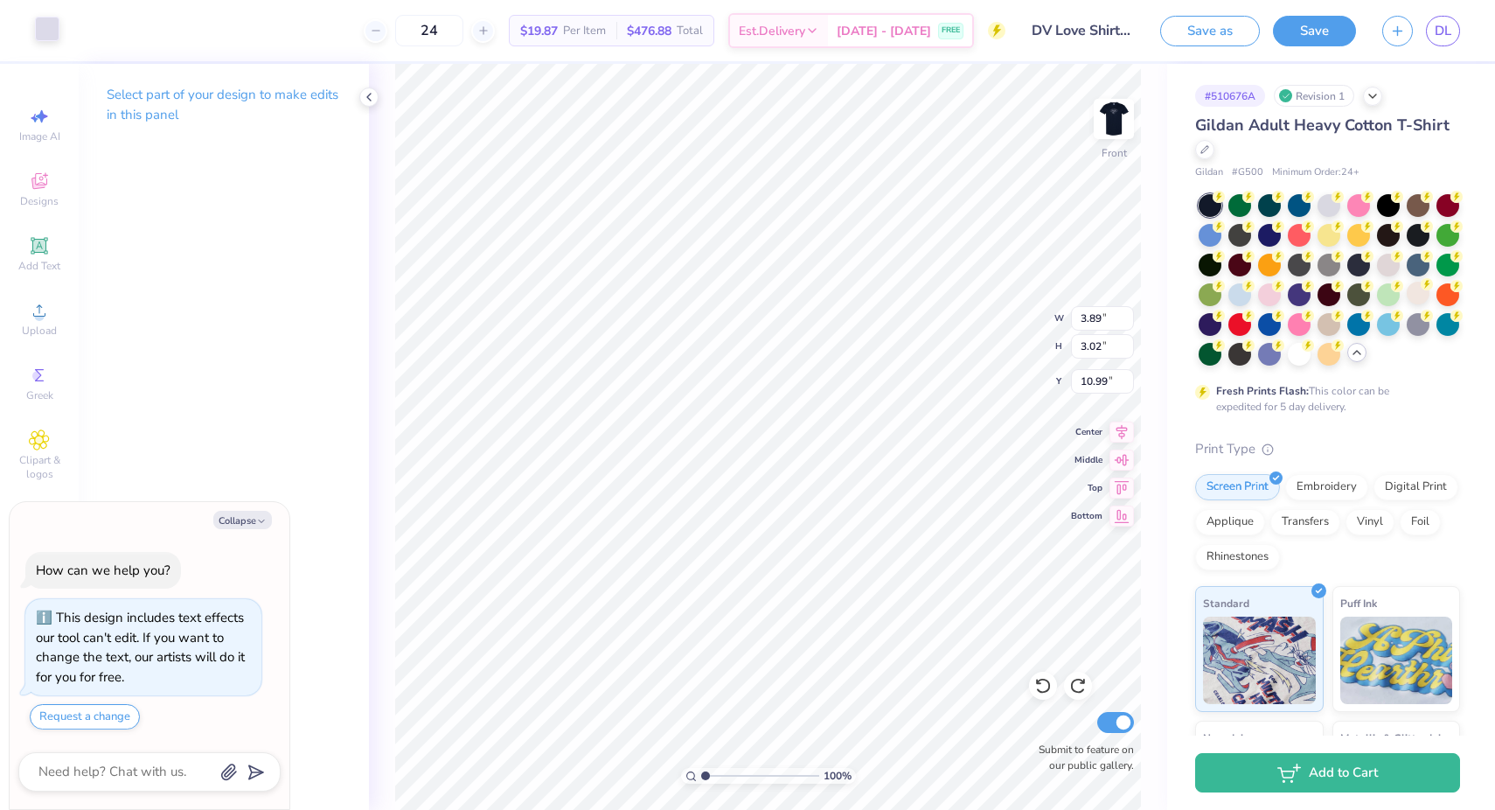
click at [53, 28] on div at bounding box center [47, 29] width 24 height 24
click at [52, 37] on div at bounding box center [47, 29] width 24 height 24
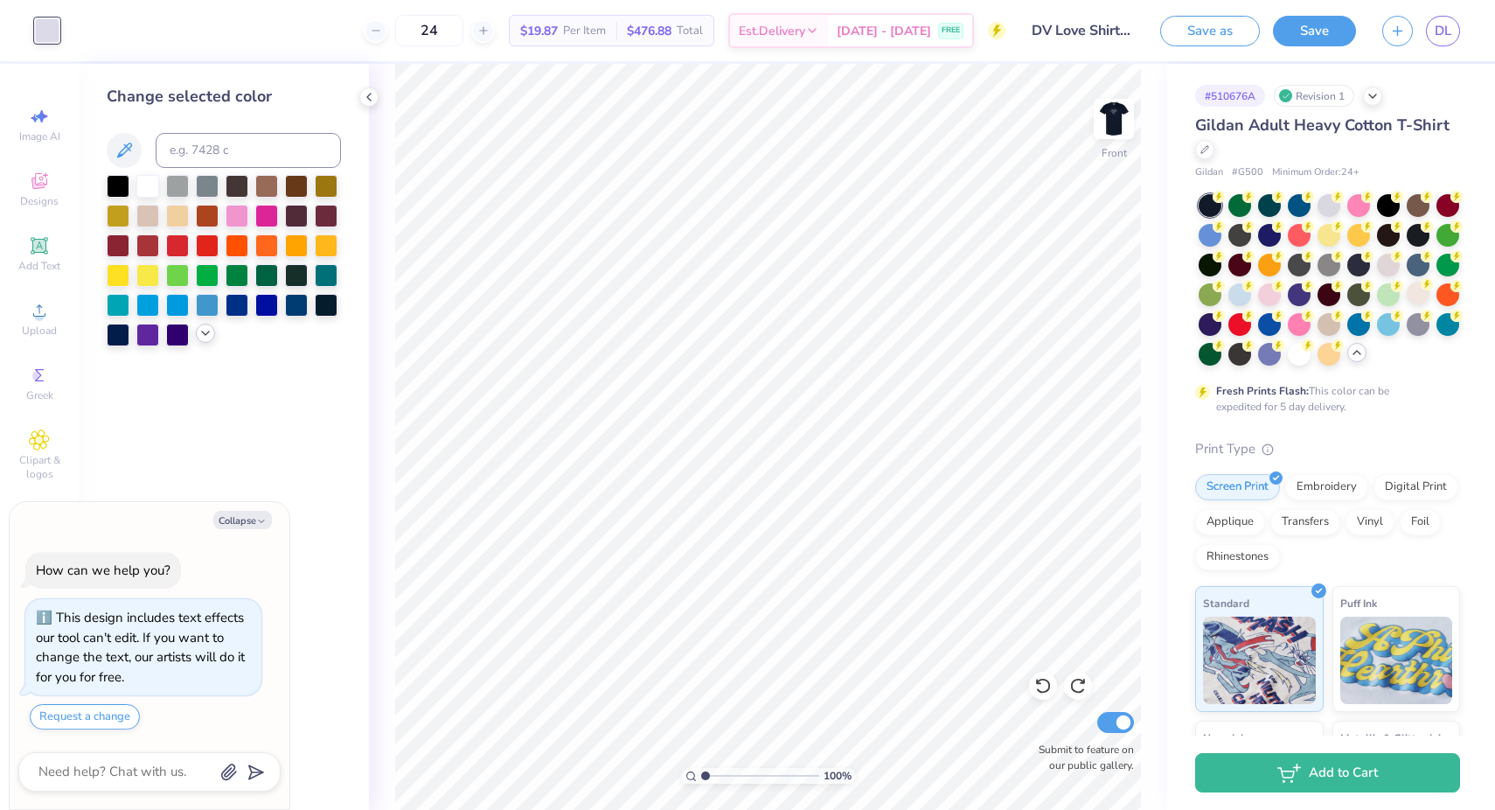
click at [199, 333] on icon at bounding box center [205, 333] width 14 height 14
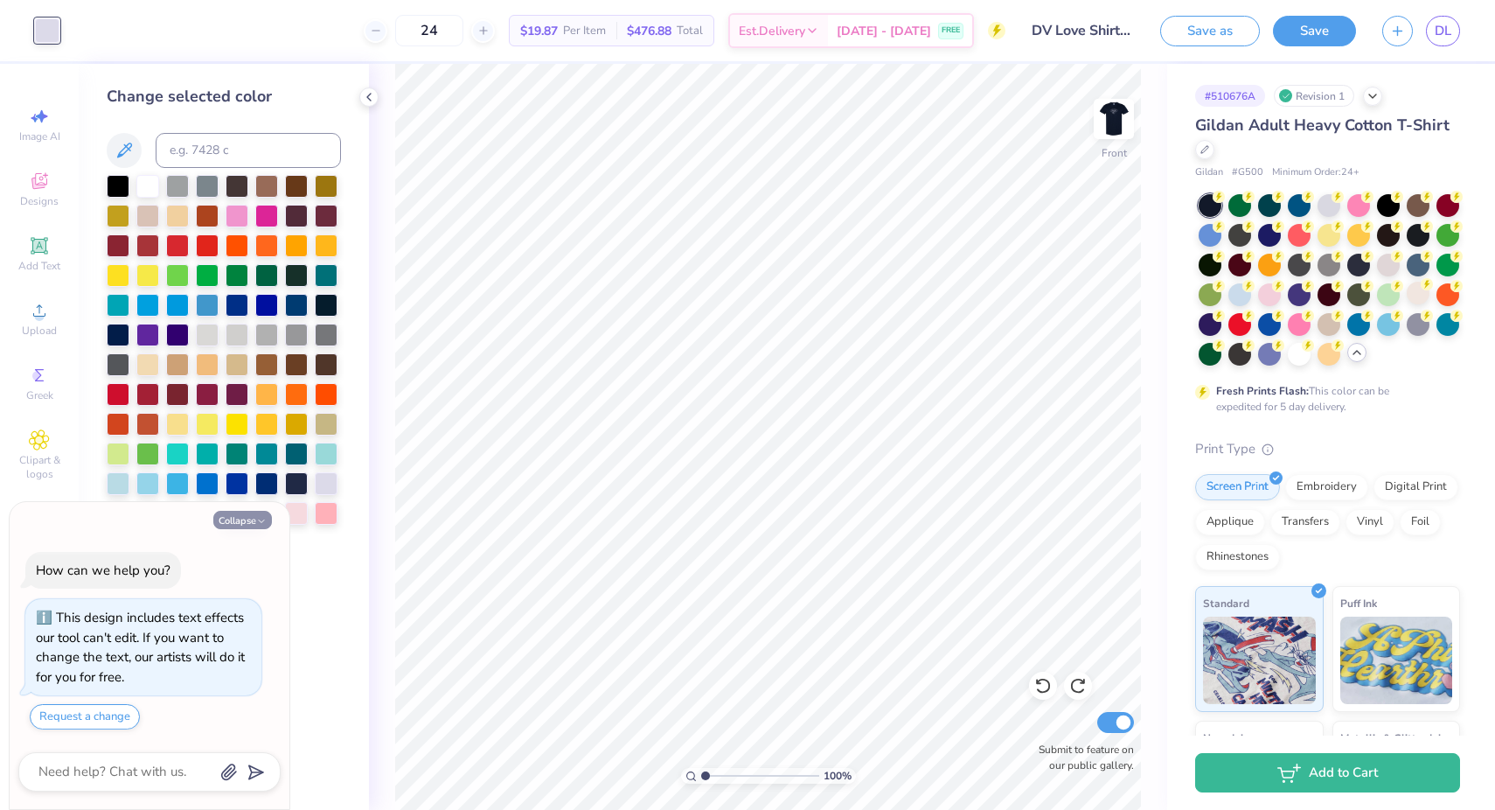
click at [270, 517] on button "Collapse" at bounding box center [242, 520] width 59 height 18
type textarea "x"
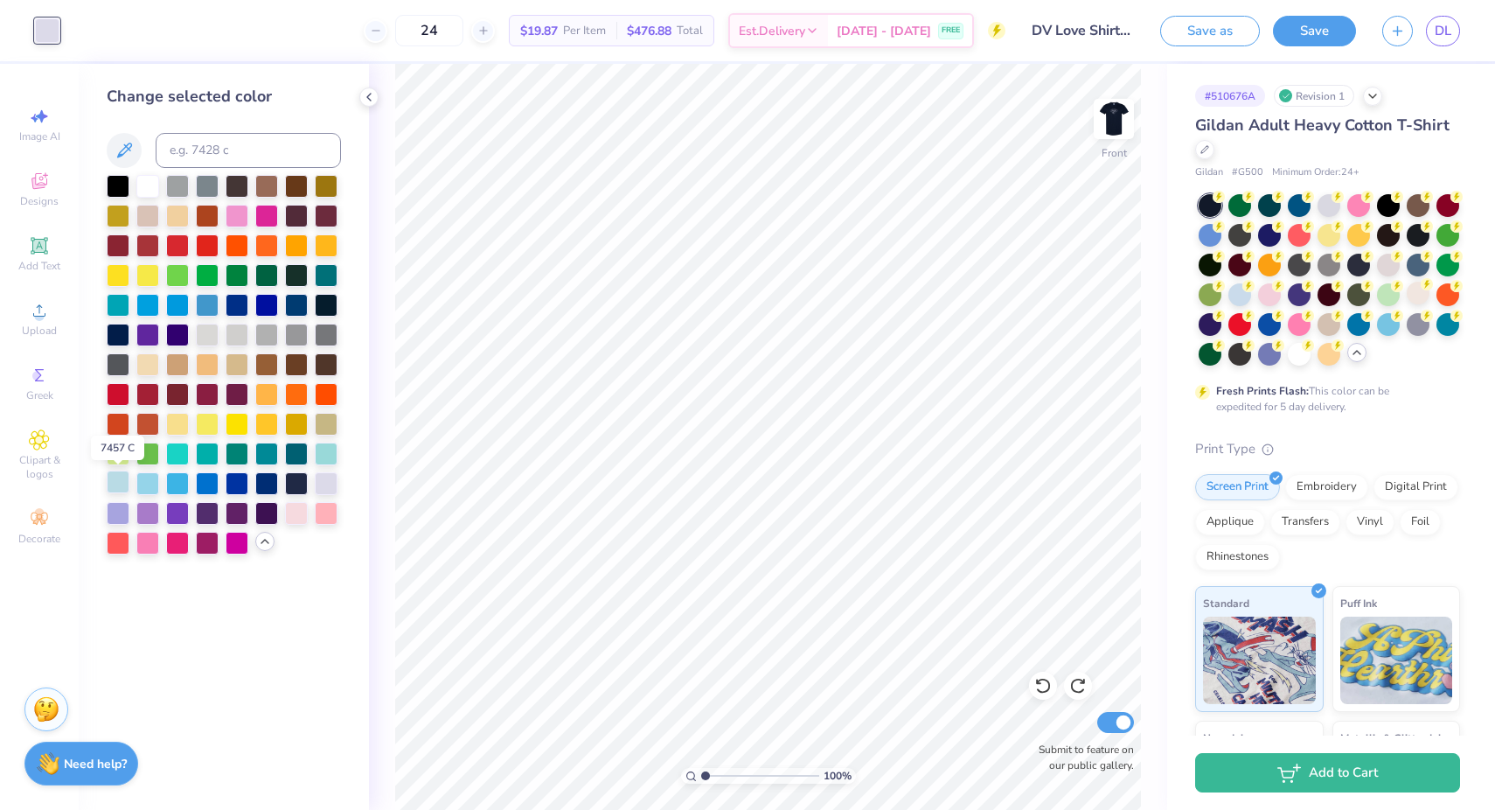
click at [115, 482] on div at bounding box center [118, 481] width 23 height 23
click at [145, 486] on div at bounding box center [147, 481] width 23 height 23
click at [298, 482] on div at bounding box center [296, 481] width 23 height 23
click at [205, 334] on div at bounding box center [207, 333] width 23 height 23
click at [324, 484] on div at bounding box center [326, 481] width 23 height 23
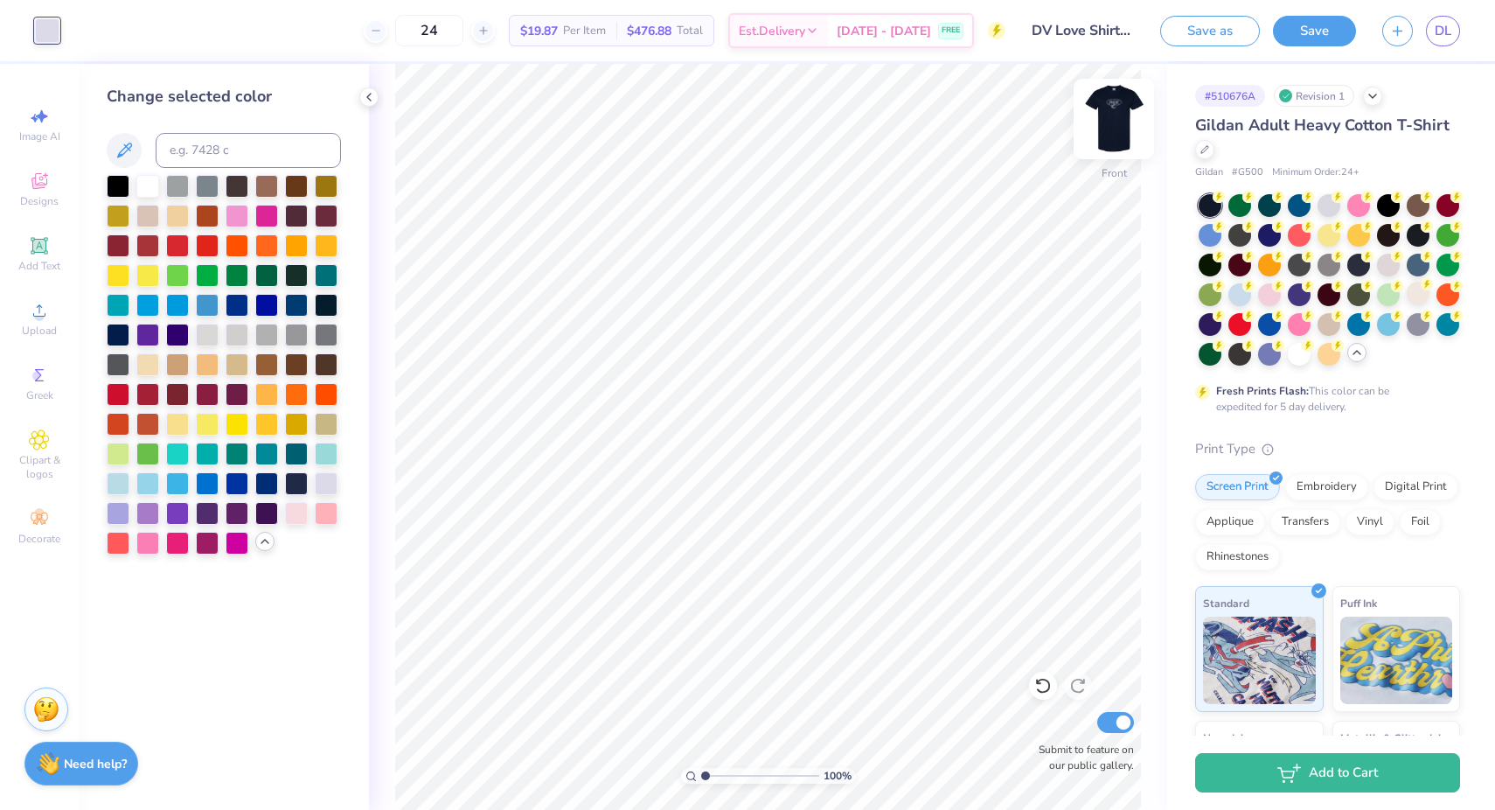
click at [1110, 109] on img at bounding box center [1114, 119] width 70 height 70
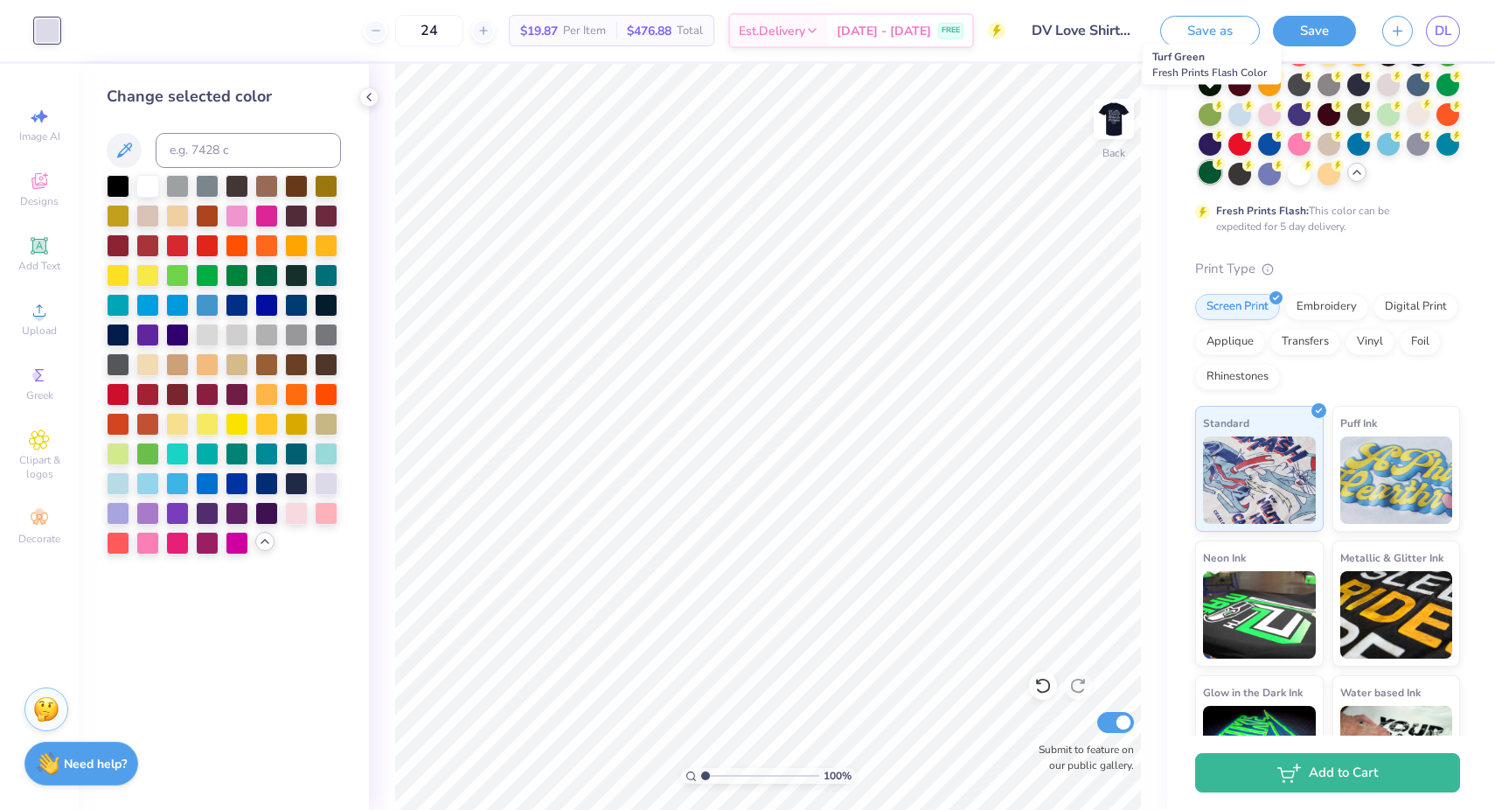
scroll to position [246, 0]
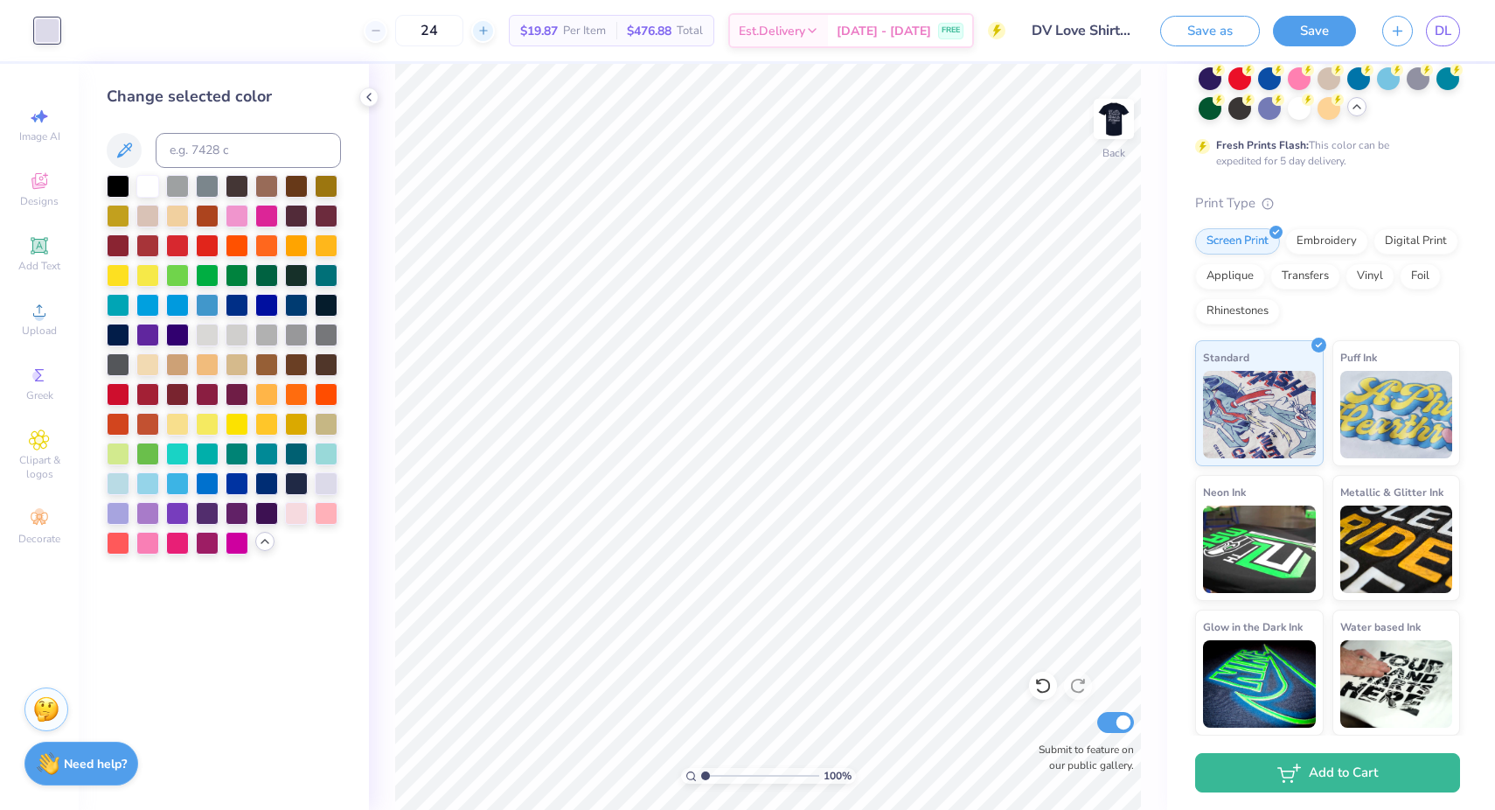
click at [486, 31] on line at bounding box center [482, 31] width 7 height 0
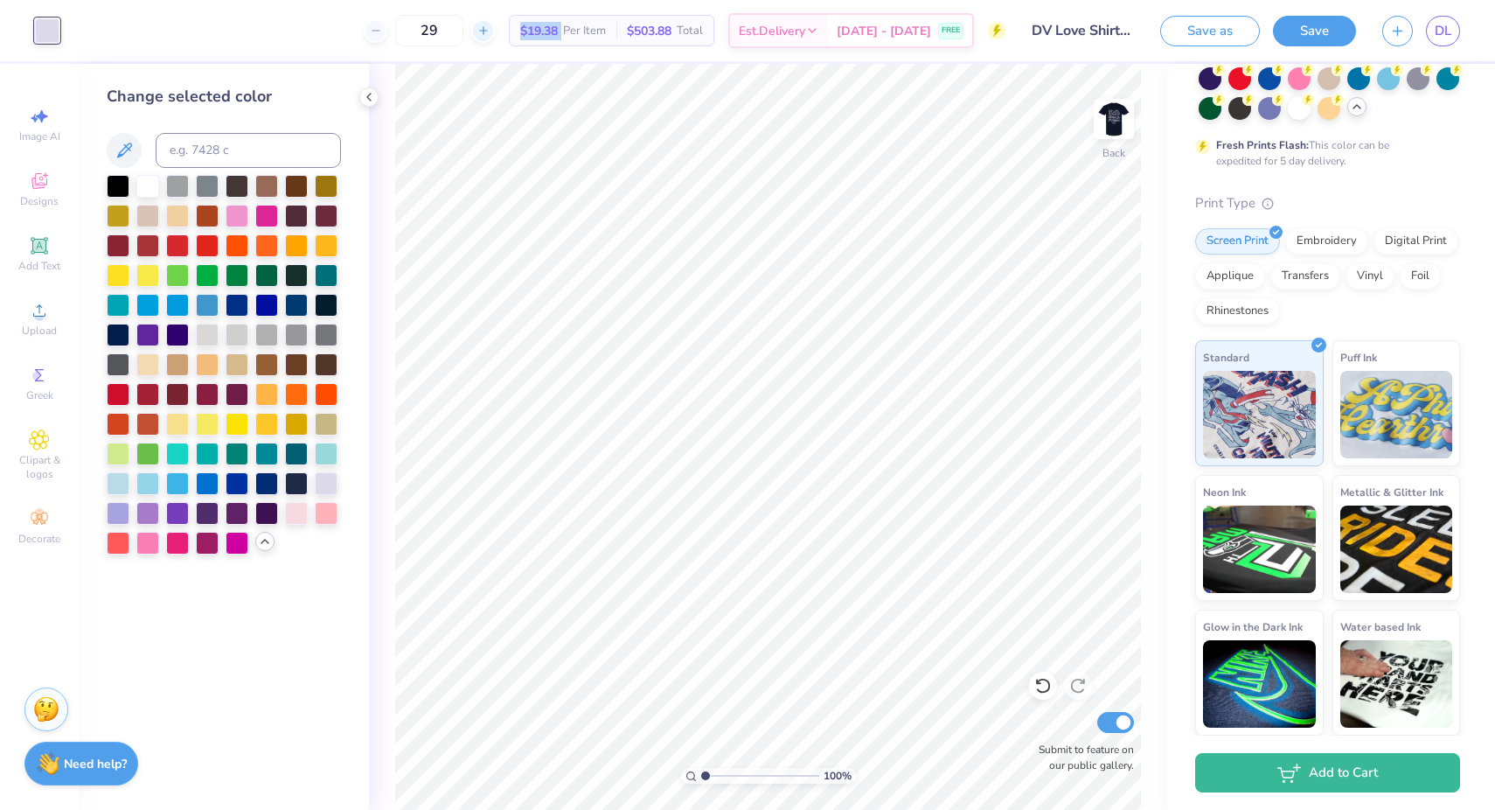
click at [486, 31] on line at bounding box center [482, 31] width 7 height 0
type input "30"
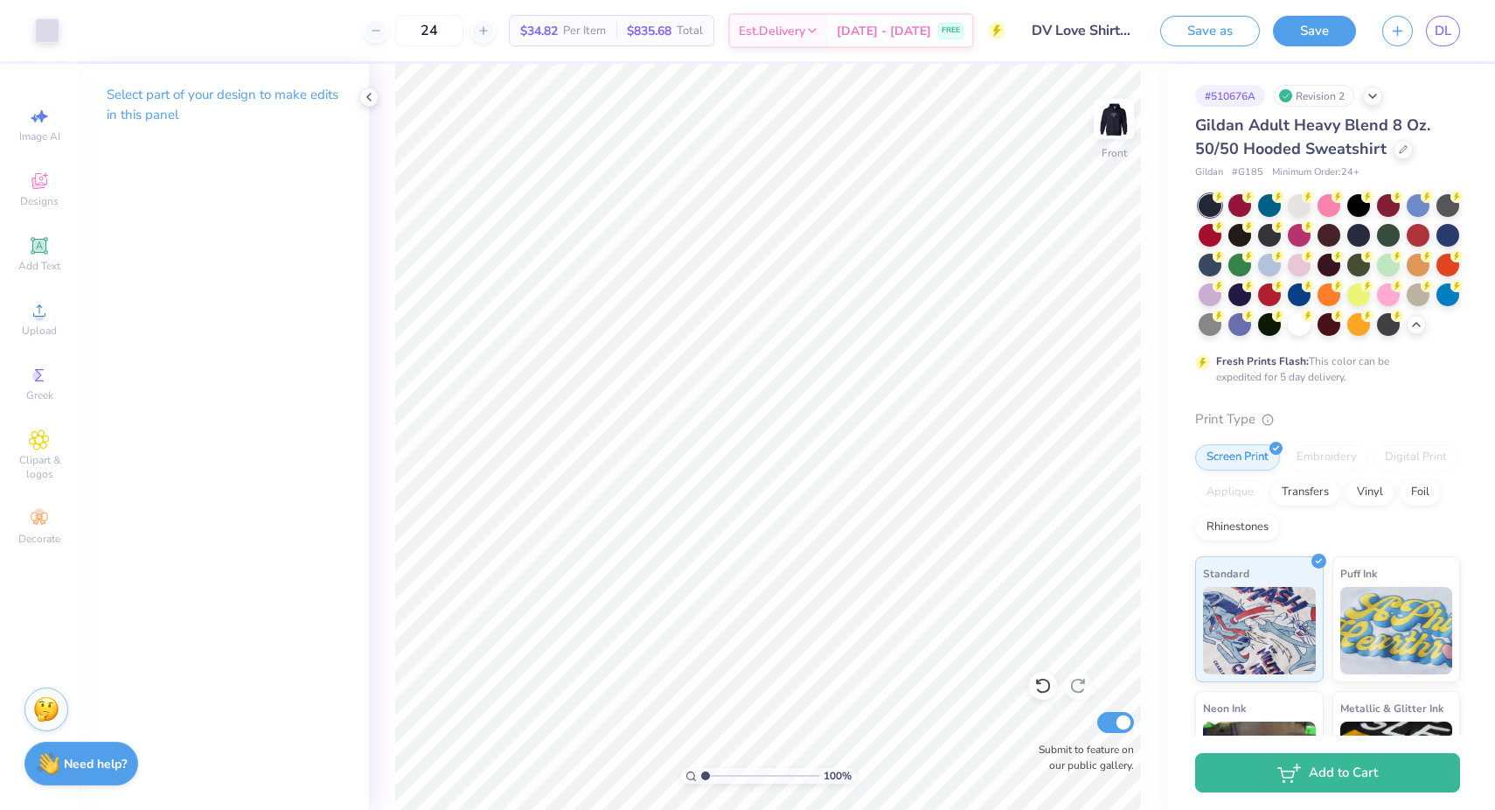
scroll to position [137, 0]
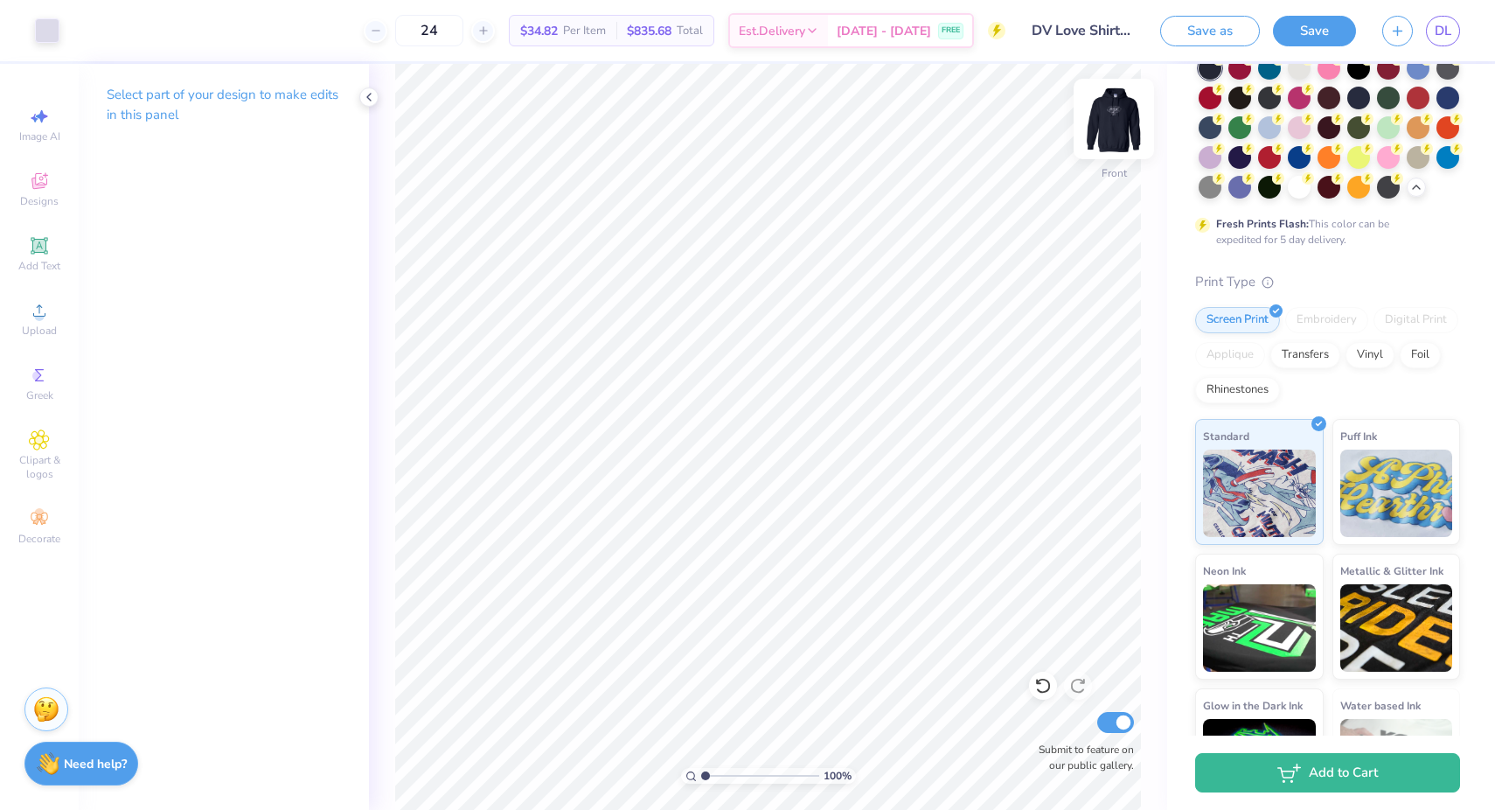
click at [1105, 106] on img at bounding box center [1114, 119] width 70 height 70
click at [1118, 122] on div at bounding box center [1114, 119] width 40 height 40
click at [1130, 117] on div at bounding box center [1114, 119] width 80 height 80
type input "3.86"
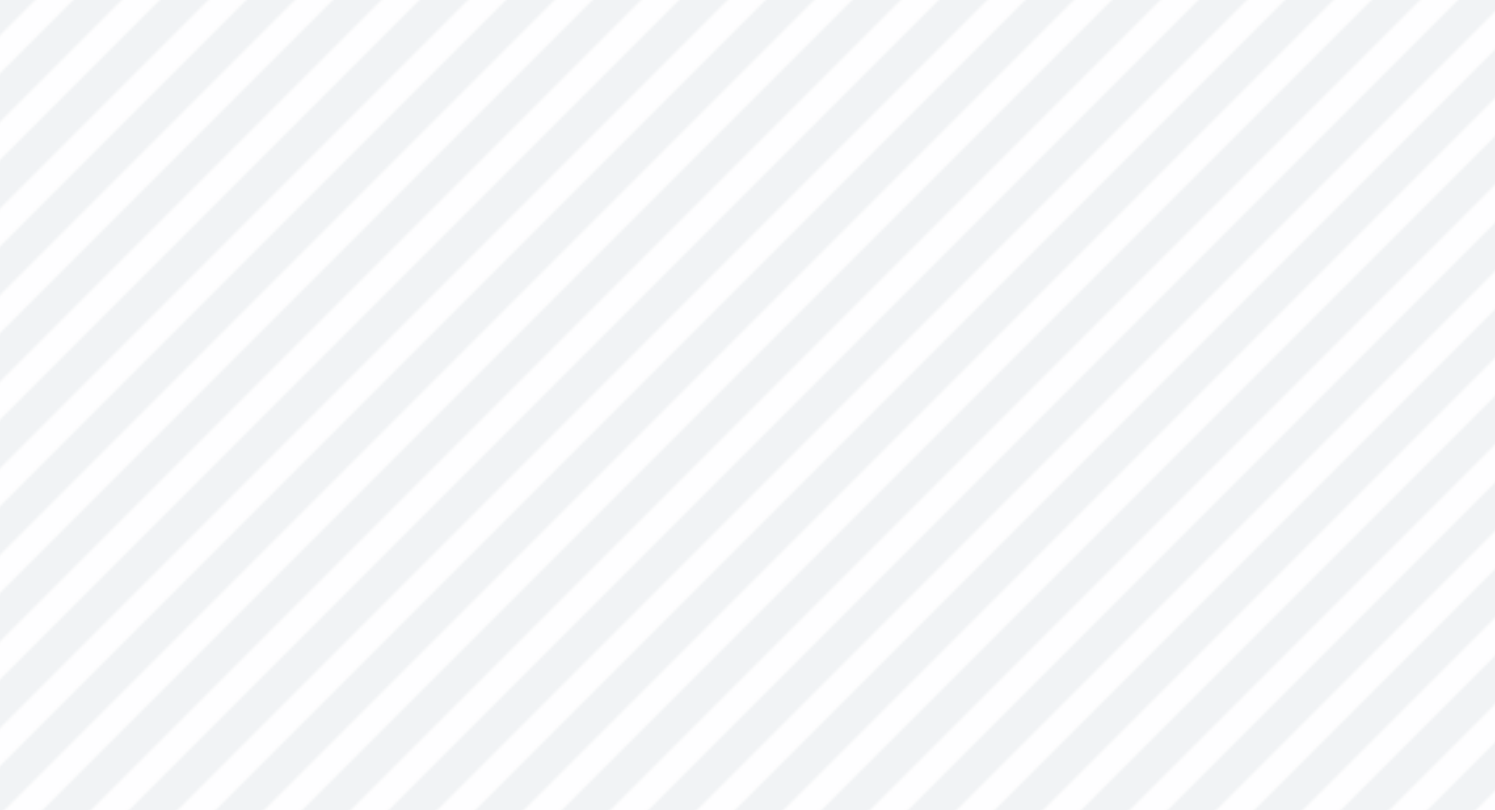
type input "3.01"
type input "1.91"
type input "3.89"
type input "1.95"
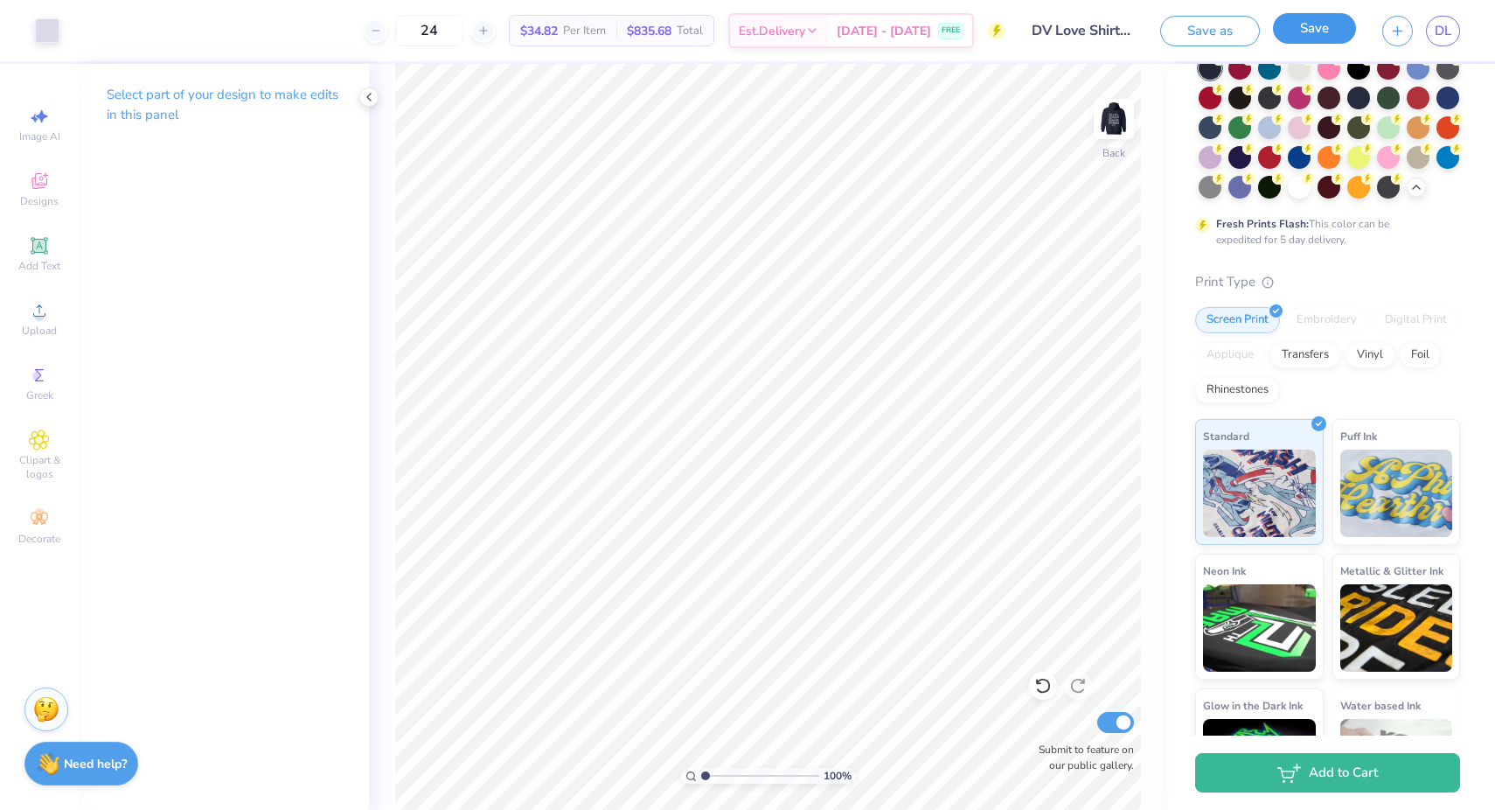
click at [1326, 34] on button "Save" at bounding box center [1314, 28] width 83 height 31
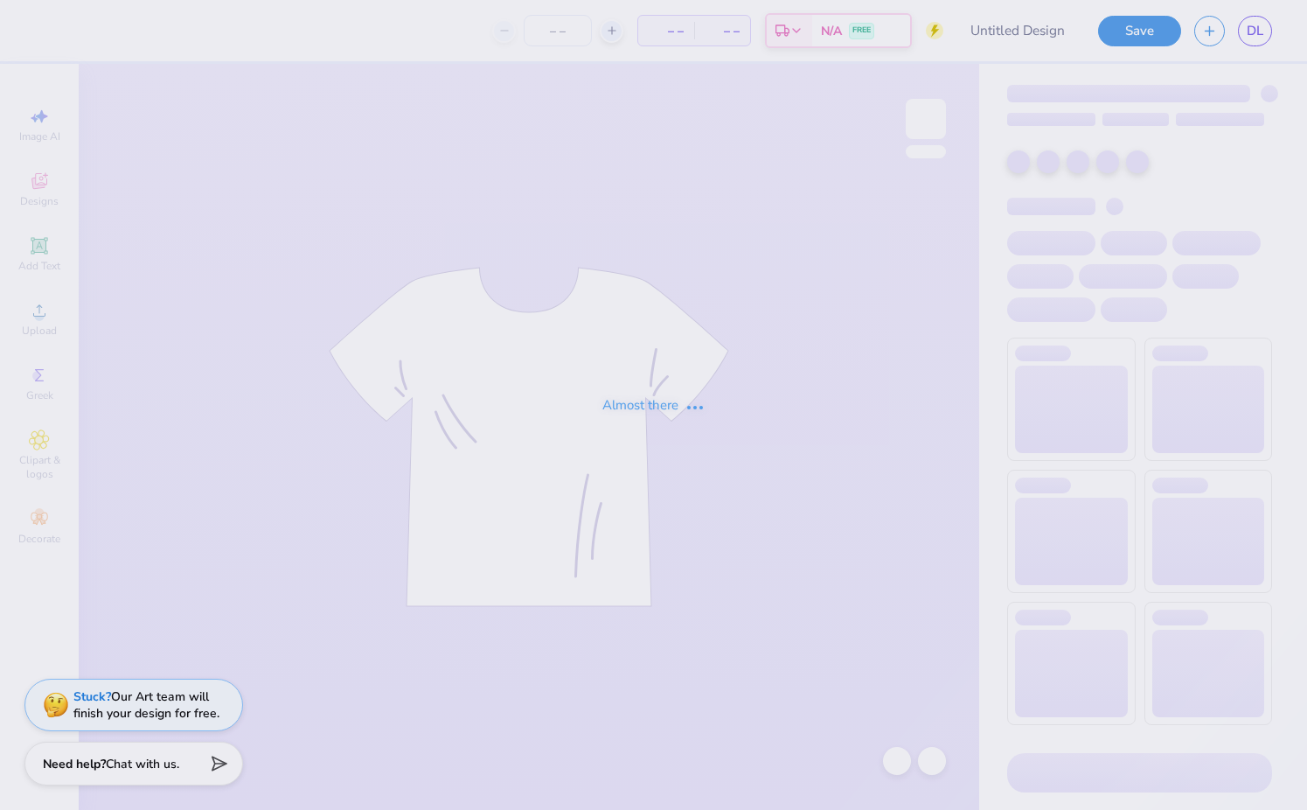
type input "DV Love Shirts & Hoodies"
type input "24"
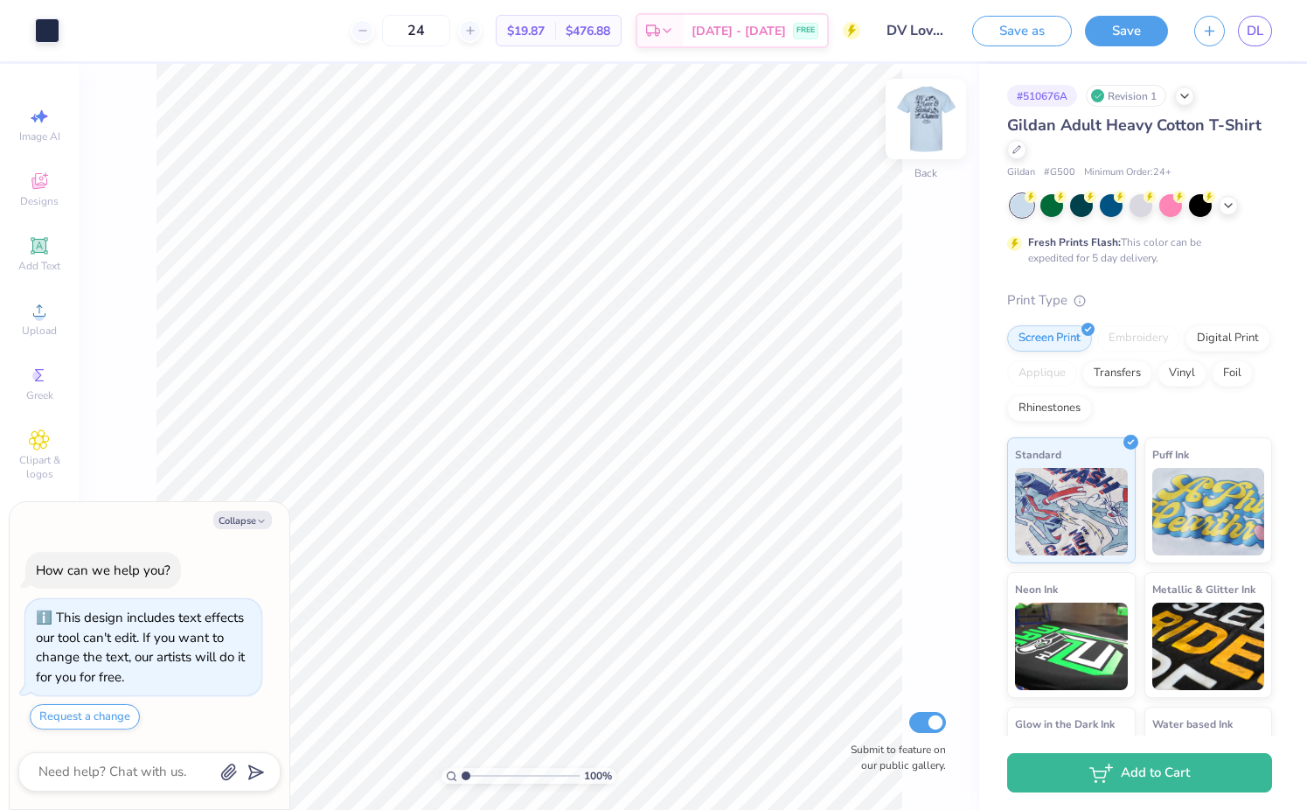
click at [935, 129] on img at bounding box center [926, 119] width 70 height 70
click at [928, 455] on icon at bounding box center [933, 457] width 24 height 21
type textarea "x"
type input "7.75"
type textarea "x"
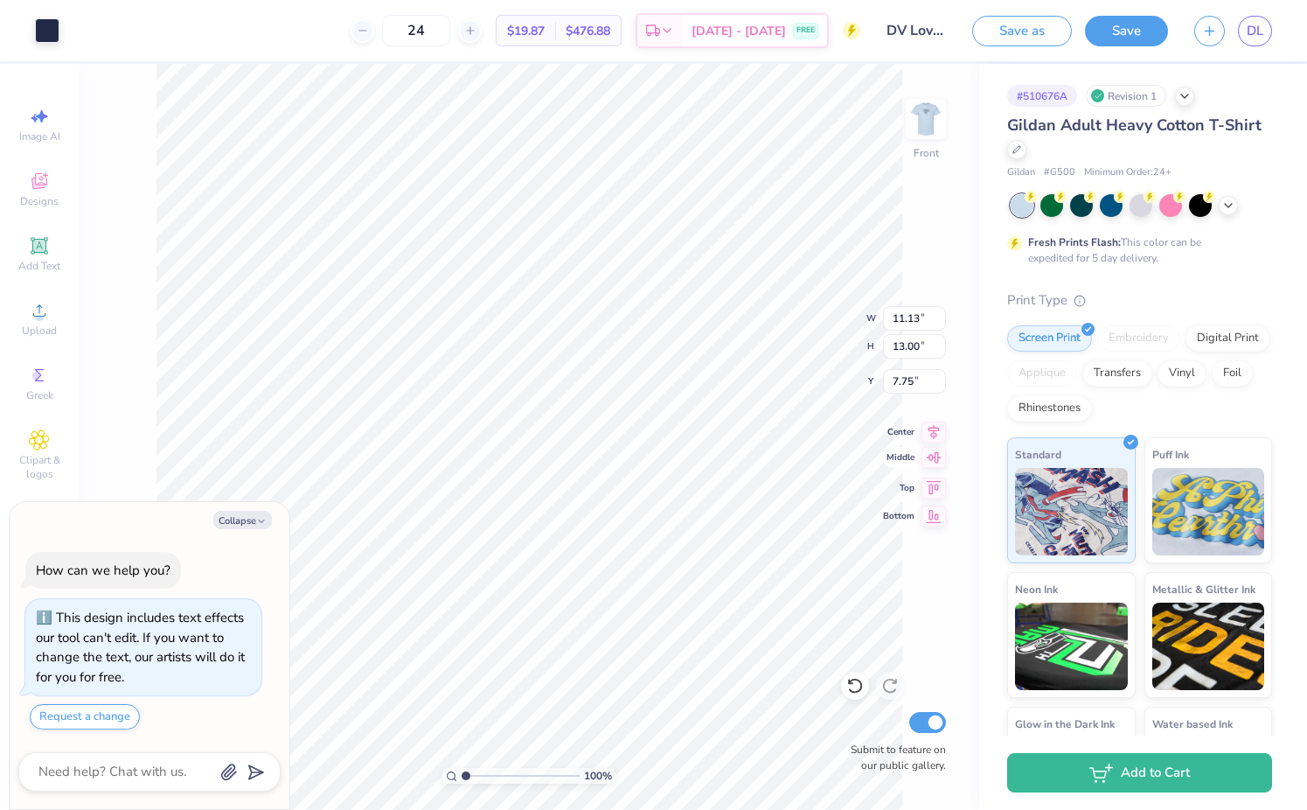
type input "6.05"
click at [931, 431] on icon at bounding box center [933, 429] width 11 height 15
type textarea "x"
type input "5.50"
click at [928, 133] on img at bounding box center [926, 119] width 70 height 70
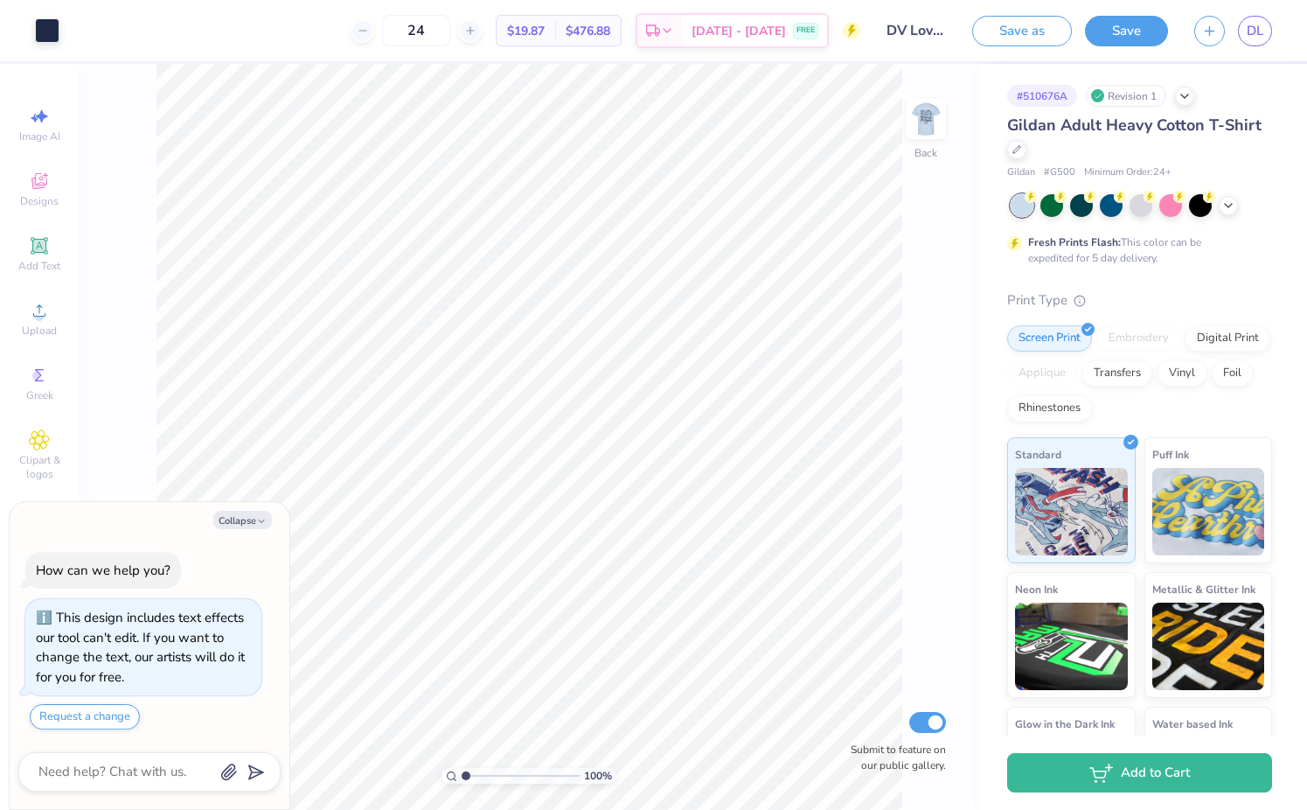
click at [928, 133] on img at bounding box center [925, 118] width 35 height 35
click at [1115, 41] on button "Save" at bounding box center [1126, 28] width 83 height 31
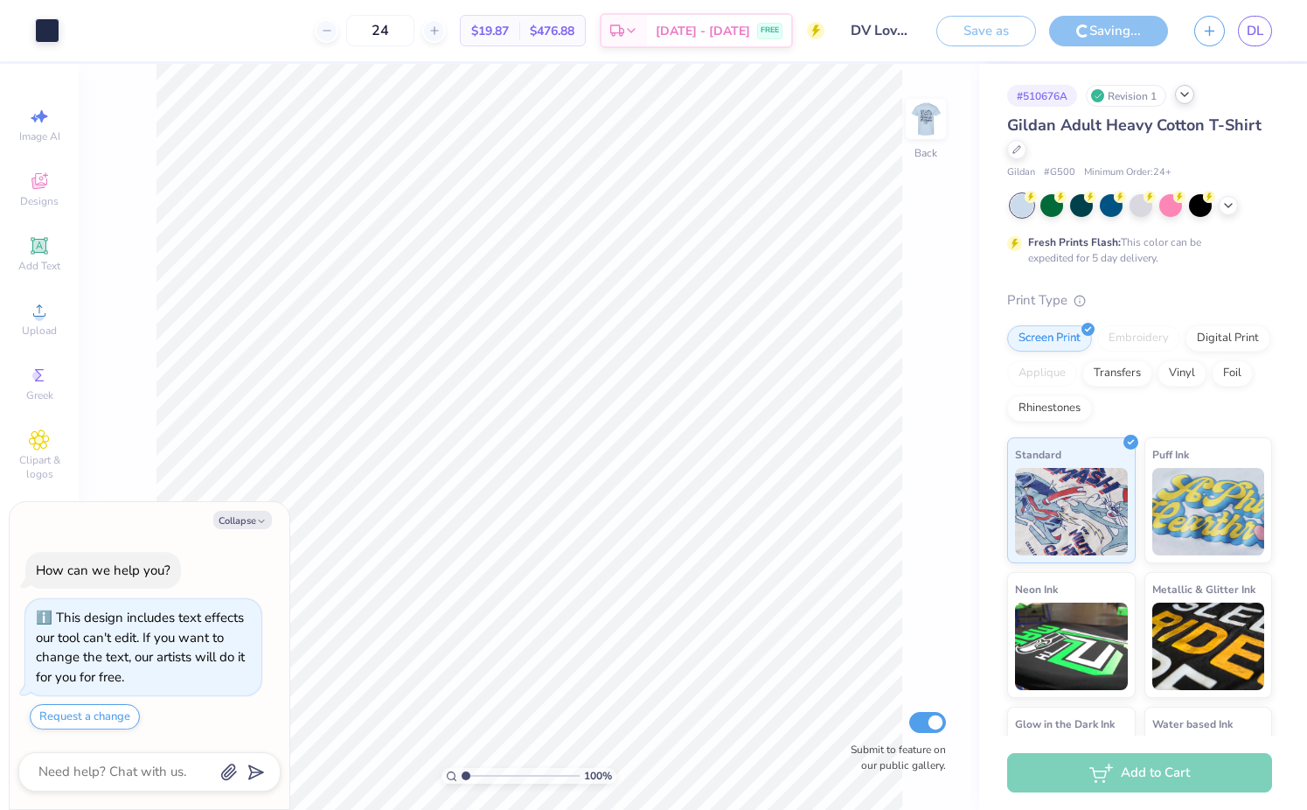
click at [1187, 98] on icon at bounding box center [1185, 94] width 14 height 14
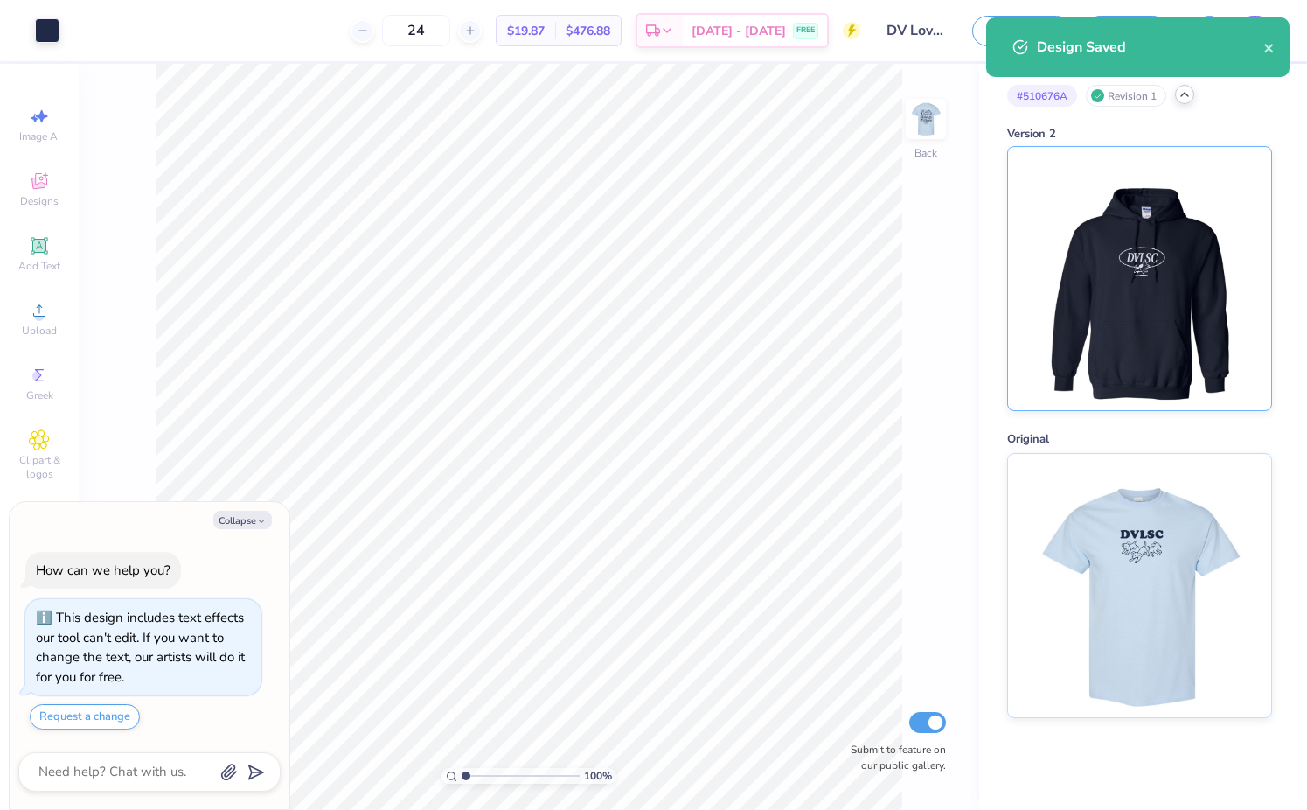
click at [1145, 277] on img at bounding box center [1139, 278] width 217 height 263
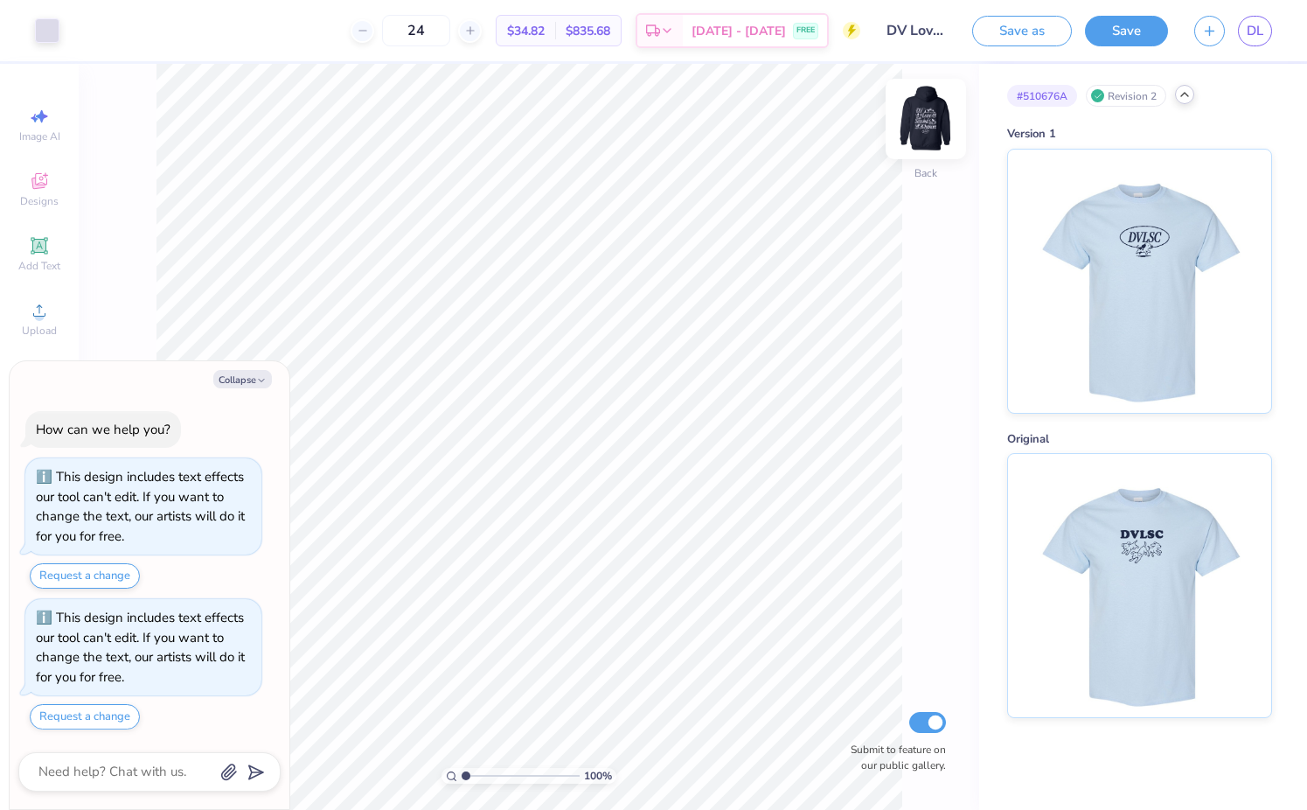
click at [909, 129] on img at bounding box center [926, 119] width 70 height 70
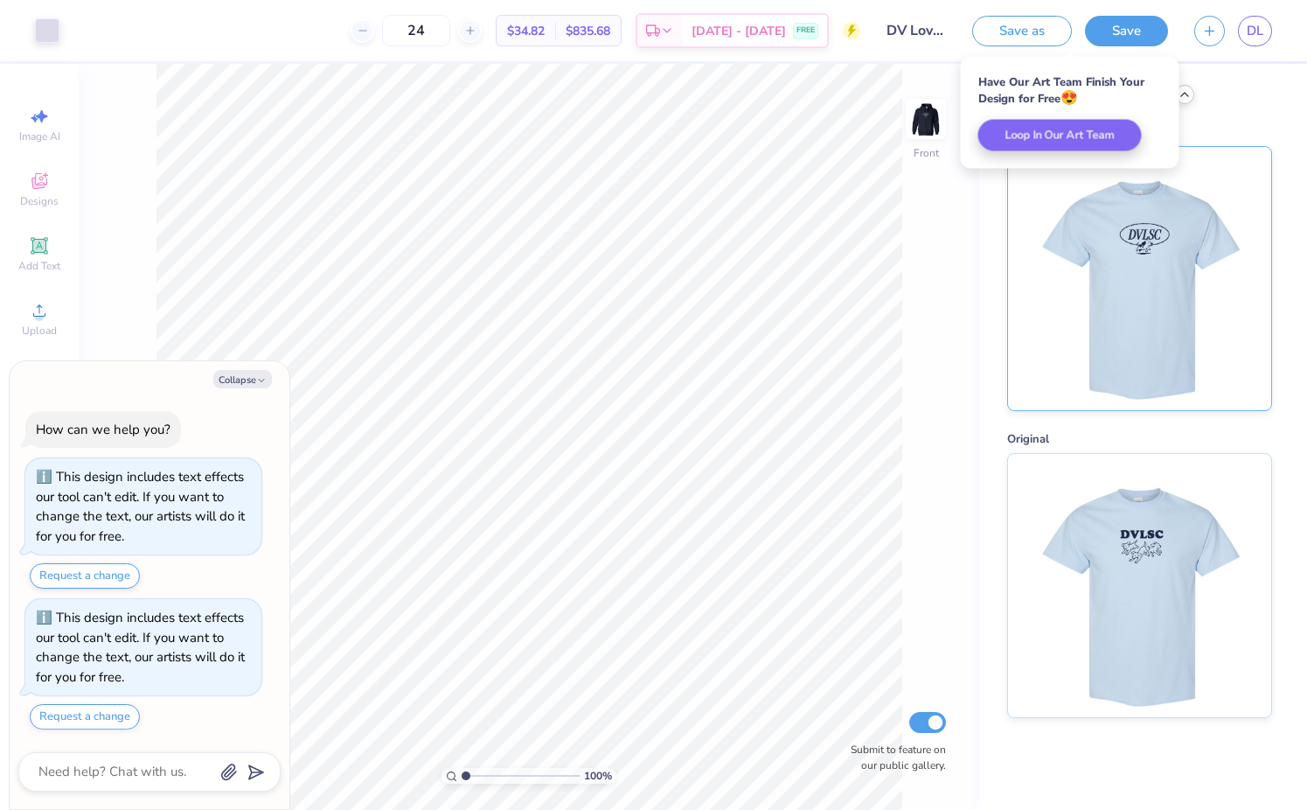
click at [1093, 233] on img at bounding box center [1139, 278] width 217 height 263
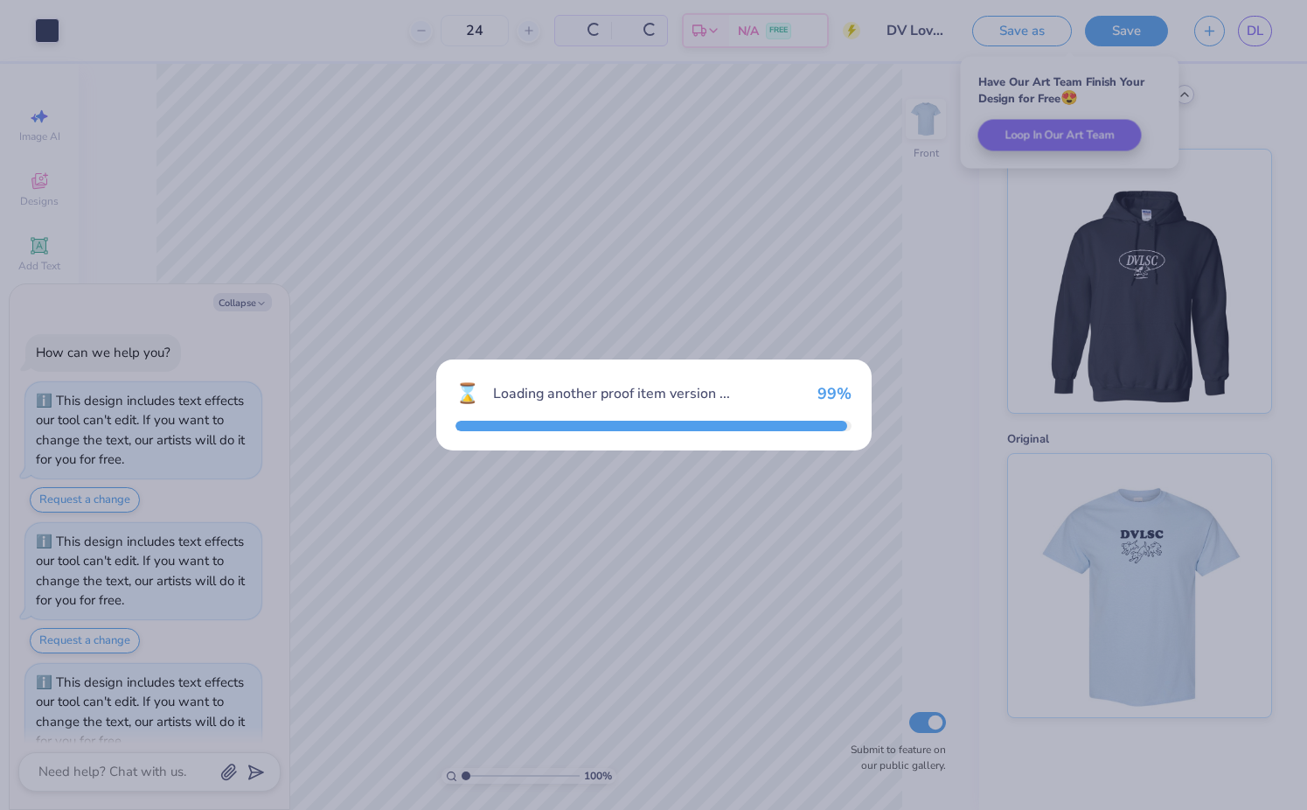
scroll to position [64, 0]
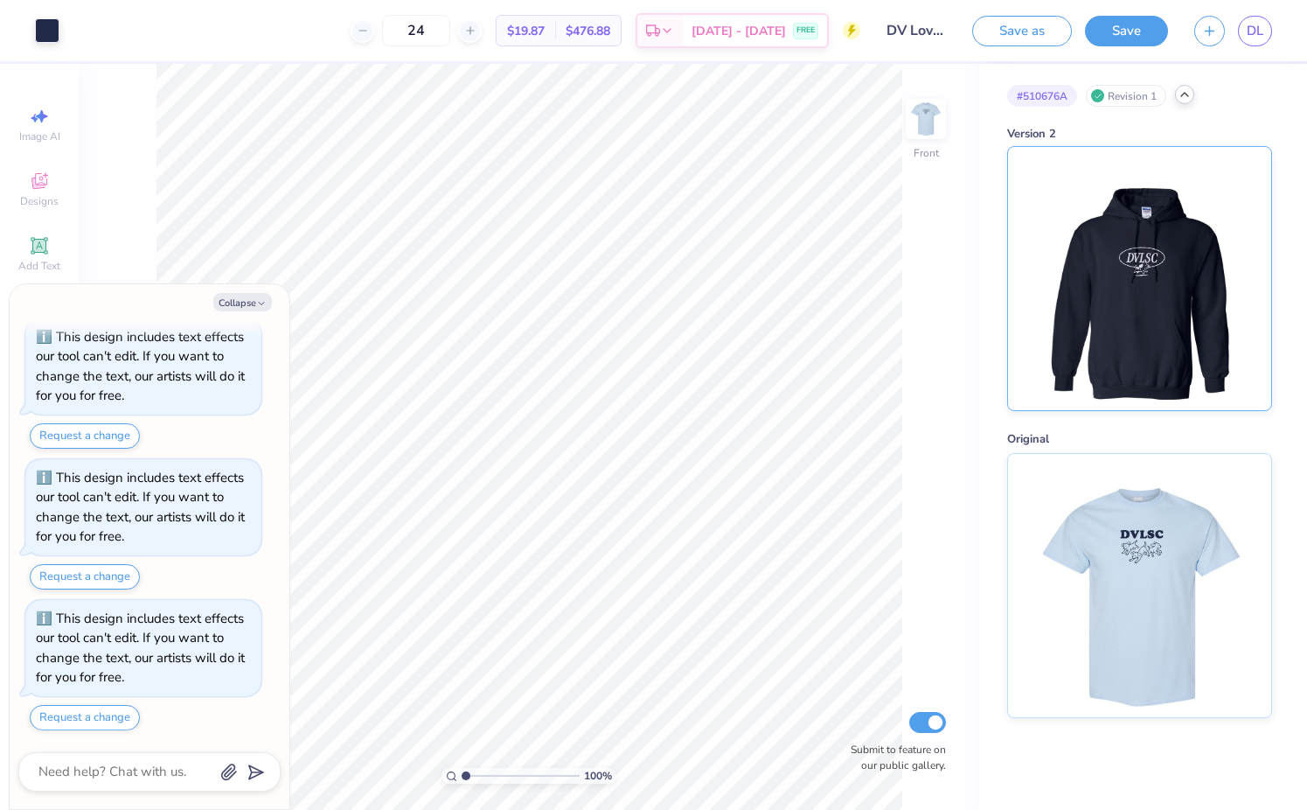
click at [1088, 268] on img at bounding box center [1139, 278] width 217 height 263
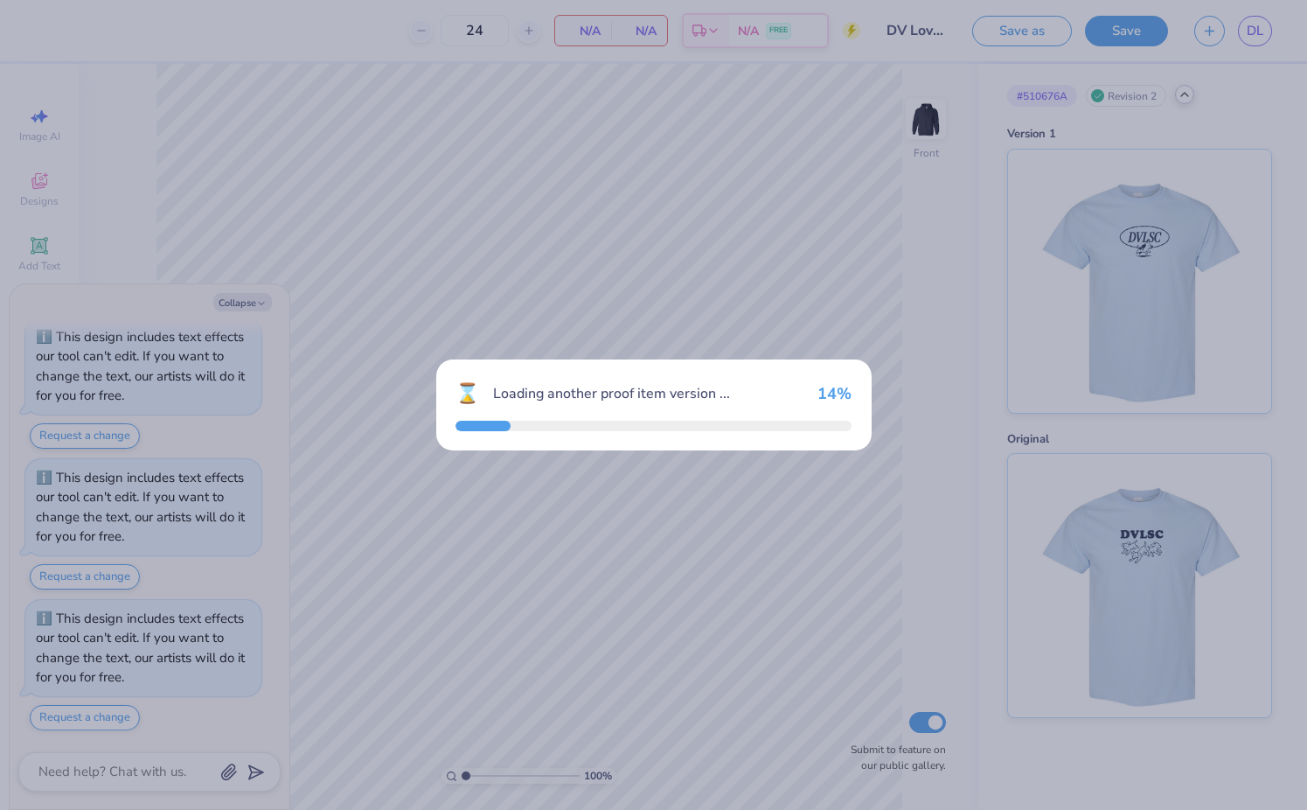
scroll to position [205, 0]
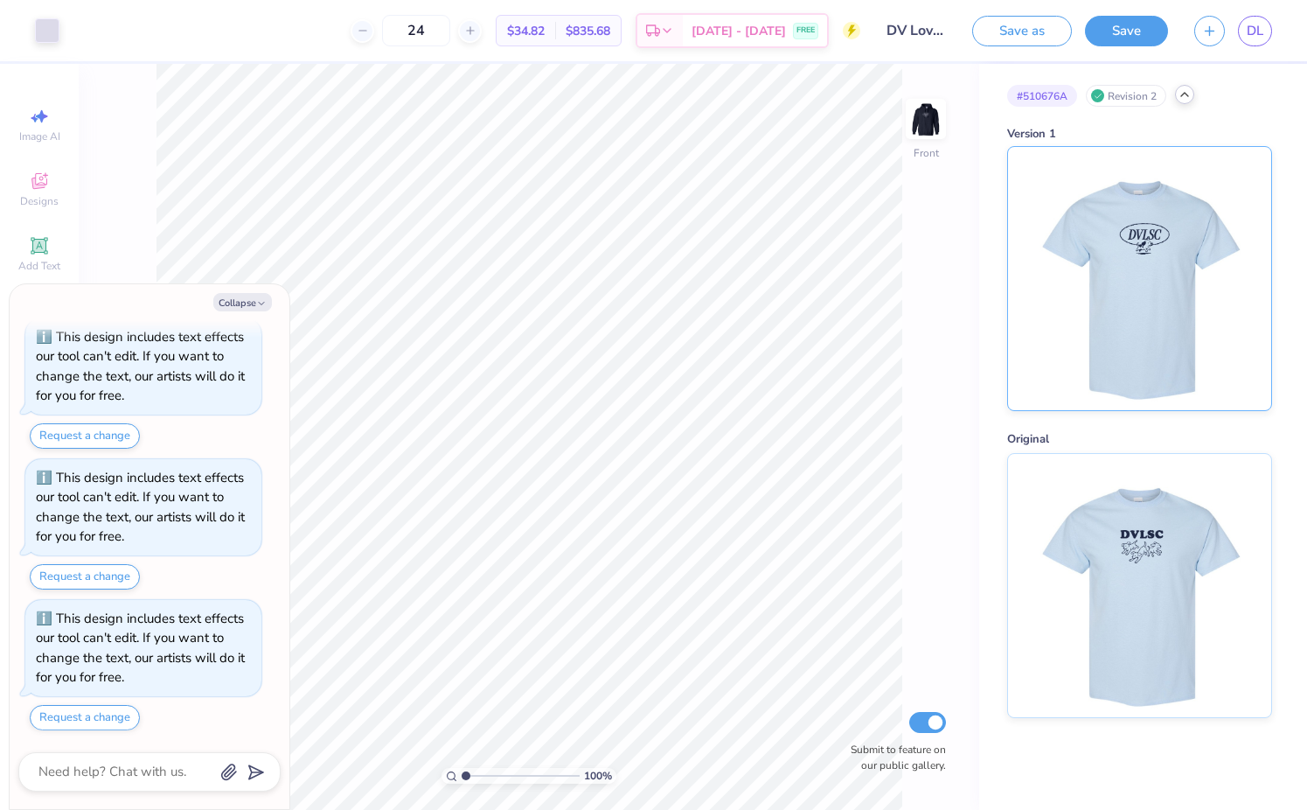
click at [1088, 268] on img at bounding box center [1139, 278] width 217 height 263
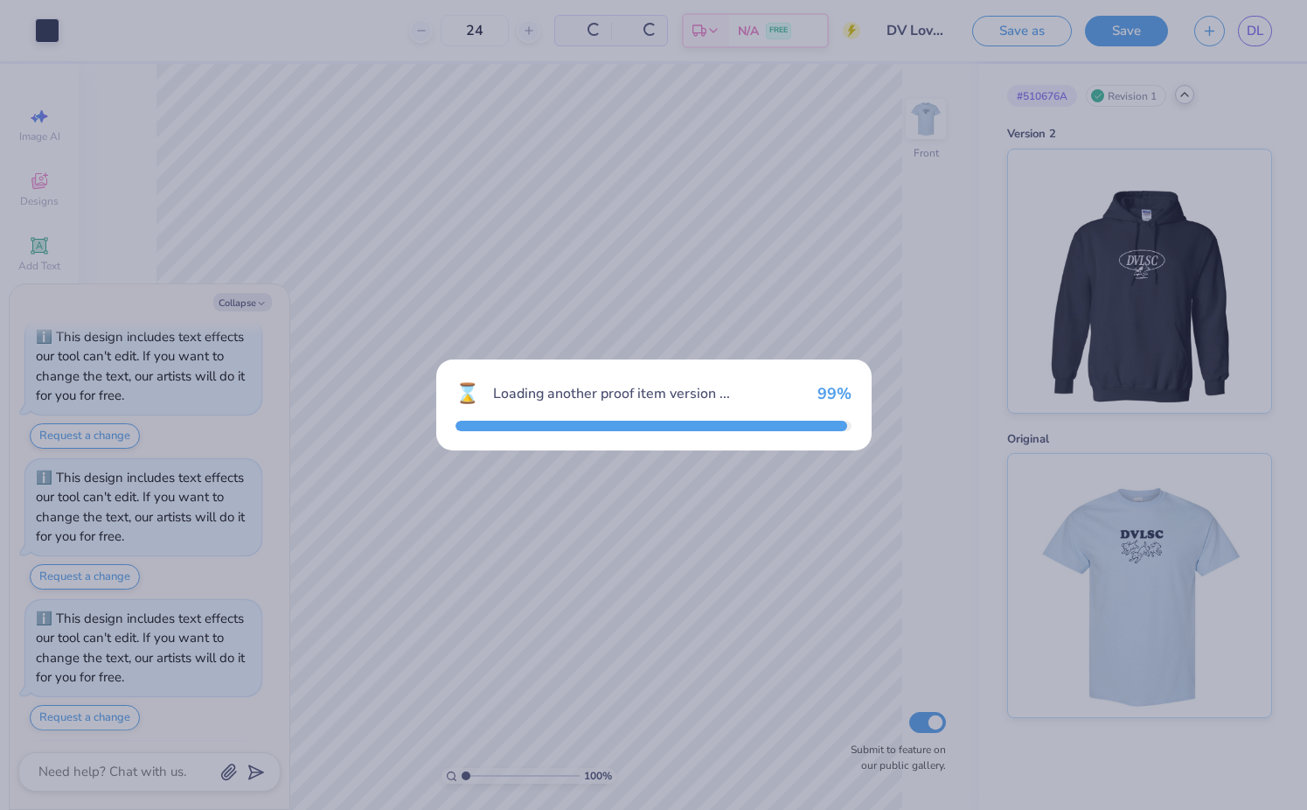
scroll to position [345, 0]
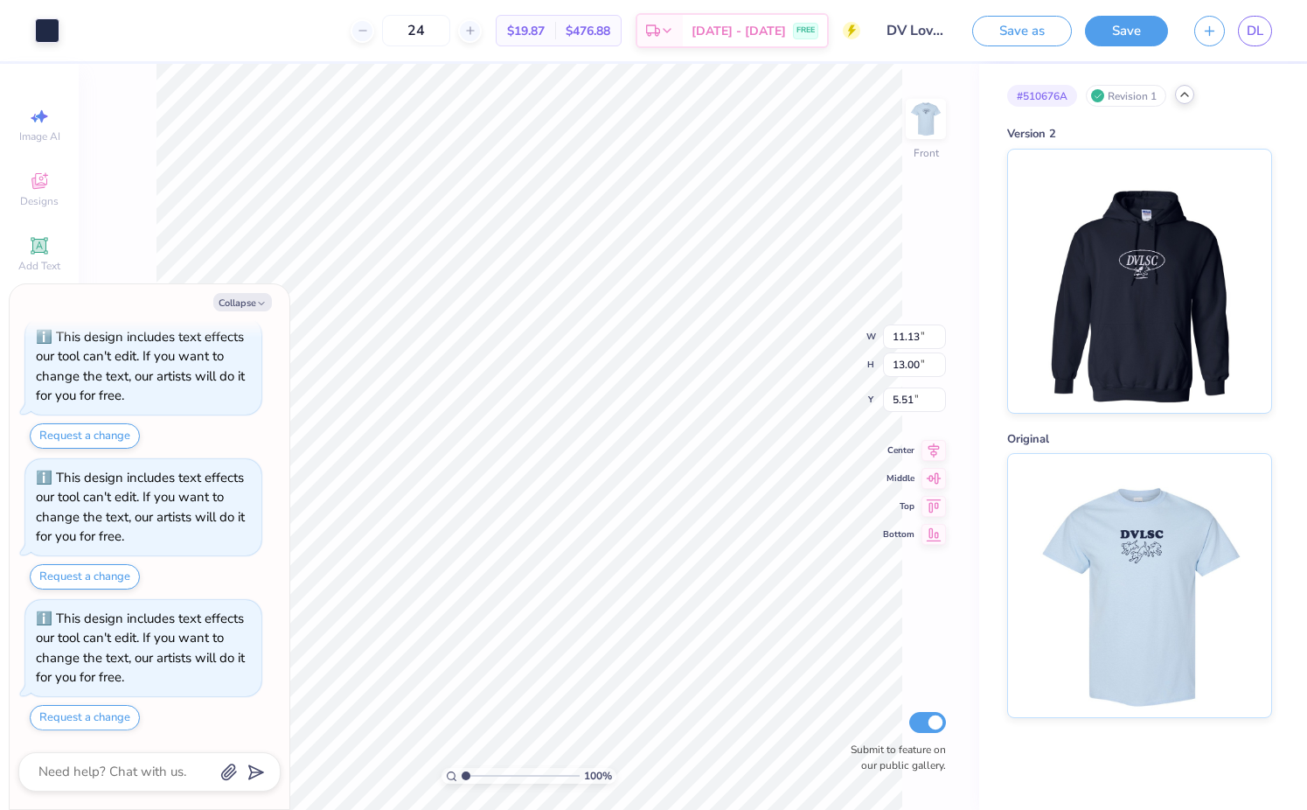
type textarea "x"
type input "6.42"
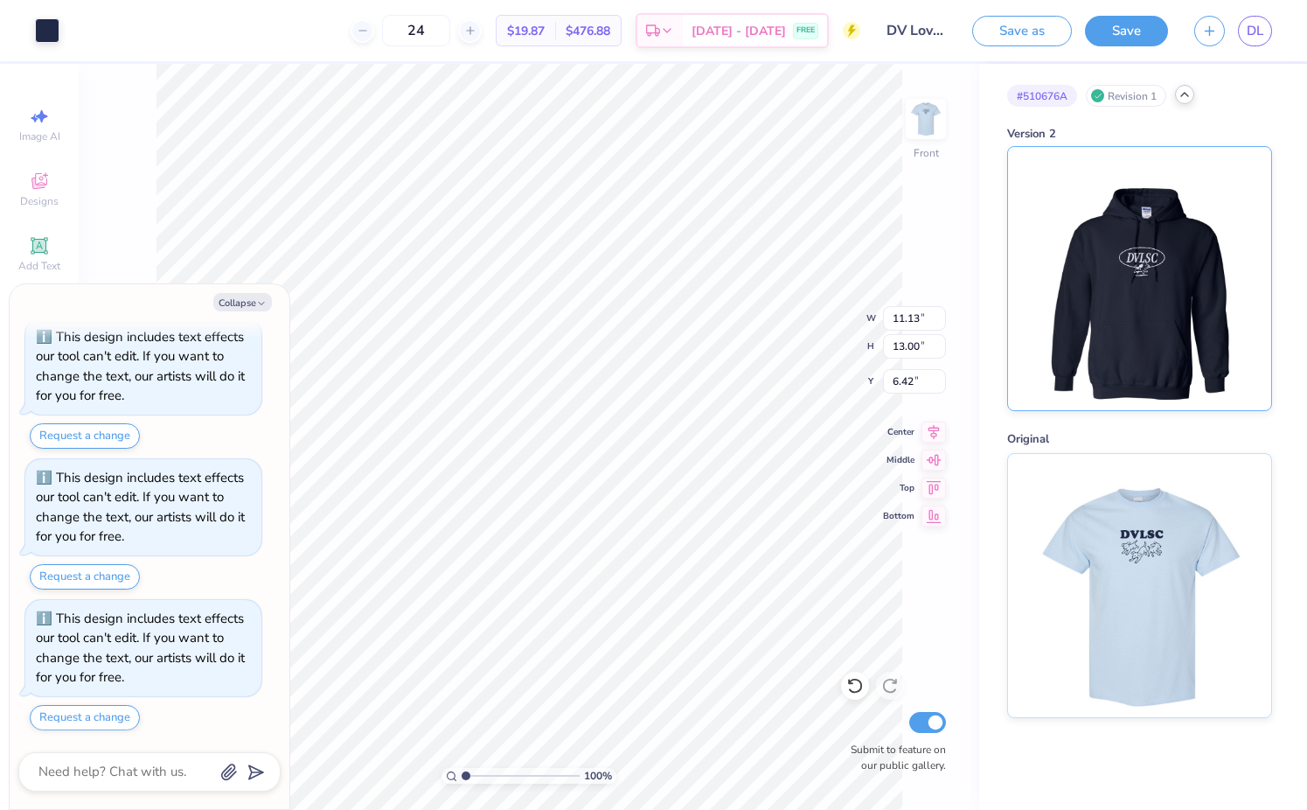
click at [1082, 315] on img at bounding box center [1139, 278] width 217 height 263
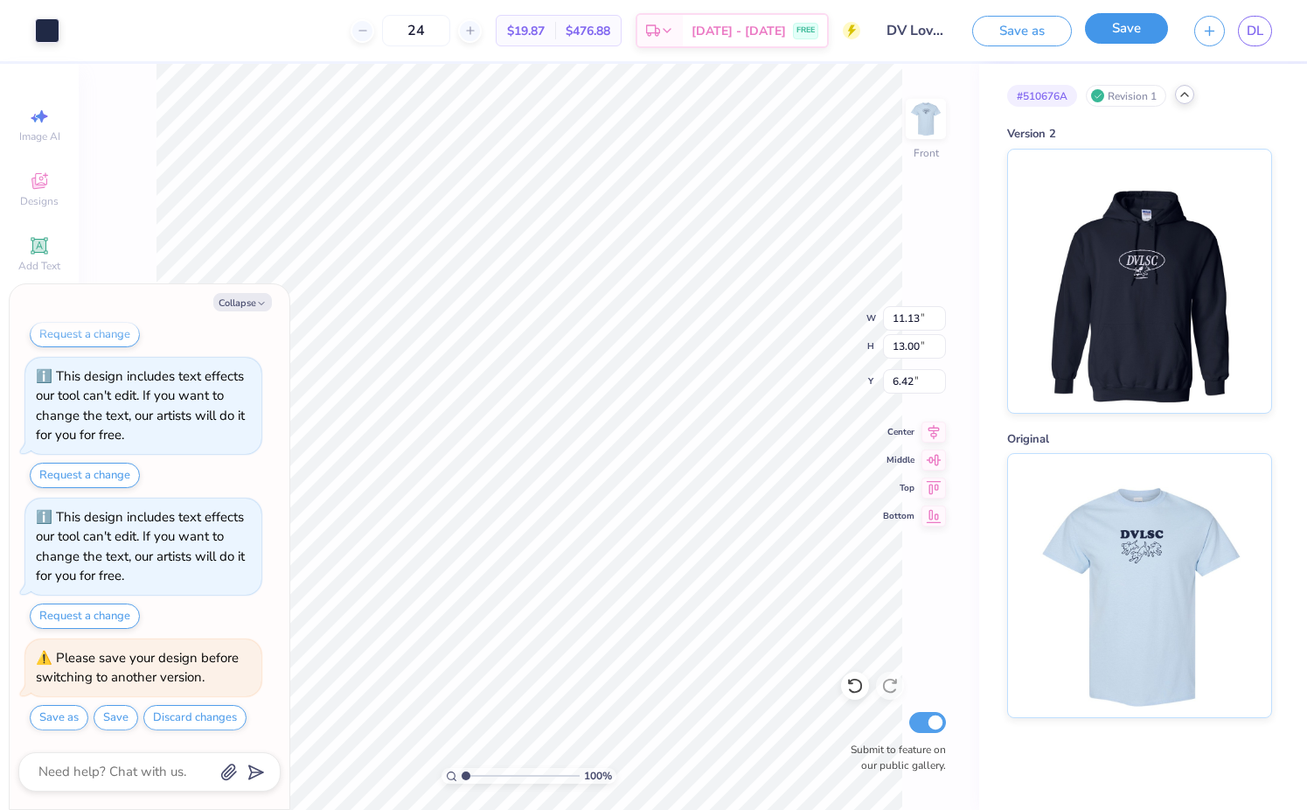
click at [1131, 36] on button "Save" at bounding box center [1126, 28] width 83 height 31
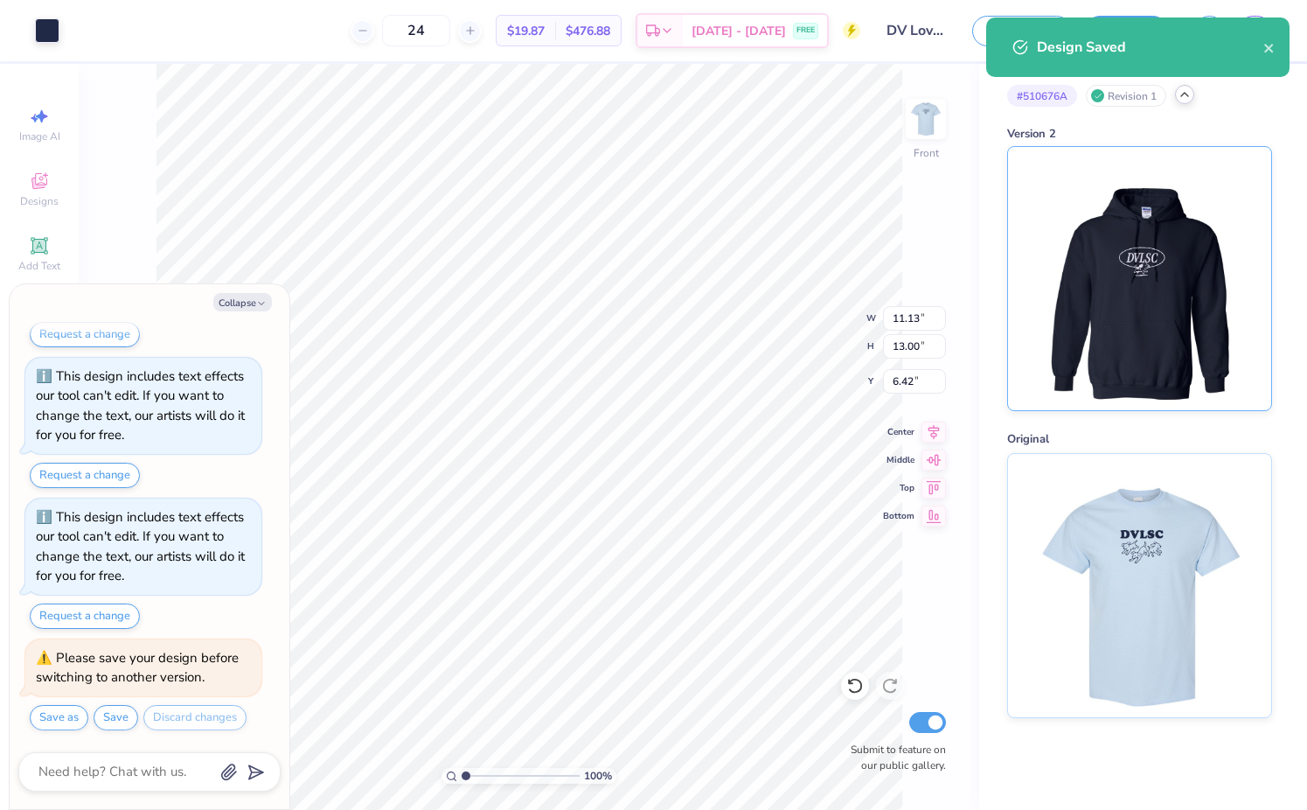
click at [1115, 274] on img at bounding box center [1139, 278] width 217 height 263
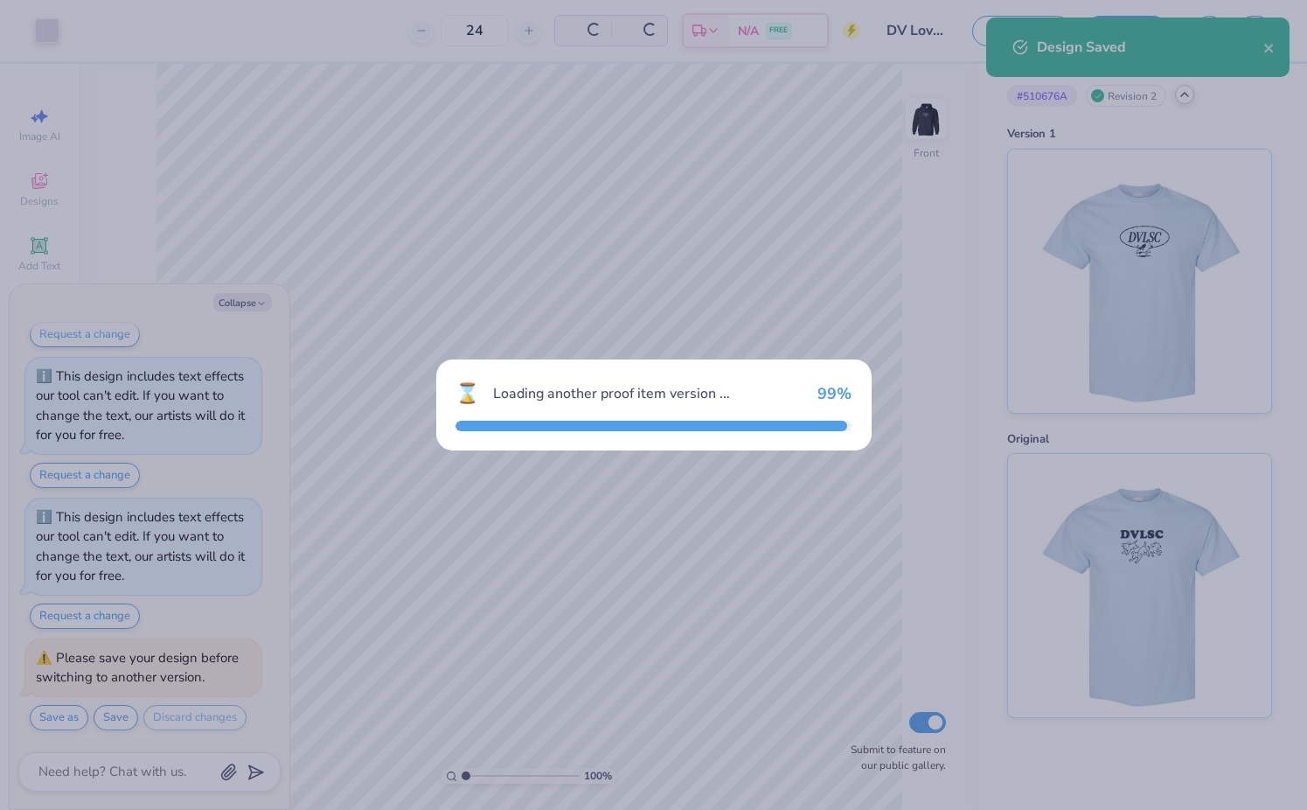
scroll to position [587, 0]
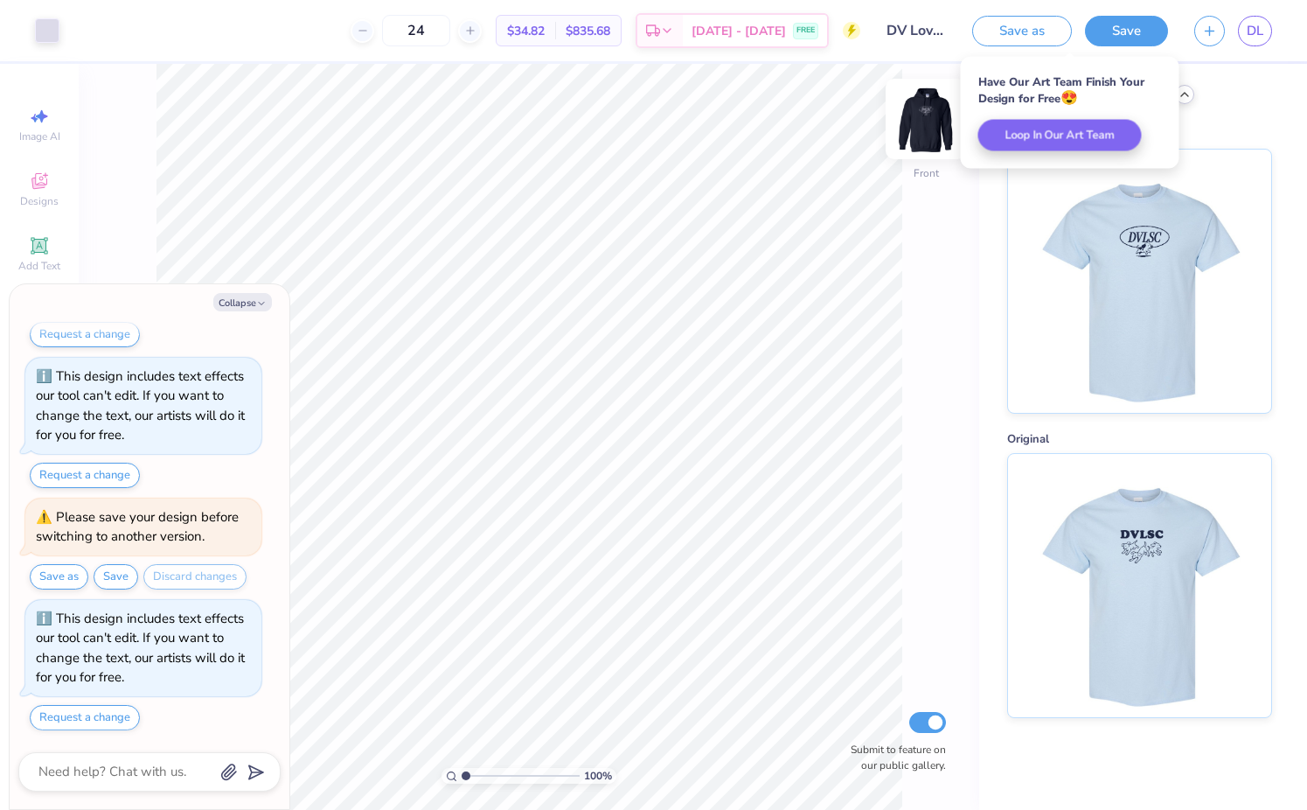
click at [924, 111] on img at bounding box center [926, 119] width 70 height 70
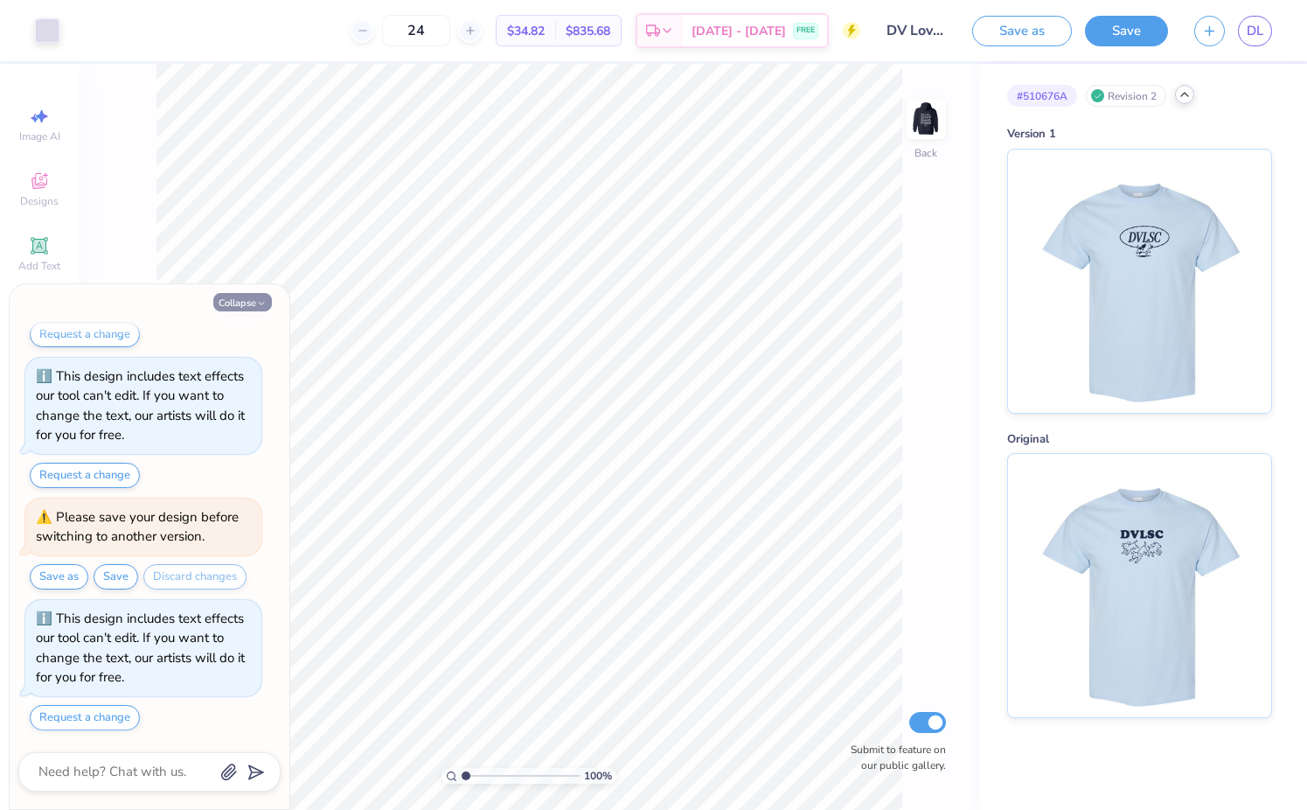
click at [241, 293] on button "Collapse" at bounding box center [242, 302] width 59 height 18
type textarea "x"
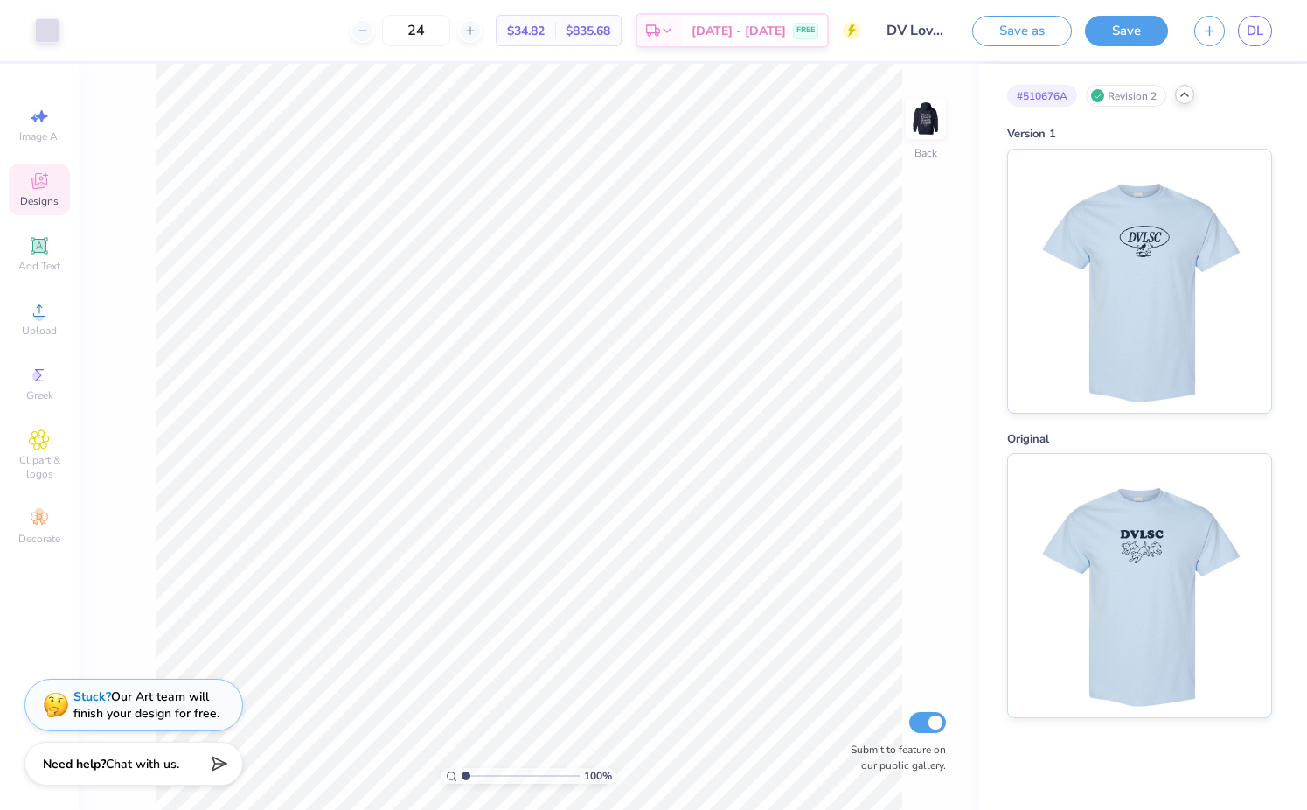
click at [48, 195] on span "Designs" at bounding box center [39, 201] width 38 height 14
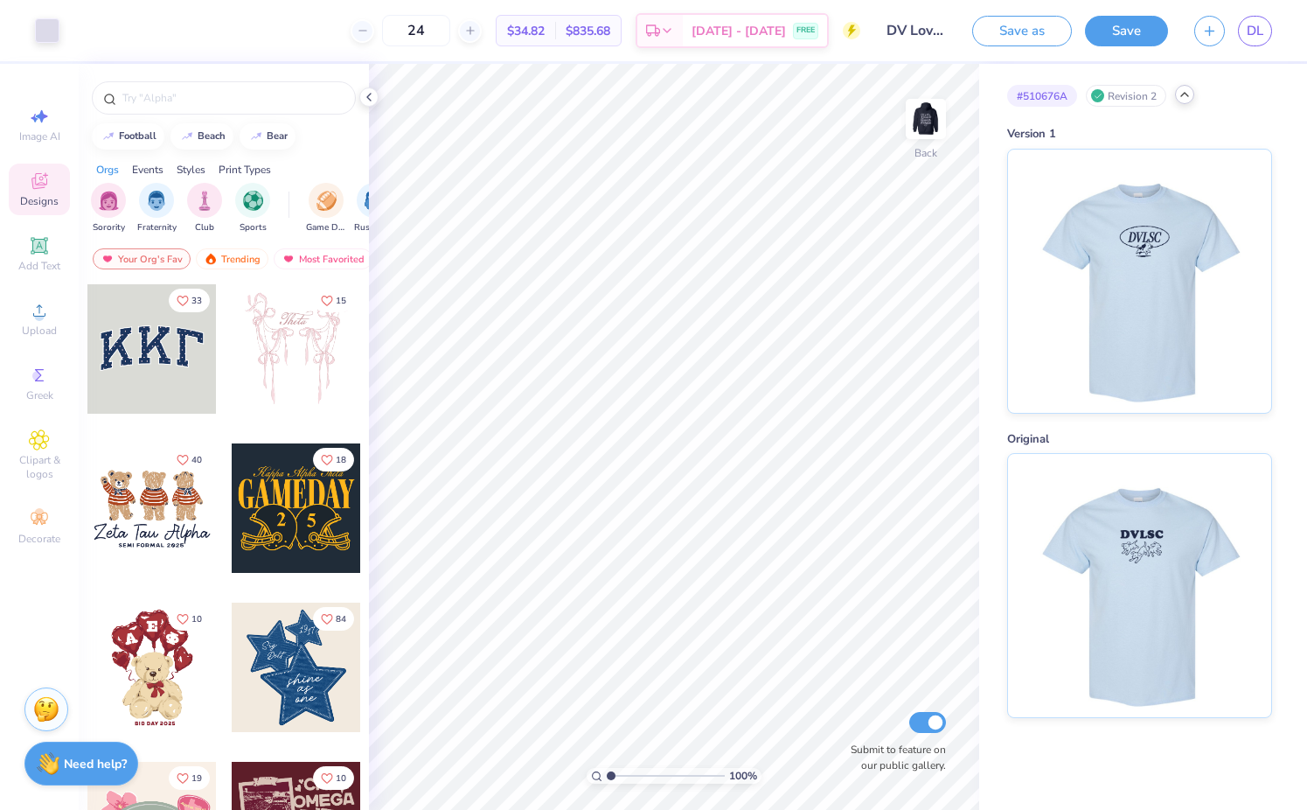
click at [920, 107] on img at bounding box center [925, 118] width 35 height 35
click at [1184, 90] on icon at bounding box center [1185, 94] width 14 height 14
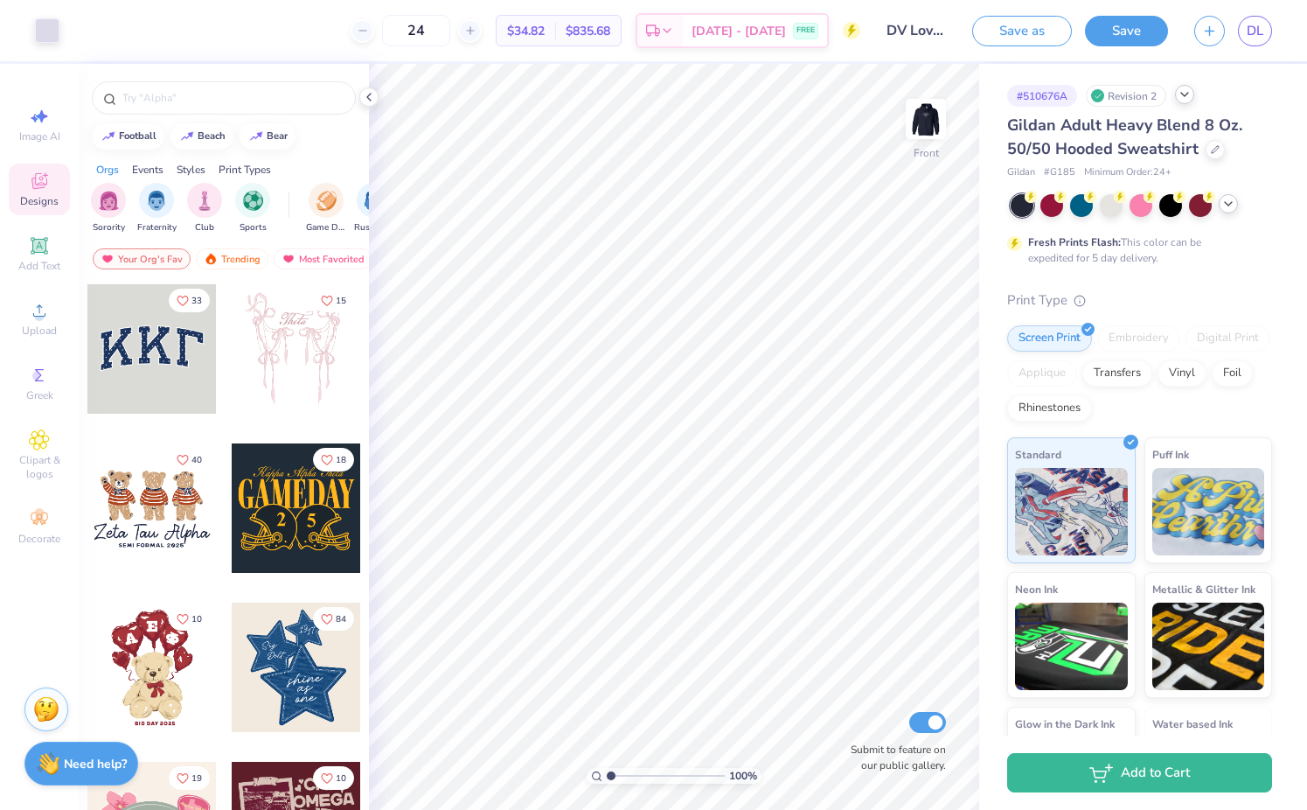
click at [1232, 208] on icon at bounding box center [1228, 204] width 14 height 14
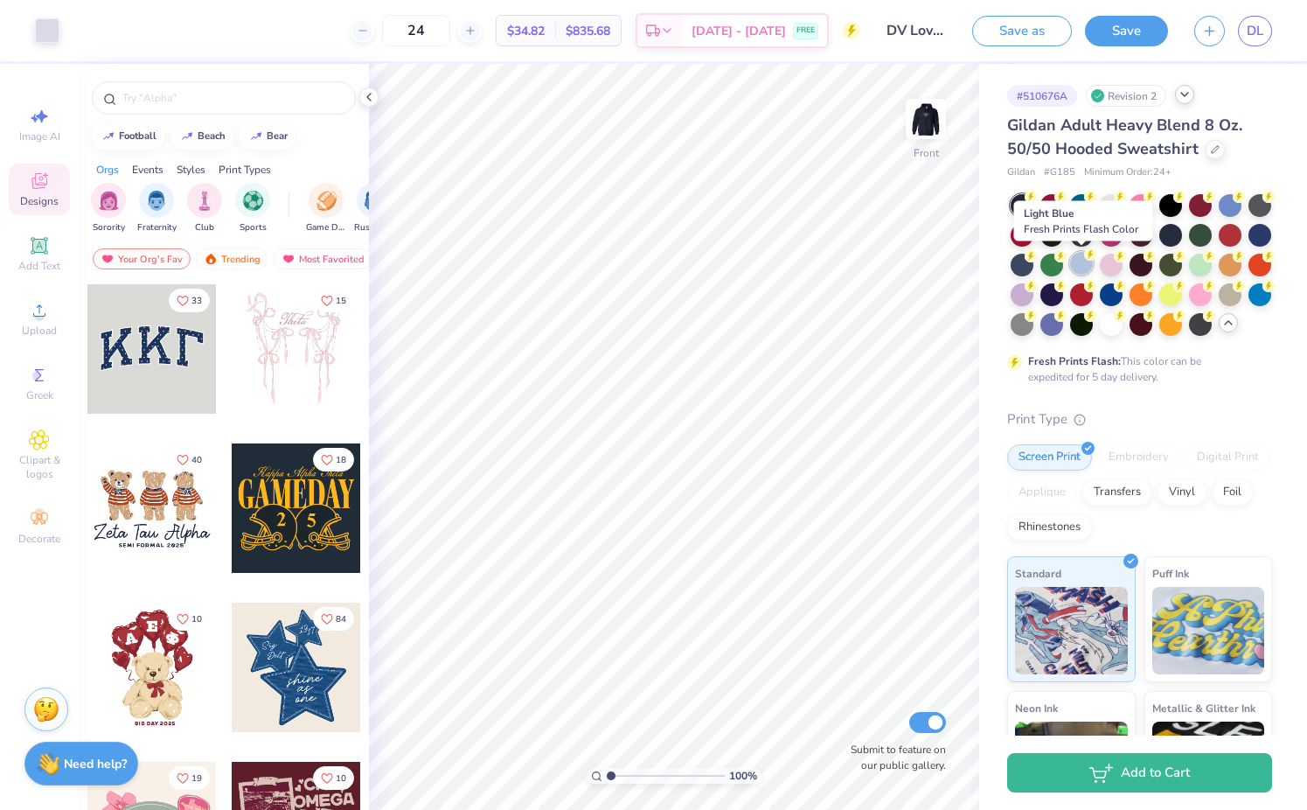
click at [1084, 264] on div at bounding box center [1081, 263] width 23 height 23
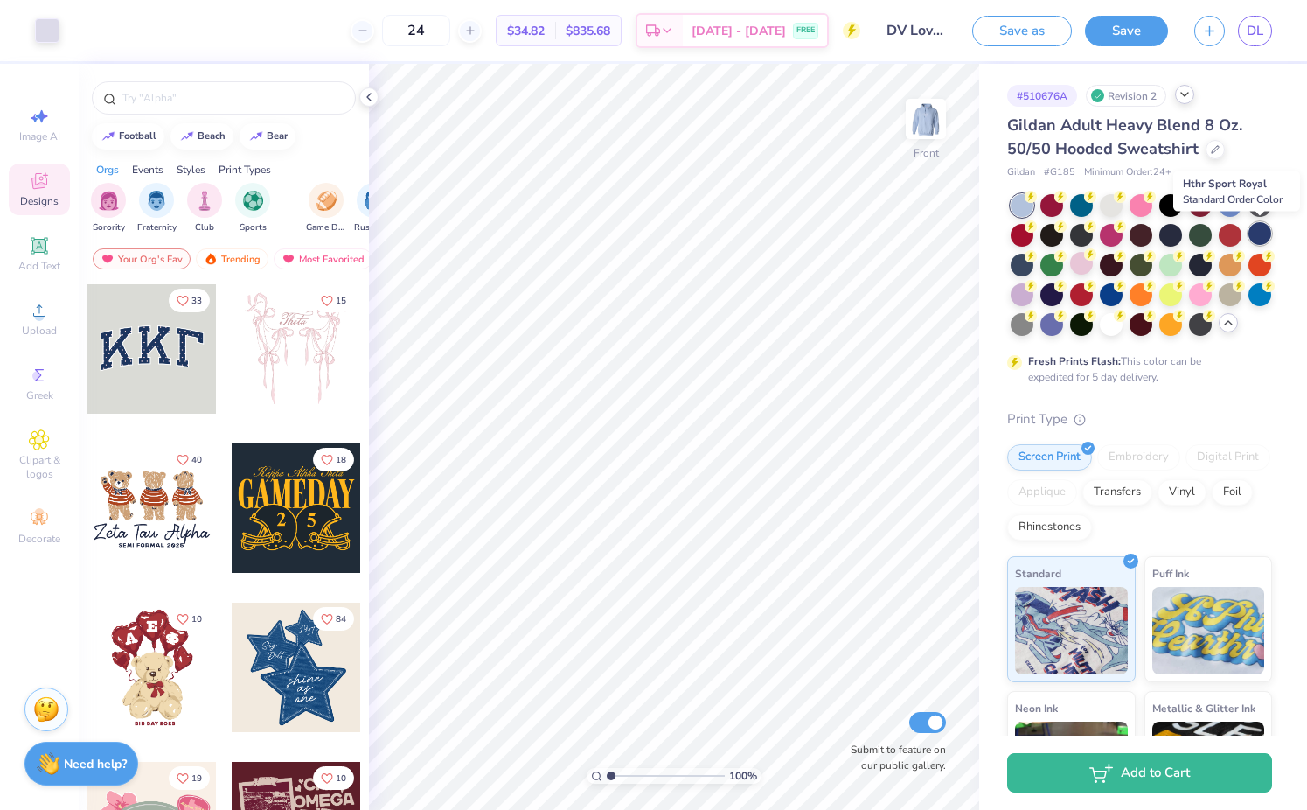
click at [1255, 233] on div at bounding box center [1259, 233] width 23 height 23
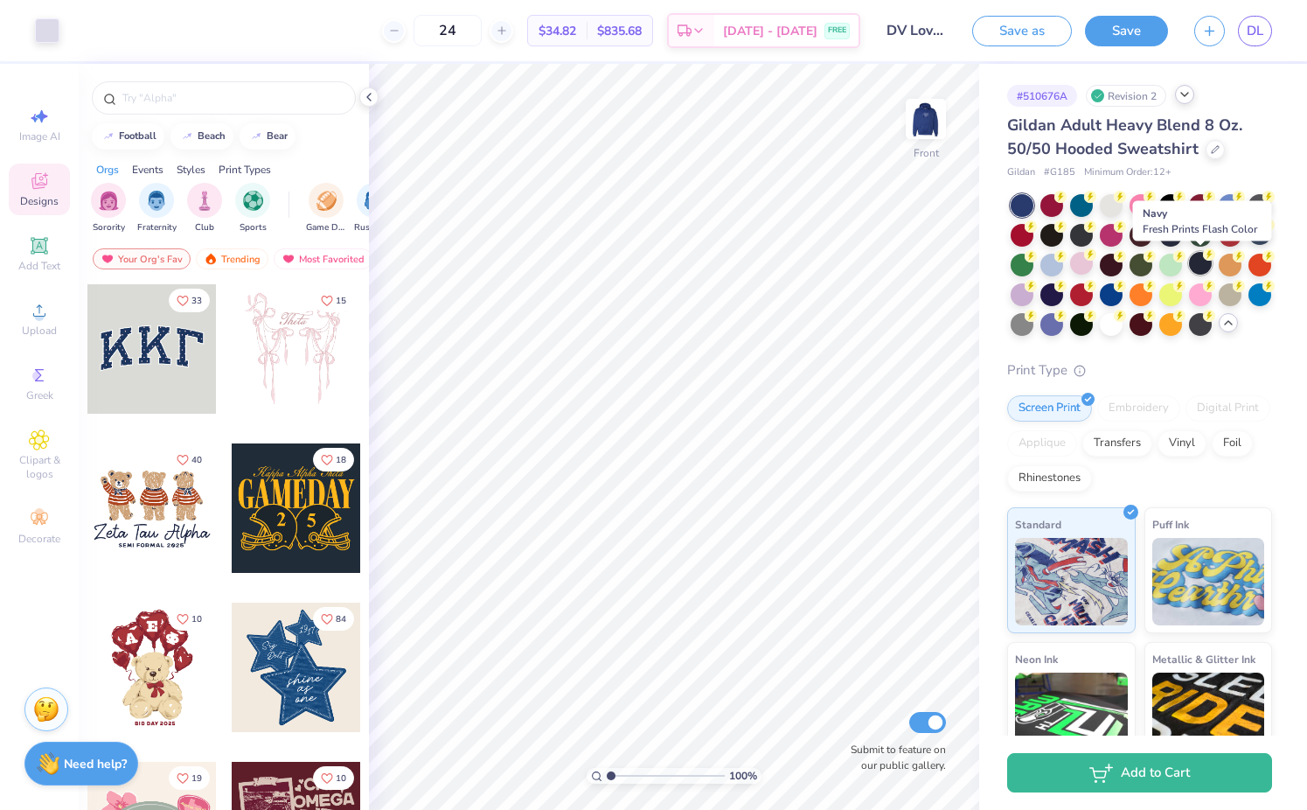
click at [1189, 260] on div at bounding box center [1200, 263] width 23 height 23
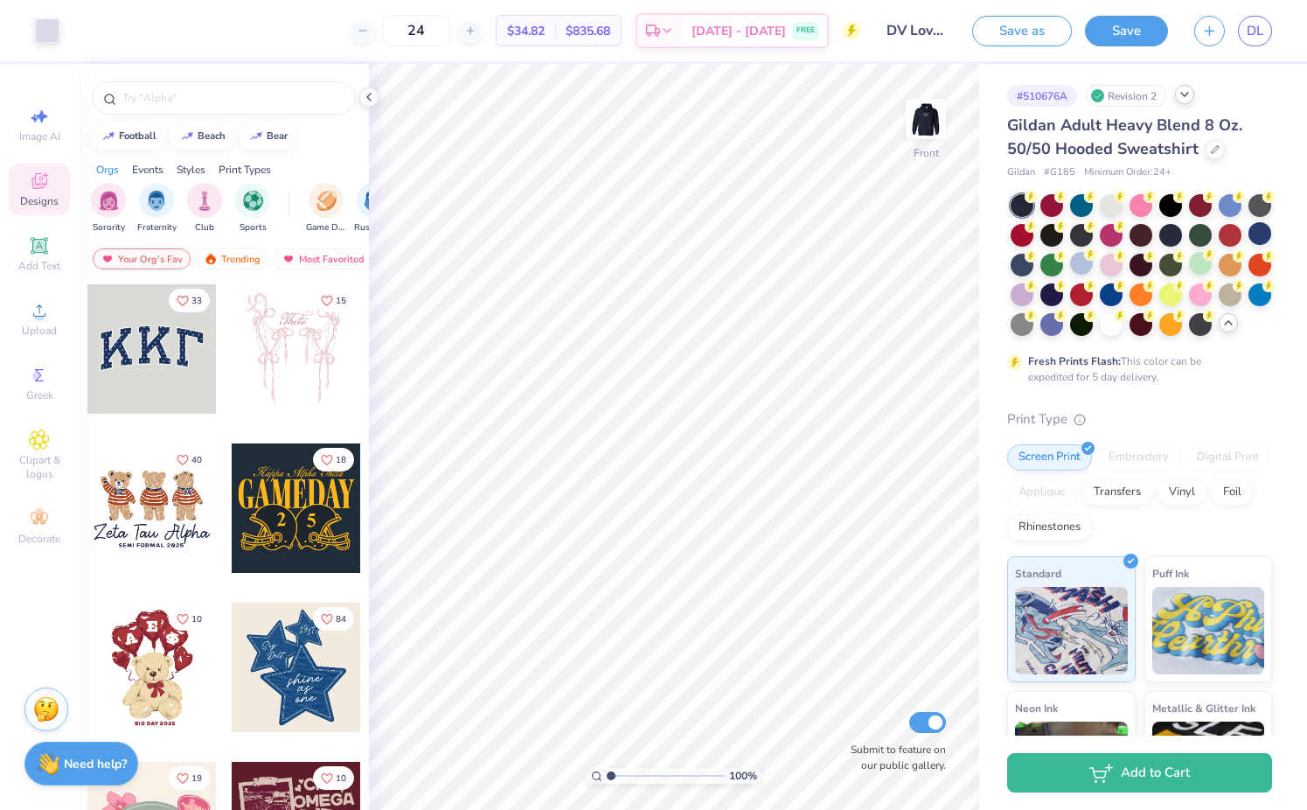
click at [1227, 323] on icon at bounding box center [1228, 323] width 14 height 14
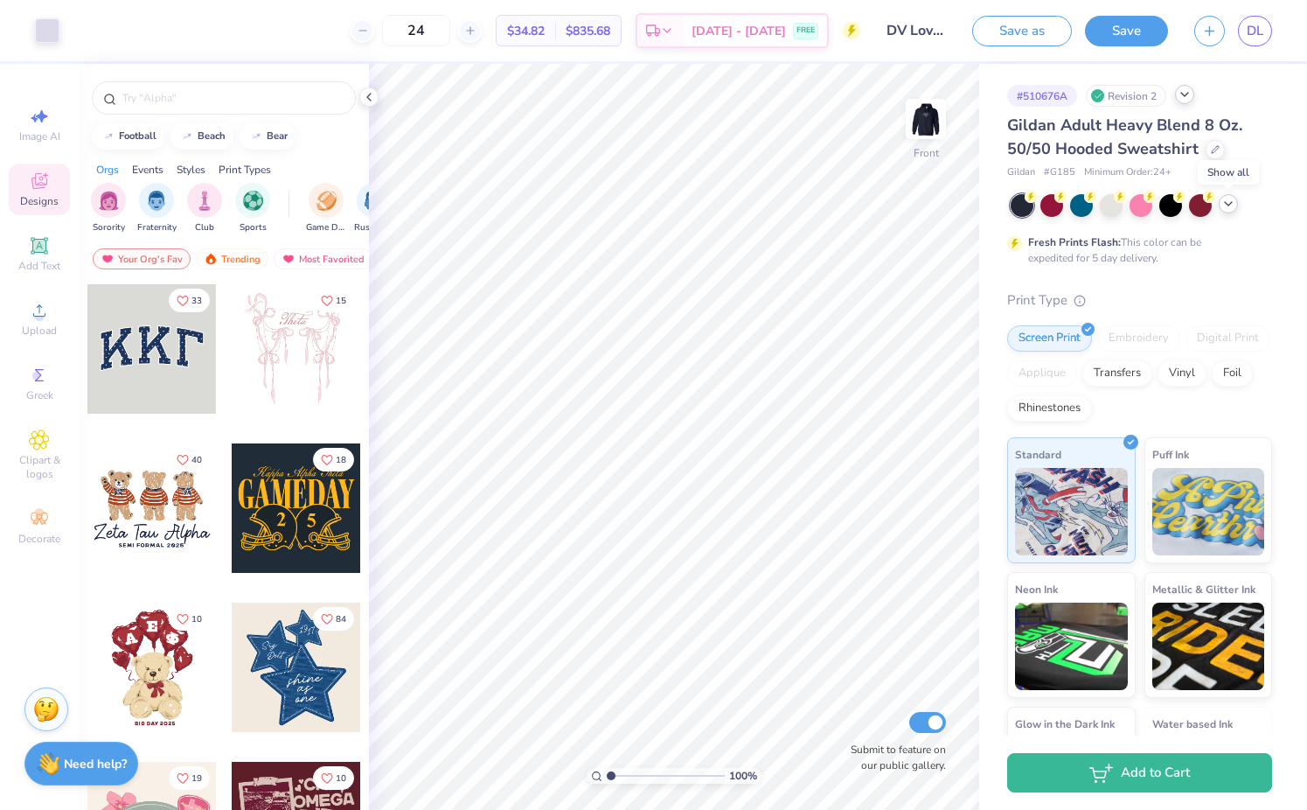
click at [1227, 210] on icon at bounding box center [1228, 204] width 14 height 14
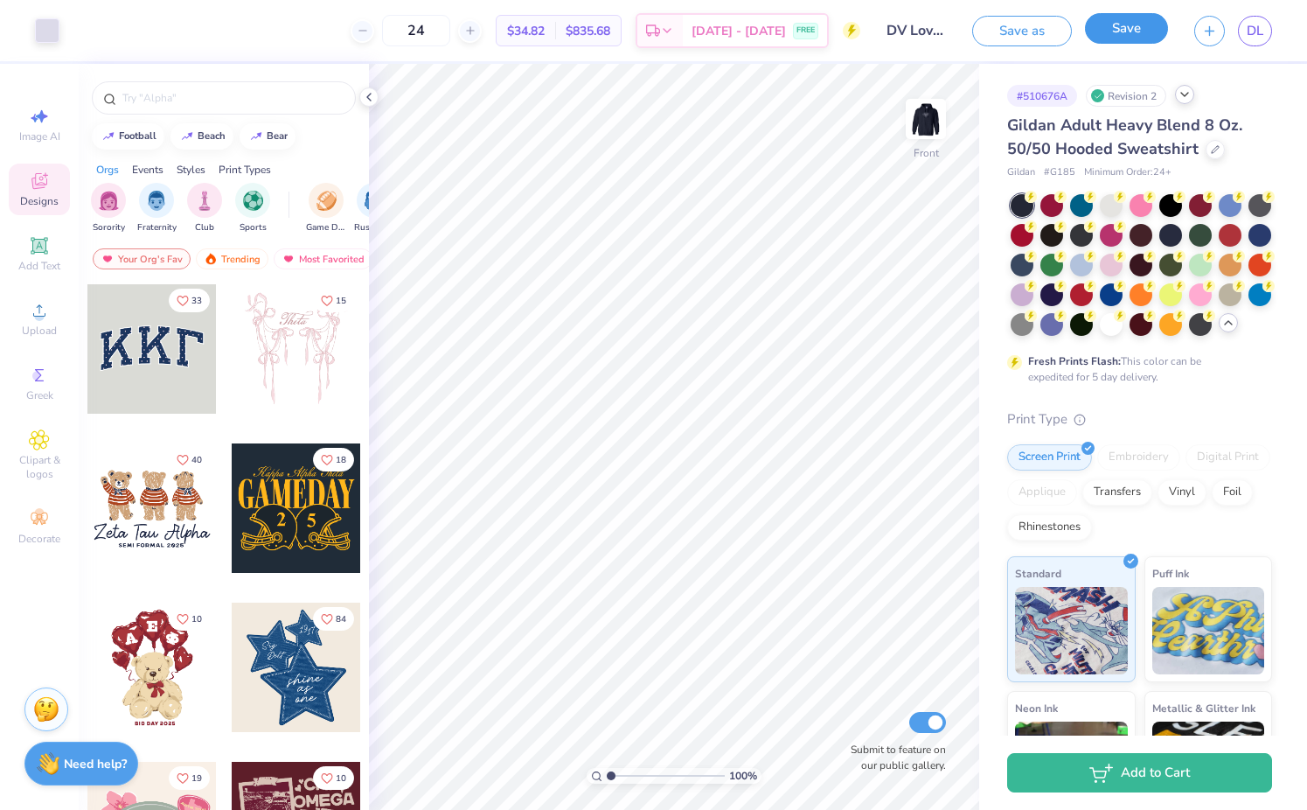
click at [1103, 40] on button "Save" at bounding box center [1126, 28] width 83 height 31
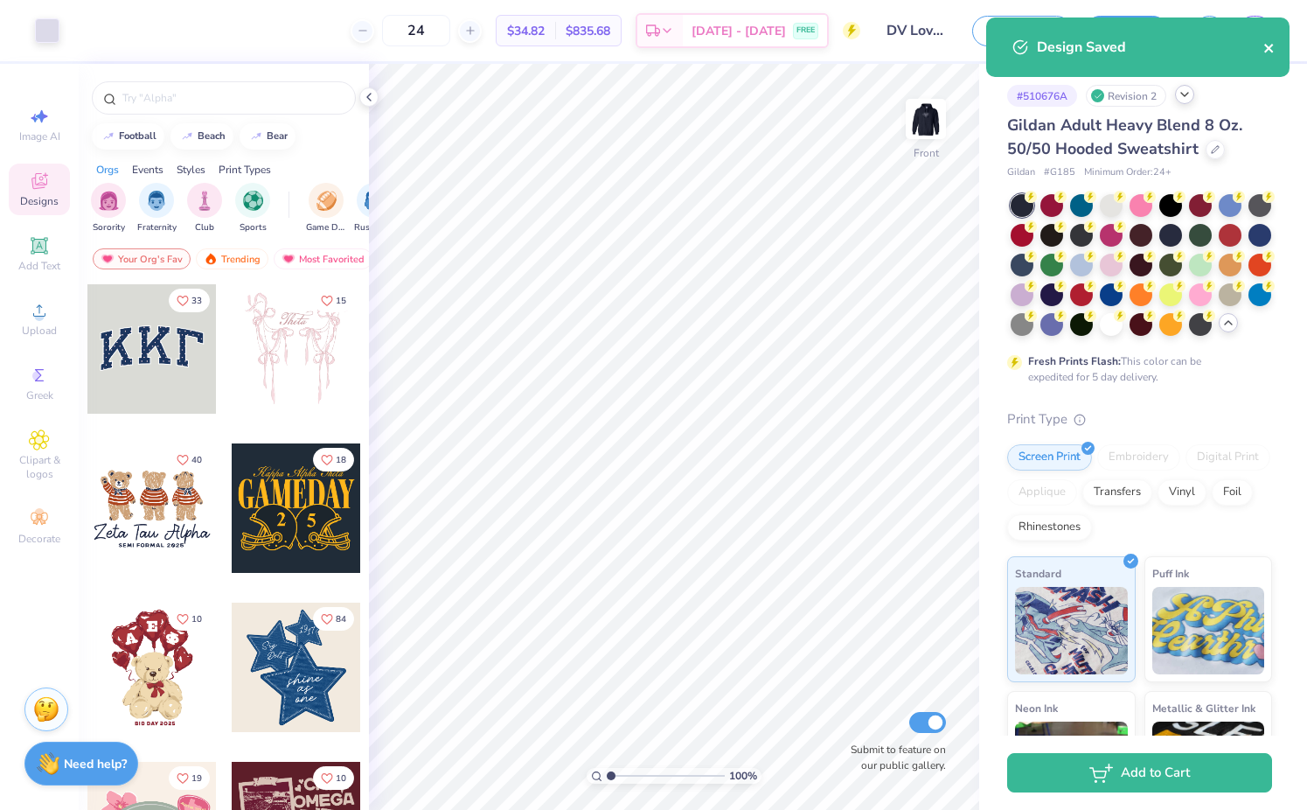
click at [1274, 46] on icon "close" at bounding box center [1269, 48] width 12 height 14
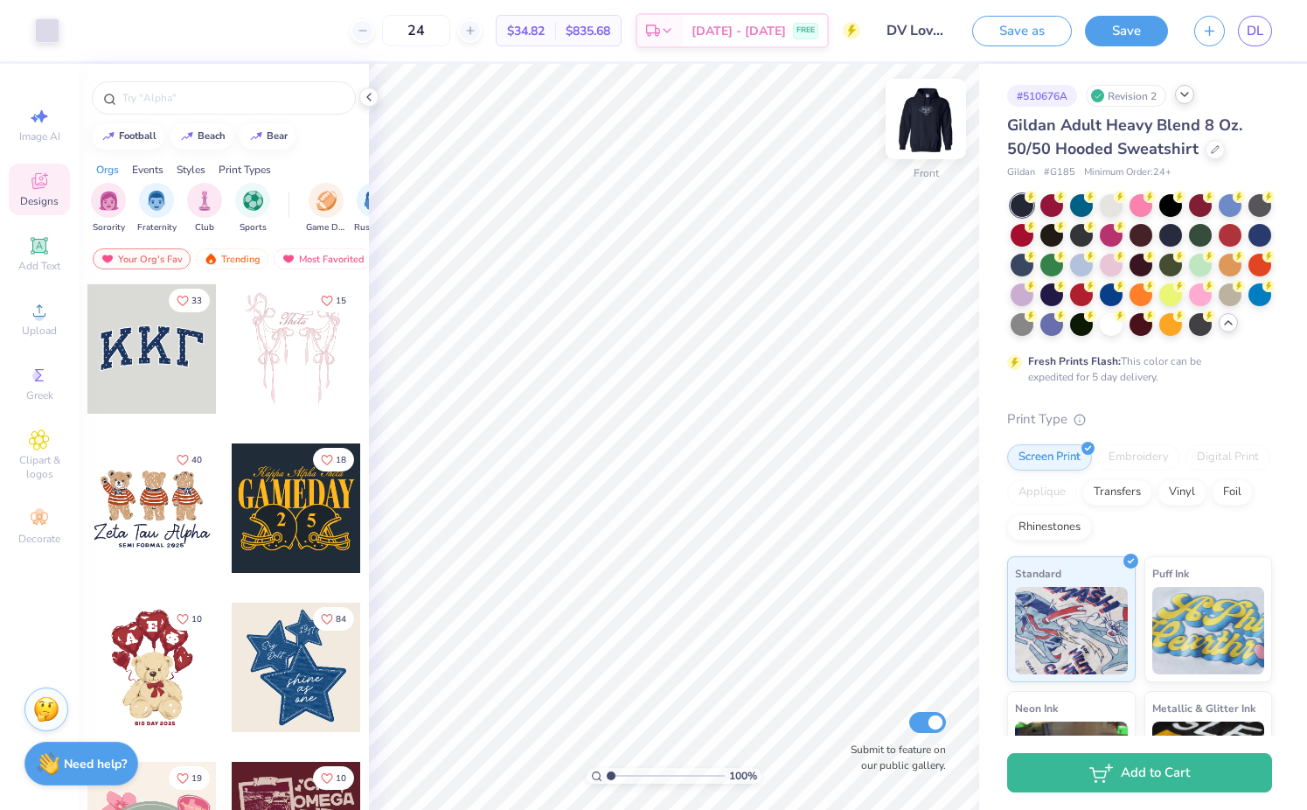
click at [920, 138] on img at bounding box center [926, 119] width 70 height 70
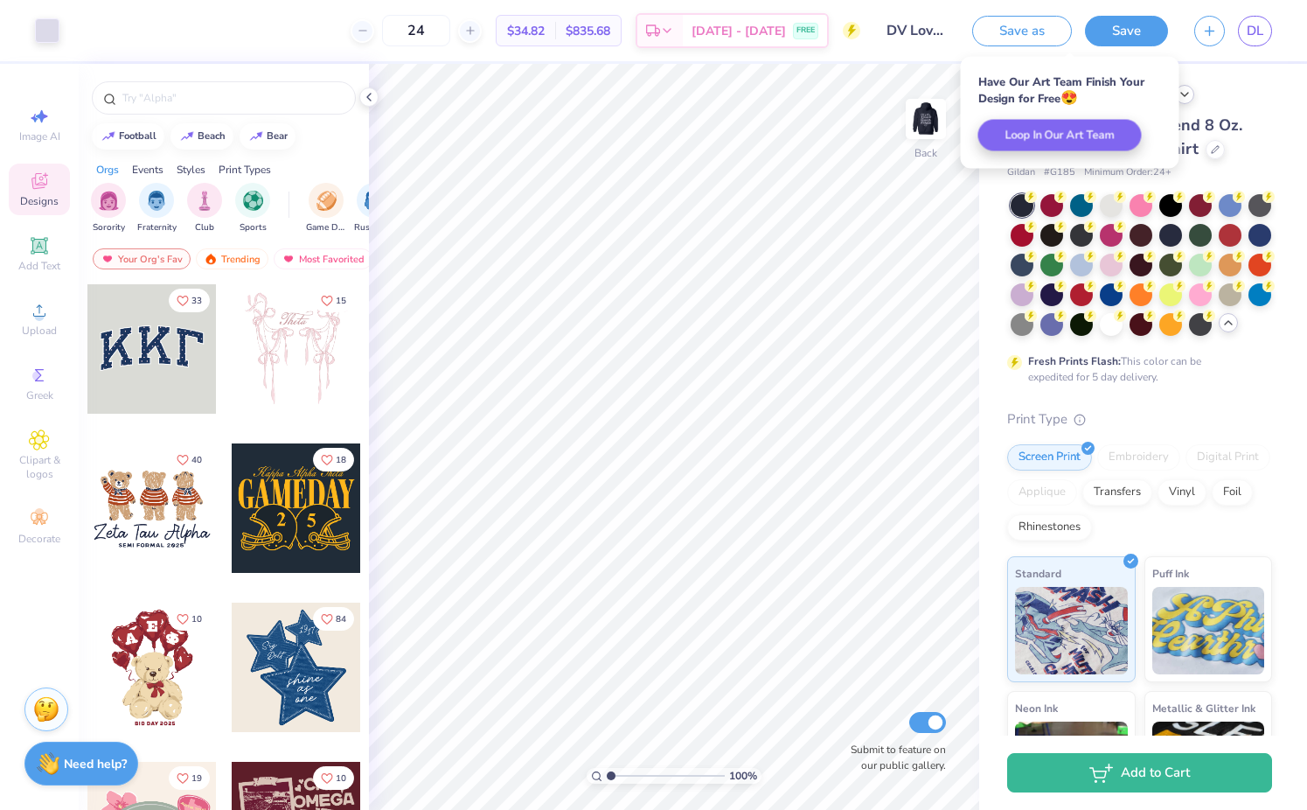
click at [920, 136] on img at bounding box center [925, 118] width 35 height 35
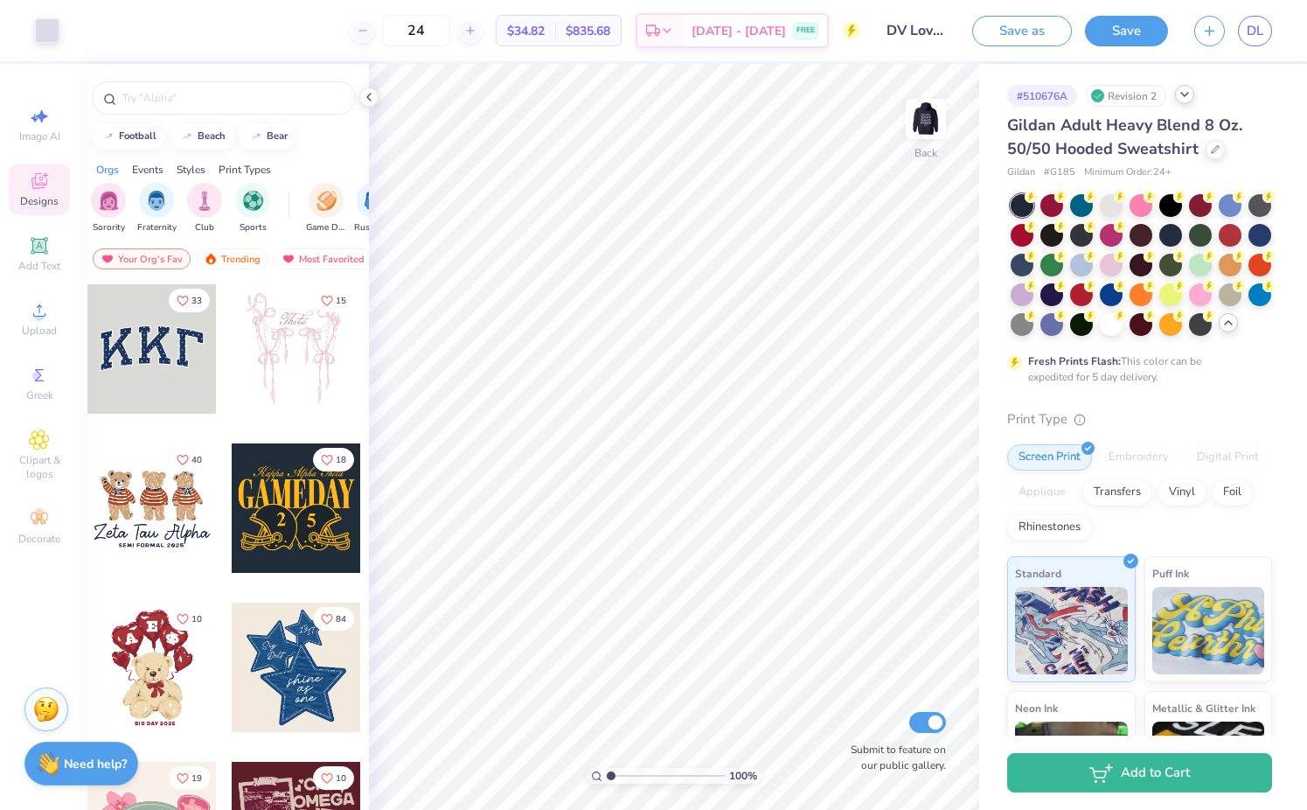
click at [920, 136] on img at bounding box center [925, 118] width 35 height 35
click at [1110, 41] on button "Save" at bounding box center [1126, 28] width 83 height 31
